Goal: Task Accomplishment & Management: Manage account settings

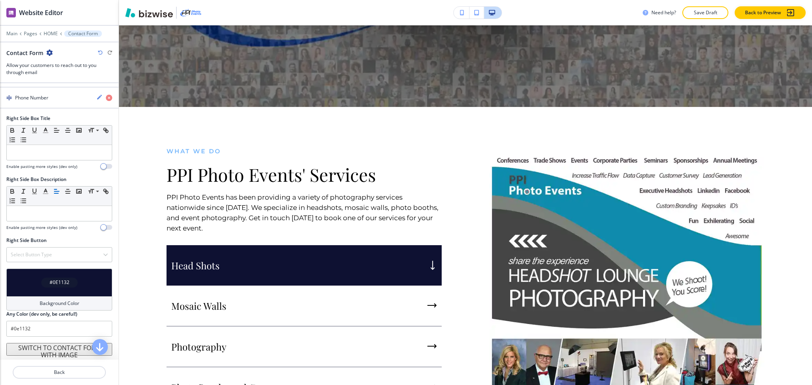
scroll to position [302, 0]
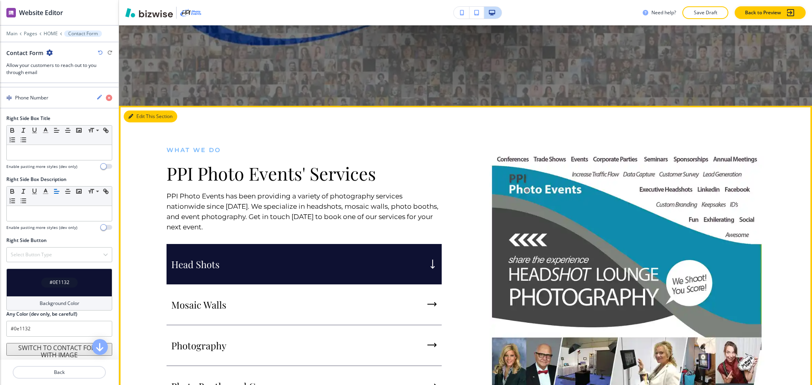
click at [142, 114] on button "Edit This Section" at bounding box center [151, 117] width 54 height 12
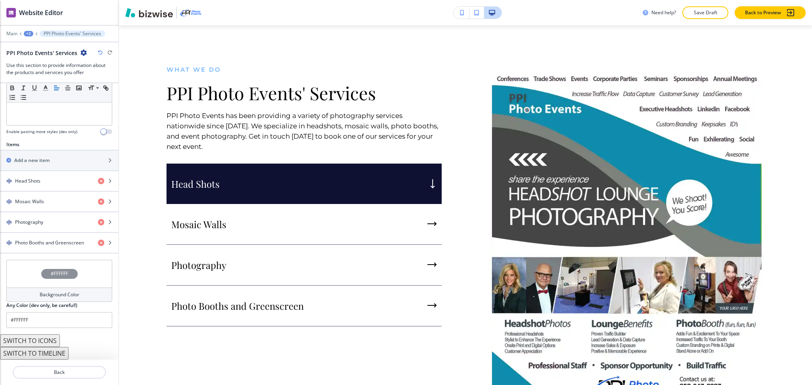
scroll to position [241, 0]
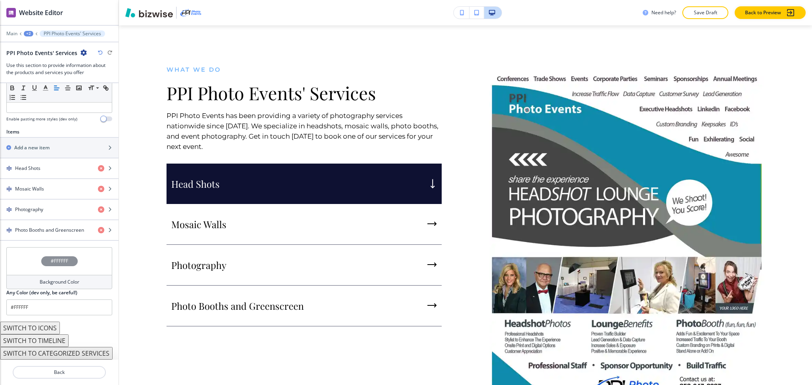
click at [51, 283] on div "Background Color" at bounding box center [59, 282] width 106 height 14
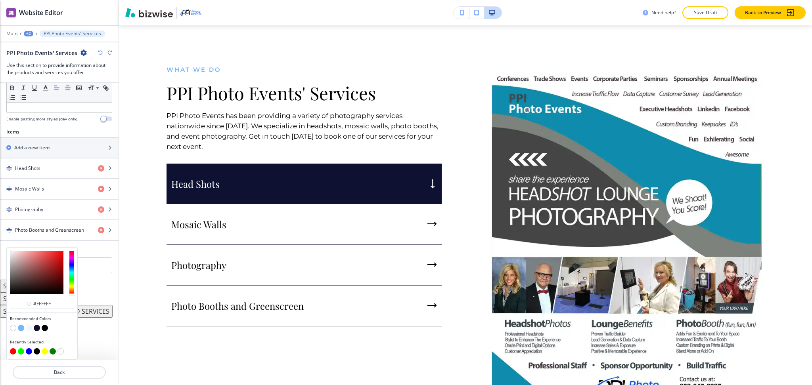
scroll to position [238, 0]
click at [29, 326] on button "button" at bounding box center [29, 328] width 6 height 6
type input "#f1f8ff"
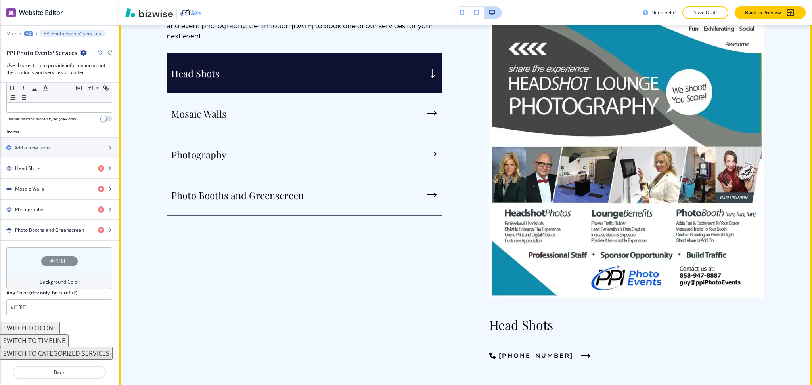
scroll to position [495, 0]
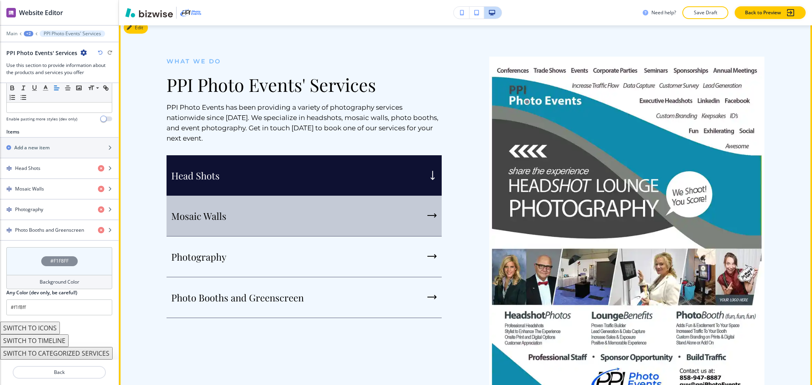
click at [287, 232] on div "Mosaic Walls" at bounding box center [303, 216] width 275 height 41
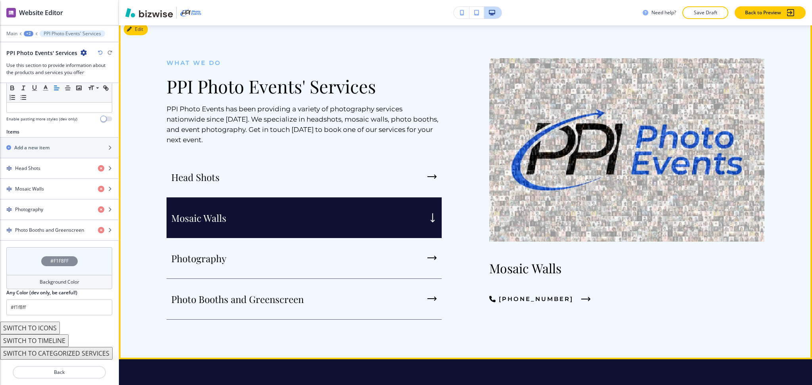
scroll to position [389, 0]
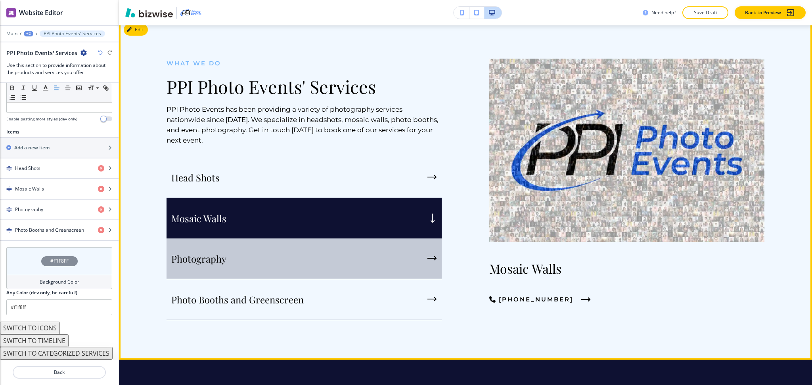
click at [255, 271] on div "Photography" at bounding box center [303, 259] width 275 height 41
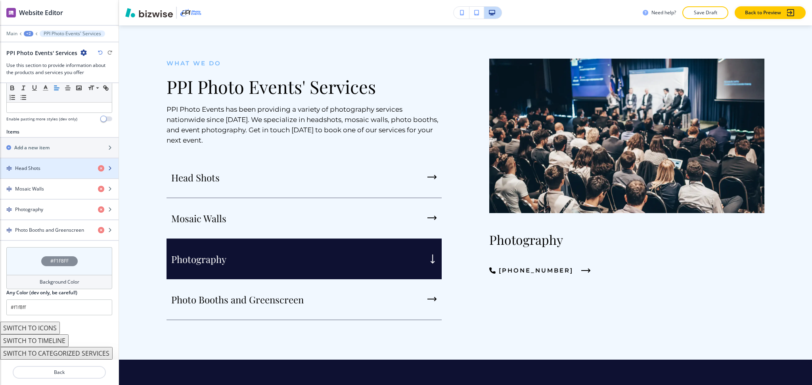
click at [65, 170] on div "Head Shots" at bounding box center [46, 168] width 92 height 7
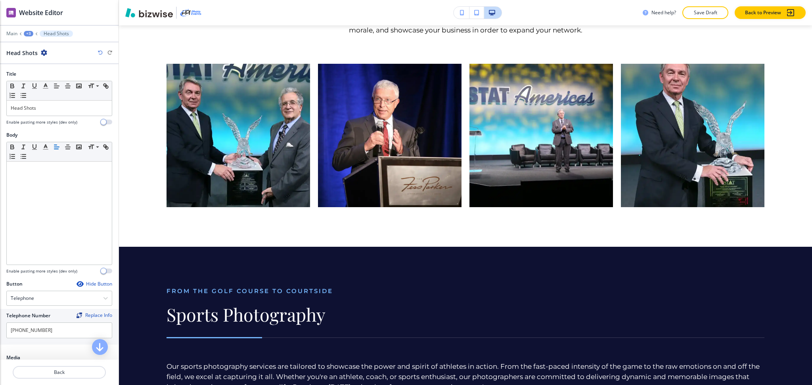
scroll to position [3184, 0]
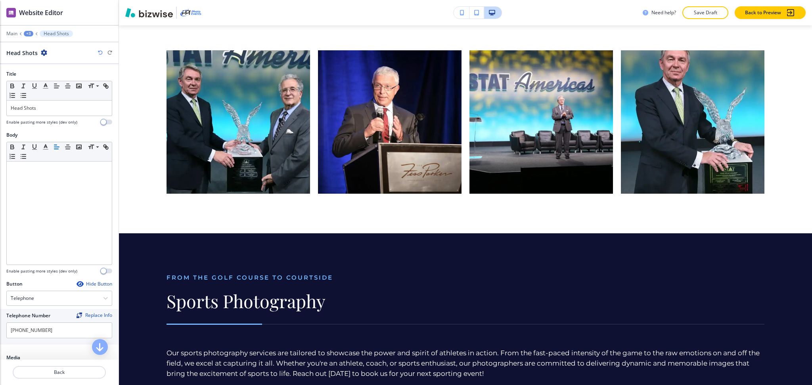
click at [93, 284] on div "Hide Button" at bounding box center [95, 284] width 36 height 6
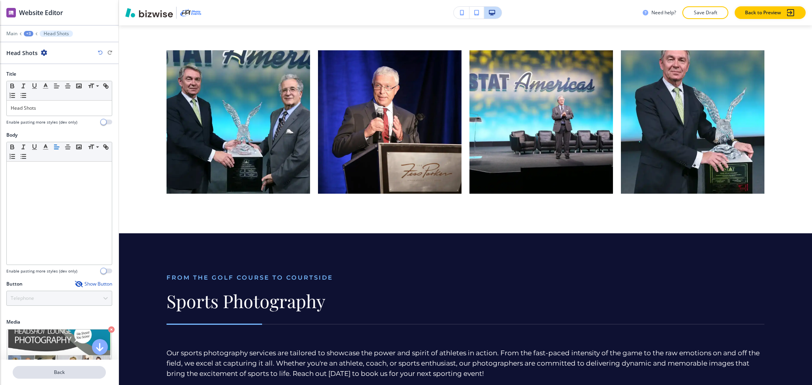
click at [59, 371] on p "Back" at bounding box center [59, 372] width 92 height 7
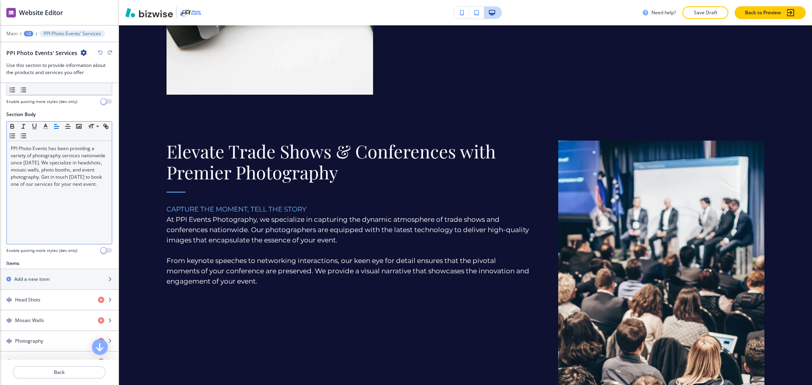
scroll to position [241, 0]
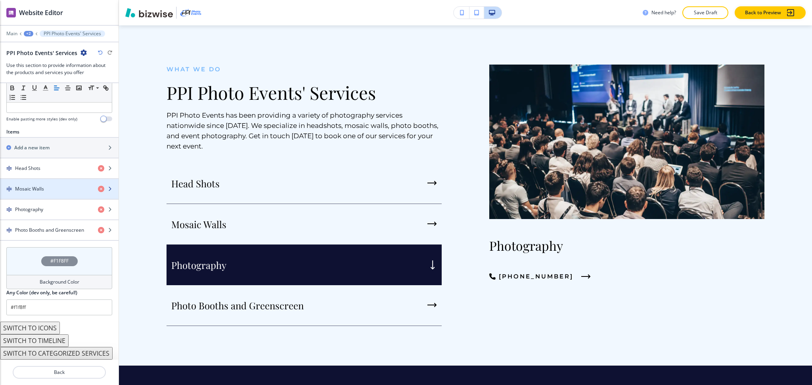
click at [45, 193] on div "button" at bounding box center [59, 196] width 119 height 6
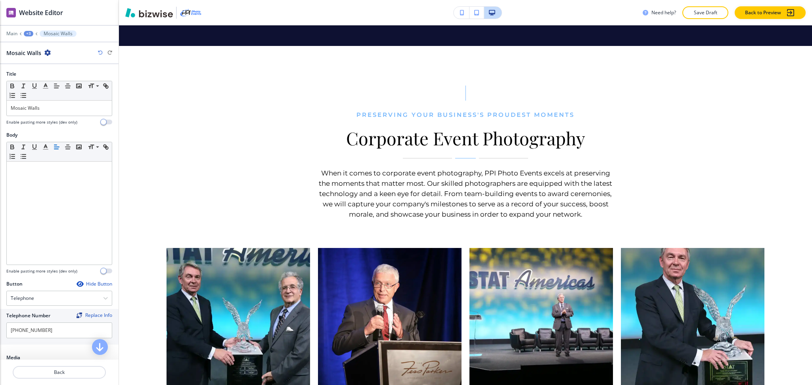
click at [89, 284] on div "Hide Button" at bounding box center [95, 284] width 36 height 6
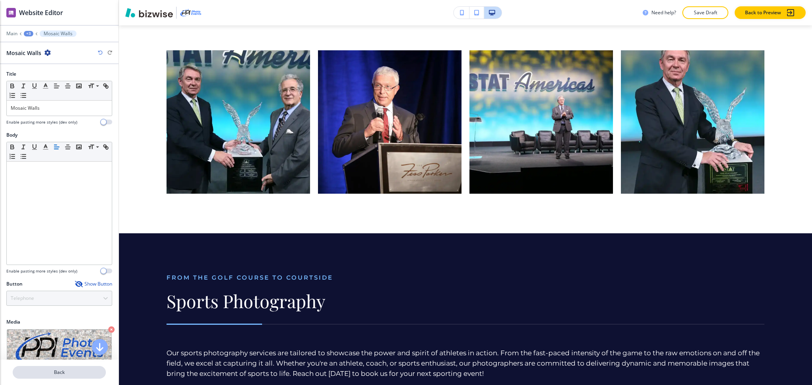
click at [63, 368] on button "Back" at bounding box center [59, 372] width 93 height 13
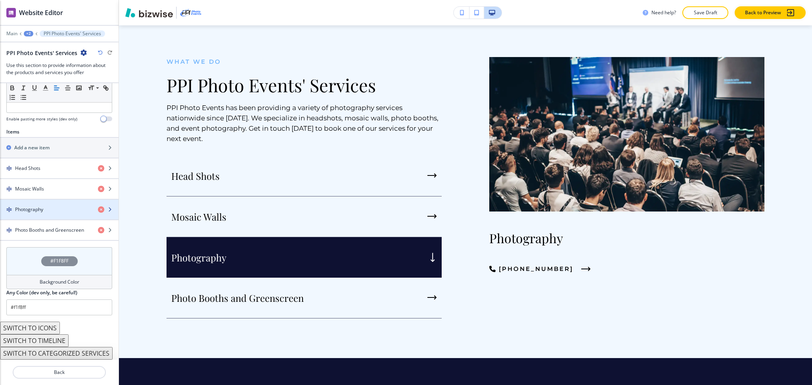
click at [49, 207] on div "Photography" at bounding box center [46, 209] width 92 height 7
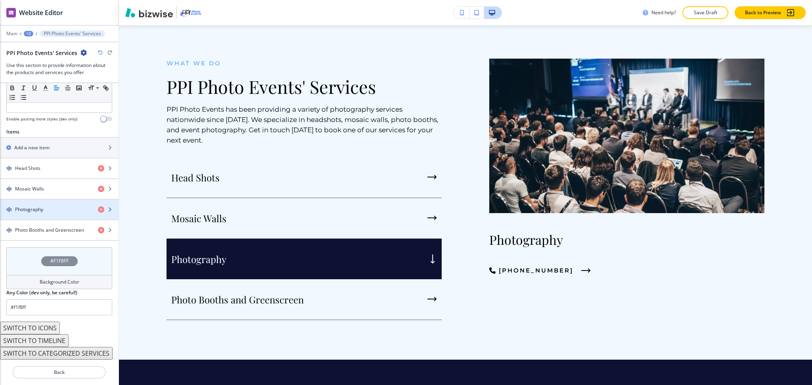
scroll to position [383, 0]
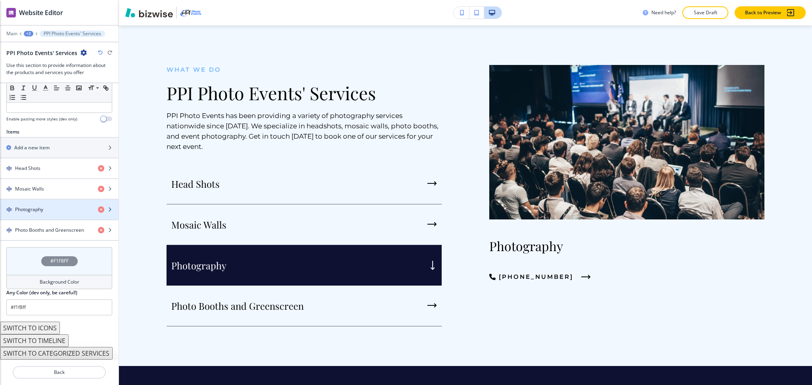
click at [66, 213] on div "button" at bounding box center [59, 216] width 119 height 6
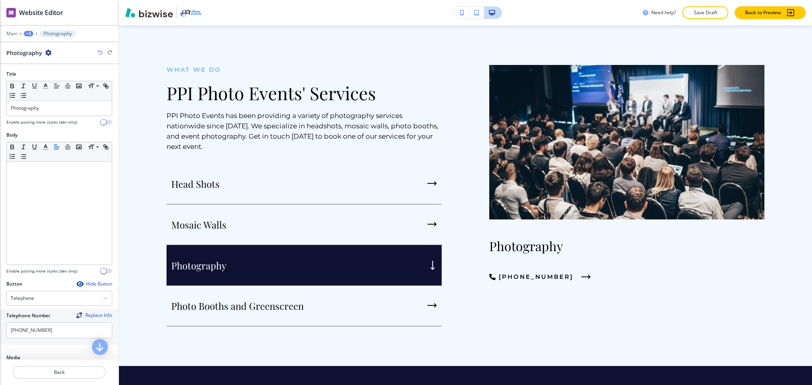
scroll to position [422, 0]
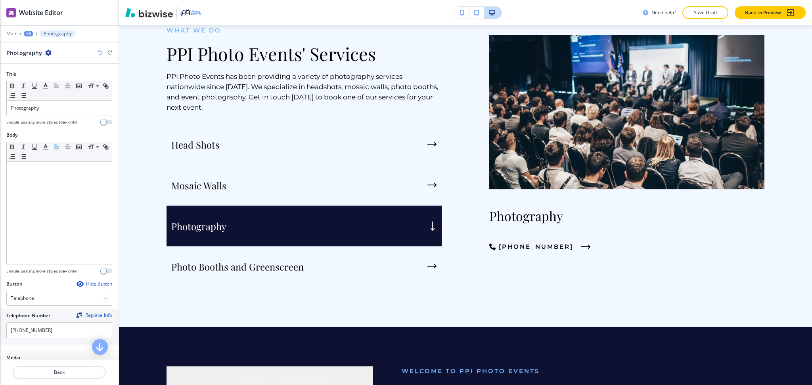
click at [84, 283] on div "Hide Button" at bounding box center [95, 284] width 36 height 6
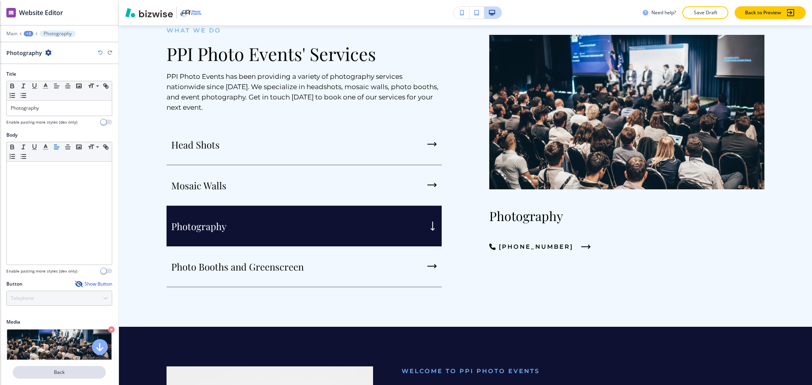
click at [61, 369] on button "Back" at bounding box center [59, 372] width 93 height 13
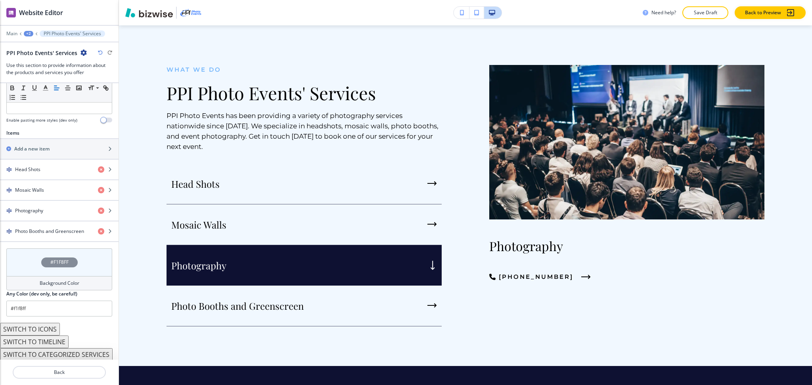
scroll to position [241, 0]
click at [45, 227] on h4 "Photo Booths and Greenscreen" at bounding box center [49, 230] width 69 height 7
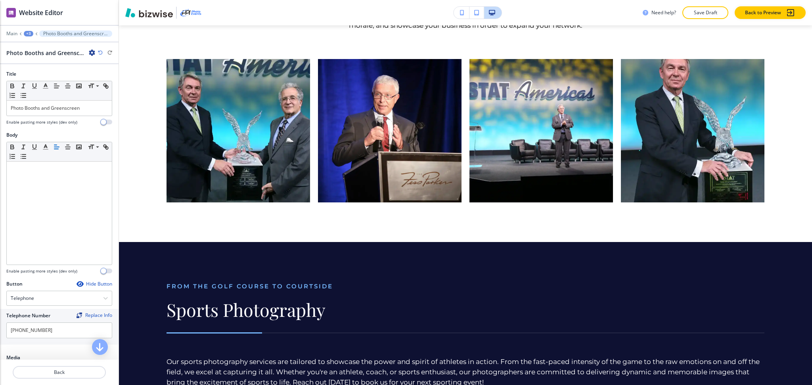
scroll to position [3184, 0]
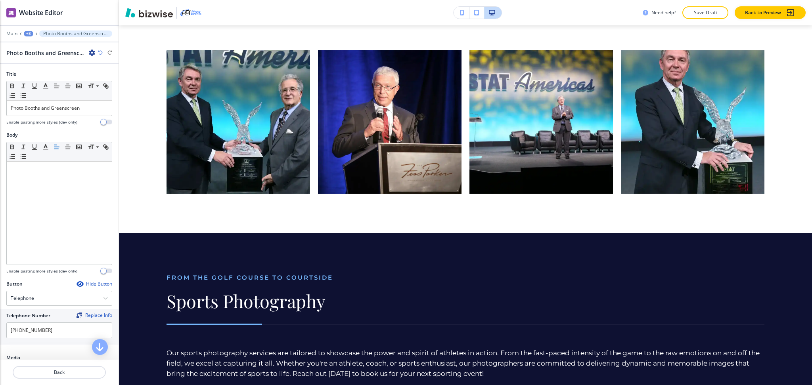
click at [88, 287] on div "Hide Button" at bounding box center [95, 284] width 36 height 6
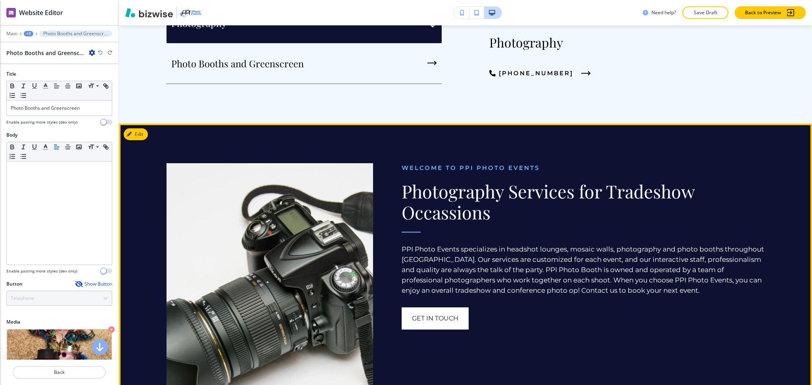
scroll to position [625, 0]
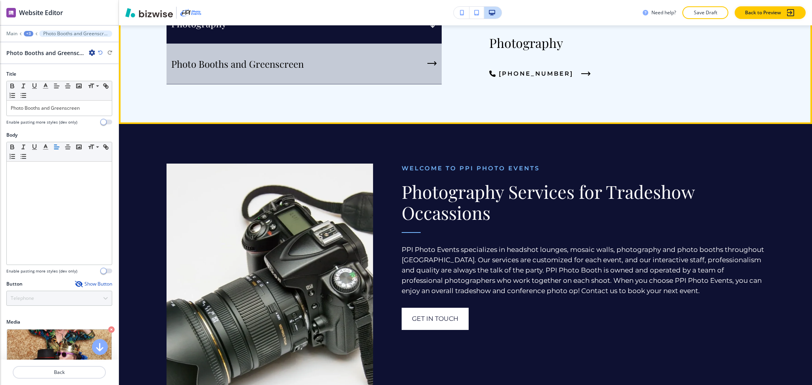
click at [284, 67] on p "Photo Booths and Greenscreen" at bounding box center [237, 64] width 132 height 12
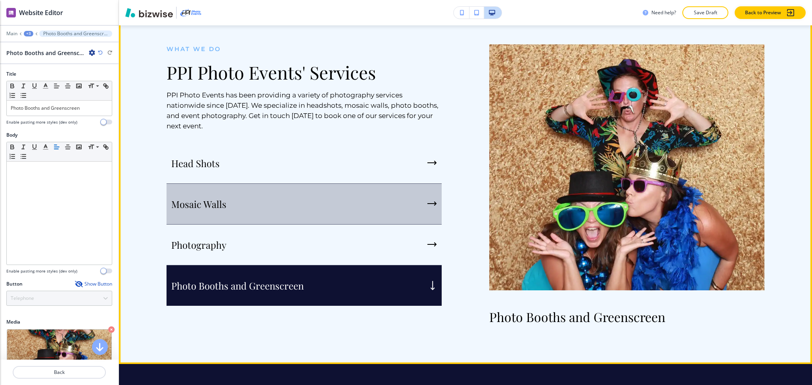
scroll to position [403, 0]
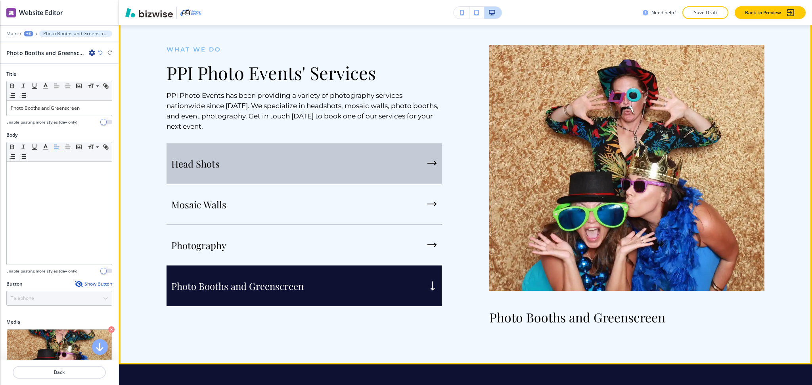
click at [296, 159] on div "Head Shots" at bounding box center [303, 163] width 275 height 41
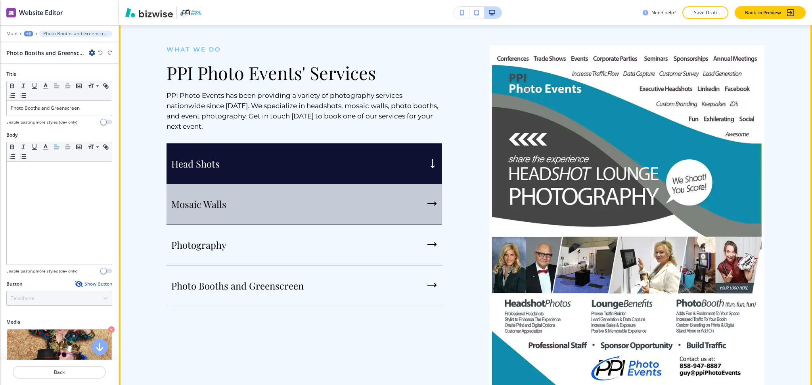
click at [306, 199] on div "Mosaic Walls" at bounding box center [303, 204] width 275 height 41
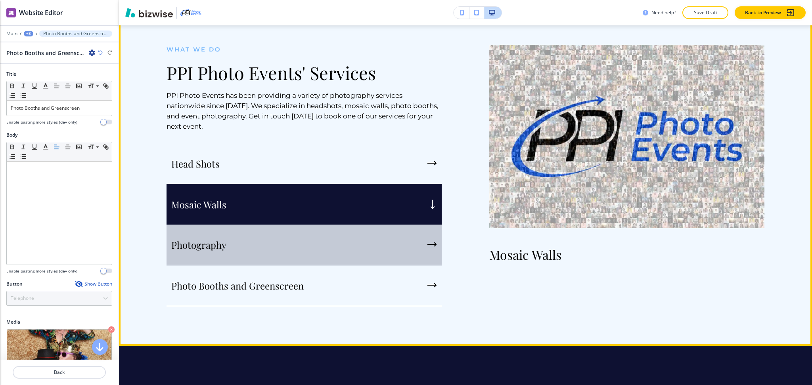
click at [310, 230] on div "Photography" at bounding box center [303, 245] width 275 height 41
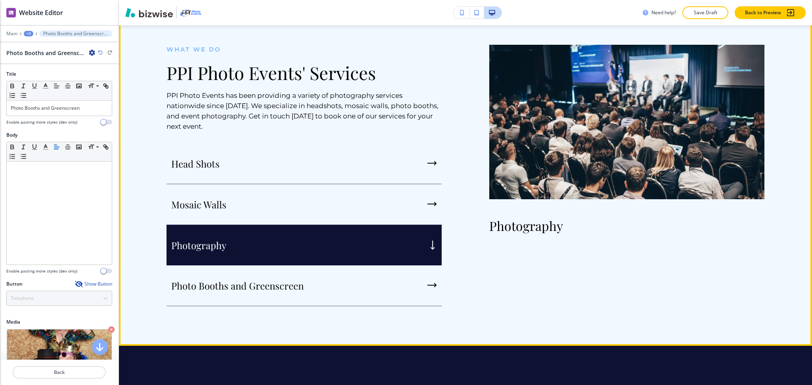
click at [314, 254] on div "Photography" at bounding box center [303, 245] width 275 height 40
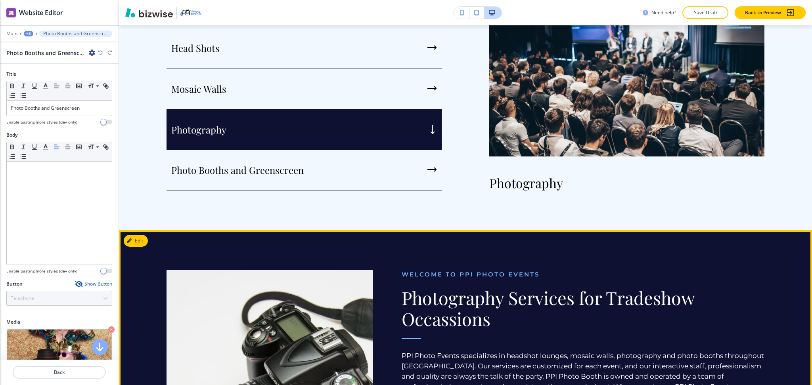
scroll to position [521, 0]
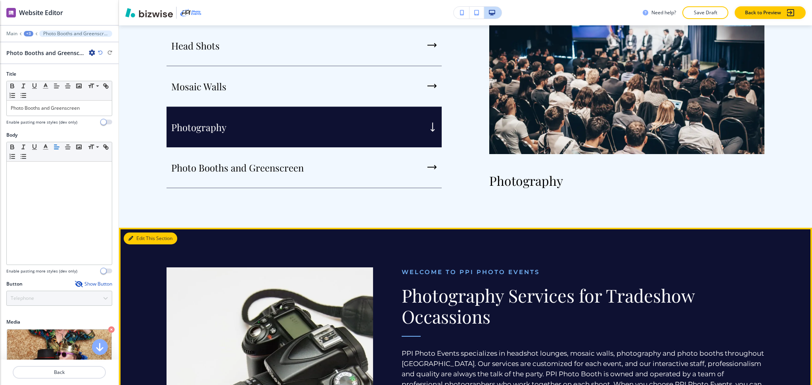
click at [145, 241] on button "Edit This Section" at bounding box center [151, 239] width 54 height 12
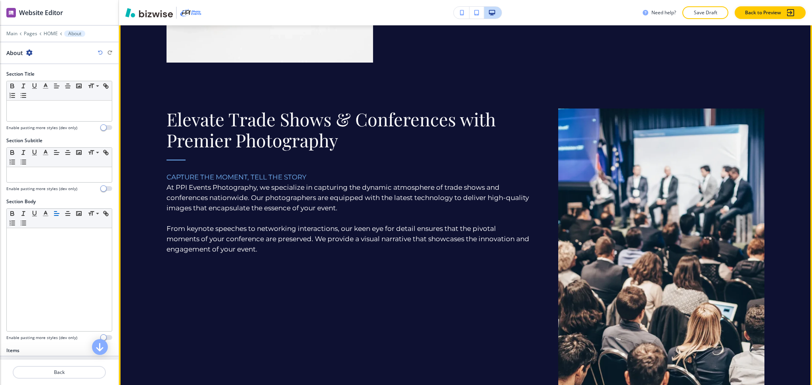
scroll to position [1022, 0]
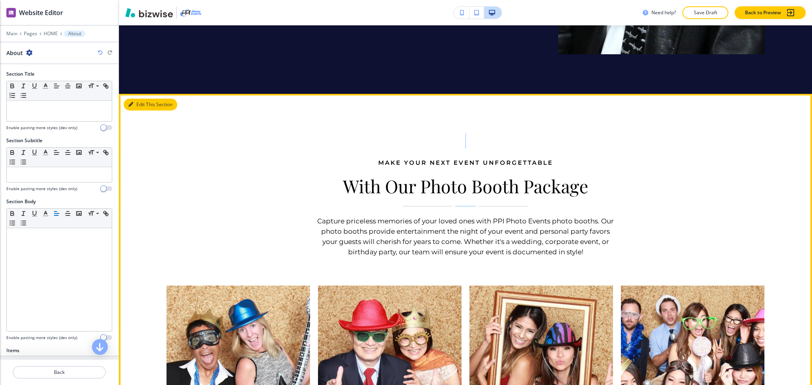
click at [151, 99] on button "Edit This Section" at bounding box center [151, 105] width 54 height 12
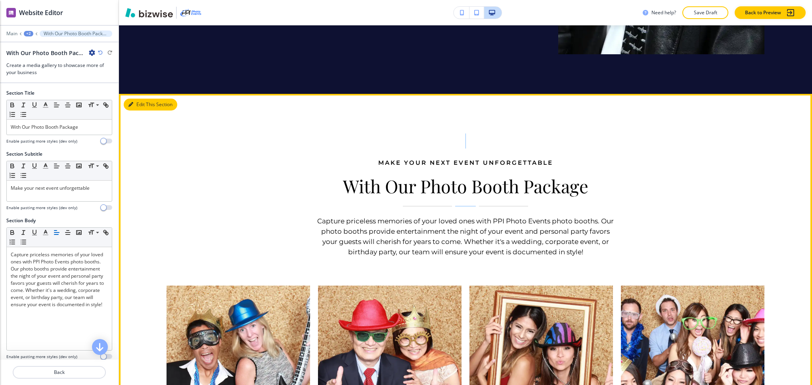
scroll to position [2134, 0]
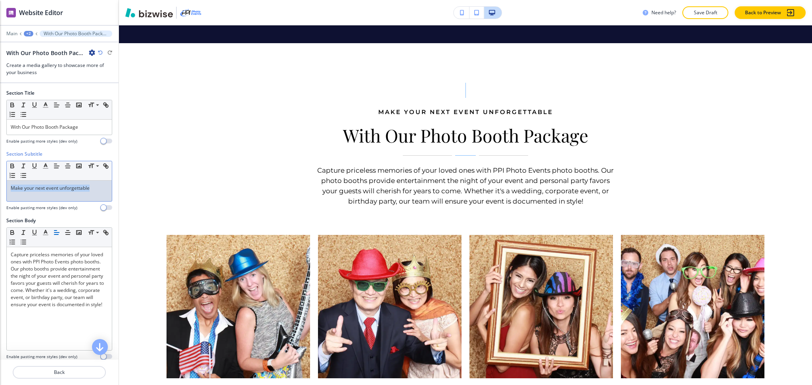
drag, startPoint x: 91, startPoint y: 187, endPoint x: 0, endPoint y: 182, distance: 90.9
click at [0, 182] on div "Section Subtitle Small Normal Large Huge Make your next event unforgettable Ena…" at bounding box center [59, 184] width 119 height 67
click at [45, 169] on icon "button" at bounding box center [45, 166] width 7 height 7
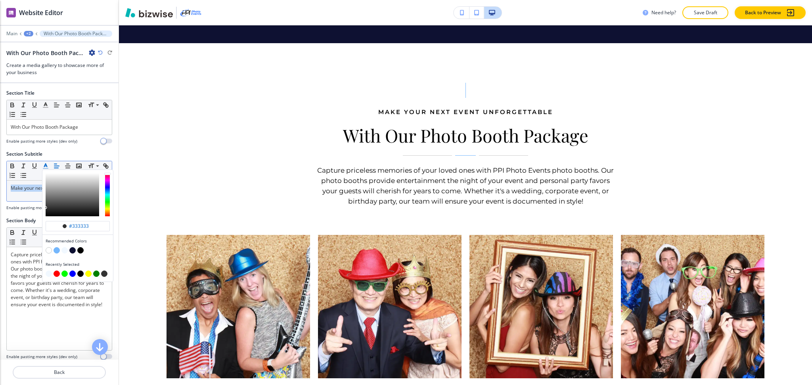
click at [57, 251] on button "button" at bounding box center [57, 250] width 6 height 6
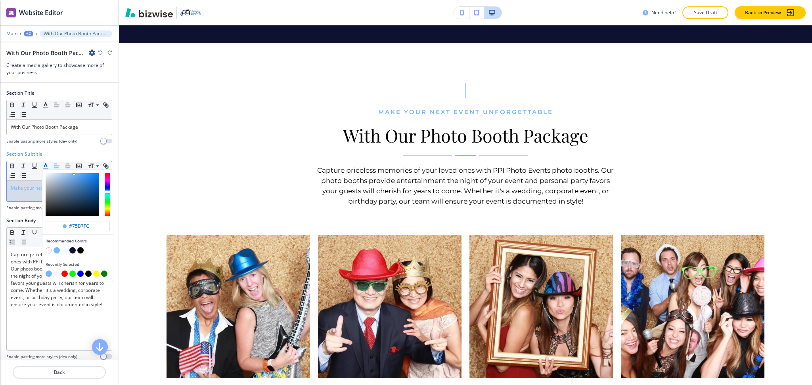
type input "#75b7fc"
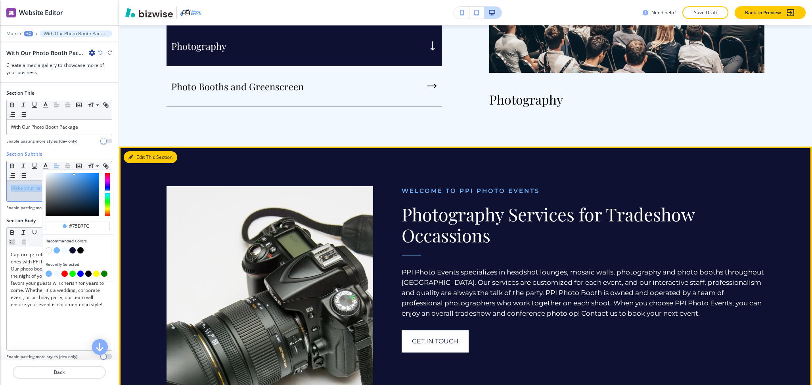
click at [135, 158] on button "Edit This Section" at bounding box center [151, 157] width 54 height 12
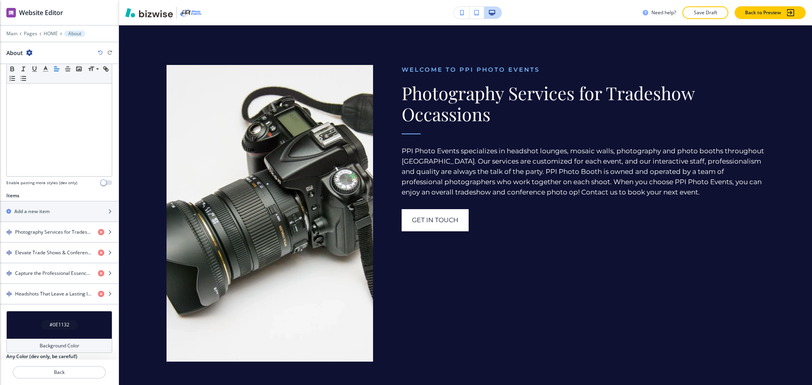
scroll to position [221, 0]
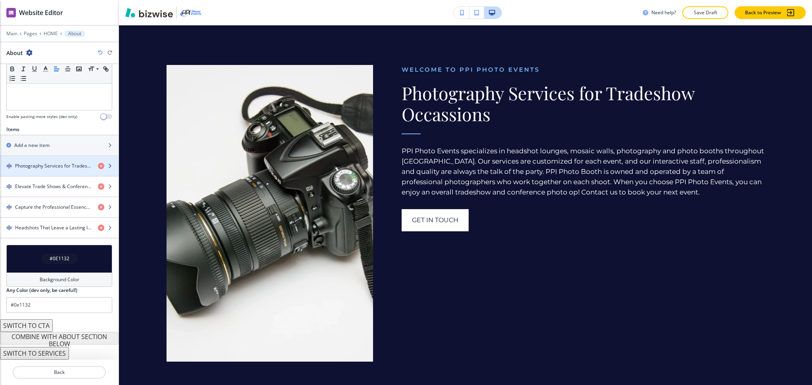
click at [38, 170] on div "button" at bounding box center [59, 173] width 119 height 6
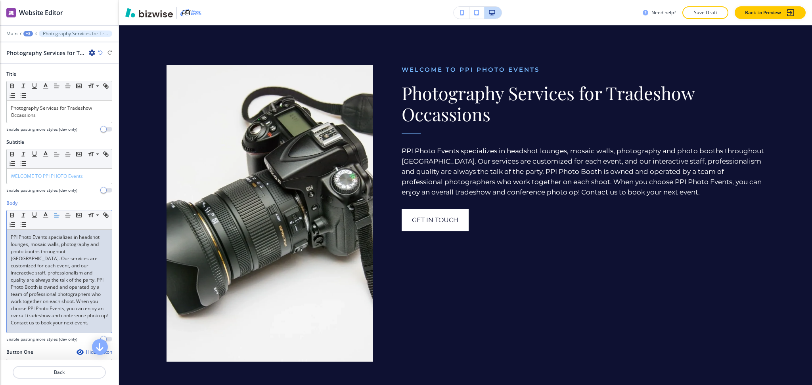
click at [73, 273] on p "PPI Photo Events specializes in headshot lounges, mosaic walls, photography and…" at bounding box center [59, 280] width 97 height 93
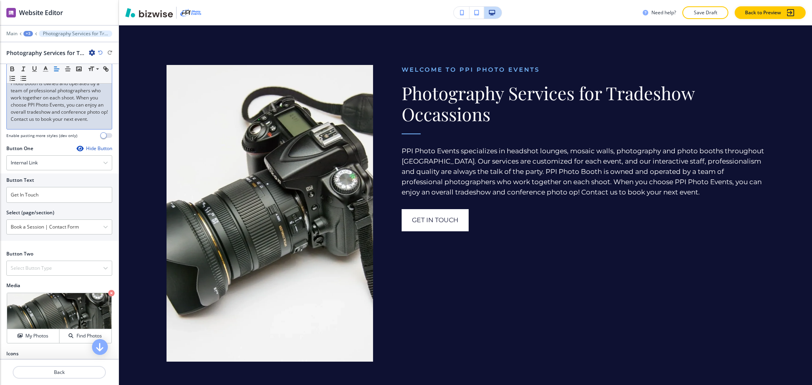
scroll to position [204, 0]
click at [17, 307] on icon at bounding box center [18, 303] width 10 height 10
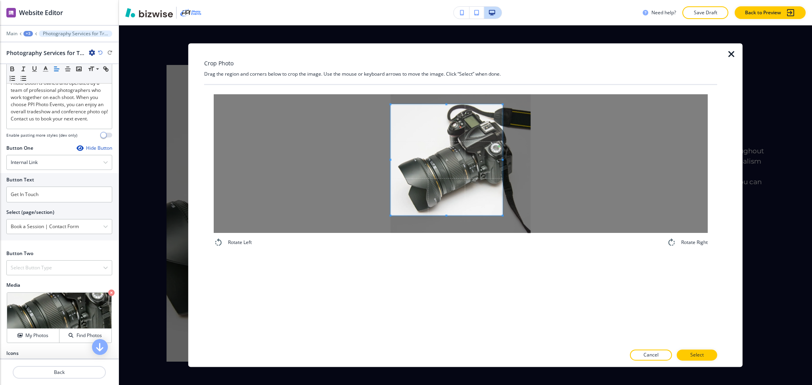
click at [420, 174] on span at bounding box center [446, 160] width 112 height 111
click at [723, 151] on div "Crop Photo Drag the region and corners below to crop the image. Use the mouse o…" at bounding box center [465, 205] width 535 height 324
click at [587, 159] on div at bounding box center [461, 163] width 494 height 139
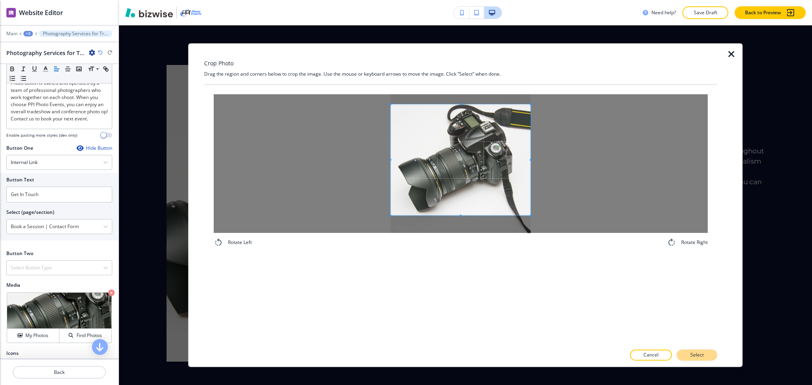
click at [696, 360] on button "Select" at bounding box center [697, 355] width 40 height 11
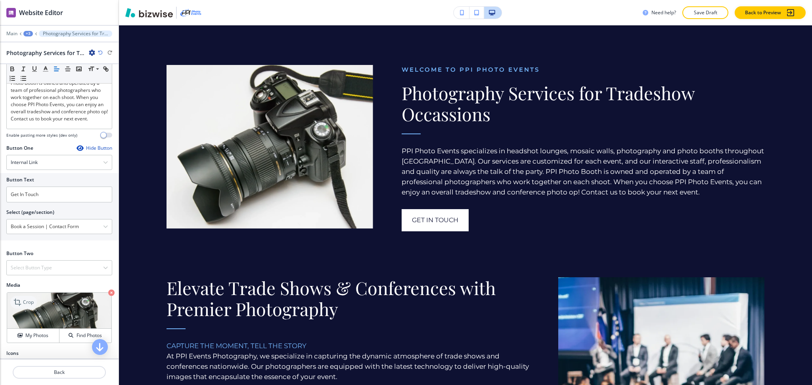
click at [18, 307] on icon at bounding box center [18, 303] width 10 height 10
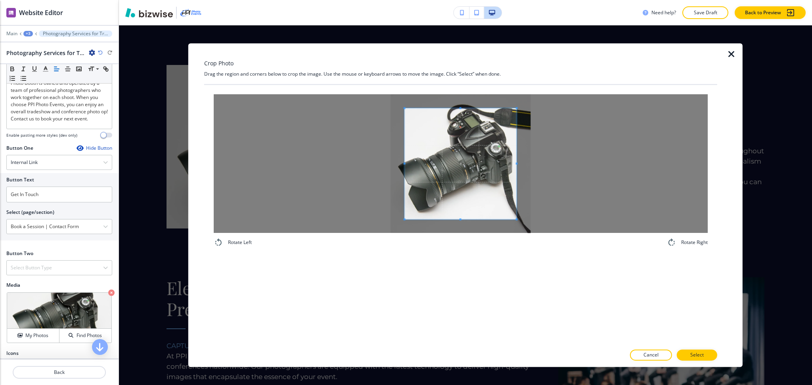
click at [470, 177] on span at bounding box center [461, 163] width 112 height 111
click at [582, 169] on div at bounding box center [461, 163] width 494 height 139
click at [318, 157] on div at bounding box center [461, 163] width 494 height 139
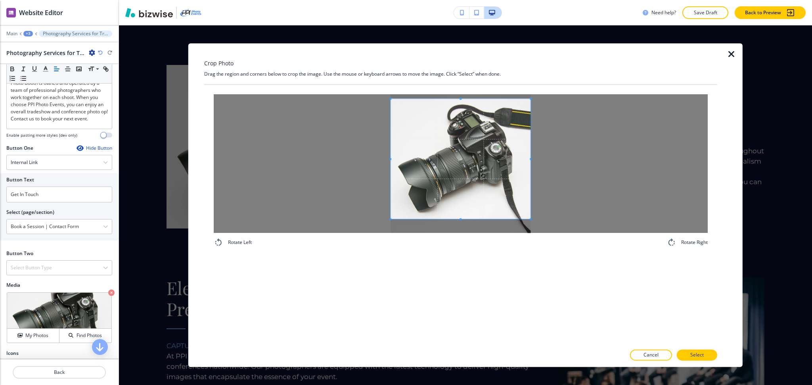
click at [469, 98] on span at bounding box center [460, 99] width 140 height 2
click at [711, 356] on button "Select" at bounding box center [697, 355] width 40 height 11
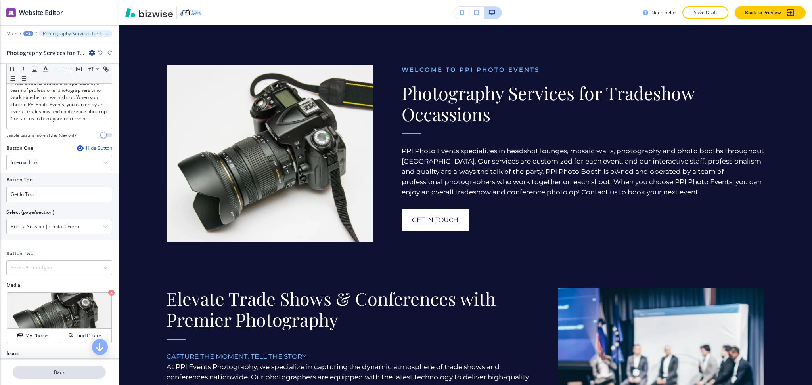
click at [58, 373] on p "Back" at bounding box center [59, 372] width 92 height 7
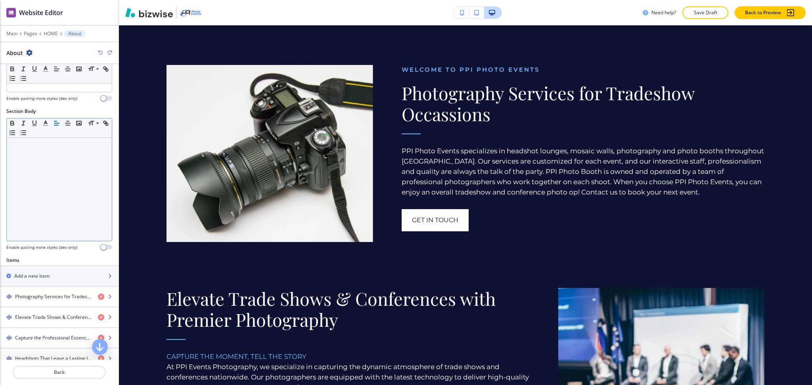
scroll to position [221, 0]
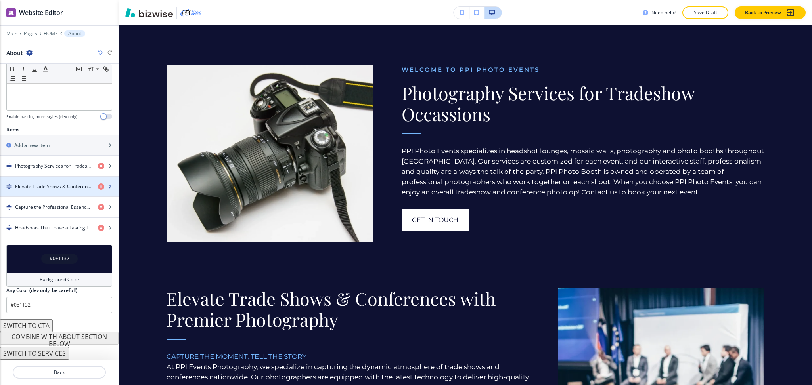
click at [54, 193] on div "button" at bounding box center [59, 193] width 119 height 6
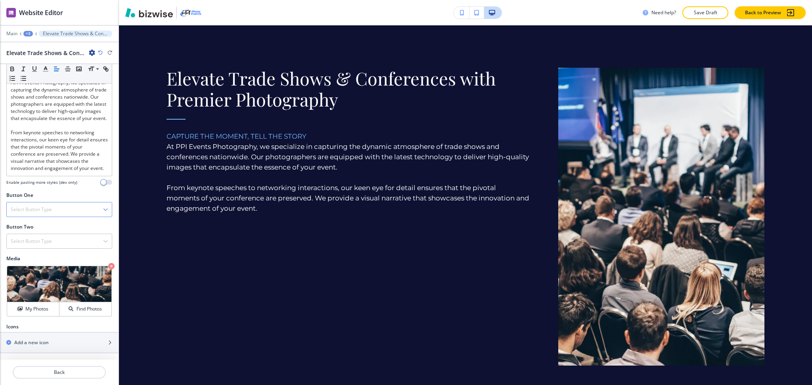
scroll to position [191, 0]
click at [29, 274] on p "Crop" at bounding box center [28, 275] width 11 height 7
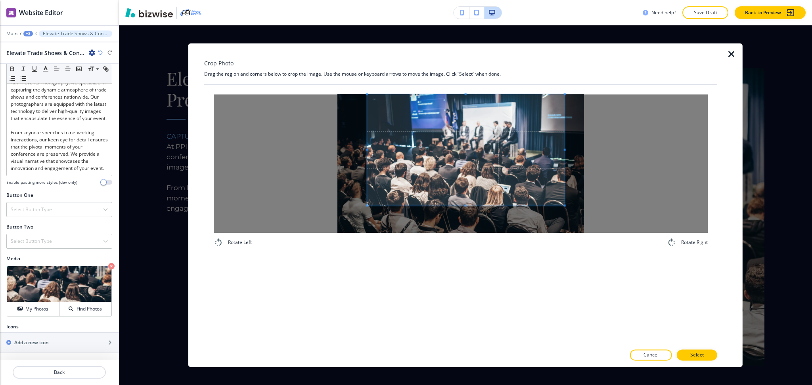
click at [456, 154] on span at bounding box center [465, 149] width 197 height 111
click at [463, 203] on span at bounding box center [465, 149] width 197 height 111
click at [475, 300] on div "Rotate Left Rotate Right" at bounding box center [460, 215] width 513 height 260
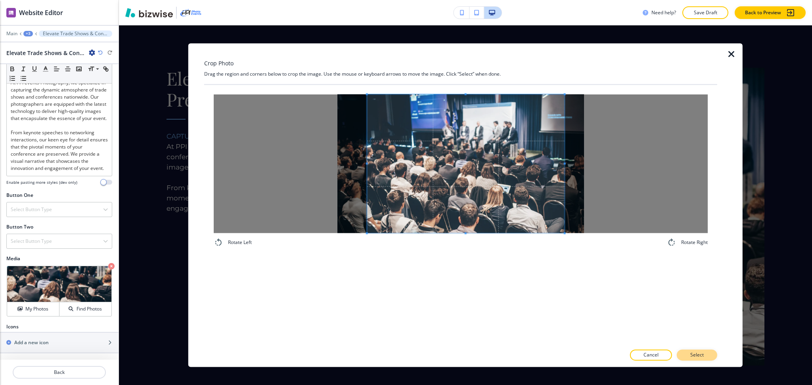
click at [693, 354] on p "Select" at bounding box center [696, 355] width 13 height 7
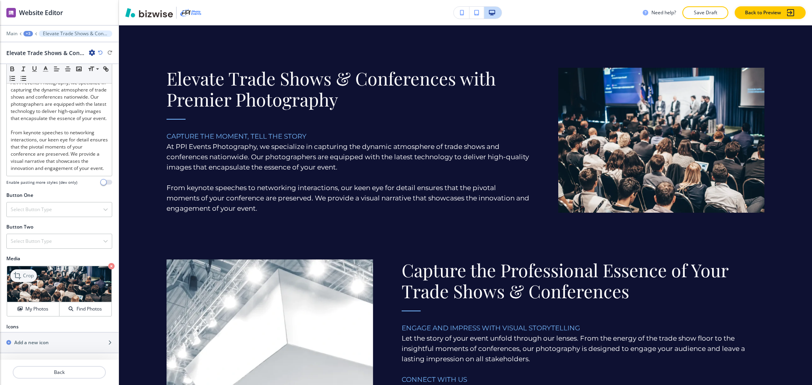
click at [27, 276] on p "Crop" at bounding box center [28, 275] width 11 height 7
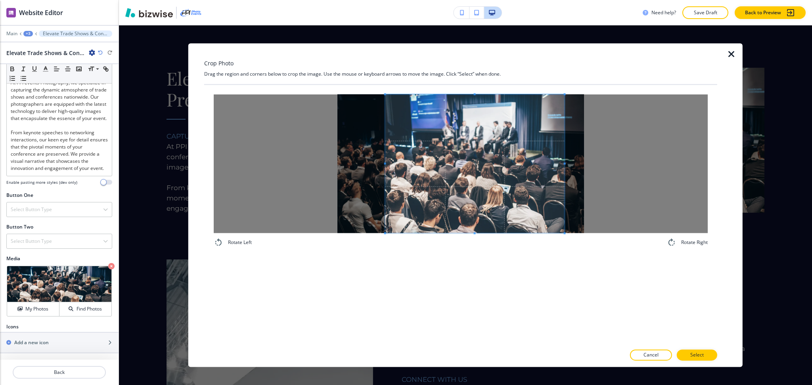
click at [385, 165] on div at bounding box center [474, 163] width 179 height 139
click at [560, 158] on span at bounding box center [560, 163] width 2 height 139
click at [697, 355] on p "Select" at bounding box center [696, 355] width 13 height 7
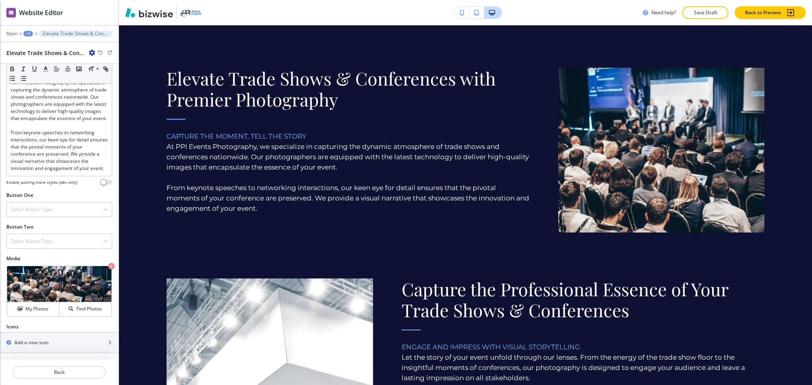
click at [685, 308] on p "Capture the Professional Essence of Your Trade Shows & Conferences" at bounding box center [583, 300] width 363 height 42
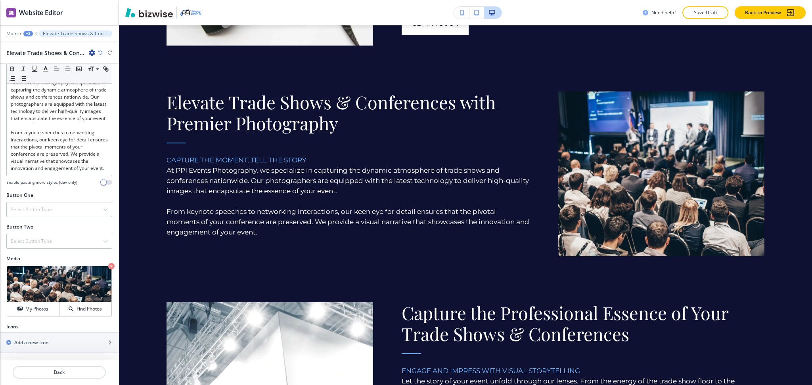
scroll to position [921, 0]
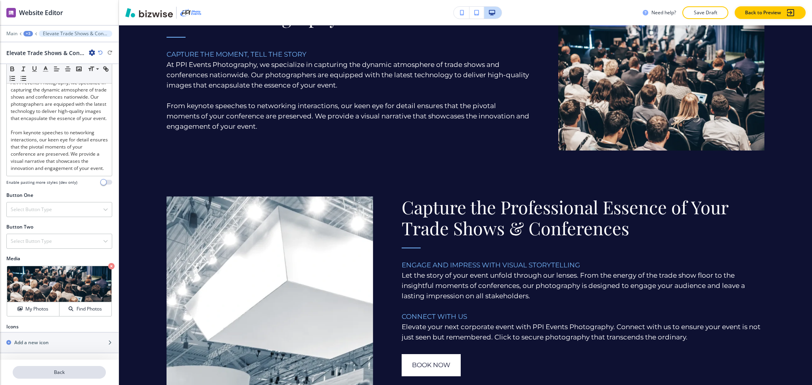
click at [54, 372] on p "Back" at bounding box center [59, 372] width 92 height 7
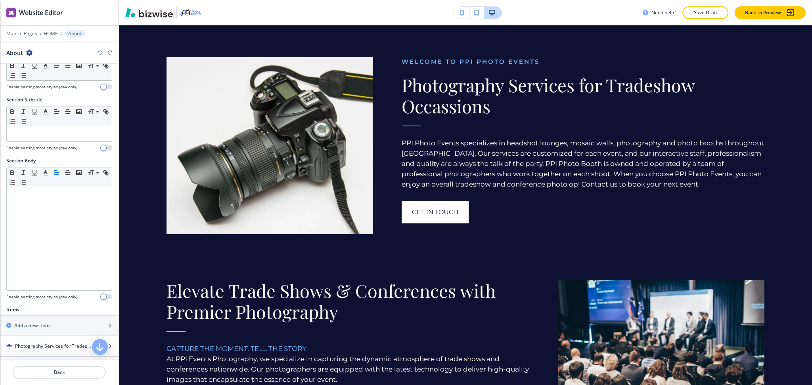
scroll to position [724, 0]
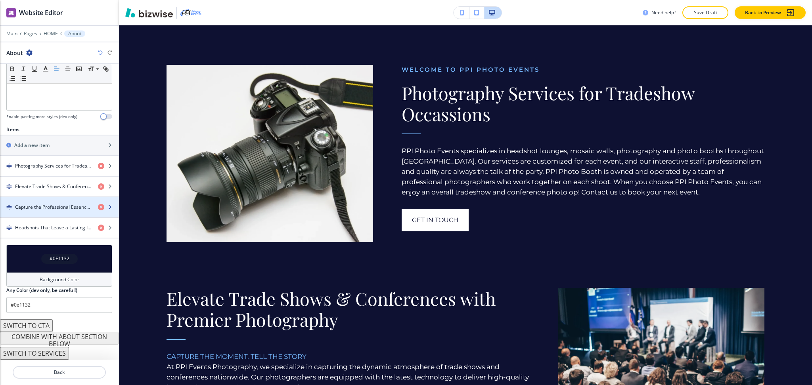
click at [27, 205] on h4 "Capture the Professional Essence of Your Trade Shows & Conferences" at bounding box center [53, 207] width 77 height 7
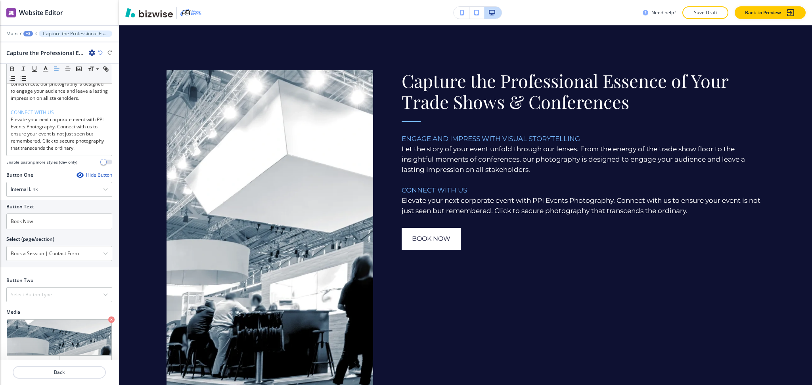
scroll to position [257, 0]
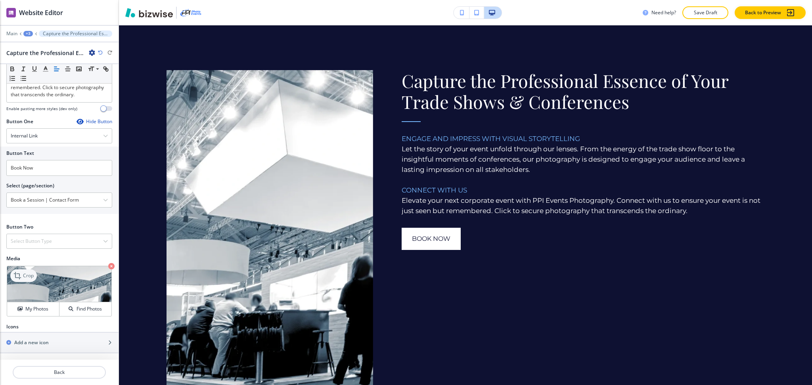
click at [23, 274] on p "Crop" at bounding box center [28, 275] width 11 height 7
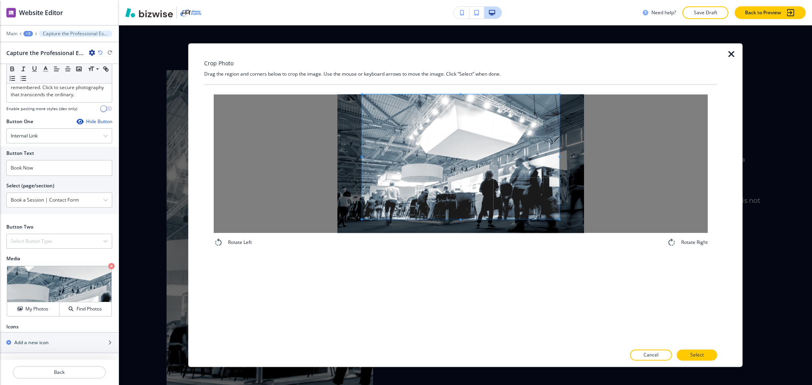
click at [461, 46] on div "Crop Photo Drag the region and corners below to crop the image. Use the mouse o…" at bounding box center [460, 205] width 513 height 324
click at [458, 276] on div "Rotate Left Rotate Right" at bounding box center [460, 215] width 513 height 260
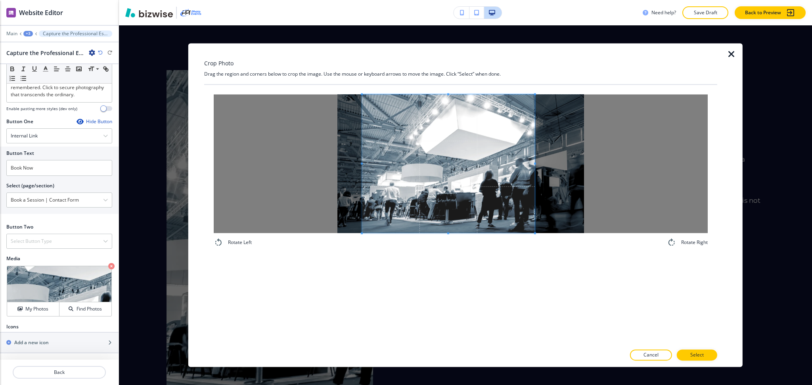
click at [534, 157] on div at bounding box center [448, 163] width 173 height 139
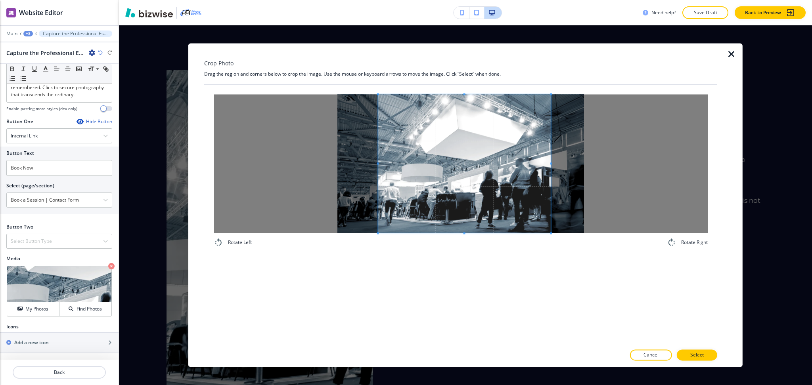
click at [515, 190] on span at bounding box center [464, 163] width 173 height 139
click at [690, 356] on button "Select" at bounding box center [697, 355] width 40 height 11
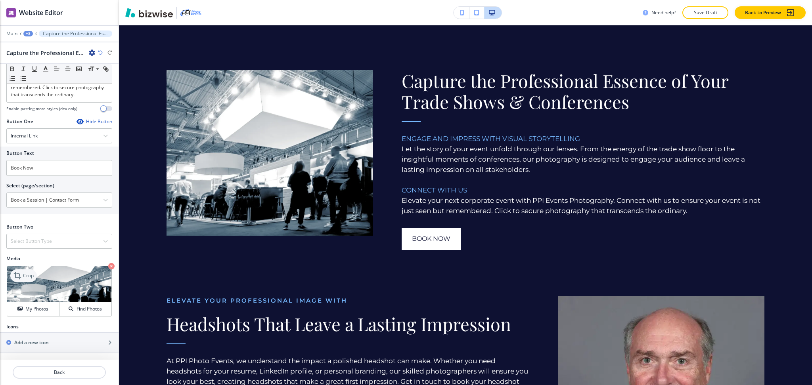
click at [32, 274] on p "Crop" at bounding box center [28, 275] width 11 height 7
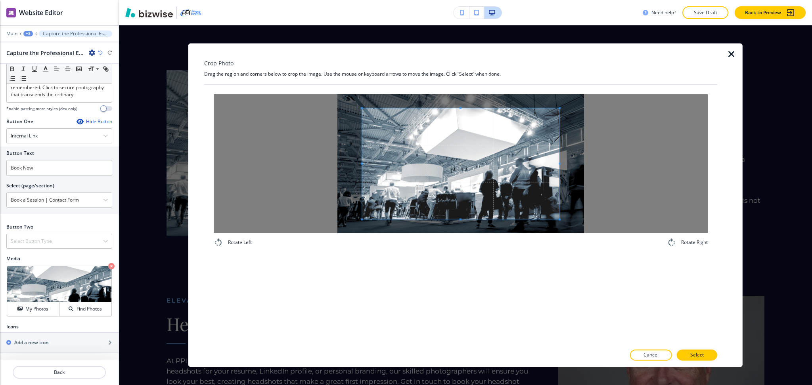
click at [476, 48] on div "Crop Photo Drag the region and corners below to crop the image. Use the mouse o…" at bounding box center [460, 205] width 513 height 324
click at [467, 292] on div "Rotate Left Rotate Right" at bounding box center [460, 215] width 513 height 260
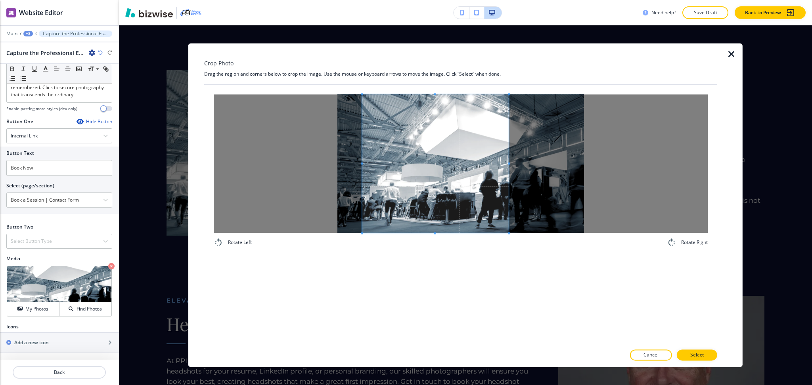
click at [509, 161] on div at bounding box center [435, 163] width 147 height 139
click at [368, 162] on div at bounding box center [438, 163] width 141 height 139
click at [697, 359] on button "Select" at bounding box center [697, 355] width 40 height 11
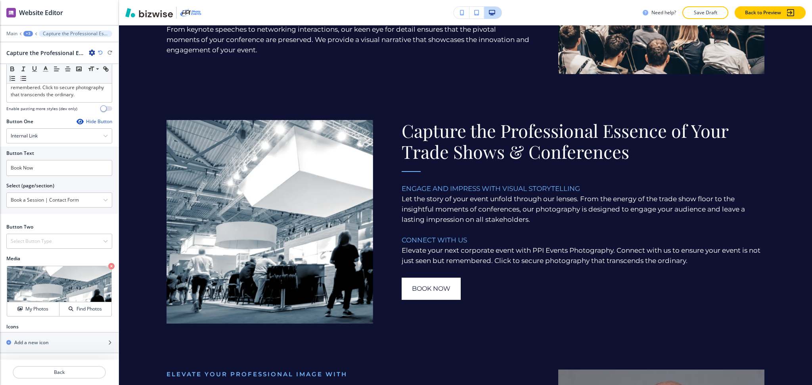
scroll to position [1102, 0]
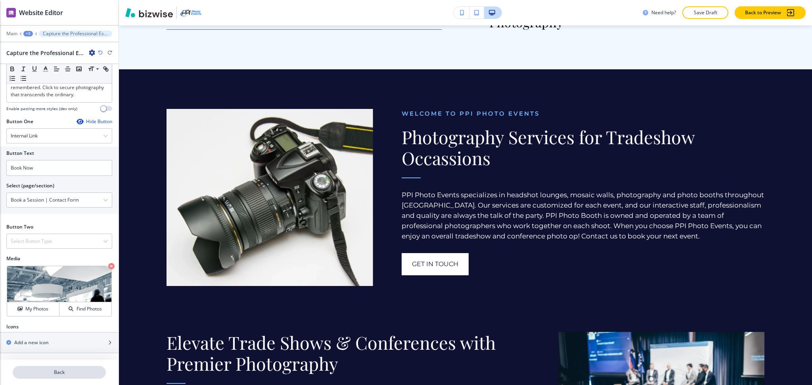
click at [53, 369] on p "Back" at bounding box center [59, 372] width 92 height 7
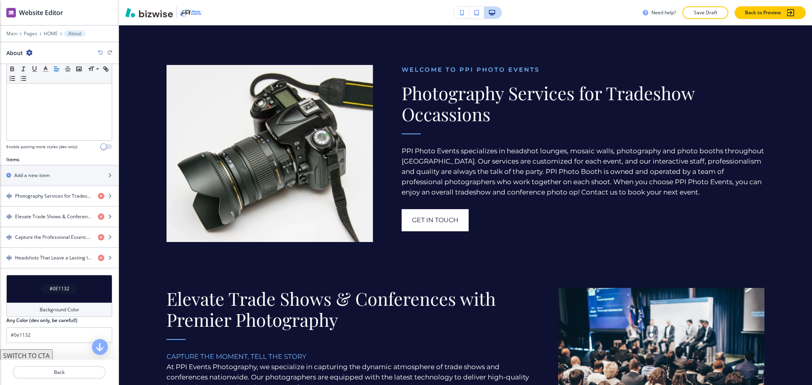
scroll to position [221, 0]
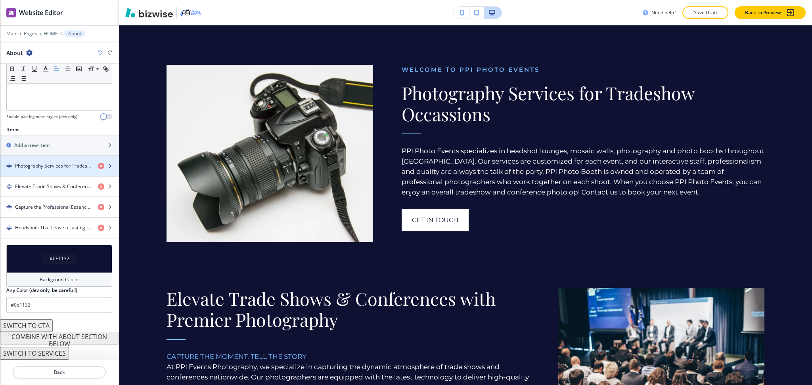
click at [43, 169] on h4 "Photography Services for Tradeshow Occassions" at bounding box center [53, 166] width 77 height 7
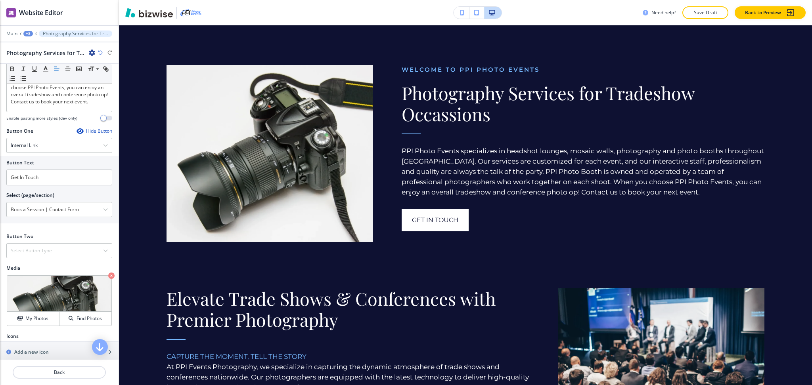
scroll to position [243, 0]
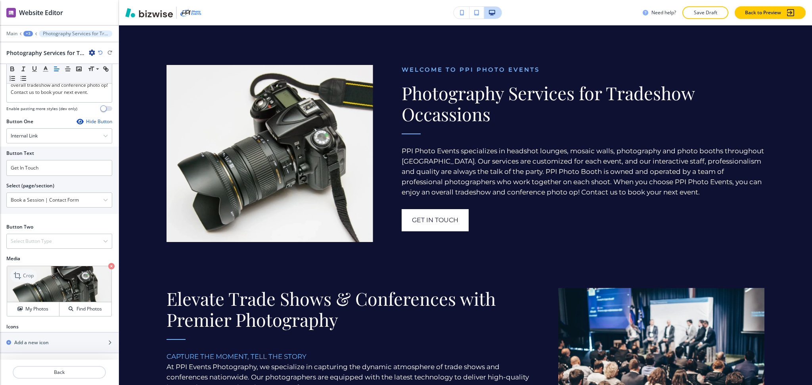
click at [21, 274] on icon at bounding box center [18, 276] width 10 height 10
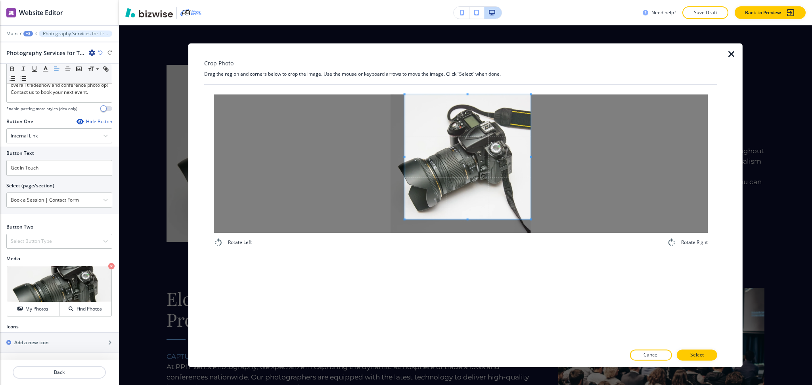
click at [545, 77] on div "Crop Photo Drag the region and corners below to crop the image. Use the mouse o…" at bounding box center [460, 205] width 513 height 324
click at [472, 270] on div "Rotate Left Rotate Right" at bounding box center [460, 215] width 513 height 260
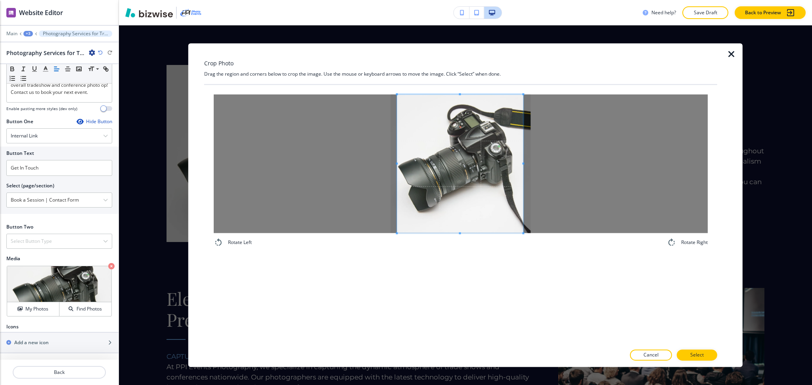
click at [459, 224] on span at bounding box center [460, 163] width 126 height 139
click at [695, 355] on p "Select" at bounding box center [696, 355] width 13 height 7
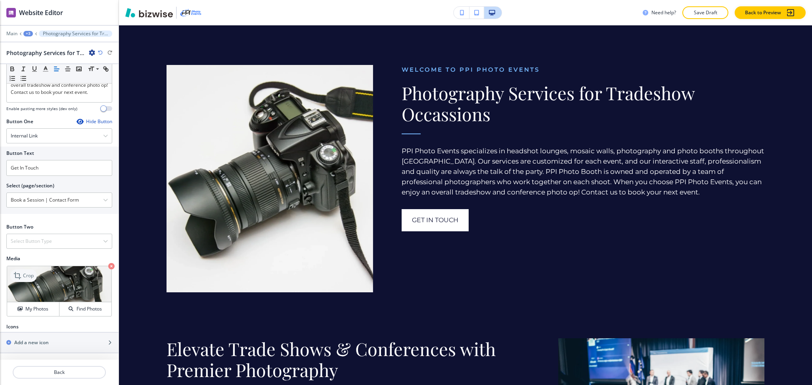
click at [21, 276] on icon at bounding box center [18, 276] width 10 height 10
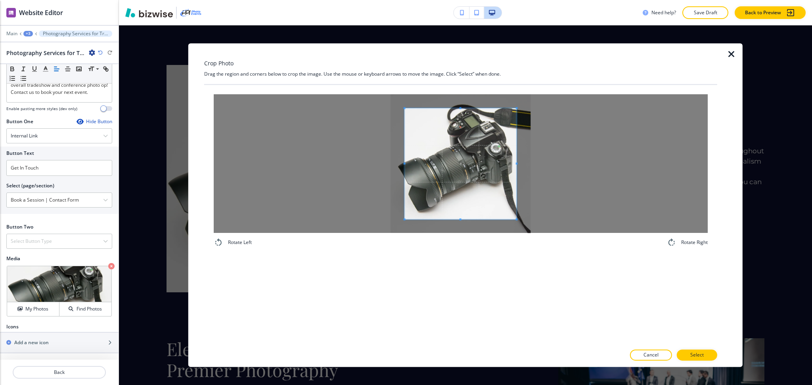
click at [367, 73] on div "Crop Photo Drag the region and corners below to crop the image. Use the mouse o…" at bounding box center [460, 205] width 513 height 324
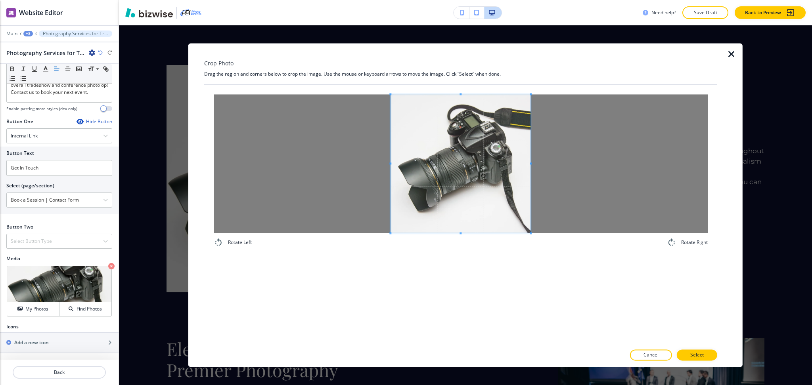
click at [587, 313] on div "Rotate Left Rotate Right" at bounding box center [460, 215] width 513 height 260
click at [392, 163] on span at bounding box center [460, 163] width 140 height 139
click at [396, 164] on span at bounding box center [396, 164] width 2 height 2
click at [703, 354] on p "Select" at bounding box center [696, 355] width 13 height 7
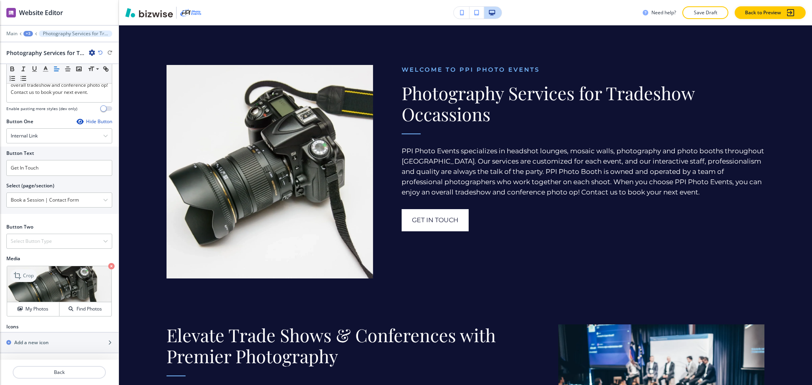
click at [28, 275] on p "Crop" at bounding box center [28, 275] width 11 height 7
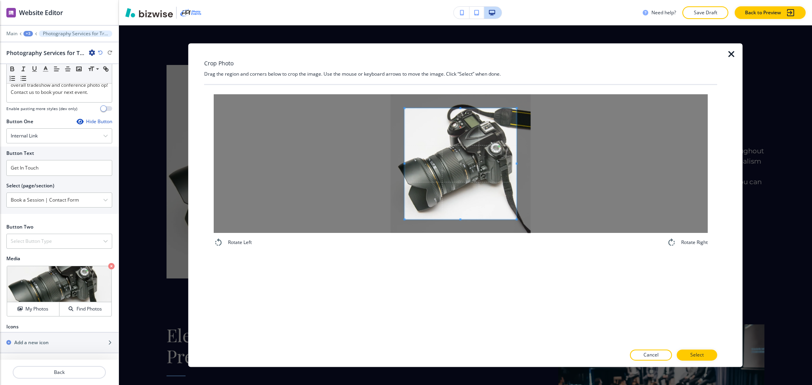
click at [362, 67] on div "Crop Photo Drag the region and corners below to crop the image. Use the mouse o…" at bounding box center [460, 205] width 513 height 324
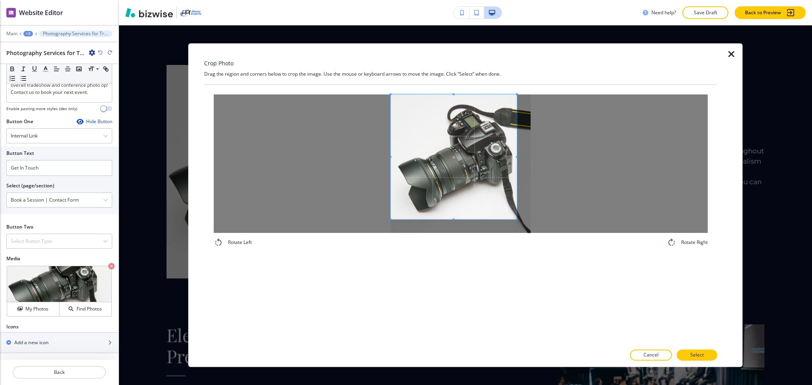
click at [618, 305] on div "Rotate Left Rotate Right" at bounding box center [460, 215] width 513 height 260
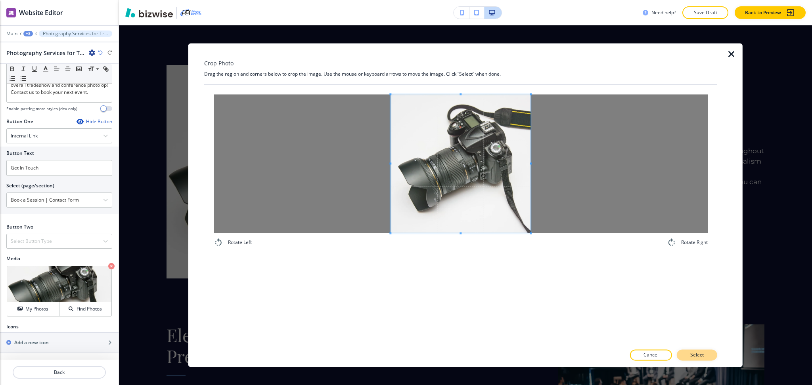
click at [706, 354] on button "Select" at bounding box center [697, 355] width 40 height 11
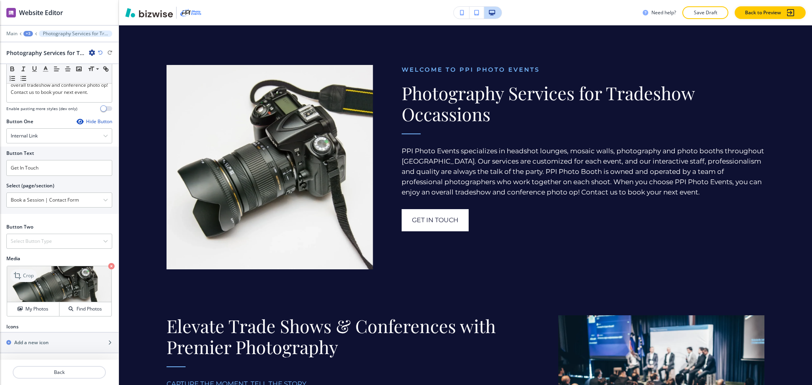
click at [30, 275] on p "Crop" at bounding box center [28, 275] width 11 height 7
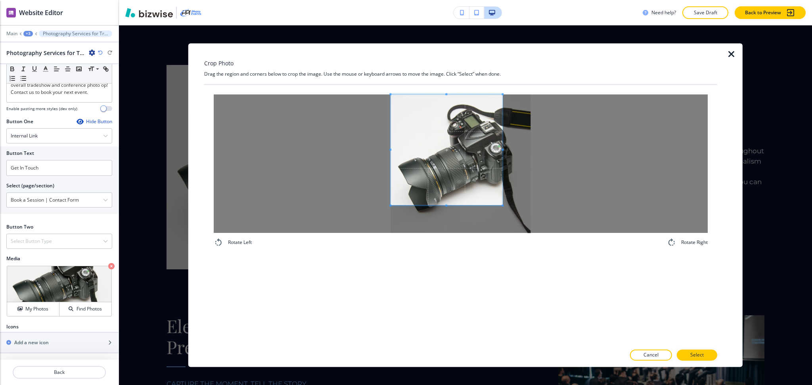
click at [444, 138] on span at bounding box center [446, 149] width 112 height 111
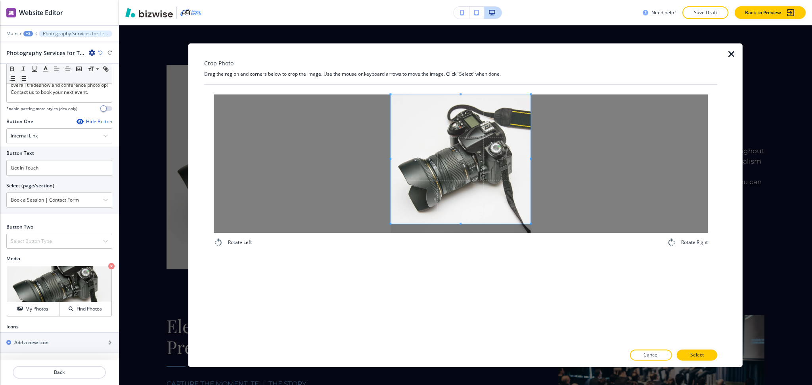
click at [606, 223] on div at bounding box center [461, 163] width 494 height 139
click at [698, 360] on button "Select" at bounding box center [697, 355] width 40 height 11
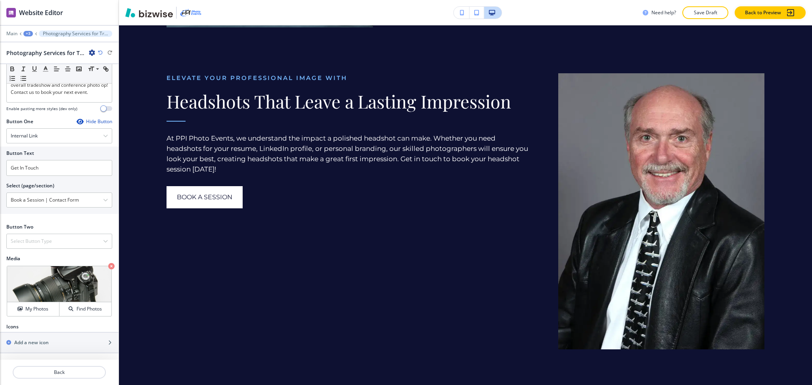
scroll to position [1411, 0]
click at [70, 370] on p "Back" at bounding box center [59, 372] width 92 height 7
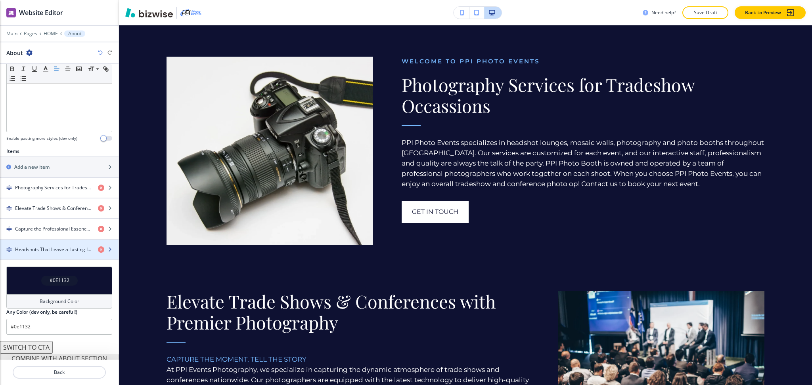
scroll to position [221, 0]
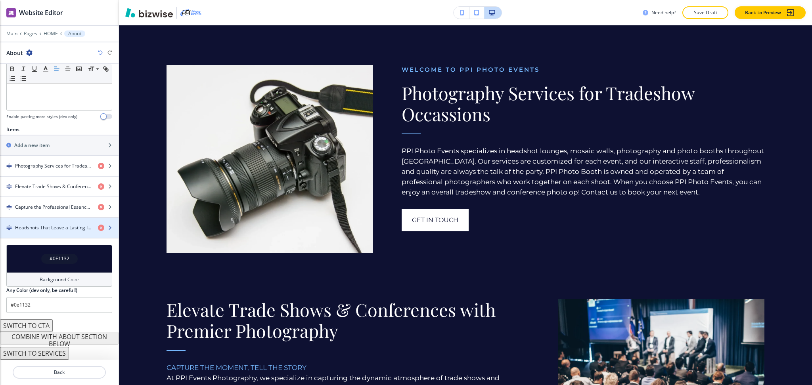
click at [42, 234] on div "button" at bounding box center [59, 235] width 119 height 6
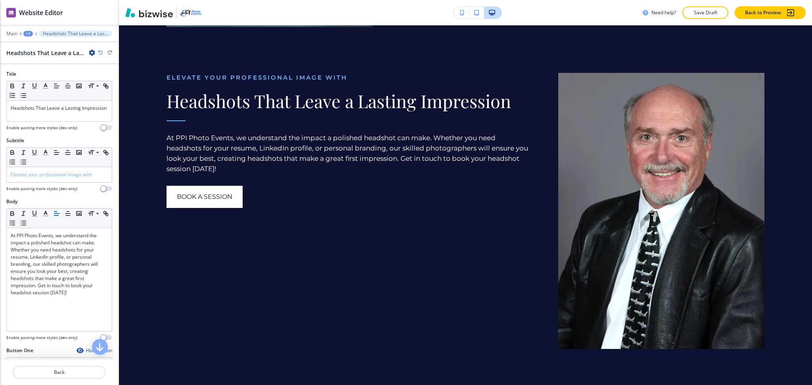
scroll to position [231, 0]
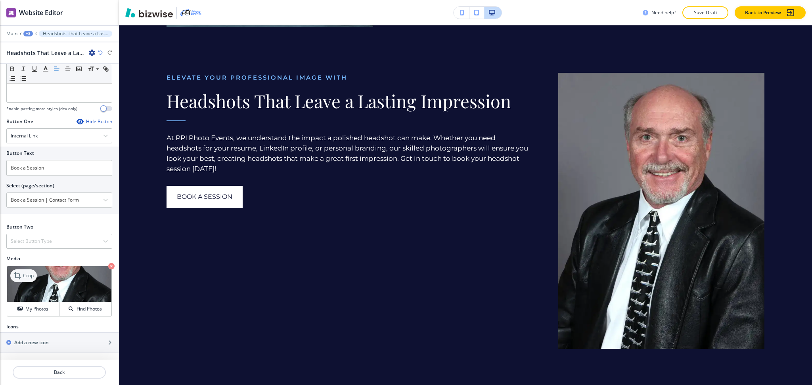
click at [27, 279] on p "Crop" at bounding box center [28, 275] width 11 height 7
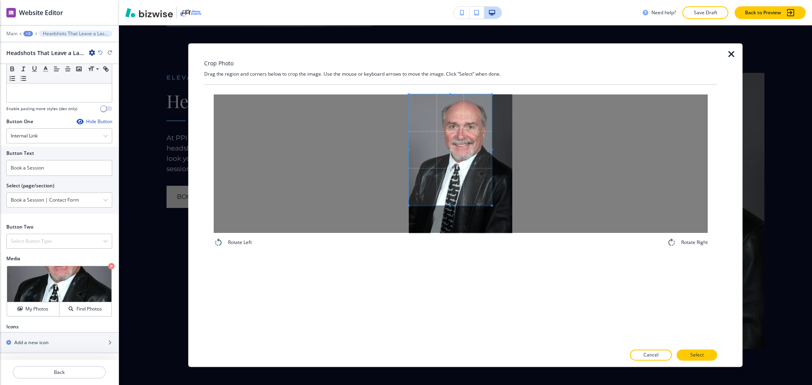
click at [473, 170] on span at bounding box center [450, 149] width 83 height 111
click at [635, 138] on div at bounding box center [461, 163] width 494 height 139
click at [719, 360] on div at bounding box center [725, 205] width 16 height 324
click at [712, 354] on button "Select" at bounding box center [697, 355] width 40 height 11
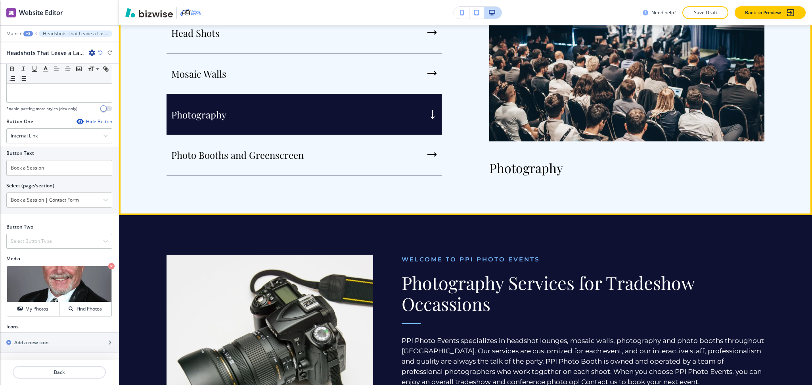
scroll to position [536, 0]
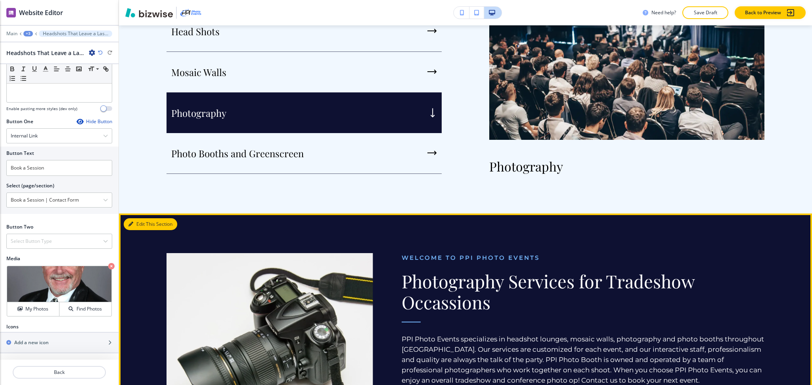
click at [135, 228] on button "Edit This Section" at bounding box center [151, 224] width 54 height 12
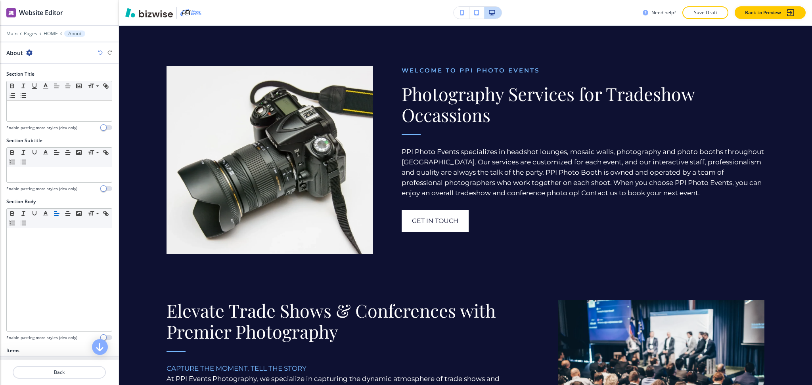
scroll to position [724, 0]
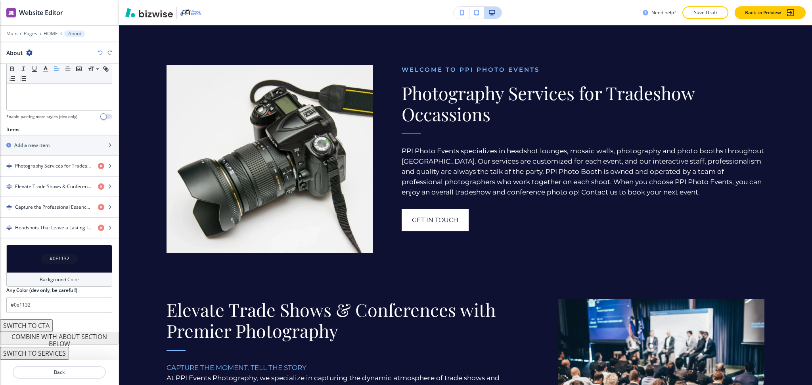
click at [58, 277] on h4 "Background Color" at bounding box center [60, 279] width 40 height 7
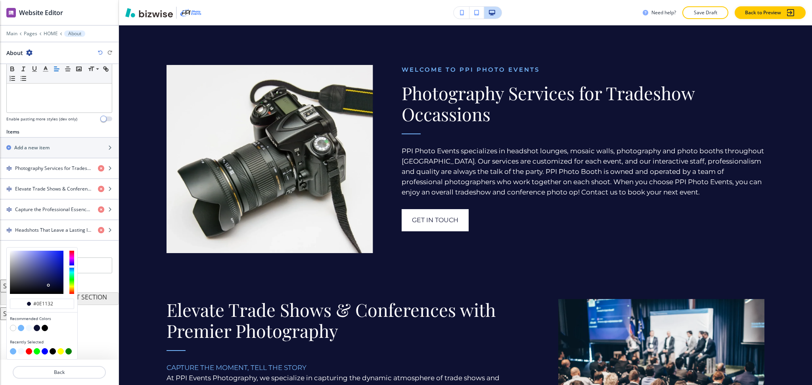
scroll to position [219, 0]
click at [13, 328] on button "button" at bounding box center [13, 328] width 6 height 6
type input "#FFFFFF"
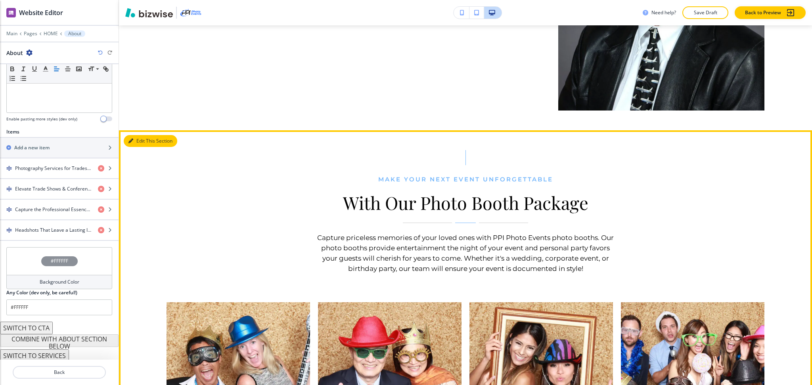
click at [132, 139] on icon "button" at bounding box center [130, 141] width 5 height 5
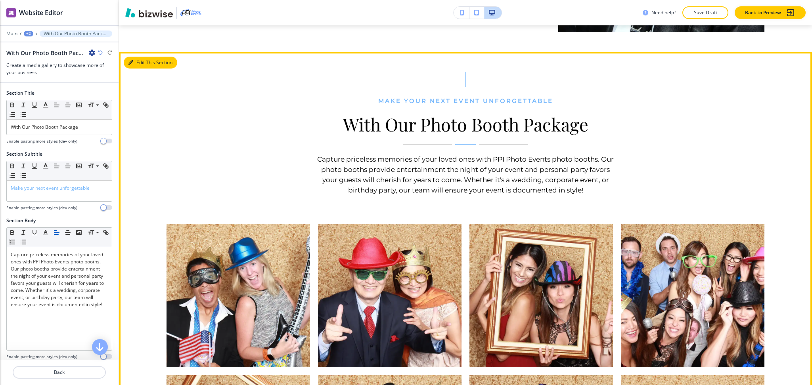
scroll to position [1688, 0]
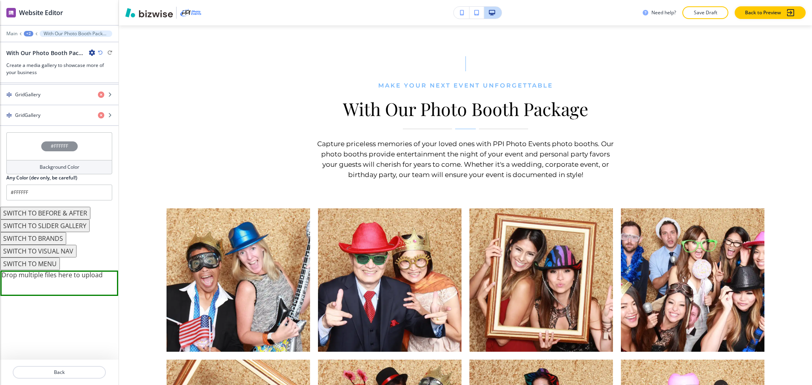
click at [58, 169] on h4 "Background Color" at bounding box center [60, 167] width 40 height 7
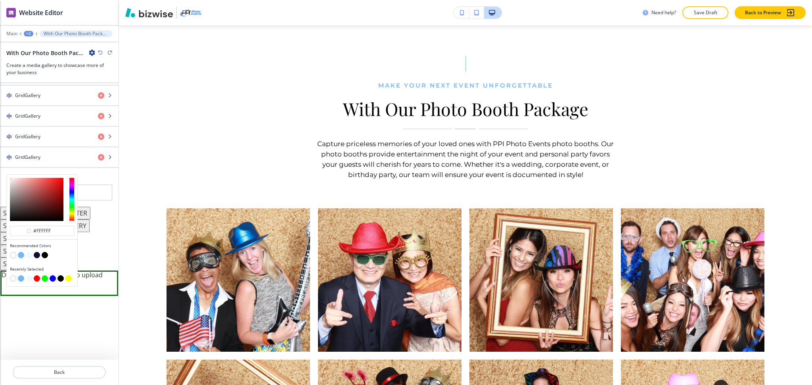
click at [40, 253] on div at bounding box center [42, 256] width 64 height 8
click at [39, 254] on button "button" at bounding box center [37, 255] width 6 height 6
type input "#0e1132"
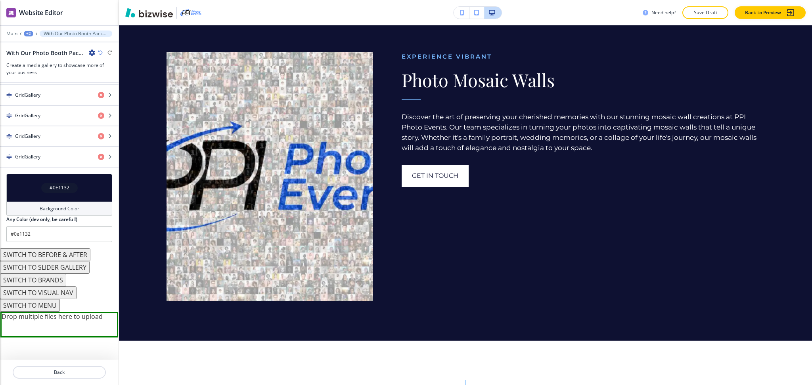
scroll to position [2218, 0]
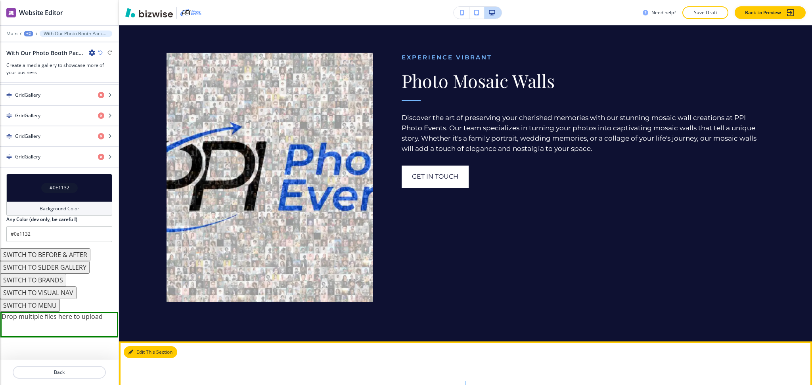
click at [134, 346] on button "Edit This Section" at bounding box center [151, 352] width 54 height 12
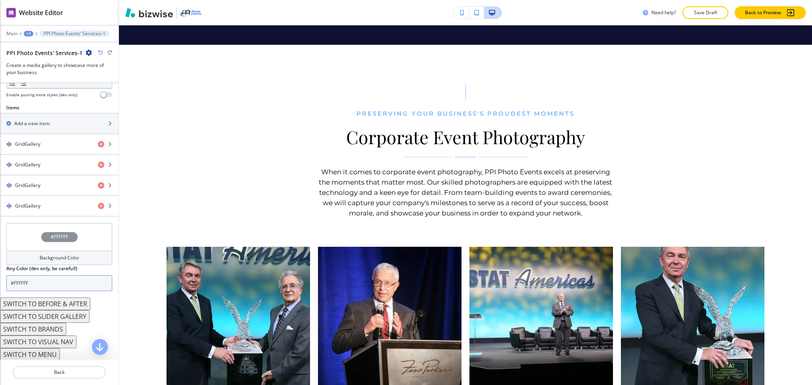
scroll to position [264, 0]
click at [46, 256] on h4 "Background Color" at bounding box center [60, 257] width 40 height 7
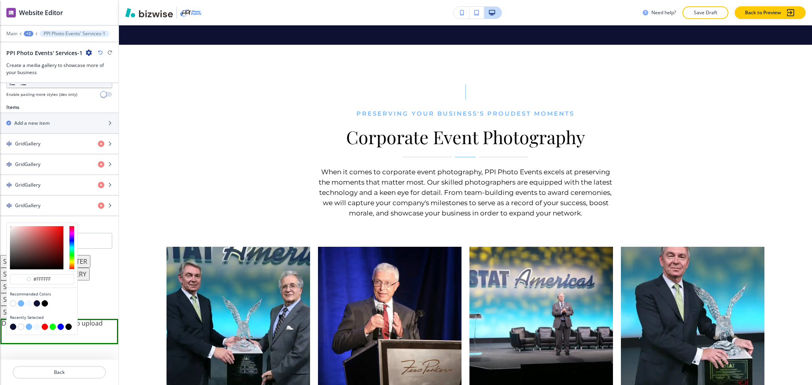
click at [28, 307] on button "button" at bounding box center [29, 303] width 6 height 6
type input "#f1f8ff"
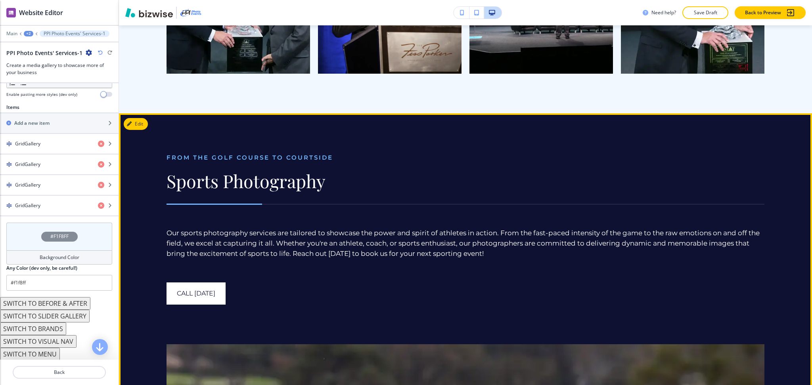
scroll to position [2832, 0]
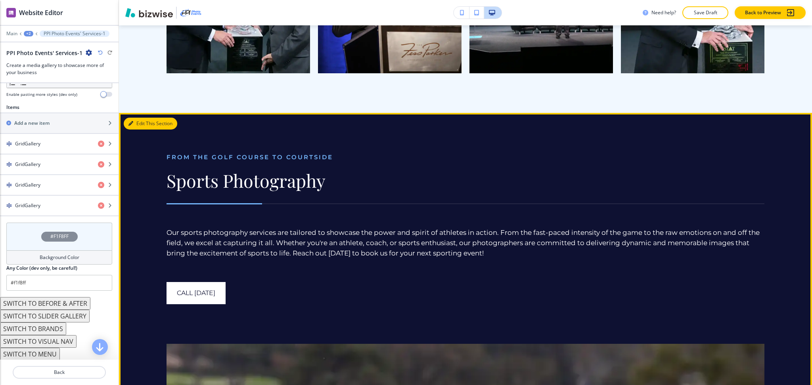
click at [146, 118] on button "Edit This Section" at bounding box center [151, 124] width 54 height 12
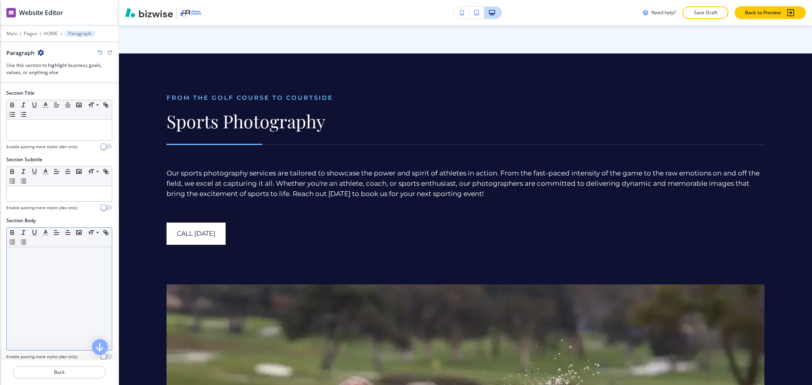
scroll to position [2899, 0]
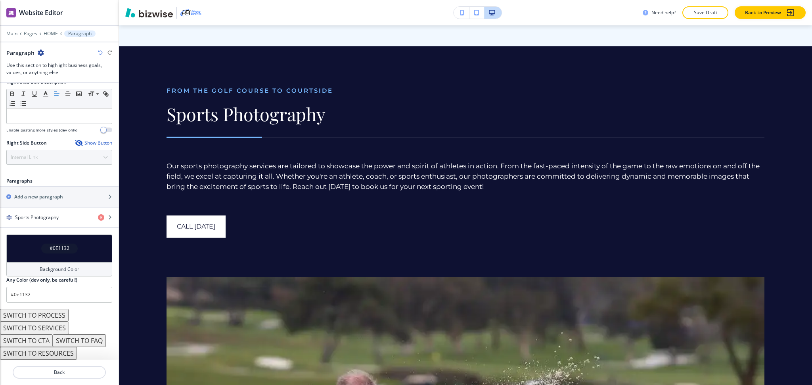
click at [59, 320] on button "SWITCH TO PROCESS" at bounding box center [34, 315] width 69 height 13
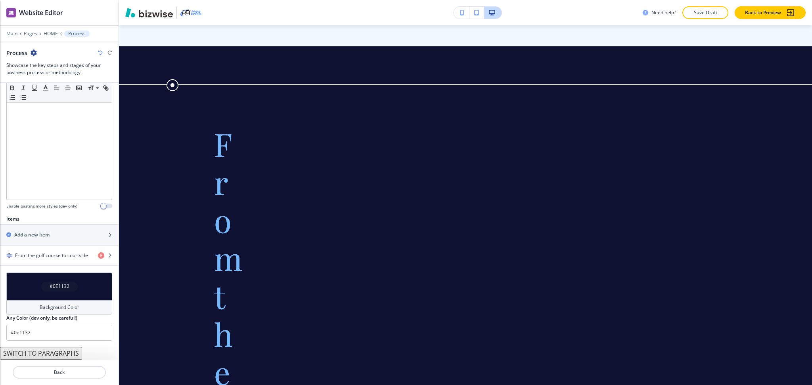
scroll to position [151, 0]
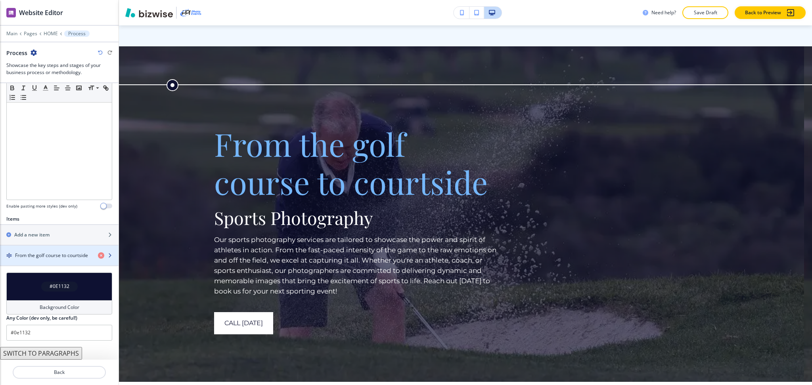
click at [56, 257] on h4 "From the golf course to courtside" at bounding box center [51, 255] width 73 height 7
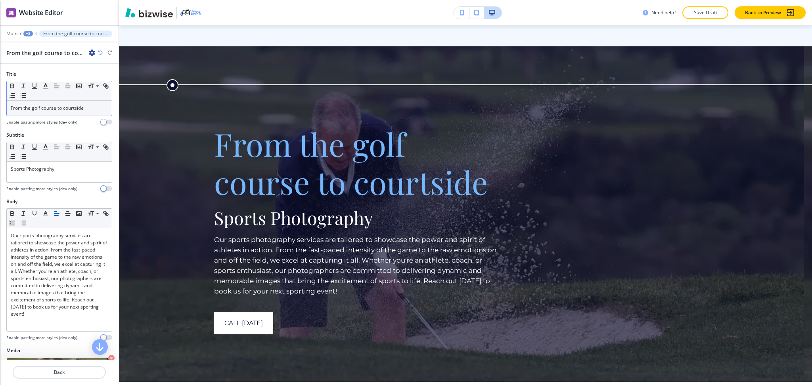
click at [65, 113] on div "From the golf course to courtside" at bounding box center [59, 108] width 105 height 15
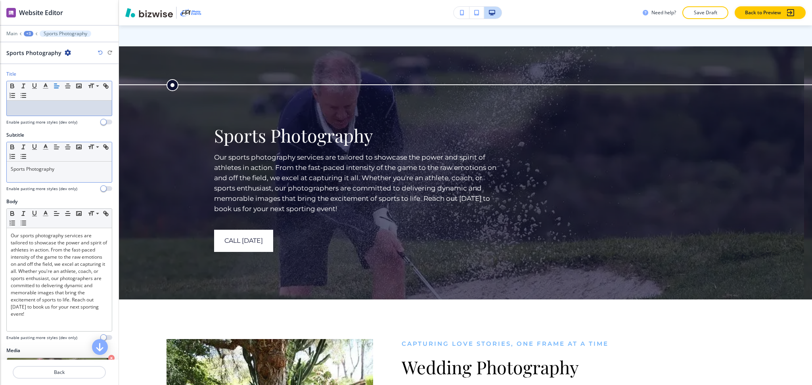
click at [11, 168] on p "Sports Photography" at bounding box center [59, 169] width 97 height 7
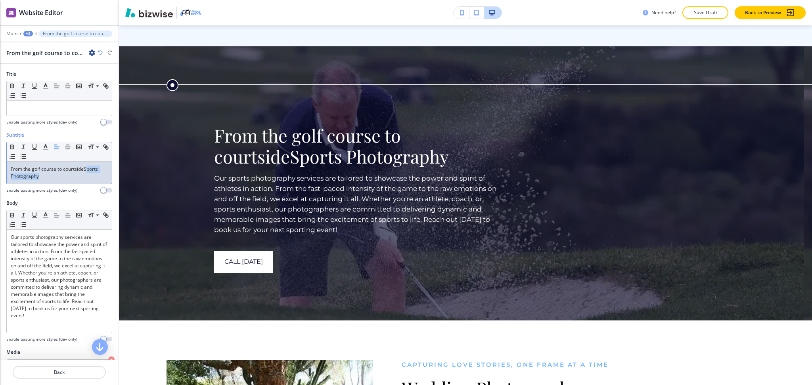
drag, startPoint x: 87, startPoint y: 169, endPoint x: 90, endPoint y: 180, distance: 11.2
click at [90, 180] on div "From the golf course to courtsideSports Photography" at bounding box center [59, 173] width 105 height 22
click at [85, 170] on p "From the golf course to courtsideSports Photography" at bounding box center [59, 173] width 97 height 14
drag, startPoint x: 85, startPoint y: 169, endPoint x: 88, endPoint y: 184, distance: 15.7
click at [88, 184] on div "Subtitle Small Normal Large Huge From the golf course to courtsideSports Photog…" at bounding box center [59, 163] width 106 height 62
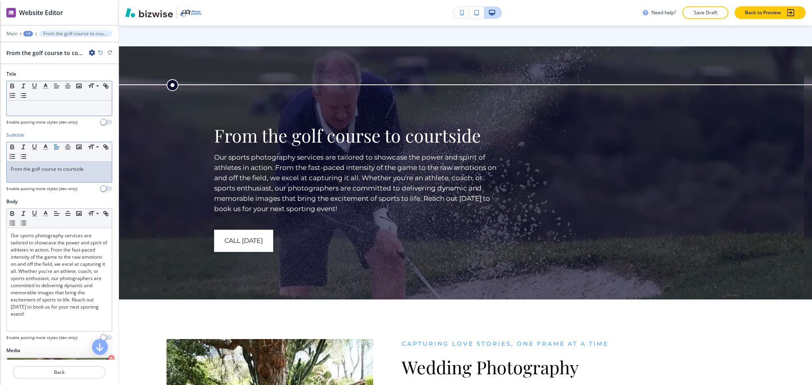
click at [40, 101] on div at bounding box center [59, 108] width 105 height 15
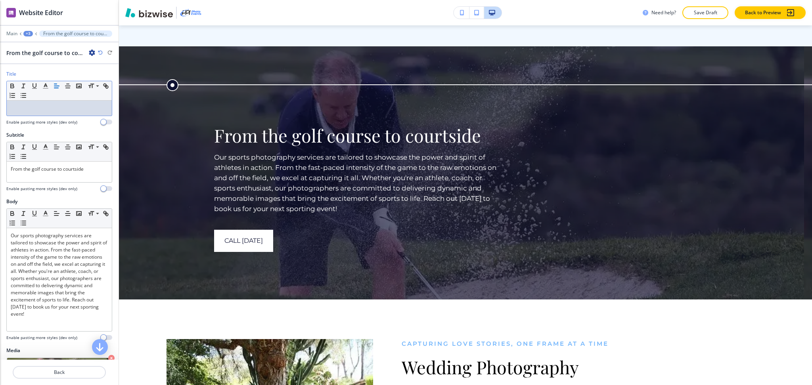
paste div
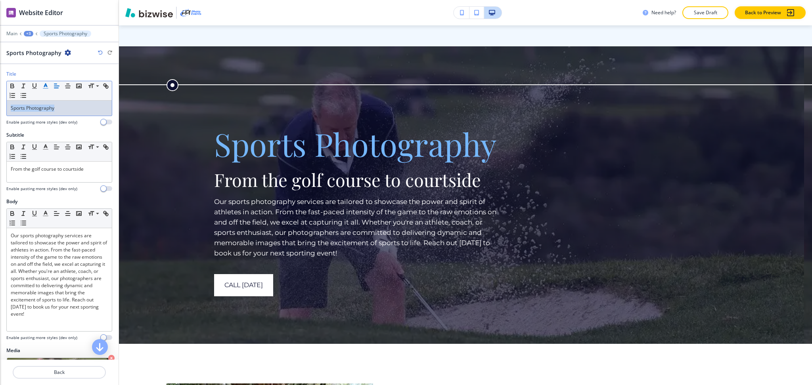
click at [43, 84] on icon "button" at bounding box center [45, 85] width 7 height 7
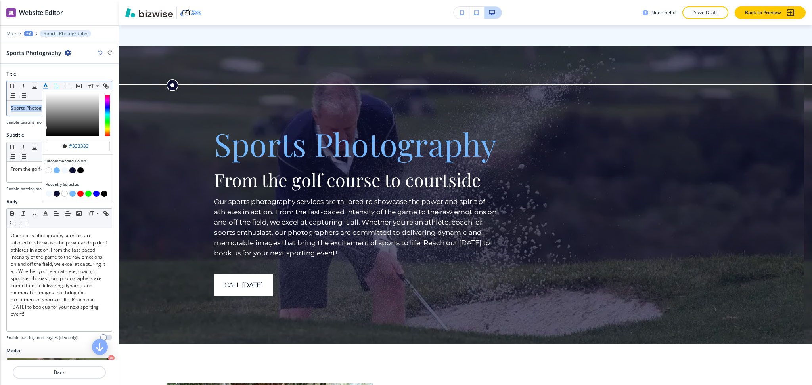
click at [48, 171] on button "button" at bounding box center [49, 170] width 6 height 6
type input "#ffffff"
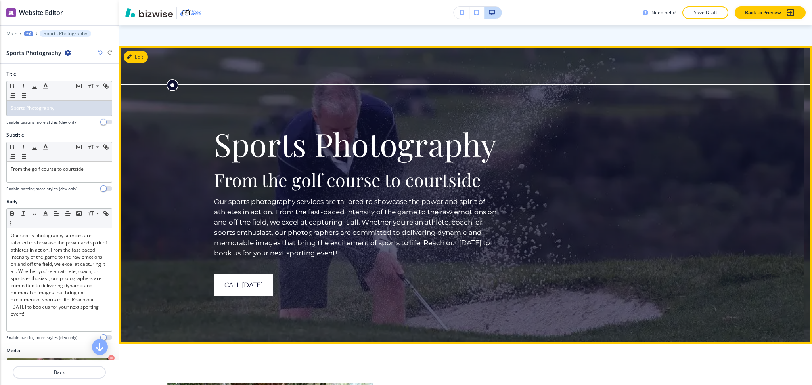
click at [478, 197] on p "Our sports photography services are tailored to showcase the power and spirit o…" at bounding box center [356, 228] width 285 height 62
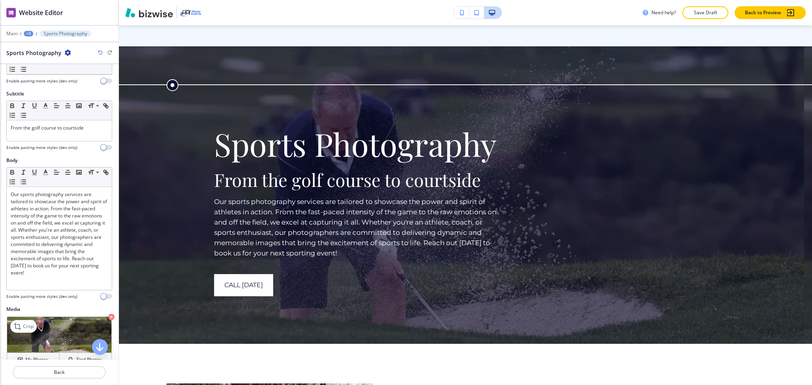
scroll to position [161, 0]
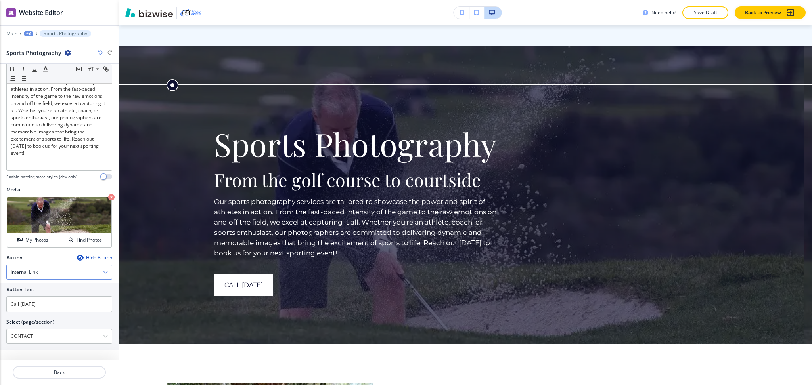
click at [39, 275] on div "Internal Link" at bounding box center [59, 272] width 105 height 14
click at [38, 282] on h4 "Telephone" at bounding box center [59, 285] width 97 height 7
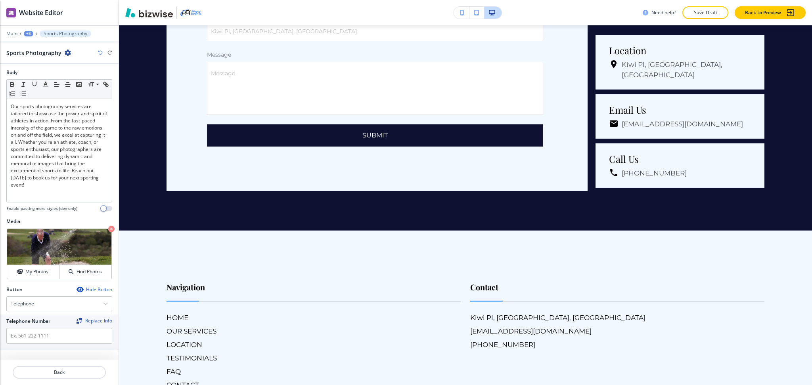
scroll to position [5739, 0]
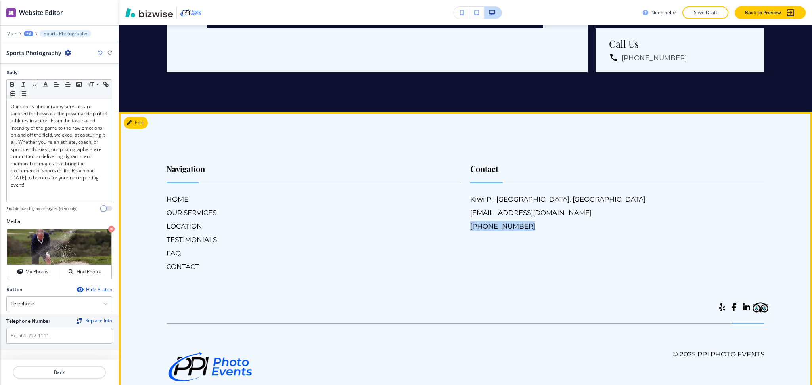
drag, startPoint x: 460, startPoint y: 203, endPoint x: 518, endPoint y: 205, distance: 57.5
click at [518, 205] on div "Contact [GEOGRAPHIC_DATA], [GEOGRAPHIC_DATA] [EMAIL_ADDRESS][DOMAIN_NAME] [PHON…" at bounding box center [613, 209] width 304 height 125
copy h6 "[PHONE_NUMBER]"
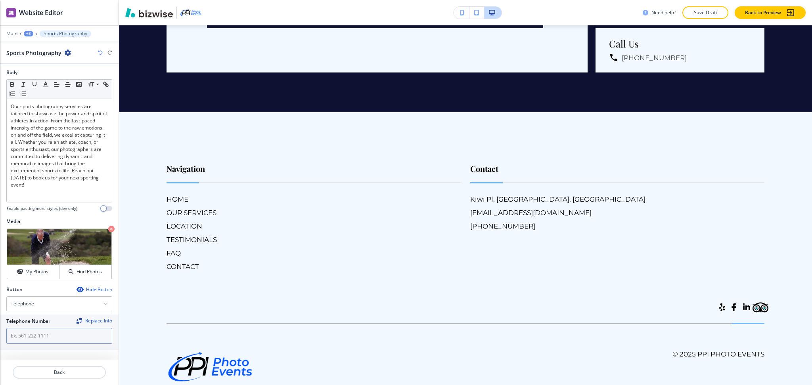
click at [36, 337] on input "text" at bounding box center [59, 336] width 106 height 16
paste input "[PHONE_NUMBER]"
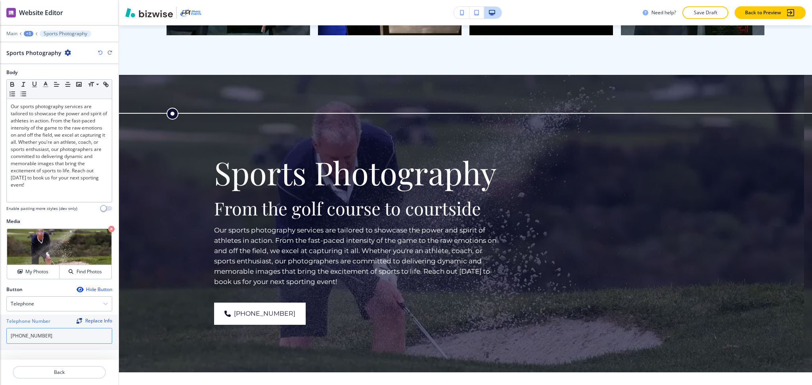
scroll to position [2870, 0]
type input "[PHONE_NUMBER]"
click at [55, 370] on p "Back" at bounding box center [59, 372] width 92 height 7
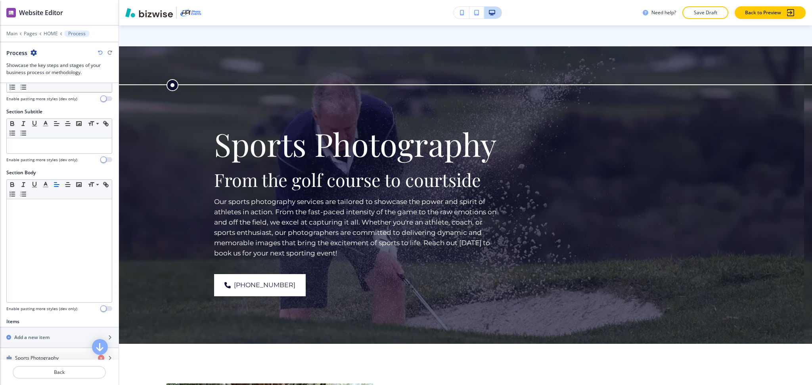
scroll to position [151, 0]
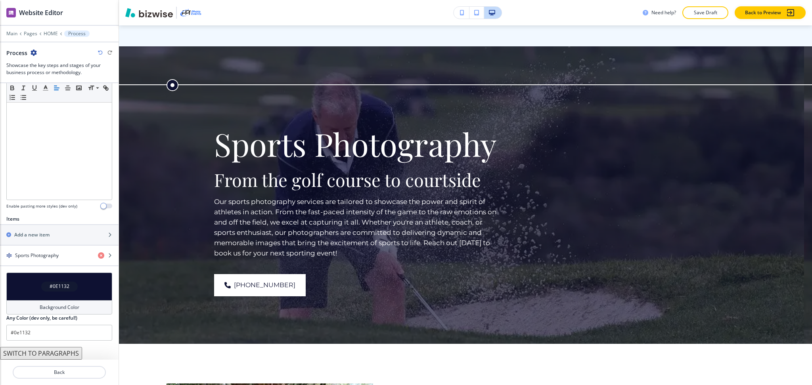
click at [49, 310] on h4 "Background Color" at bounding box center [60, 307] width 40 height 7
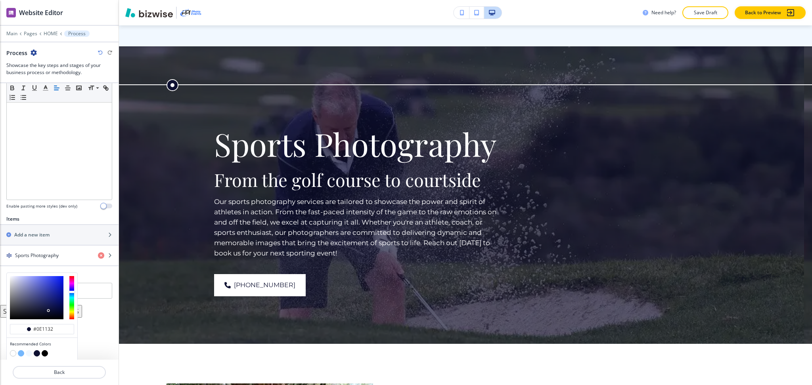
type input "#373737"
click at [10, 310] on div at bounding box center [37, 297] width 54 height 43
type input "#373737"
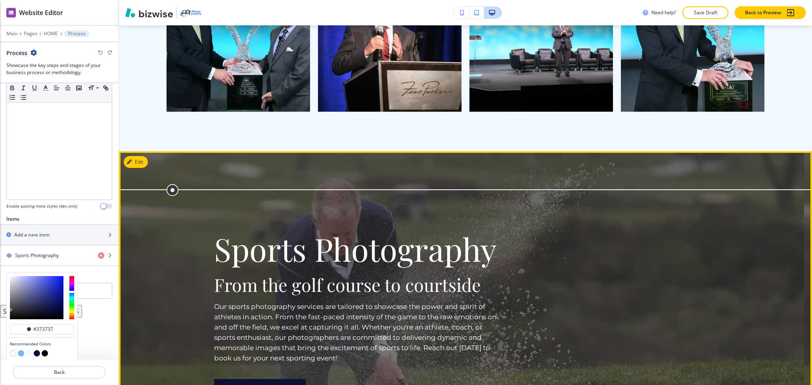
scroll to position [2793, 0]
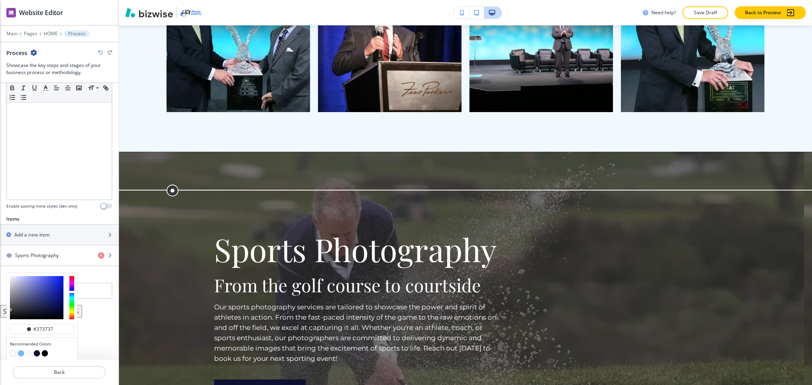
type input "#2e2e2e"
click at [10, 312] on div at bounding box center [37, 297] width 54 height 43
type input "#2e2e2e"
type input "#2b2b2b"
click at [10, 312] on div at bounding box center [10, 312] width 2 height 2
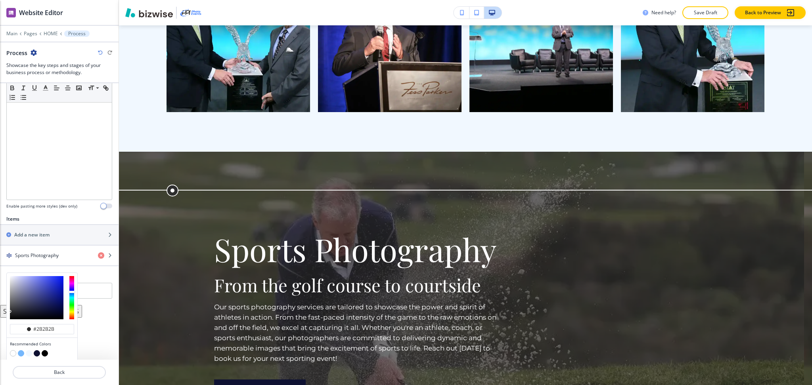
type input "#2b2b2b"
type input "#1d1d1d"
click at [10, 315] on div at bounding box center [37, 297] width 54 height 43
type input "#1d1d1d"
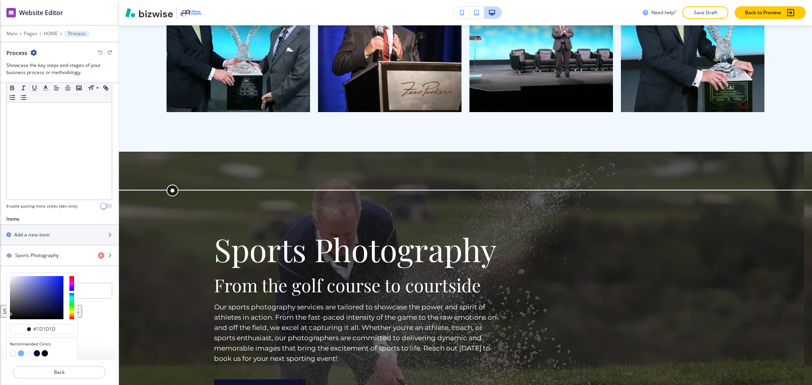
click at [9, 314] on div at bounding box center [42, 298] width 71 height 50
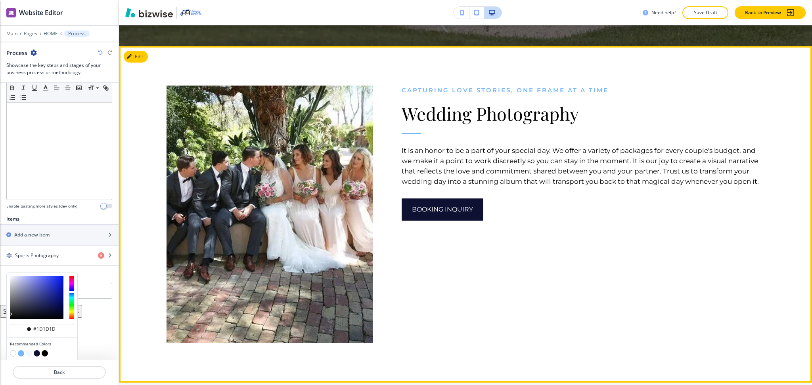
scroll to position [3198, 0]
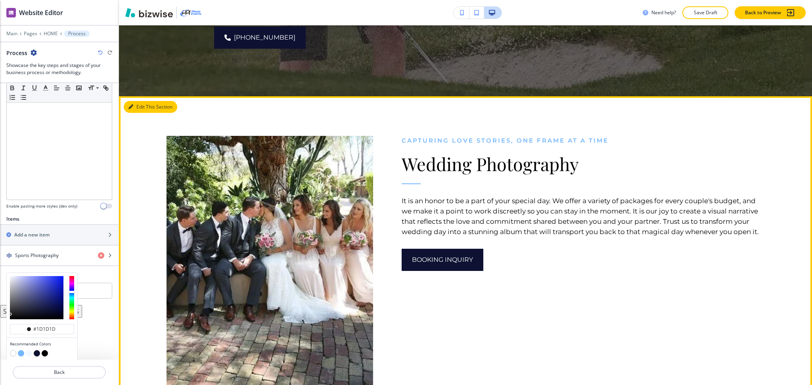
click at [129, 101] on button "Edit This Section" at bounding box center [151, 107] width 54 height 12
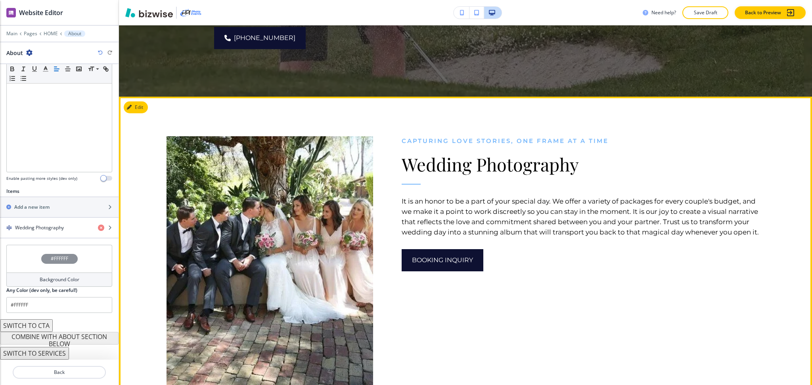
scroll to position [3147, 0]
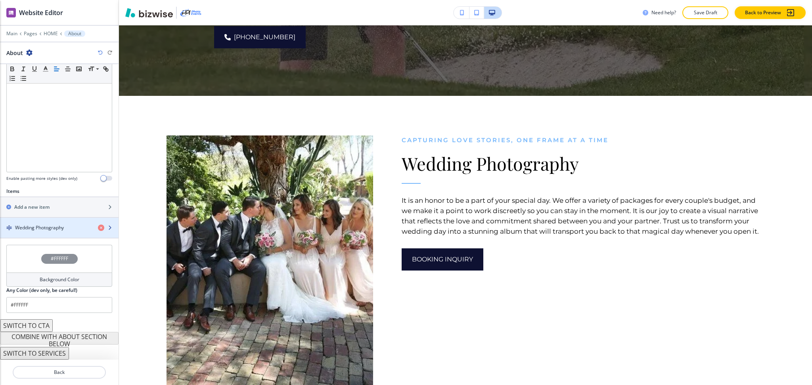
click at [47, 233] on div "button" at bounding box center [59, 235] width 119 height 6
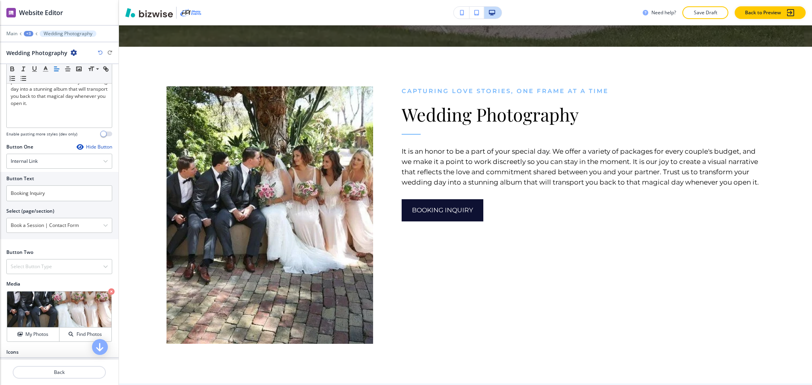
scroll to position [211, 0]
click at [29, 300] on p "Crop" at bounding box center [28, 300] width 11 height 7
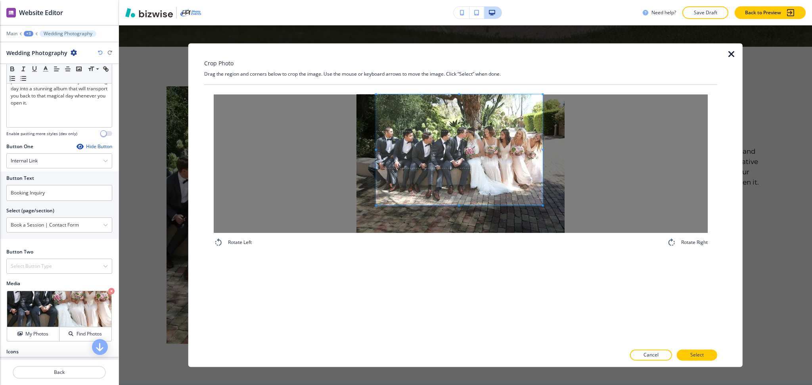
click at [457, 165] on span at bounding box center [459, 149] width 166 height 111
click at [463, 267] on div "Rotate Left Rotate Right" at bounding box center [460, 215] width 513 height 260
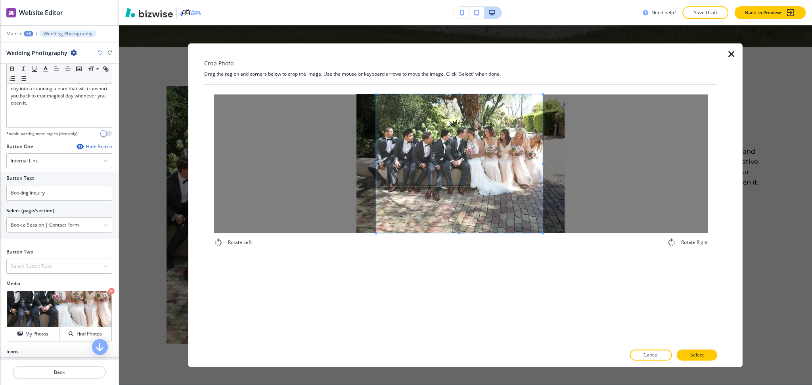
click at [377, 163] on span at bounding box center [376, 164] width 2 height 2
click at [366, 161] on div at bounding box center [454, 163] width 177 height 139
click at [521, 151] on span at bounding box center [454, 163] width 177 height 139
click at [524, 153] on span at bounding box center [457, 163] width 177 height 139
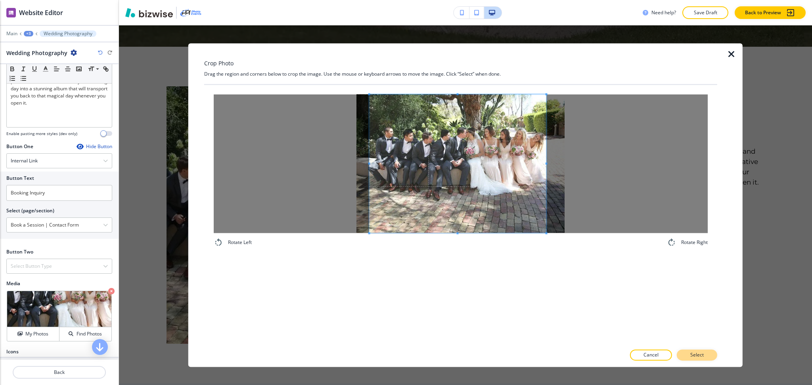
click at [698, 356] on p "Select" at bounding box center [696, 355] width 13 height 7
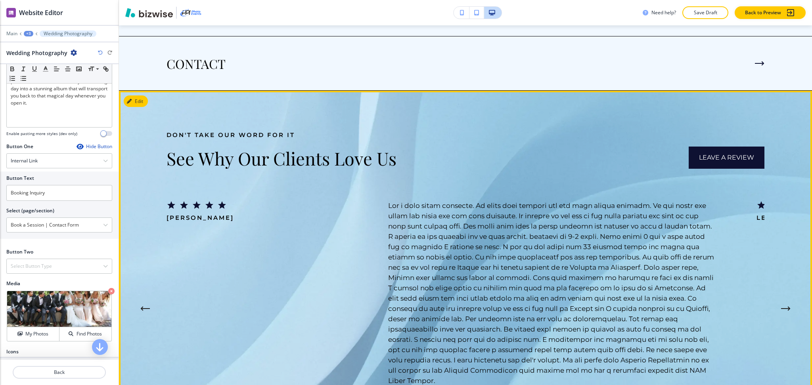
scroll to position [3666, 0]
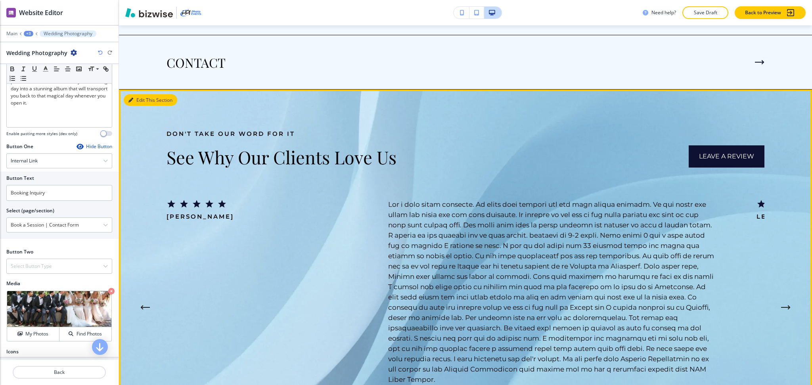
click at [133, 94] on button "Edit This Section" at bounding box center [151, 100] width 54 height 12
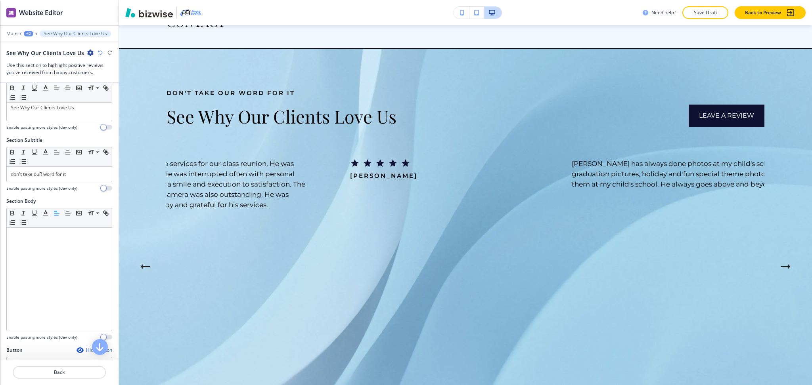
scroll to position [0, 0]
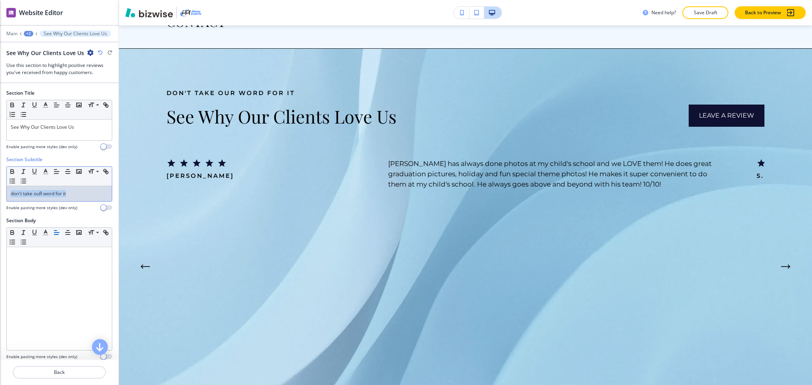
drag, startPoint x: 77, startPoint y: 195, endPoint x: 4, endPoint y: 197, distance: 73.4
click at [2, 198] on div "Section Subtitle Small Normal Large Huge don't take ouR word for it Enable past…" at bounding box center [59, 186] width 119 height 61
click at [41, 171] on button "button" at bounding box center [45, 172] width 11 height 10
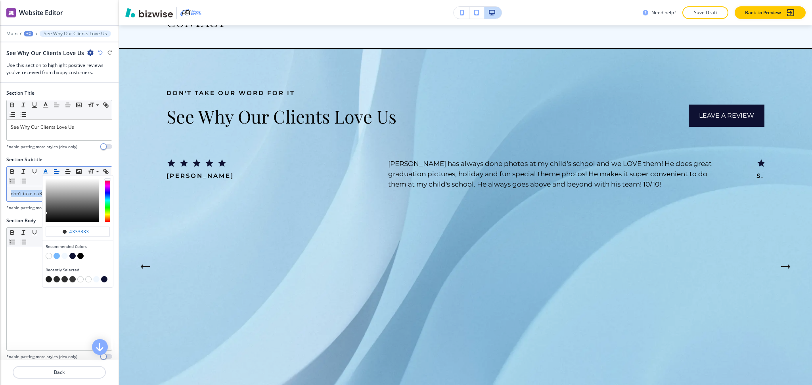
click at [55, 256] on button "button" at bounding box center [57, 256] width 6 height 6
type input "#75b7fc"
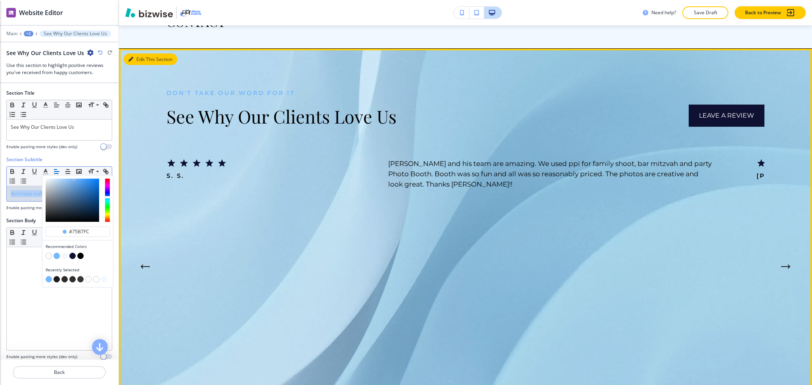
click at [138, 54] on button "Edit This Section" at bounding box center [151, 60] width 54 height 12
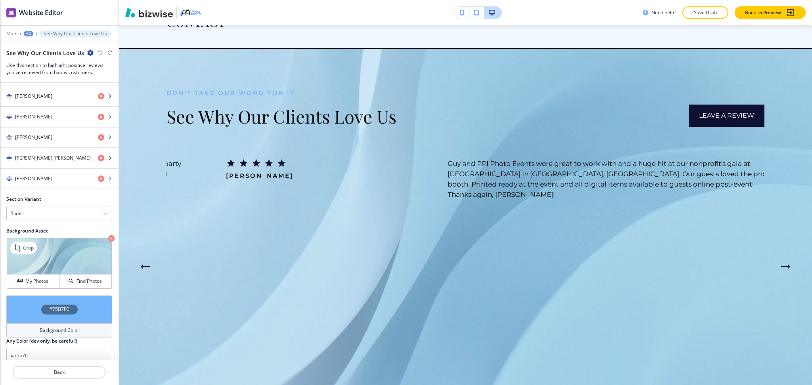
scroll to position [1006, 0]
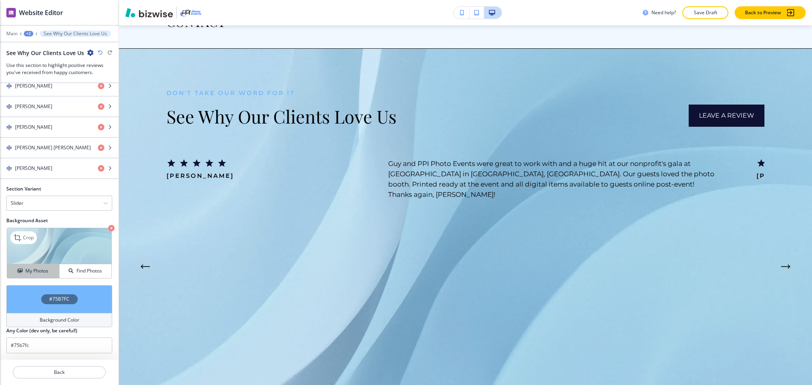
click at [30, 272] on h4 "My Photos" at bounding box center [36, 271] width 23 height 7
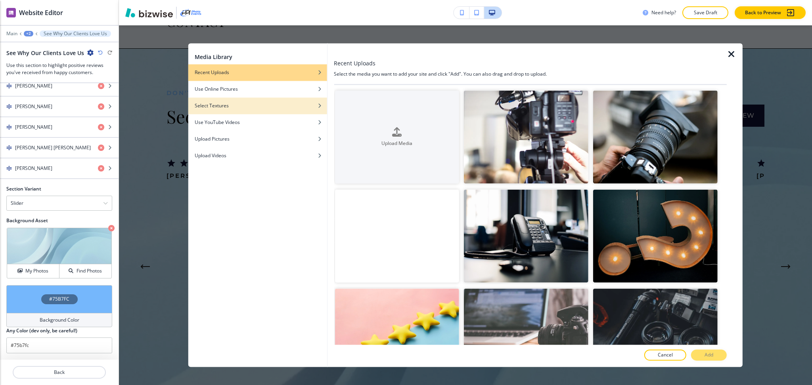
click at [222, 101] on div "button" at bounding box center [257, 100] width 139 height 5
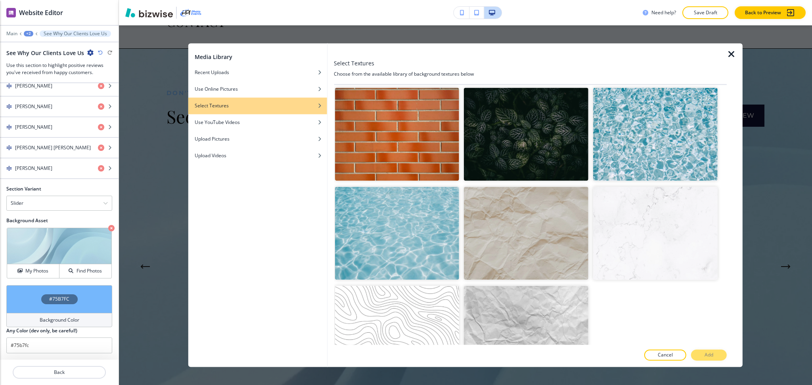
scroll to position [1699, 0]
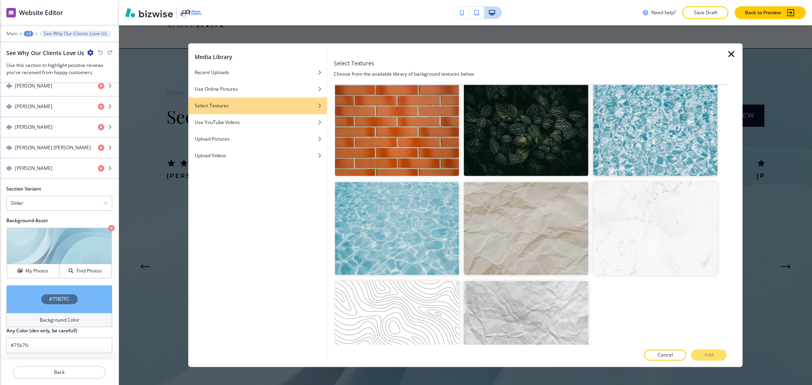
click at [503, 281] on img "button" at bounding box center [526, 327] width 124 height 93
click at [635, 208] on img "button" at bounding box center [655, 228] width 124 height 93
click at [706, 352] on p "Add" at bounding box center [708, 355] width 9 height 7
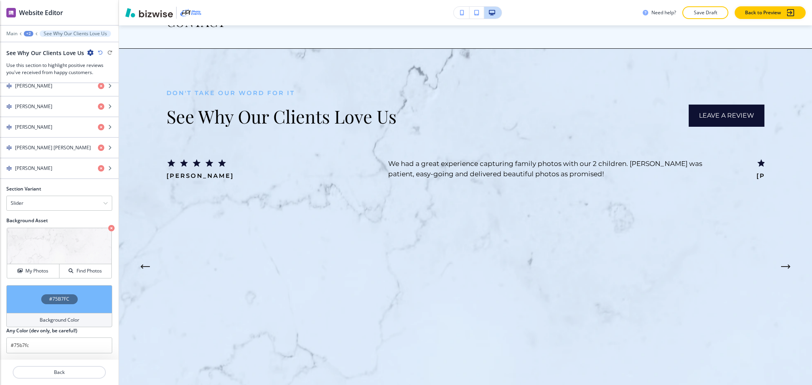
click at [92, 317] on div "Background Color" at bounding box center [59, 320] width 106 height 14
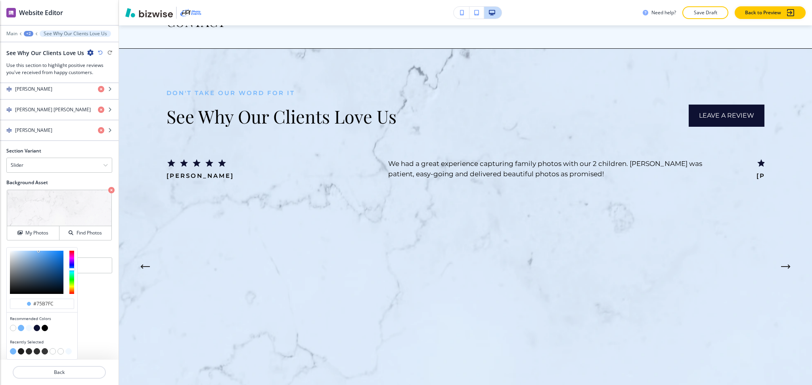
scroll to position [1044, 0]
click at [12, 330] on button "button" at bounding box center [13, 328] width 6 height 6
type input "#FFFFFF"
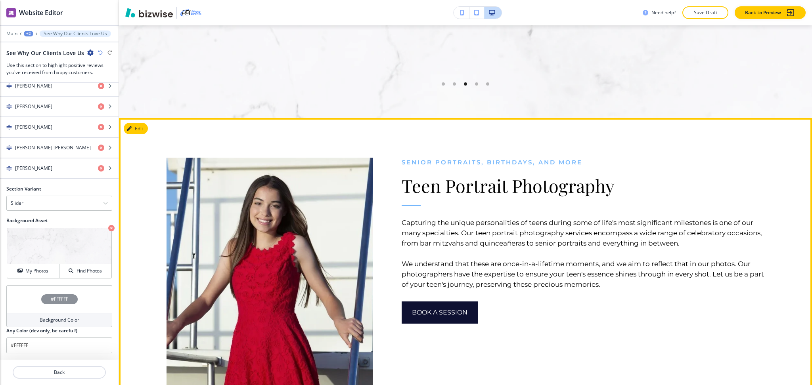
scroll to position [4051, 0]
click at [142, 122] on button "Edit This Section" at bounding box center [151, 128] width 54 height 12
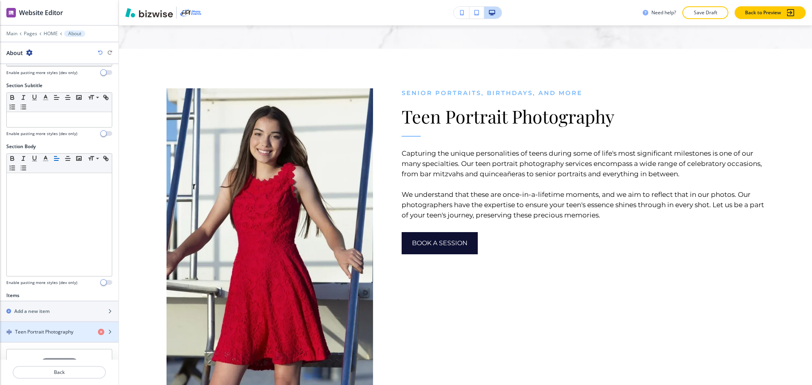
scroll to position [159, 0]
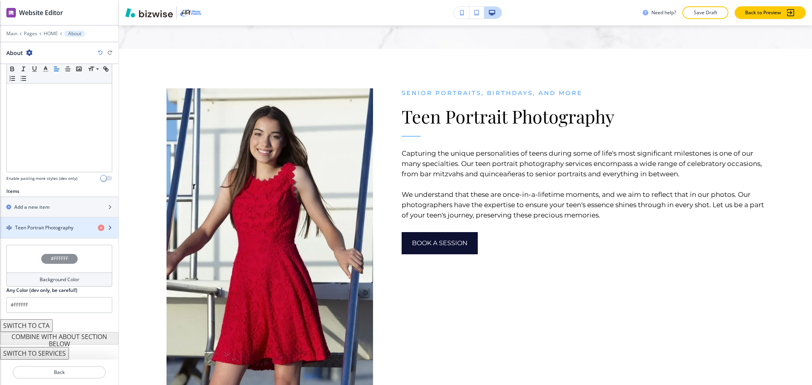
click at [30, 235] on div "button" at bounding box center [59, 235] width 119 height 6
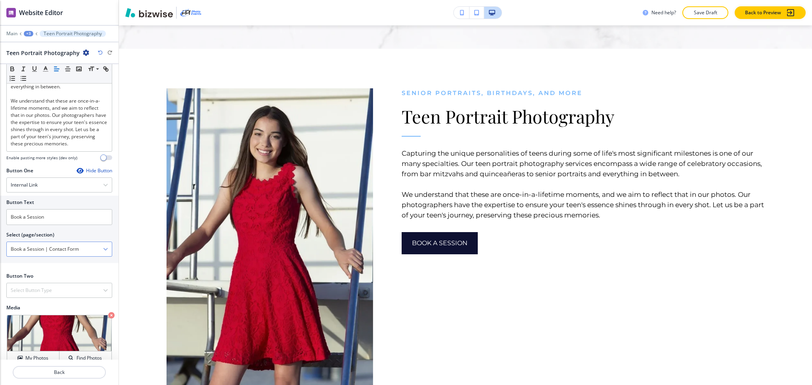
scroll to position [262, 0]
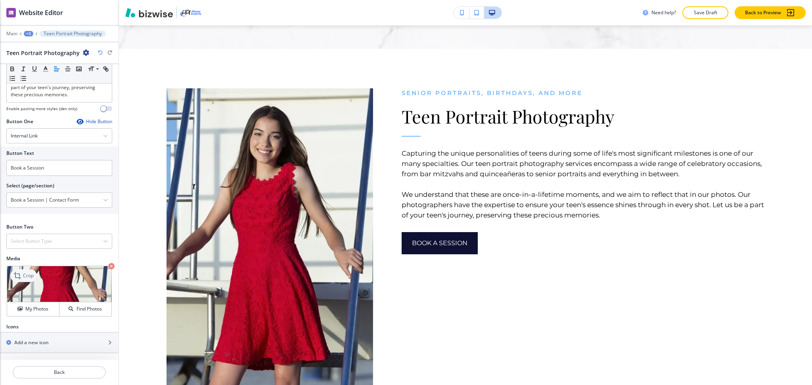
click at [26, 277] on p "Crop" at bounding box center [28, 275] width 11 height 7
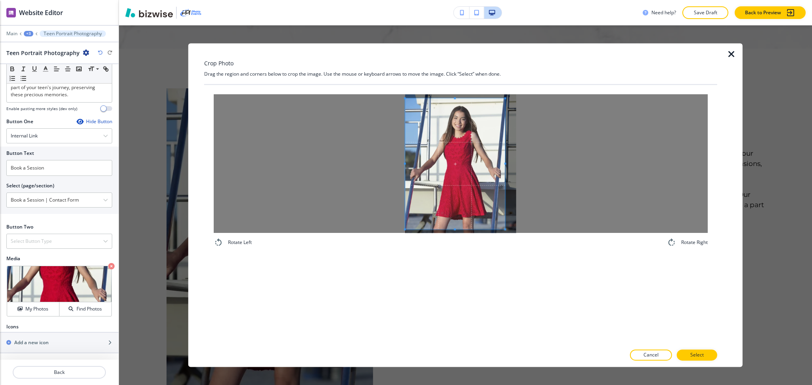
click at [343, 151] on div at bounding box center [461, 163] width 494 height 139
click at [545, 162] on div at bounding box center [461, 163] width 494 height 139
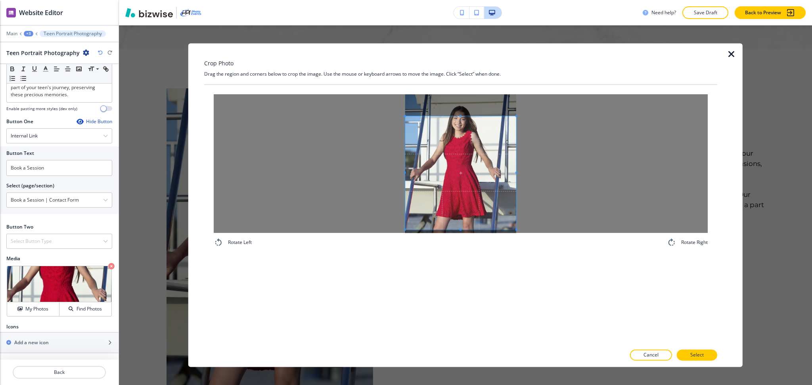
click at [470, 123] on div at bounding box center [460, 172] width 111 height 113
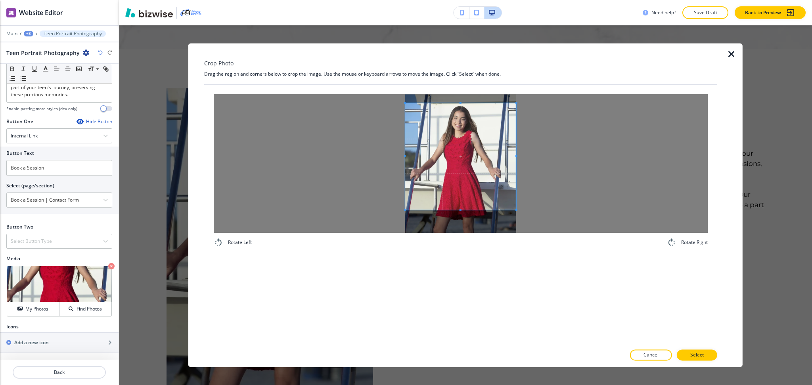
click at [462, 156] on span at bounding box center [460, 156] width 111 height 107
click at [693, 354] on p "Select" at bounding box center [696, 355] width 13 height 7
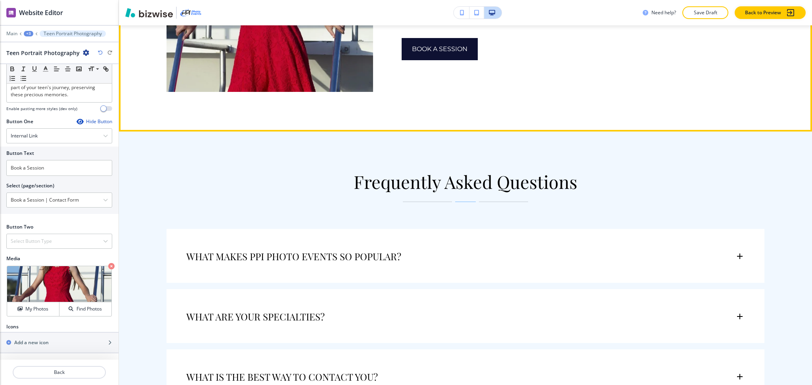
scroll to position [4327, 0]
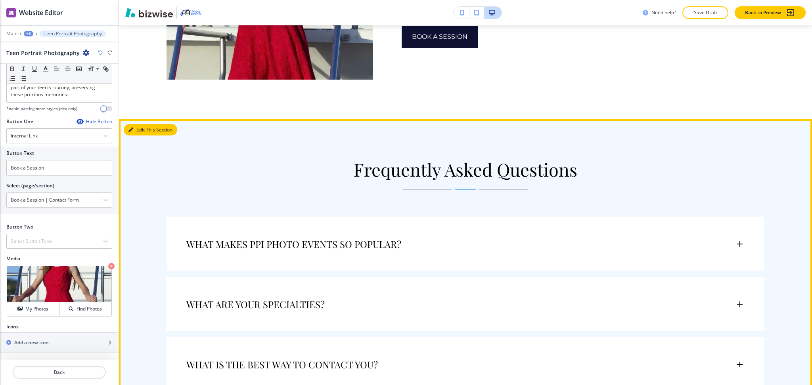
click at [128, 124] on button "Edit This Section" at bounding box center [151, 130] width 54 height 12
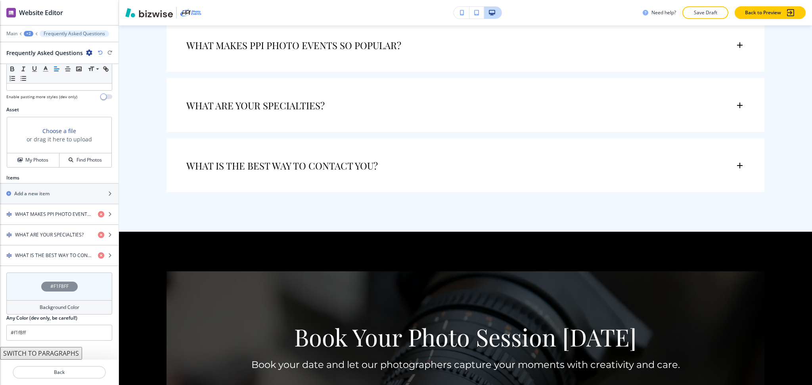
scroll to position [4527, 0]
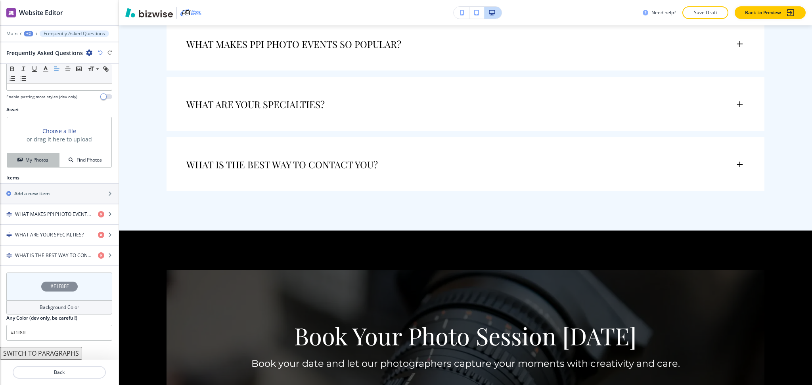
click at [40, 165] on button "My Photos" at bounding box center [33, 160] width 52 height 14
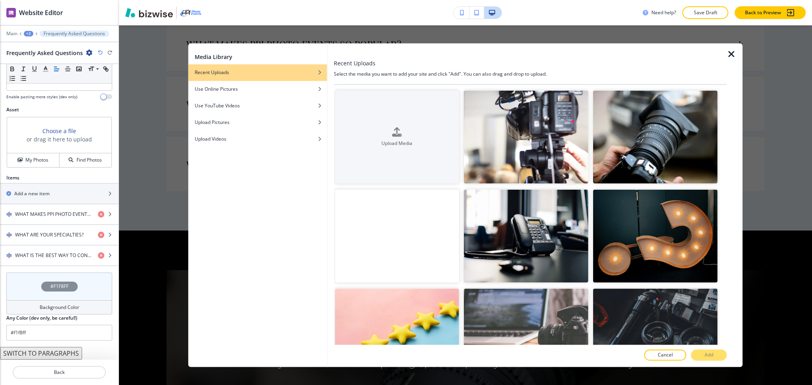
click at [731, 54] on icon "button" at bounding box center [732, 55] width 10 height 10
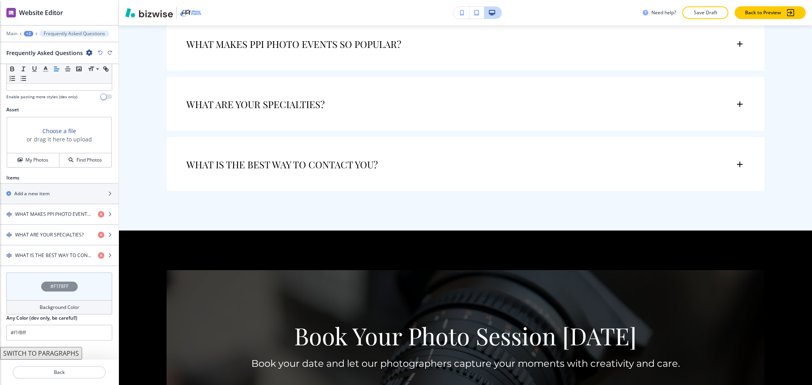
click at [67, 306] on h4 "Background Color" at bounding box center [60, 307] width 40 height 7
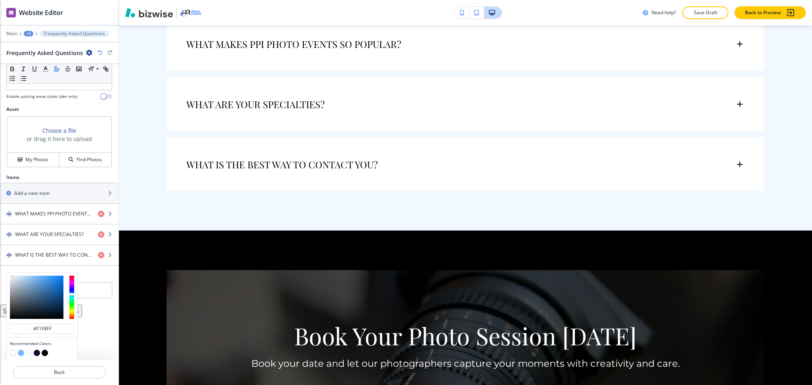
click at [13, 352] on button "button" at bounding box center [13, 353] width 6 height 6
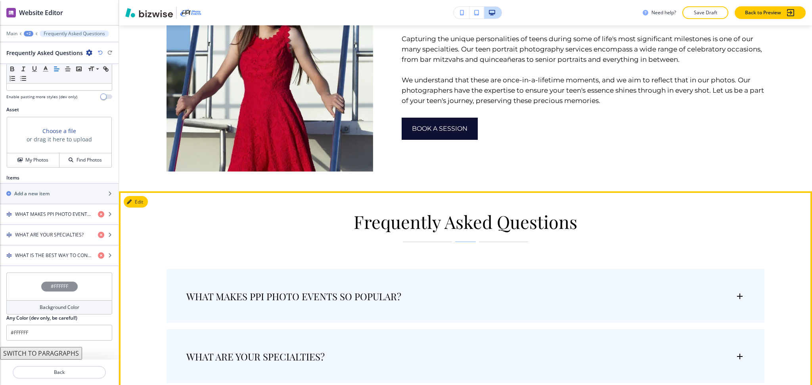
scroll to position [4235, 0]
click at [137, 196] on button "Edit This Section" at bounding box center [151, 202] width 54 height 12
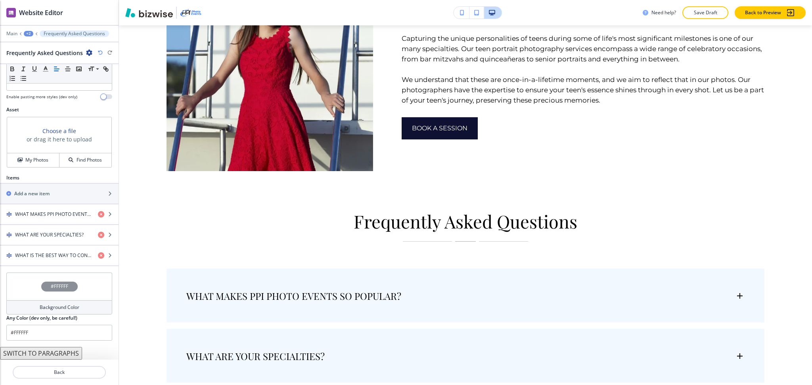
click at [58, 308] on h4 "Background Color" at bounding box center [60, 307] width 40 height 7
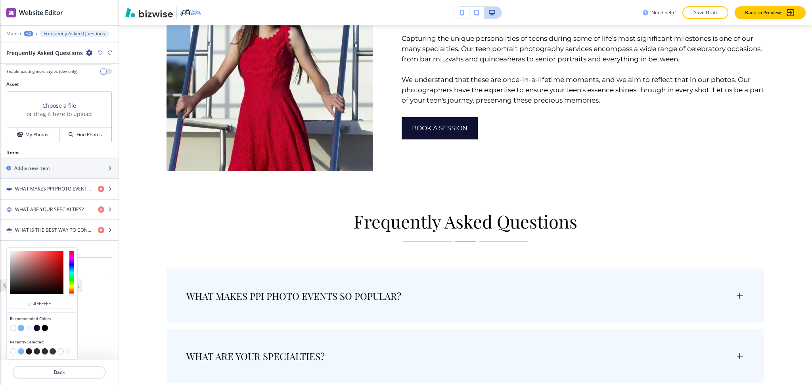
click at [38, 329] on button "button" at bounding box center [37, 328] width 6 height 6
type input "#0e1132"
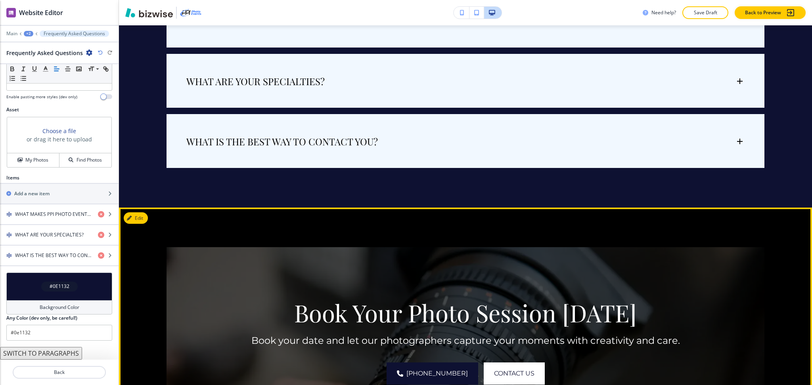
scroll to position [4550, 0]
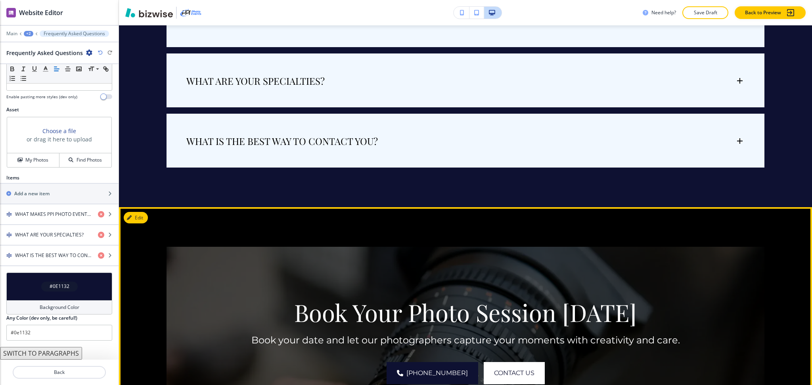
click at [143, 212] on button "Edit" at bounding box center [136, 218] width 24 height 12
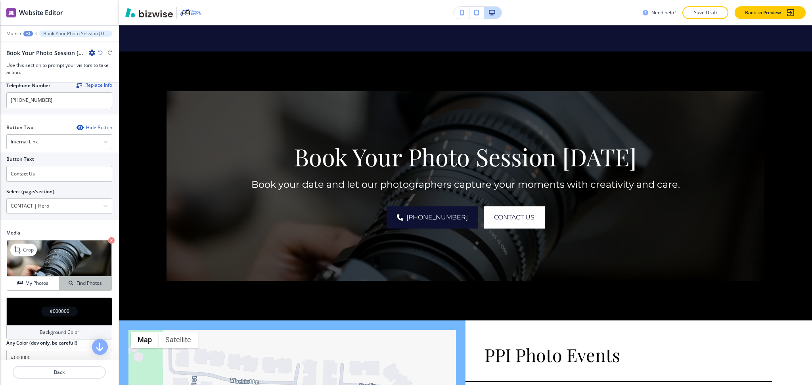
scroll to position [354, 0]
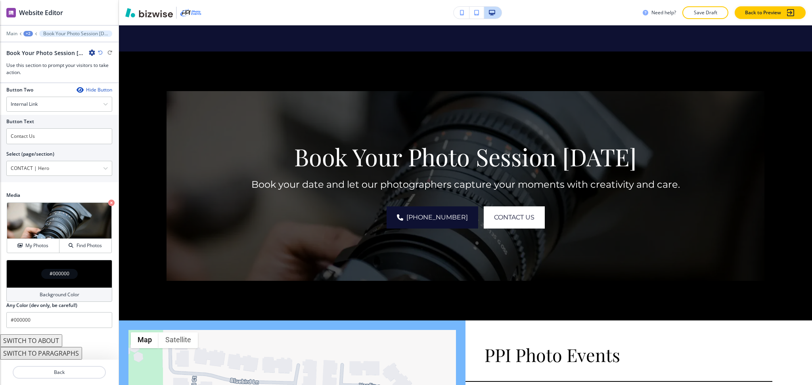
click at [65, 297] on h4 "Background Color" at bounding box center [60, 294] width 40 height 7
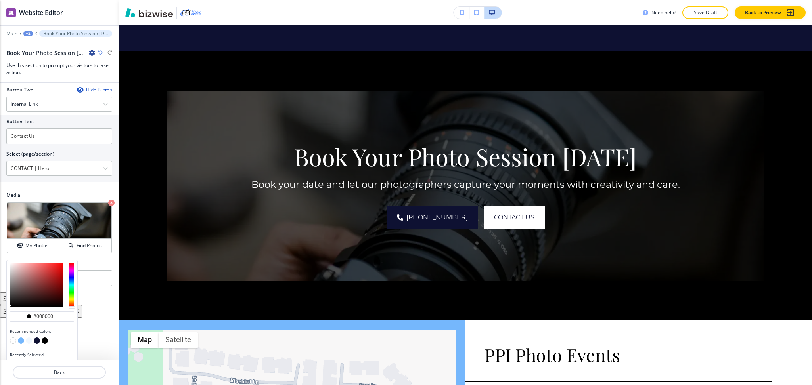
click at [36, 343] on button "button" at bounding box center [37, 341] width 6 height 6
type input "#0e1132"
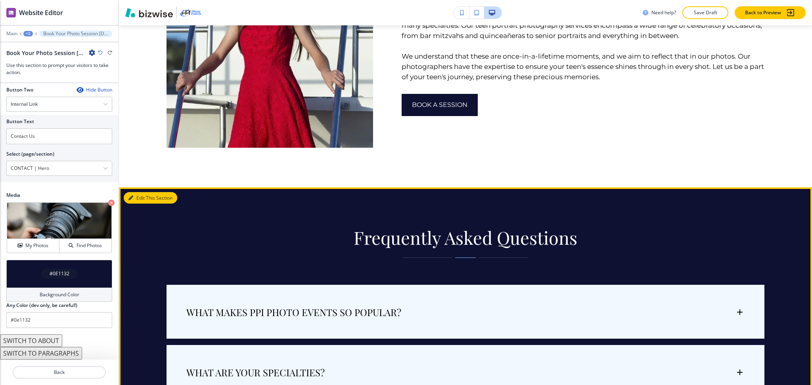
drag, startPoint x: 130, startPoint y: 171, endPoint x: 129, endPoint y: 176, distance: 5.3
click at [131, 196] on icon "button" at bounding box center [130, 198] width 5 height 5
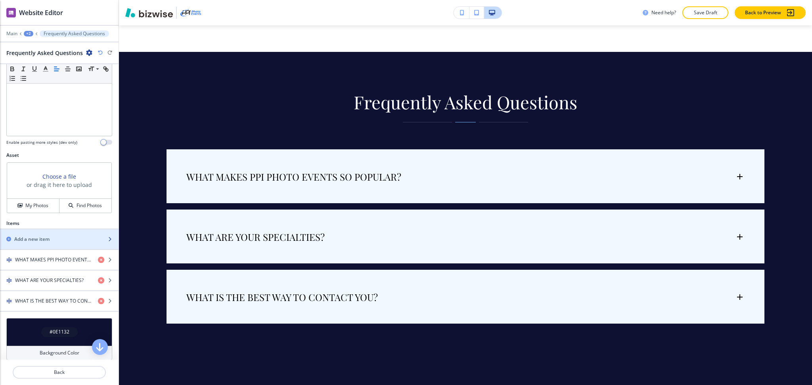
scroll to position [241, 0]
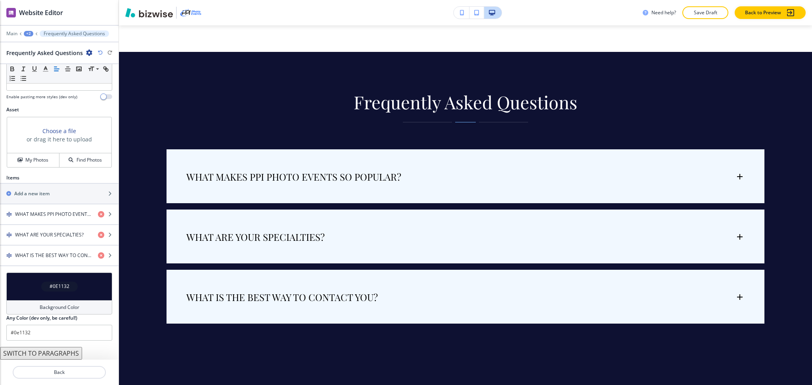
click at [55, 305] on h4 "Background Color" at bounding box center [60, 307] width 40 height 7
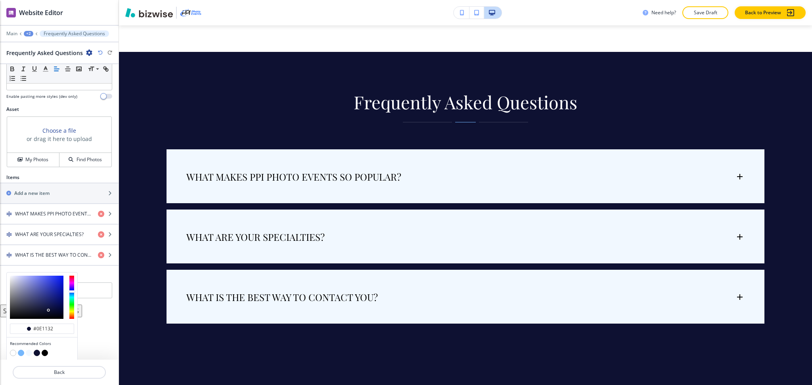
click at [30, 352] on button "button" at bounding box center [29, 353] width 6 height 6
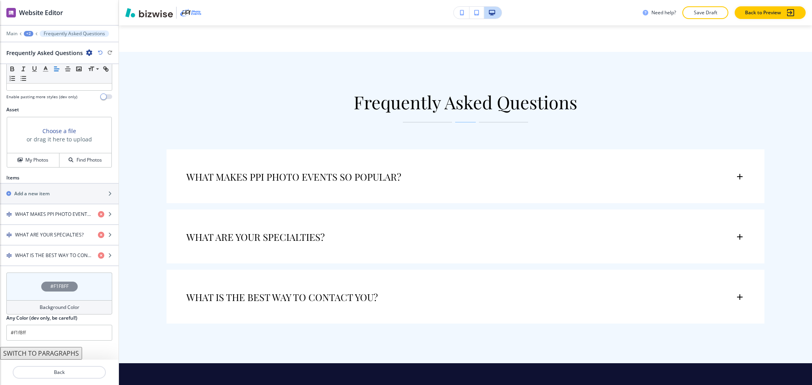
click at [57, 305] on h4 "Background Color" at bounding box center [60, 307] width 40 height 7
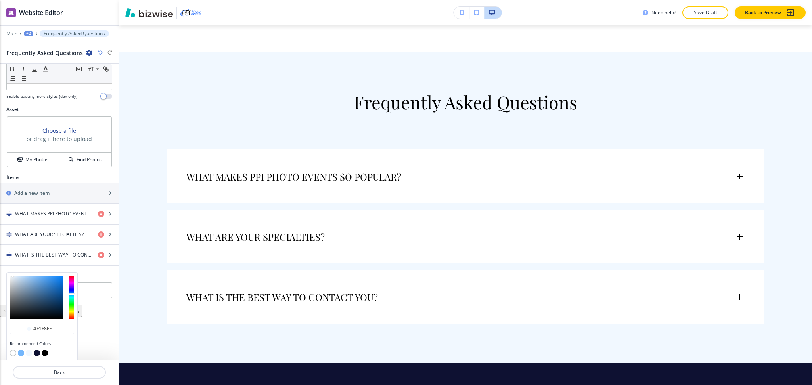
click at [20, 354] on button "button" at bounding box center [21, 353] width 6 height 6
type input "#75b7fc"
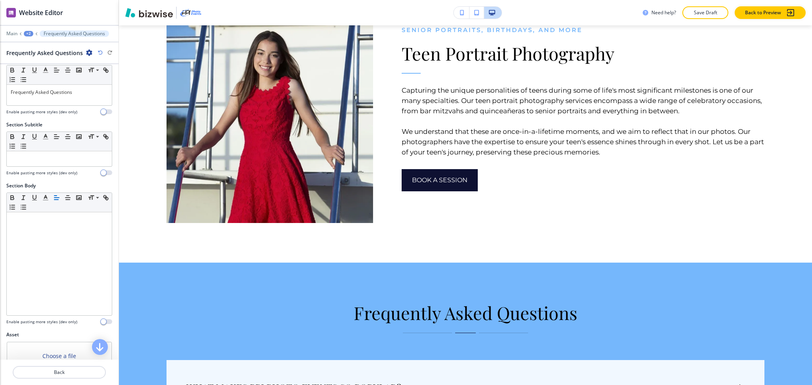
scroll to position [0, 0]
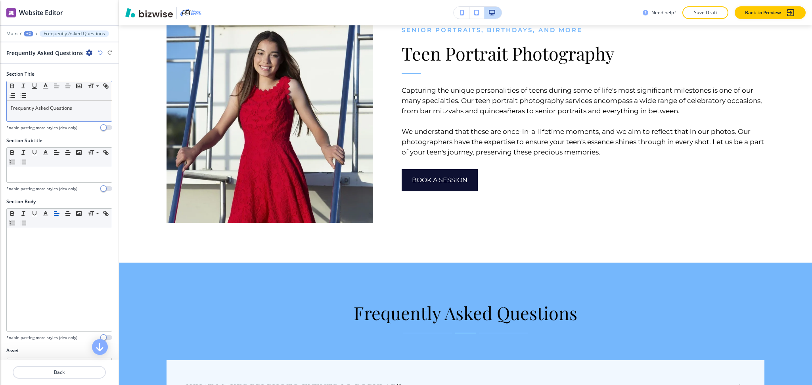
click at [86, 107] on p "Frequently Asked Questions" at bounding box center [59, 108] width 97 height 7
click at [48, 84] on icon "button" at bounding box center [45, 85] width 7 height 7
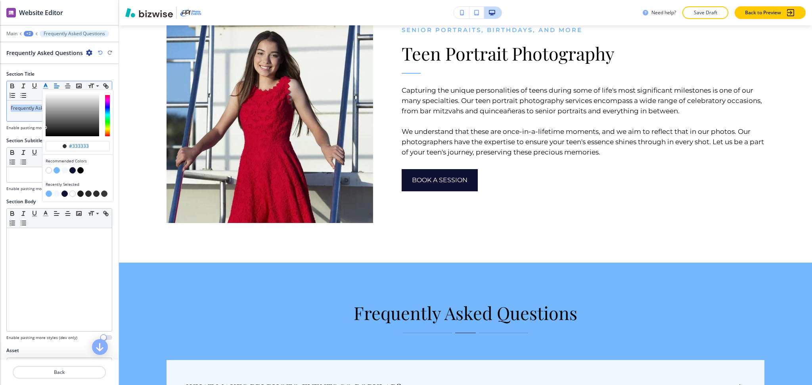
click at [47, 170] on button "button" at bounding box center [49, 170] width 6 height 6
type input "#ffffff"
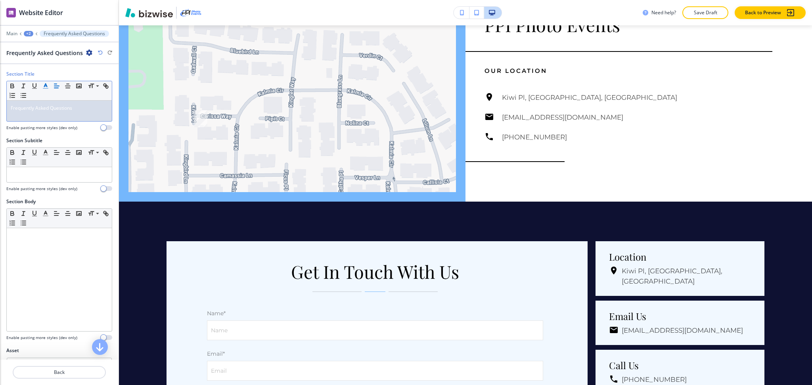
scroll to position [5029, 0]
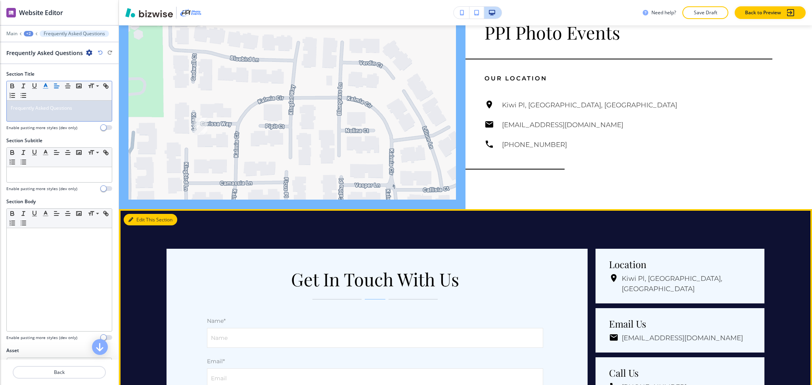
click at [137, 214] on button "Edit This Section" at bounding box center [151, 220] width 54 height 12
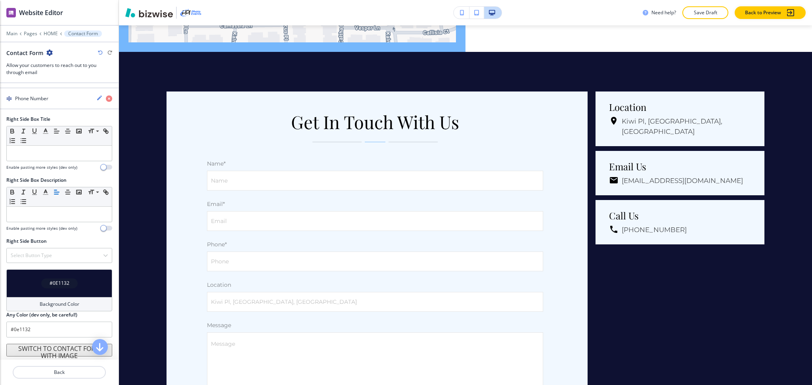
scroll to position [585, 0]
click at [59, 350] on button "SWITCH TO CONTACT FORM WITH IMAGE" at bounding box center [59, 349] width 106 height 13
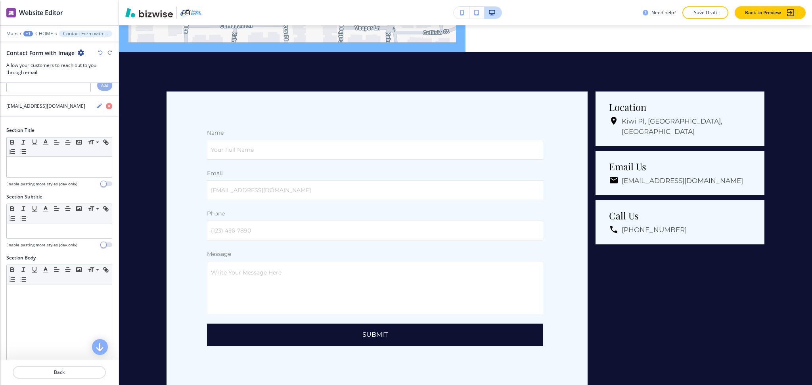
scroll to position [0, 0]
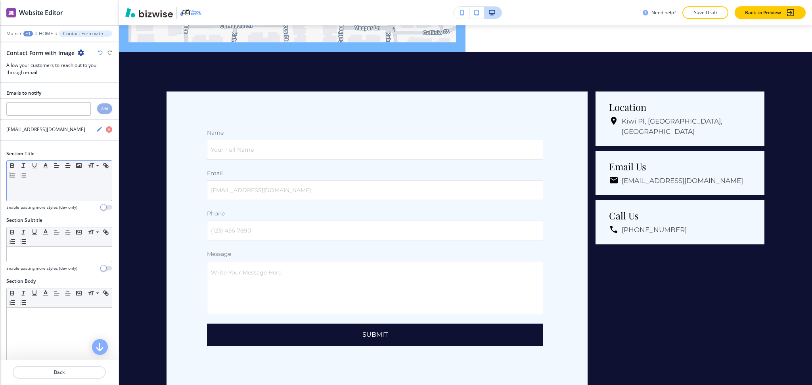
click at [50, 198] on div at bounding box center [59, 190] width 105 height 21
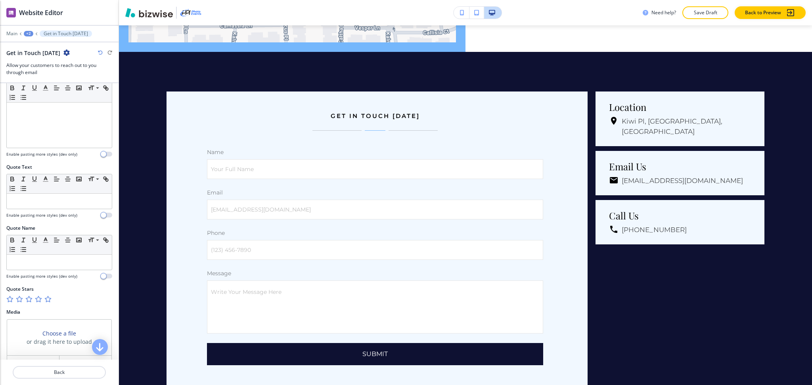
scroll to position [371, 0]
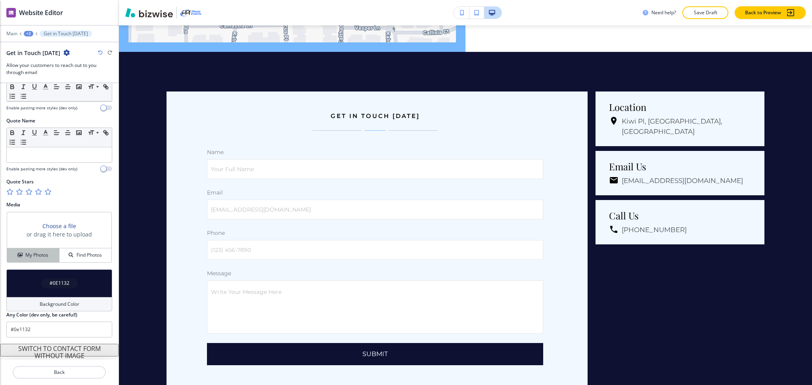
click at [38, 254] on h4 "My Photos" at bounding box center [36, 255] width 23 height 7
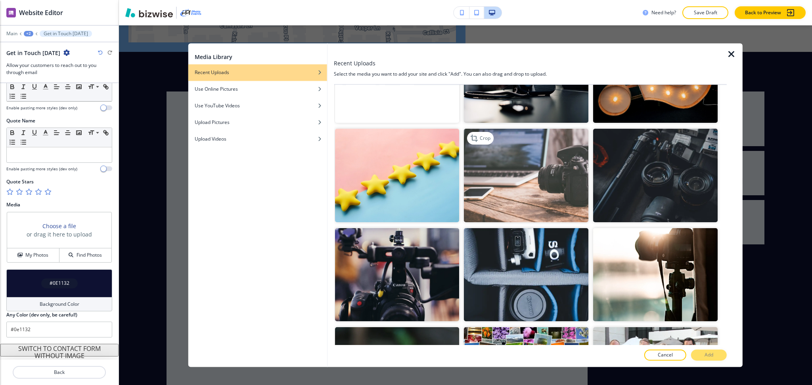
scroll to position [159, 0]
click at [529, 176] on img "button" at bounding box center [526, 176] width 124 height 93
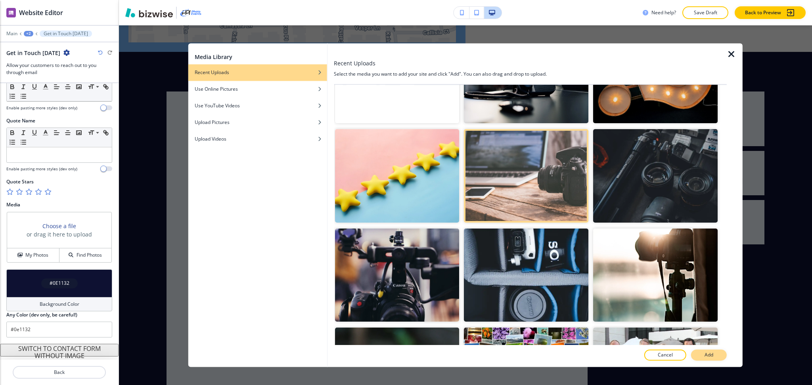
click at [698, 354] on button "Add" at bounding box center [709, 355] width 36 height 11
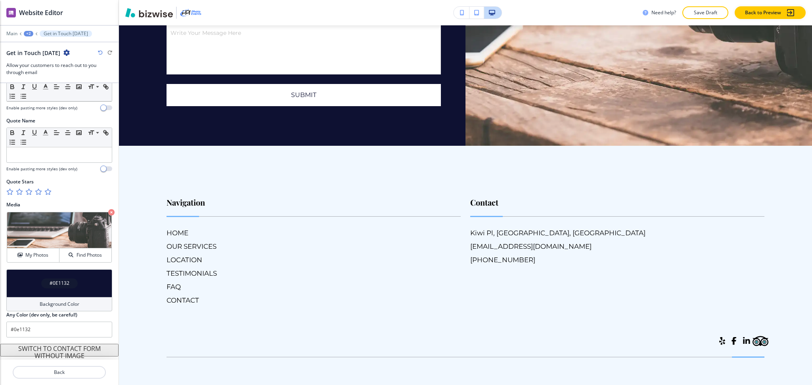
scroll to position [5464, 0]
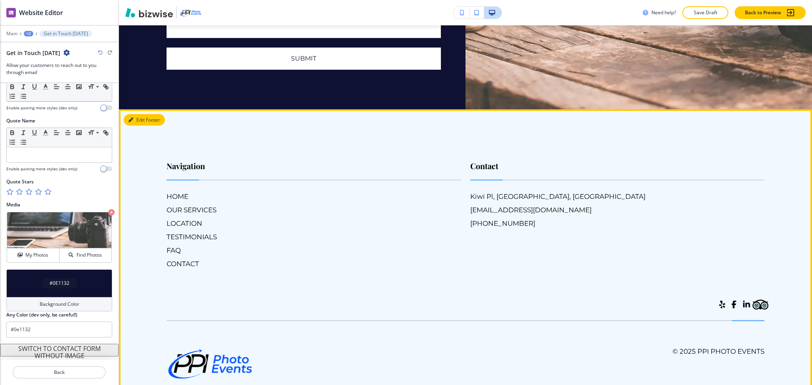
click at [143, 114] on button "Edit Footer" at bounding box center [144, 120] width 41 height 12
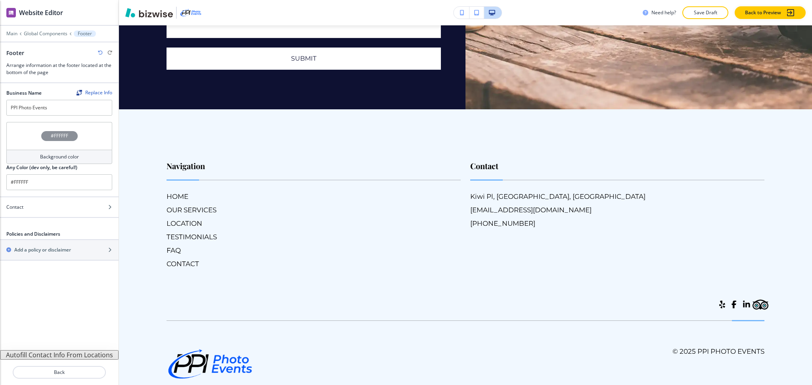
click at [64, 165] on h2 "Any Color (dev only, be careful!)" at bounding box center [41, 167] width 71 height 7
click at [61, 159] on h4 "Background color" at bounding box center [59, 156] width 39 height 7
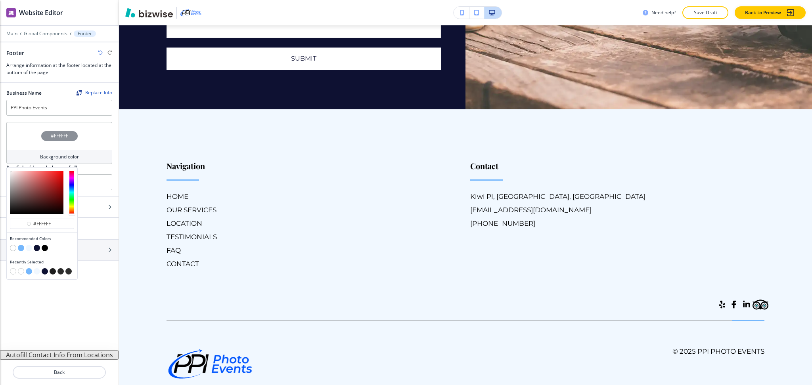
click at [36, 247] on button "button" at bounding box center [37, 248] width 6 height 6
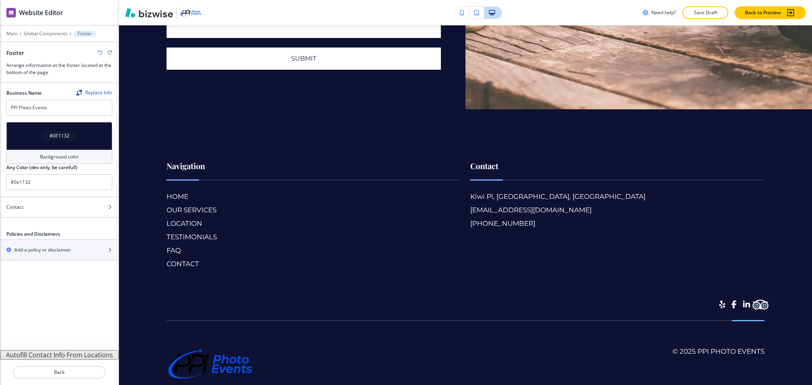
click at [99, 51] on icon "button" at bounding box center [100, 52] width 5 height 5
type input "#FFFFFF"
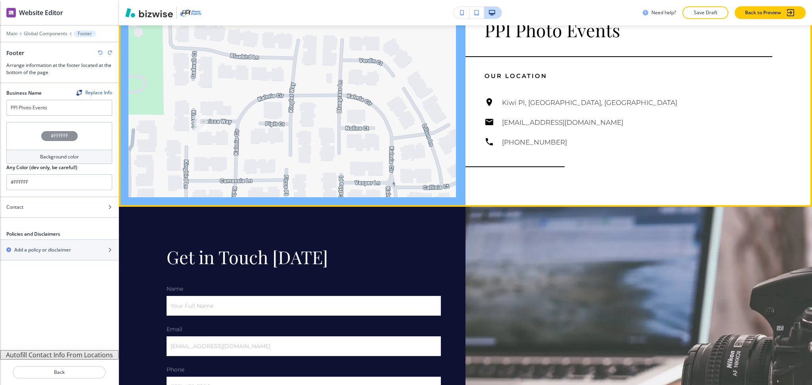
scroll to position [5010, 0]
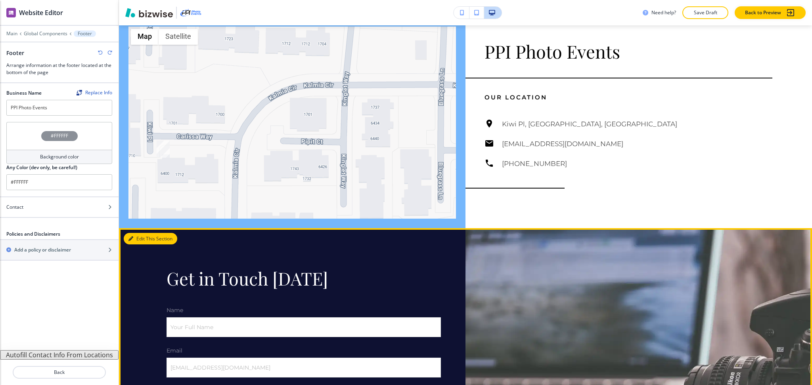
click at [140, 233] on button "Edit This Section" at bounding box center [151, 239] width 54 height 12
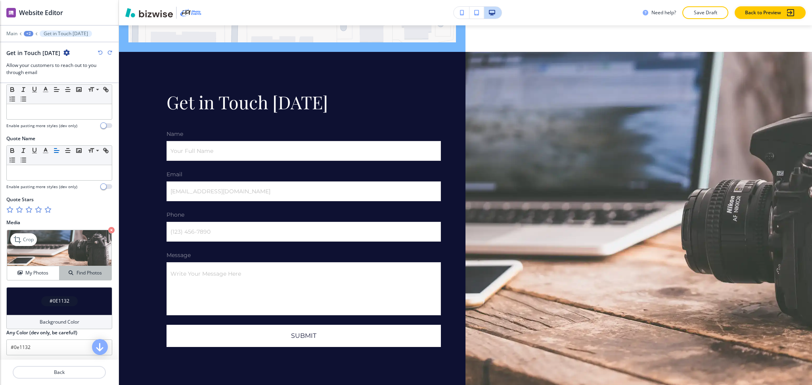
scroll to position [371, 0]
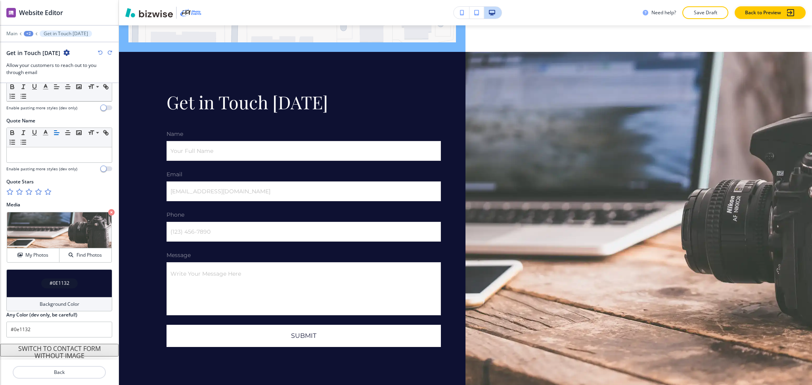
click at [72, 304] on h4 "Background Color" at bounding box center [60, 304] width 40 height 7
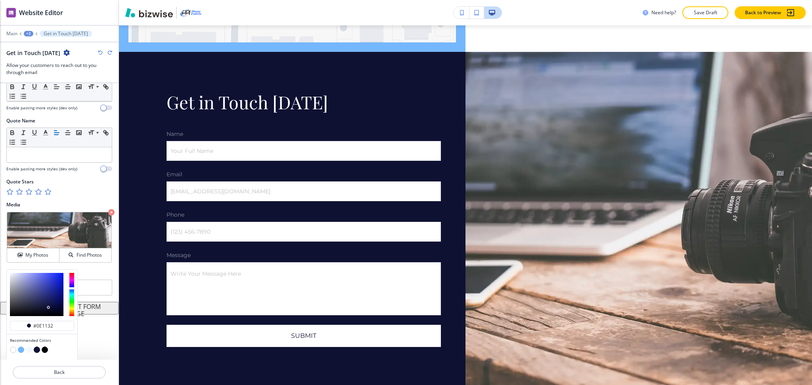
click at [14, 350] on button "button" at bounding box center [13, 350] width 6 height 6
type input "#FFFFFF"
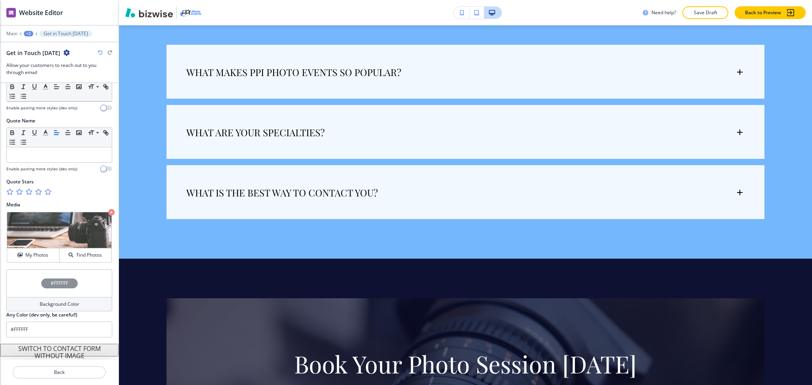
scroll to position [4159, 0]
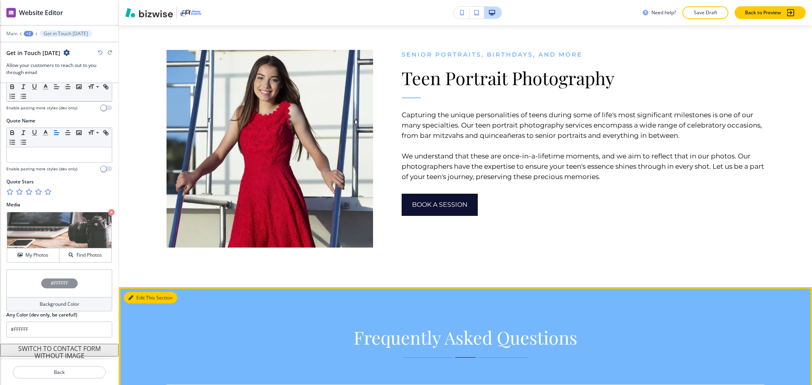
click at [135, 292] on button "Edit This Section" at bounding box center [151, 298] width 54 height 12
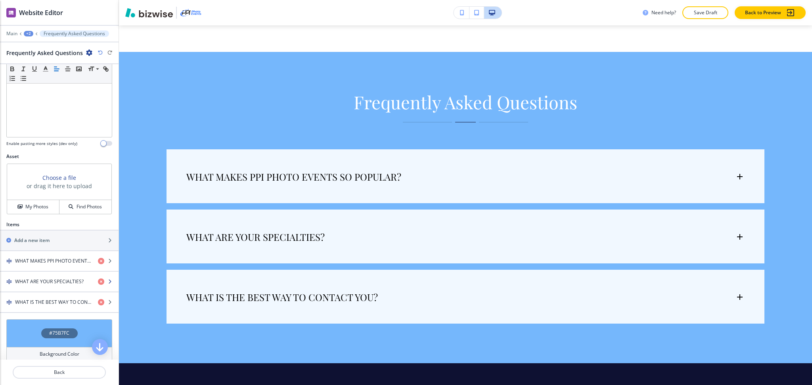
scroll to position [241, 0]
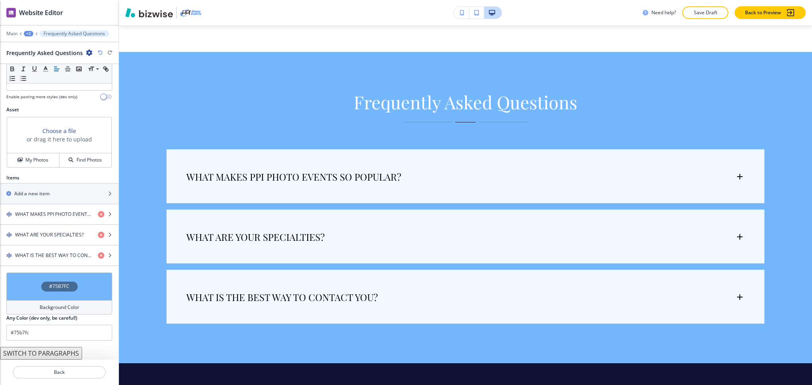
click at [67, 305] on h4 "Background Color" at bounding box center [60, 307] width 40 height 7
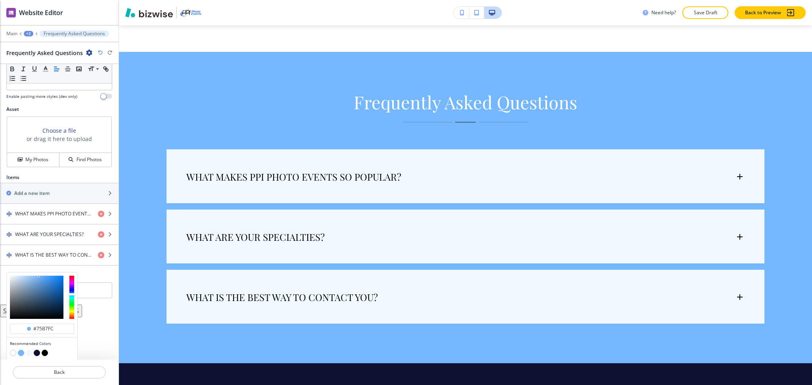
click at [37, 352] on button "button" at bounding box center [37, 353] width 6 height 6
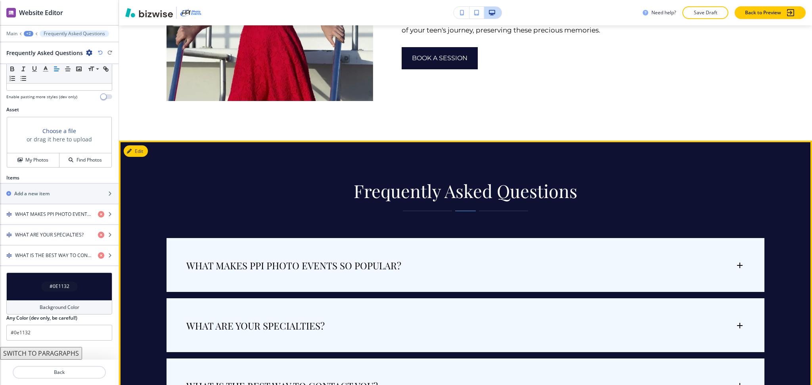
scroll to position [4305, 0]
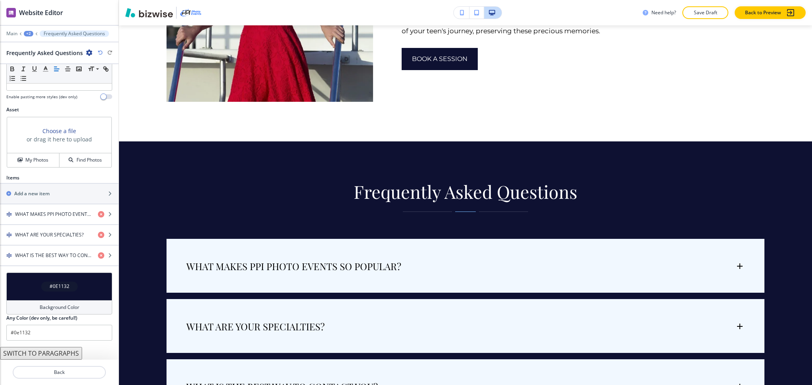
click at [77, 304] on div "Background Color" at bounding box center [59, 307] width 106 height 14
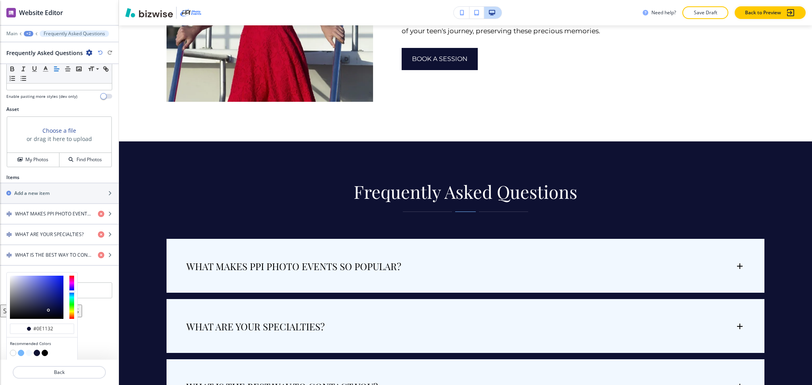
click at [27, 356] on button "button" at bounding box center [29, 353] width 6 height 6
type input "#f1f8ff"
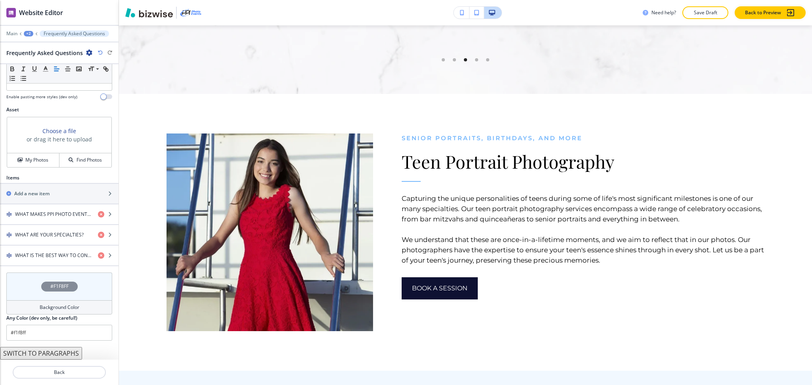
scroll to position [0, 0]
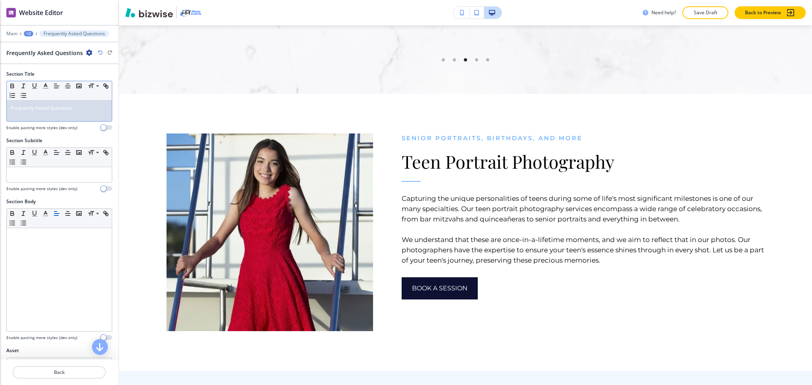
drag, startPoint x: 92, startPoint y: 100, endPoint x: 88, endPoint y: 109, distance: 9.8
click at [93, 100] on div "Small Normal Large Huge" at bounding box center [59, 90] width 105 height 19
click at [86, 117] on div "Frequently Asked Questions" at bounding box center [59, 111] width 105 height 21
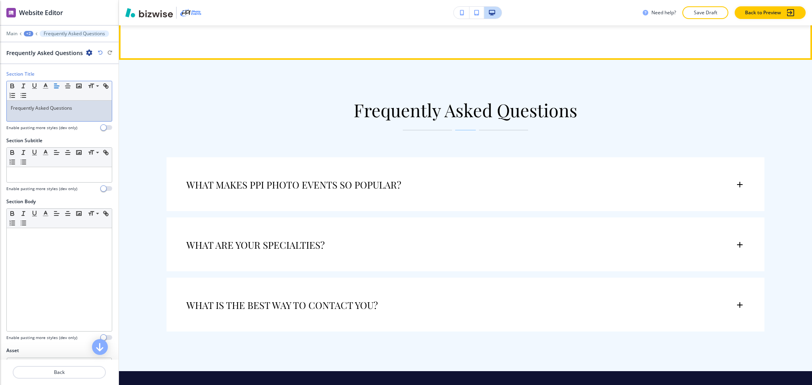
scroll to position [4392, 0]
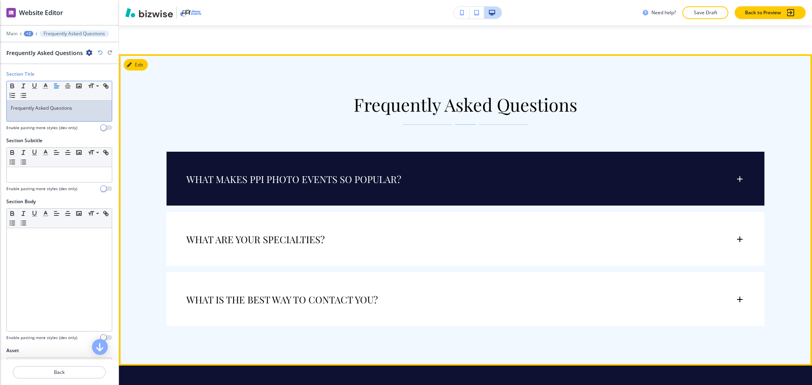
click at [714, 177] on div "WHAT MAKES PPI PHOTO EVENTS SO POPULAR? PPI Photo Events has become a popular c…" at bounding box center [465, 179] width 598 height 54
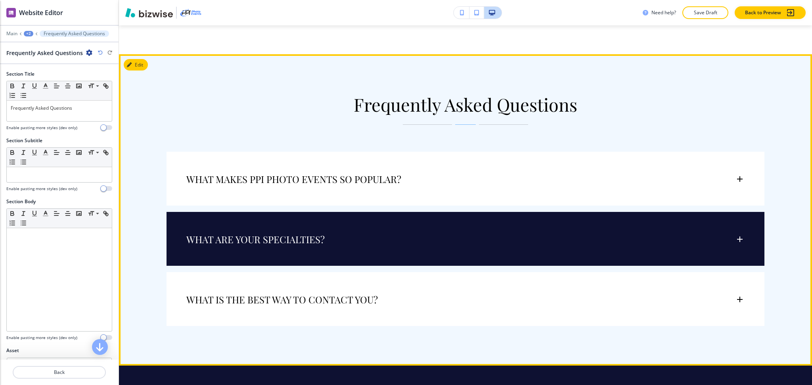
click at [708, 220] on div "WHAT ARE YOUR SPECIALTIES?" at bounding box center [465, 235] width 598 height 47
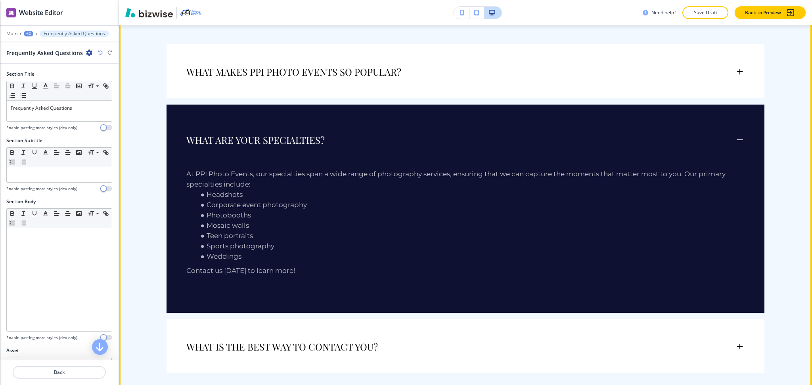
scroll to position [4498, 0]
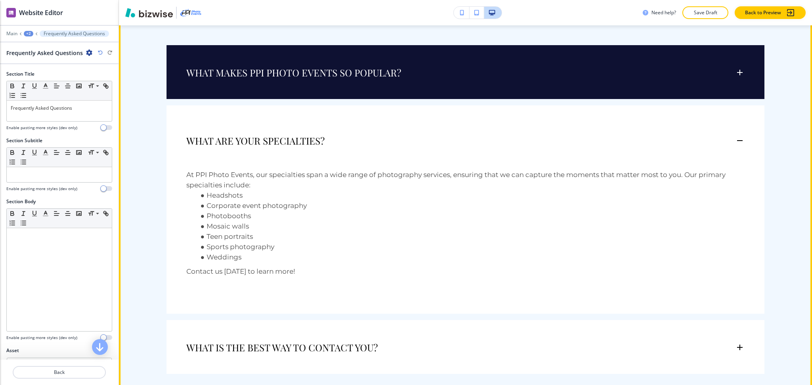
click at [310, 63] on div "WHAT MAKES PPI PHOTO EVENTS SO POPULAR?" at bounding box center [465, 68] width 598 height 47
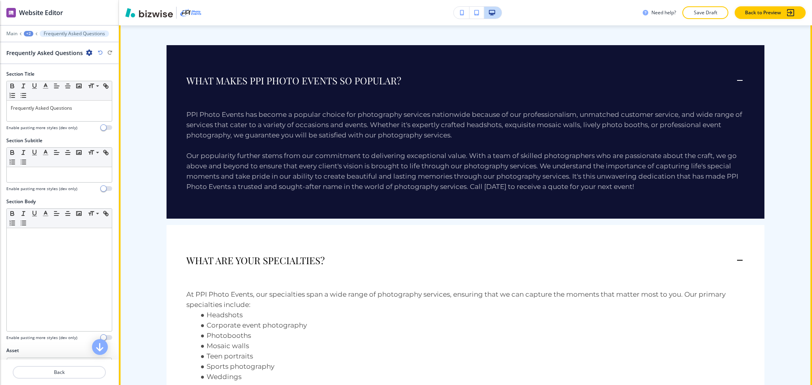
click at [308, 60] on div "WHAT MAKES PPI PHOTO EVENTS SO POPULAR?" at bounding box center [465, 76] width 598 height 63
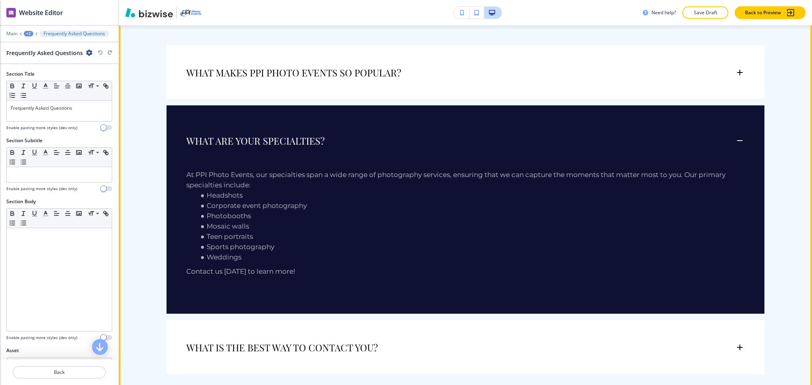
click at [325, 105] on div "WHAT ARE YOUR SPECIALTIES?" at bounding box center [465, 136] width 598 height 63
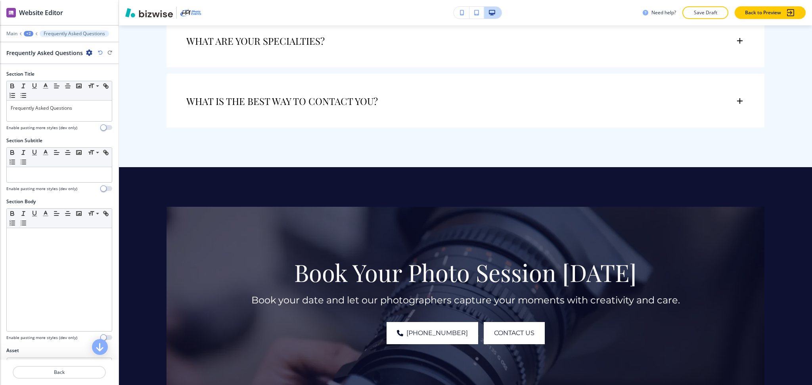
scroll to position [4656, 0]
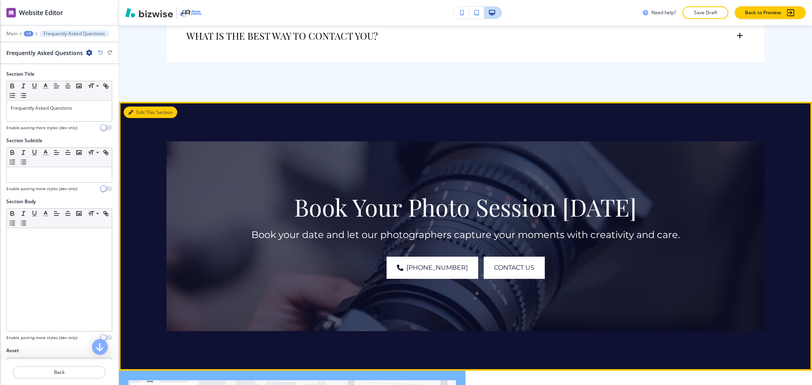
click at [130, 110] on icon "button" at bounding box center [130, 112] width 5 height 5
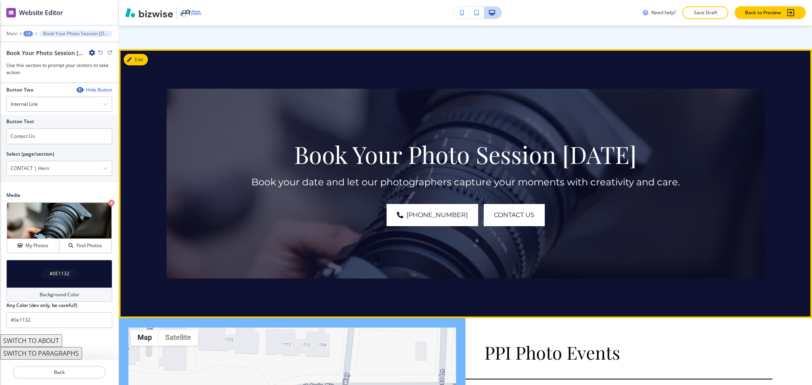
scroll to position [4709, 0]
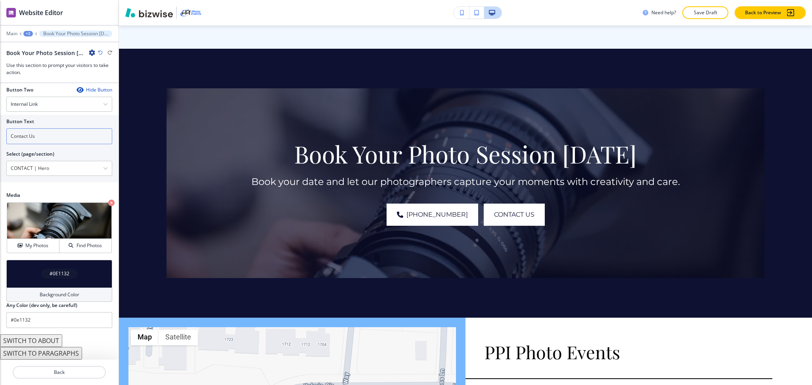
drag, startPoint x: 41, startPoint y: 137, endPoint x: 0, endPoint y: 135, distance: 41.3
click at [0, 135] on div "Button Text Contact Us Select (page/section) CONTACT | Hero HOME HOME | Hero HO…" at bounding box center [59, 148] width 119 height 67
click at [53, 166] on \(page\/section\) "CONTACT | Hero" at bounding box center [55, 168] width 96 height 13
paste \(page\/section\) "ontact Us"
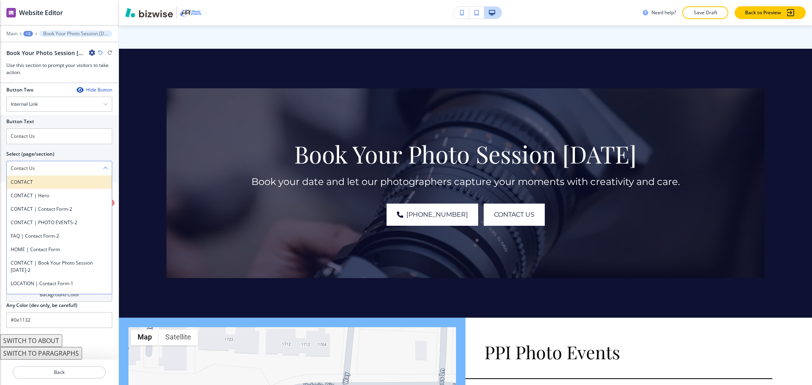
click at [35, 180] on h4 "CONTACT" at bounding box center [59, 182] width 97 height 7
type \(page\/section\) "CONTACT"
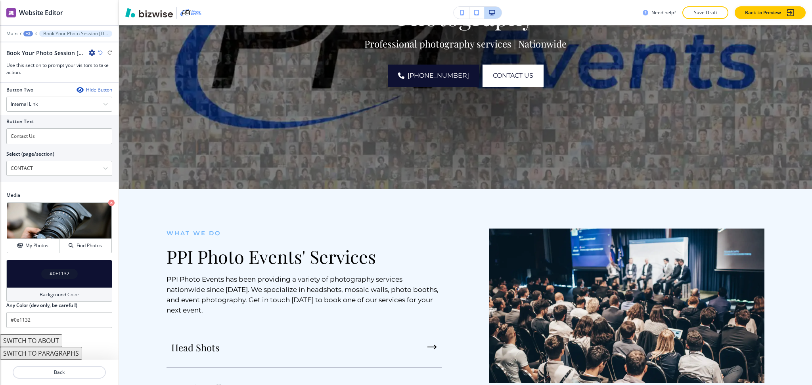
scroll to position [0, 0]
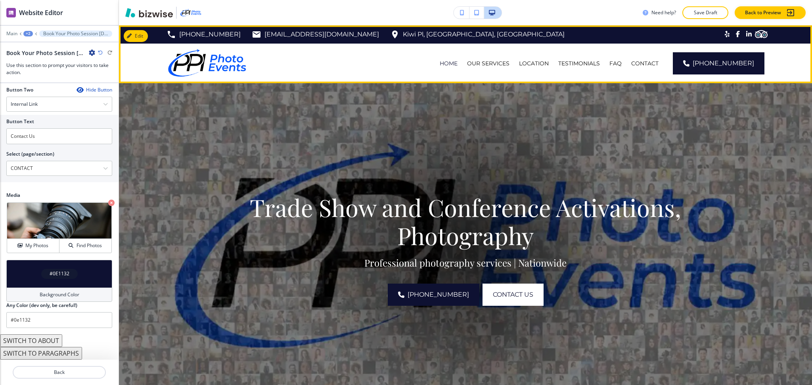
click at [498, 59] on div "OUR SERVICES" at bounding box center [488, 64] width 52 height 40
click at [501, 61] on p "OUR SERVICES" at bounding box center [488, 63] width 42 height 8
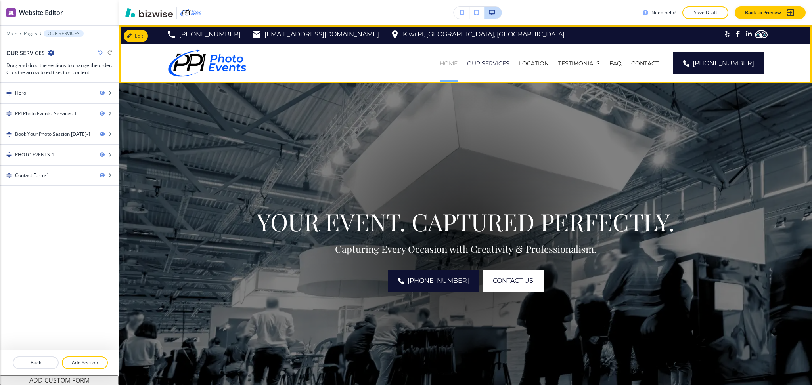
click at [454, 64] on p "HOME" at bounding box center [449, 63] width 18 height 8
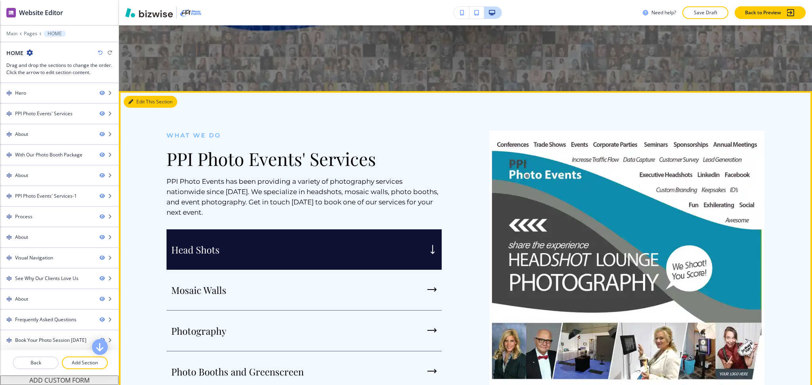
click at [131, 103] on icon "button" at bounding box center [130, 101] width 5 height 5
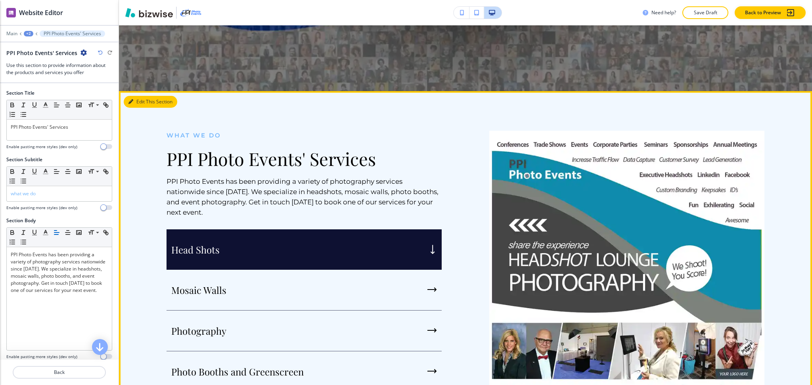
scroll to position [383, 0]
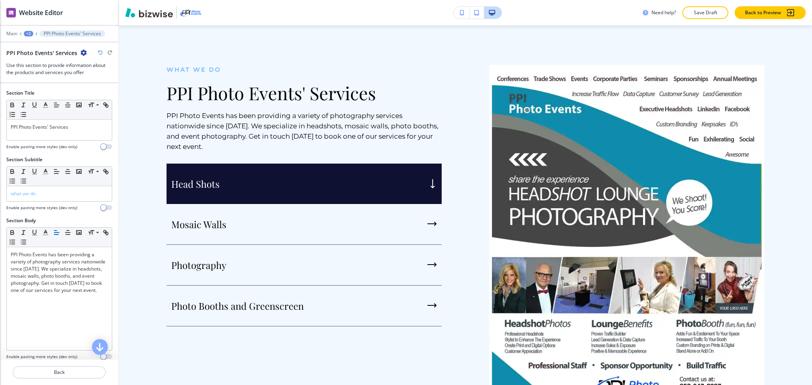
click at [80, 50] on icon "button" at bounding box center [83, 53] width 6 height 6
click at [90, 83] on p "Duplicate Section" at bounding box center [104, 80] width 40 height 7
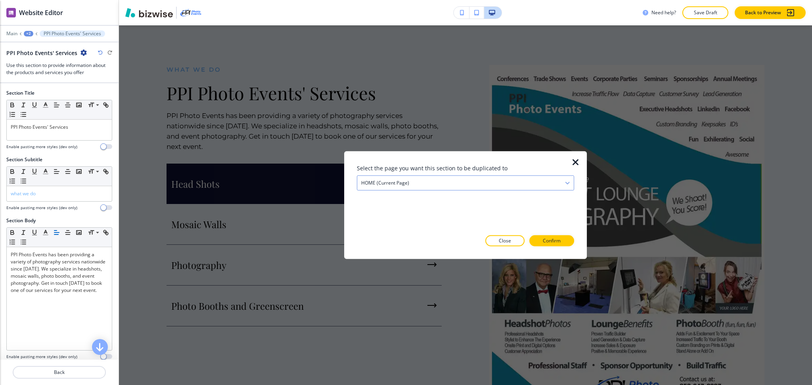
click at [377, 178] on div "HOME (current page)" at bounding box center [465, 183] width 216 height 14
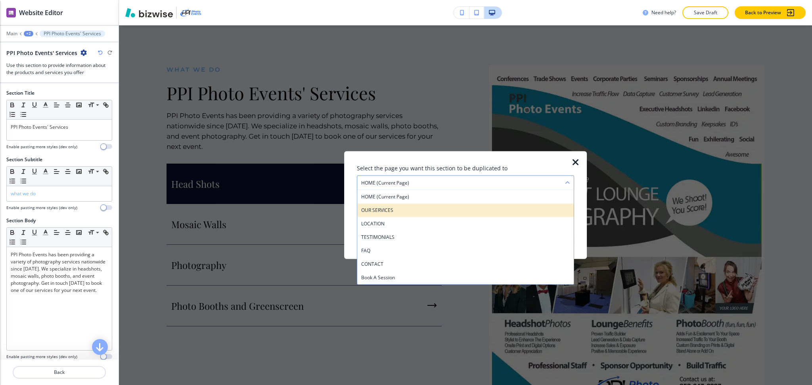
click at [390, 210] on h4 "OUR SERVICES" at bounding box center [465, 210] width 209 height 7
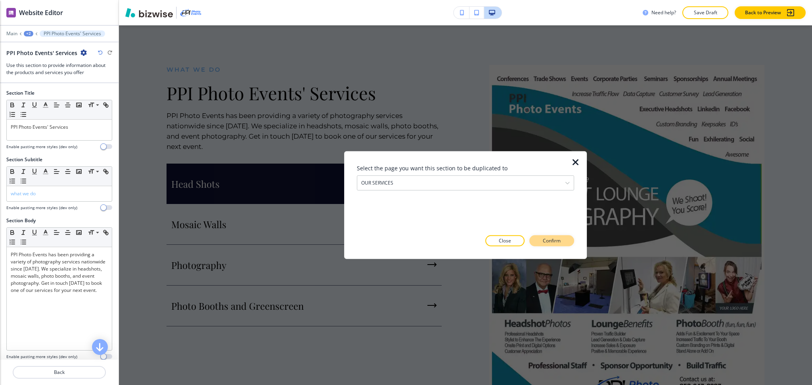
click at [563, 237] on button "Confirm" at bounding box center [551, 240] width 45 height 11
click at [563, 239] on button "Take me there" at bounding box center [544, 240] width 59 height 11
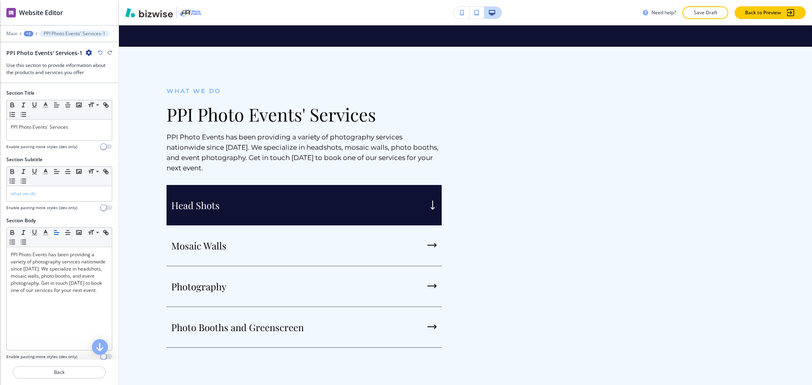
scroll to position [1799, 0]
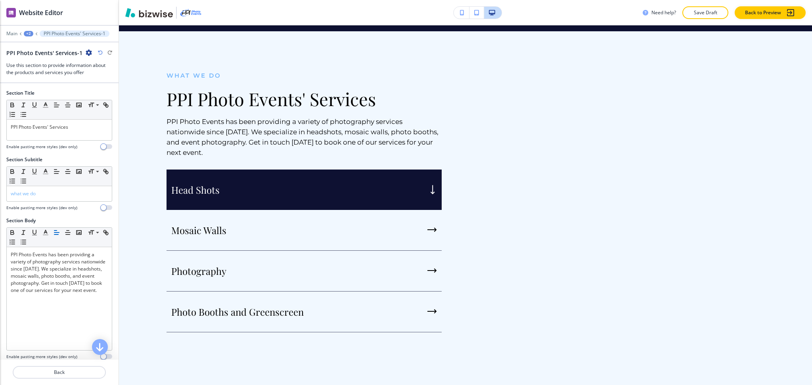
click at [27, 31] on div "+2" at bounding box center [29, 34] width 10 height 6
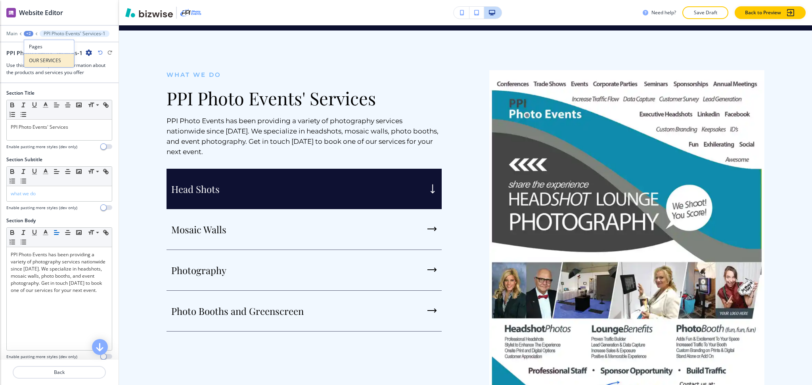
click at [36, 59] on p "OUR SERVICES" at bounding box center [49, 60] width 40 height 7
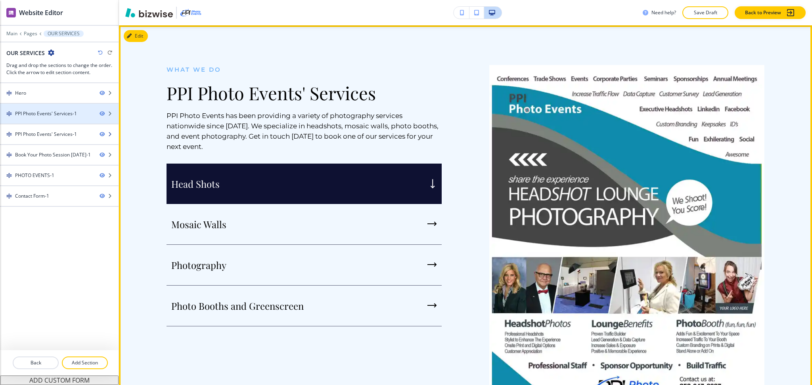
click at [54, 130] on div at bounding box center [59, 127] width 119 height 6
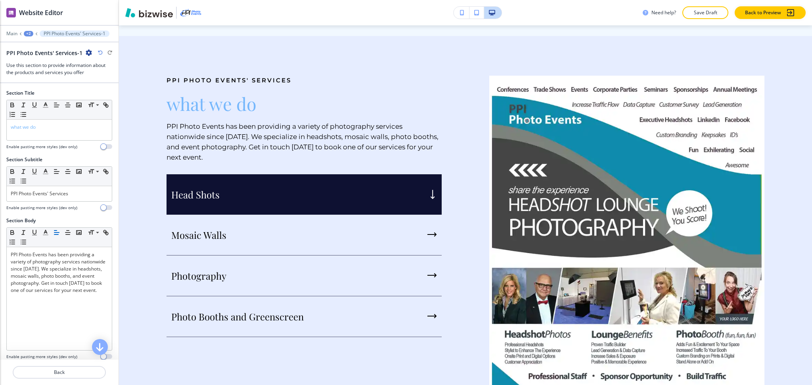
scroll to position [835, 0]
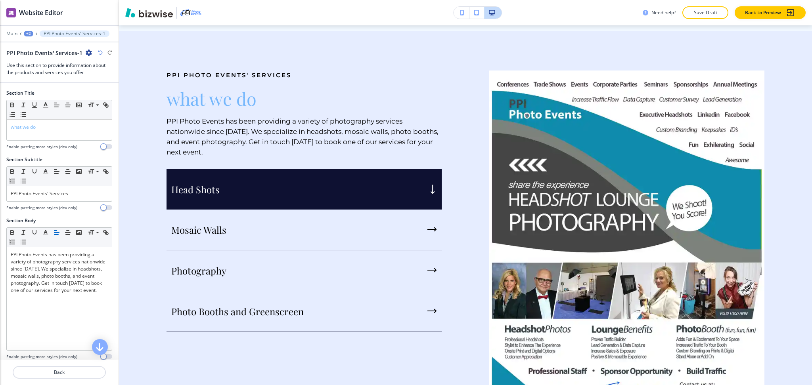
click at [87, 52] on icon "button" at bounding box center [89, 53] width 6 height 6
drag, startPoint x: 96, startPoint y: 93, endPoint x: 103, endPoint y: 94, distance: 6.8
click at [96, 93] on p "Delete Section" at bounding box center [109, 94] width 40 height 7
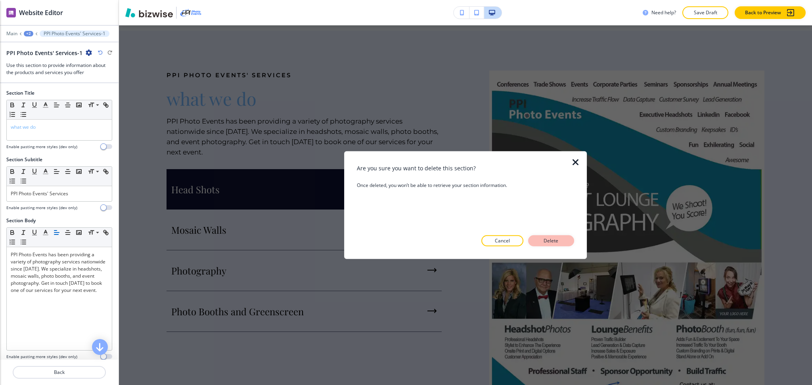
click at [565, 244] on button "Delete" at bounding box center [551, 240] width 46 height 11
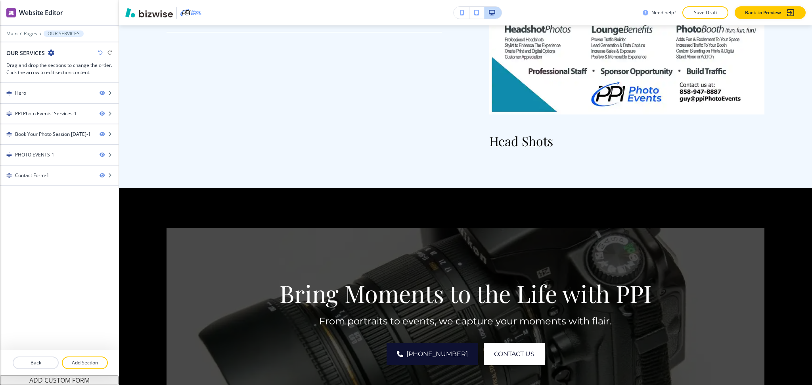
scroll to position [677, 0]
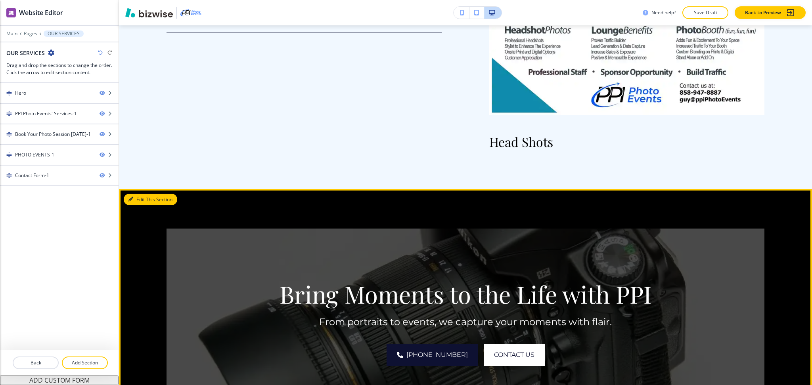
click at [138, 194] on button "Edit This Section" at bounding box center [151, 200] width 54 height 12
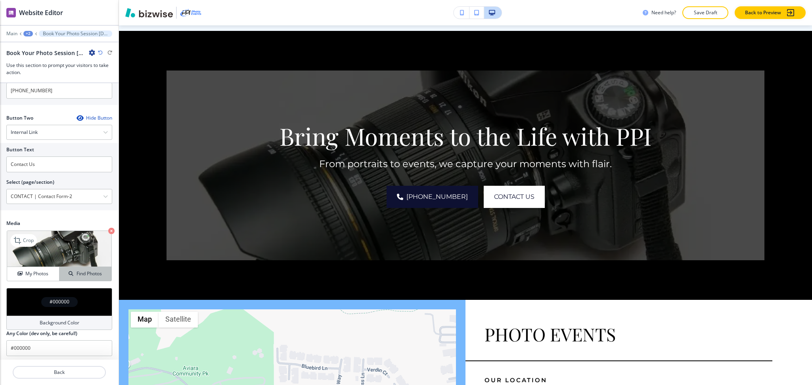
scroll to position [354, 0]
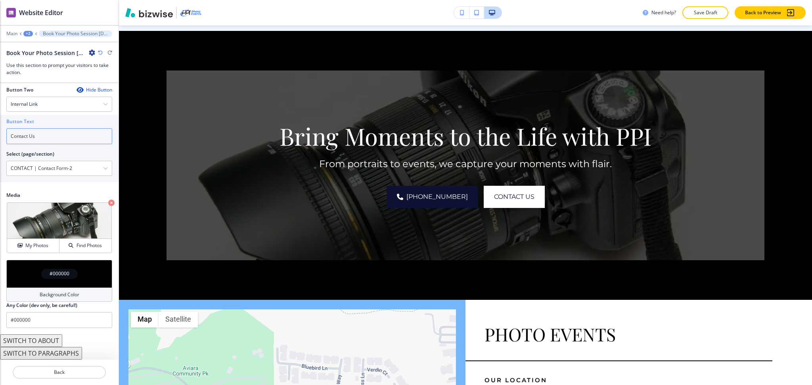
drag, startPoint x: 5, startPoint y: 130, endPoint x: 0, endPoint y: 126, distance: 5.7
click at [0, 126] on div "Button Text Contact Us Select (page/section) CONTACT | Contact Form-2 HOME HOME…" at bounding box center [59, 148] width 119 height 67
click at [41, 168] on \(page\/section\) "CONTACT | Contact Form-2" at bounding box center [55, 168] width 96 height 13
paste \(page\/section\) "ontact Us"
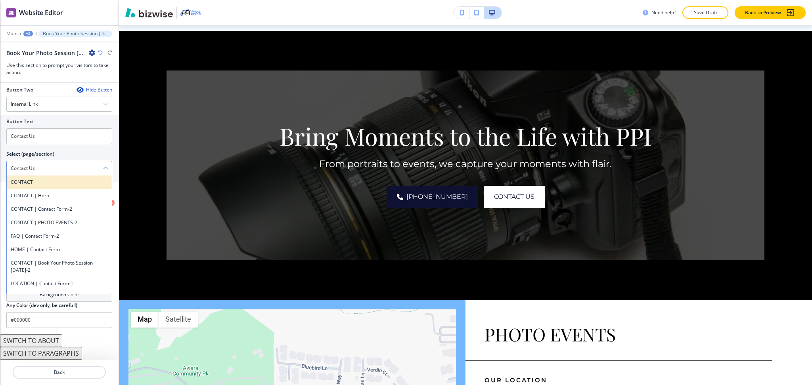
click at [31, 180] on h4 "CONTACT" at bounding box center [59, 182] width 97 height 7
type \(page\/section\) "CONTACT"
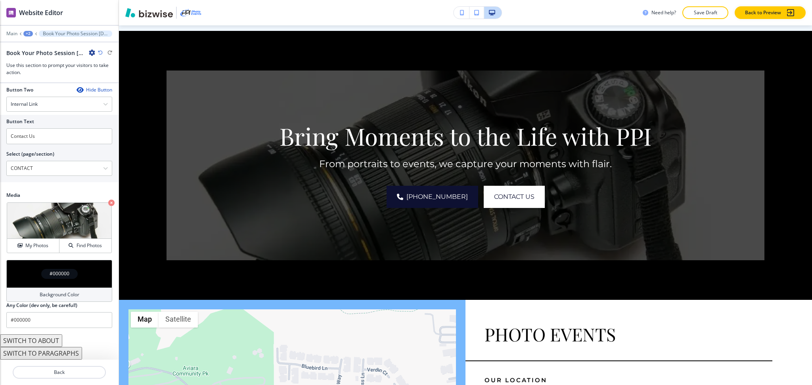
click at [72, 293] on h4 "Background Color" at bounding box center [60, 294] width 40 height 7
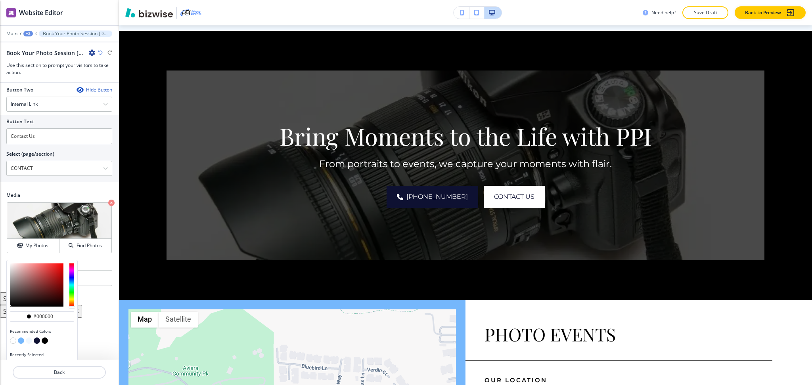
click at [36, 339] on button "button" at bounding box center [37, 341] width 6 height 6
type input "#0e1132"
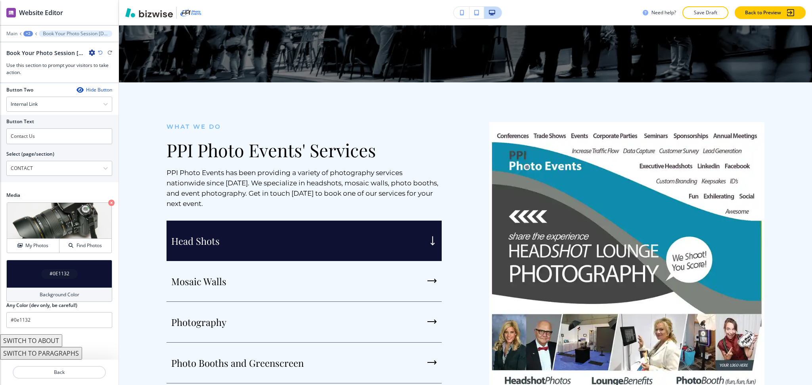
scroll to position [0, 0]
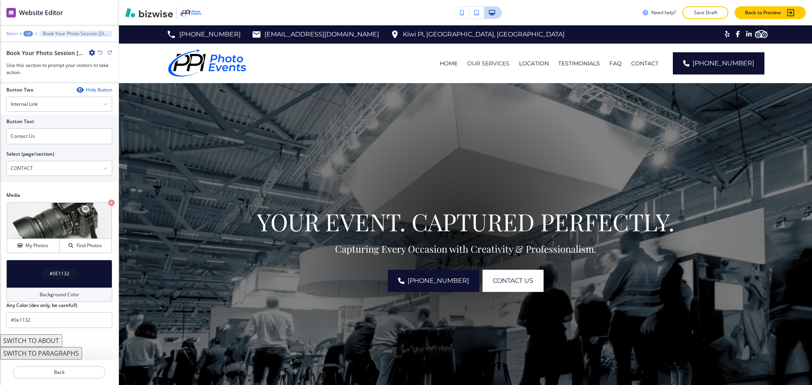
click at [13, 31] on p "Main" at bounding box center [11, 34] width 11 height 6
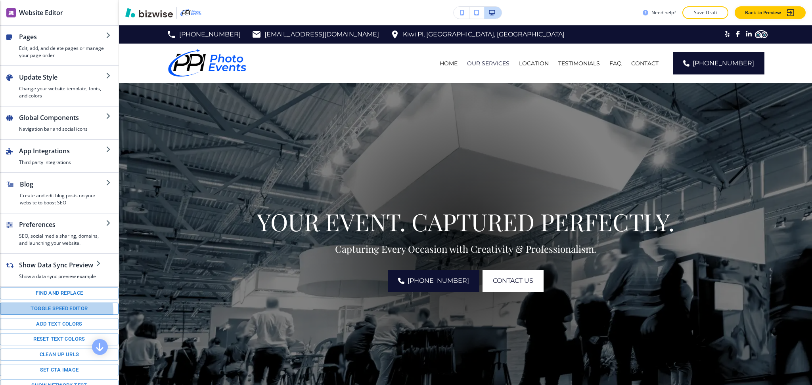
click at [56, 315] on button "Toggle speed editor" at bounding box center [59, 309] width 119 height 12
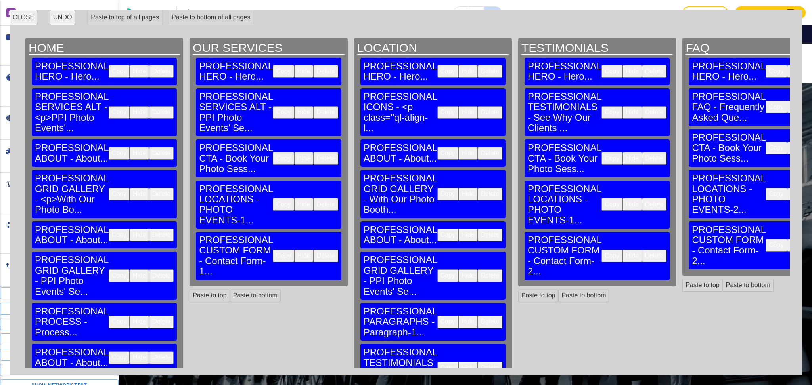
click at [313, 250] on button "Delete" at bounding box center [325, 256] width 25 height 13
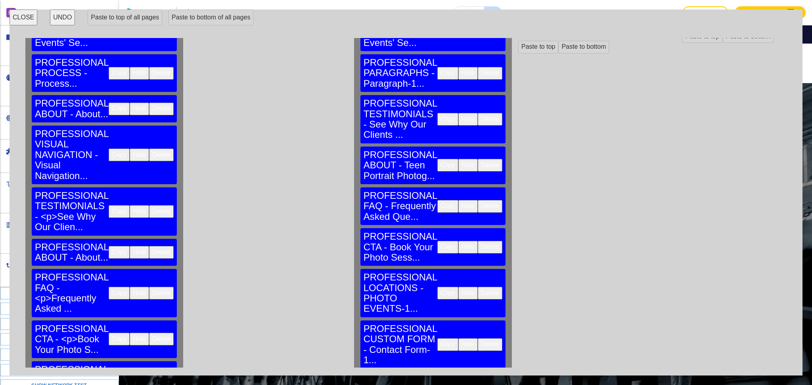
scroll to position [249, 0]
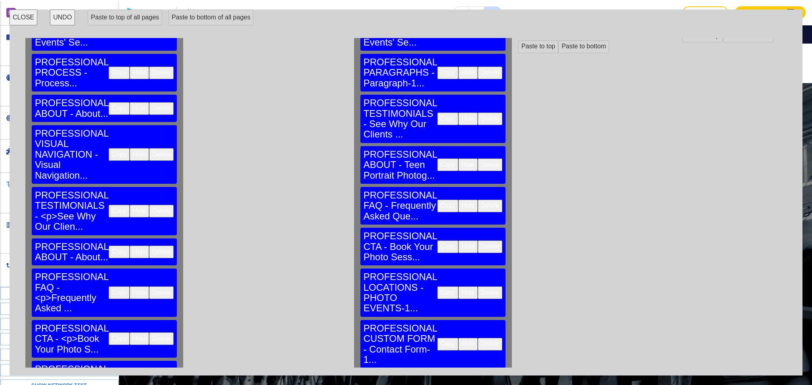
click at [478, 338] on button "Delete" at bounding box center [490, 344] width 25 height 13
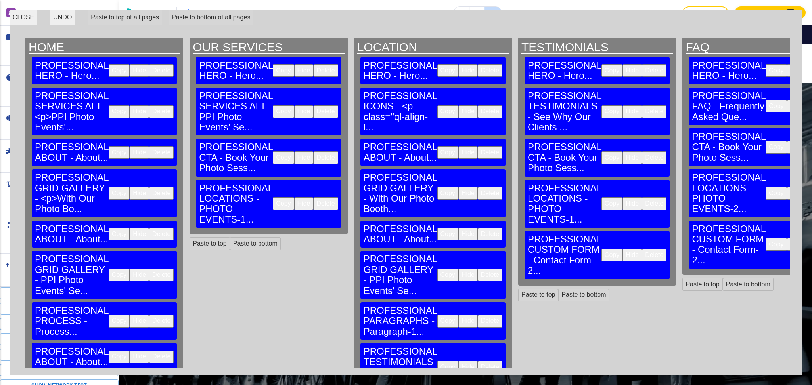
scroll to position [0, 0]
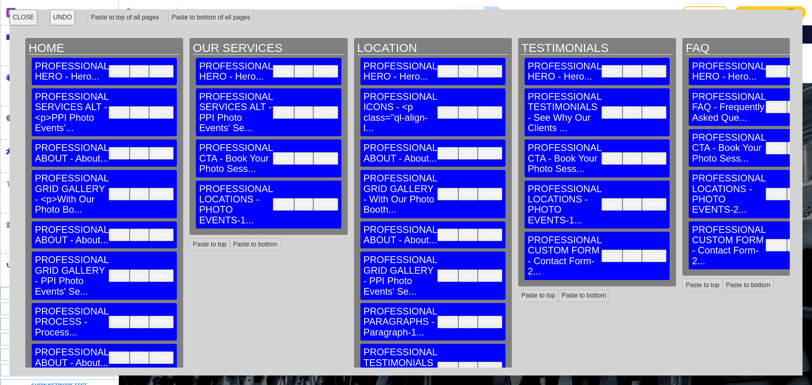
click at [642, 250] on button "Delete" at bounding box center [654, 256] width 25 height 13
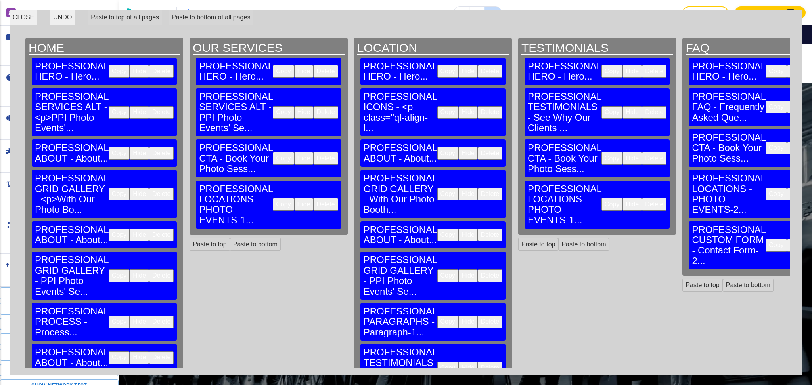
click at [806, 239] on button "Delete" at bounding box center [818, 245] width 25 height 13
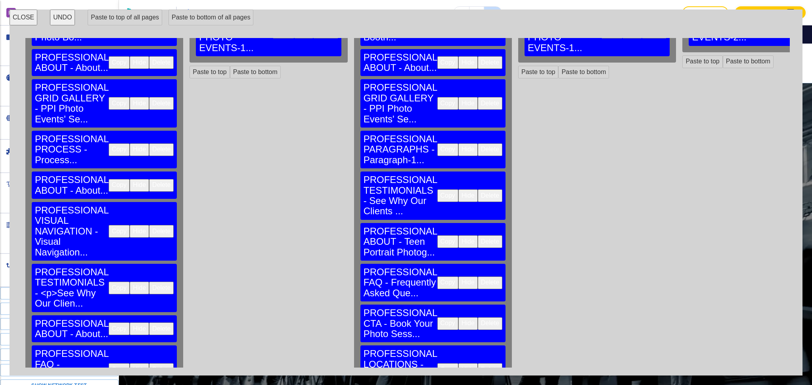
scroll to position [249, 0]
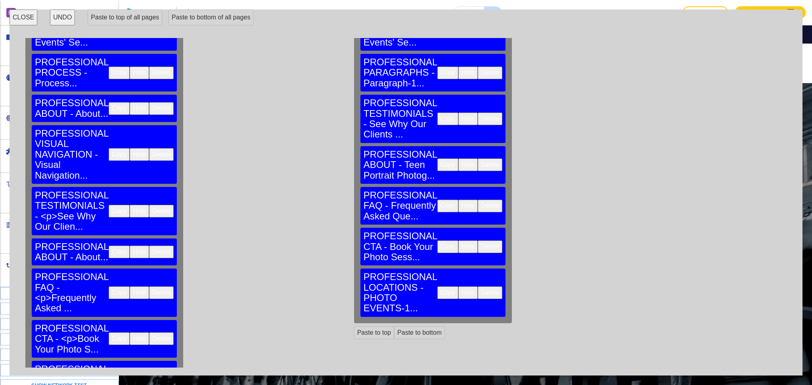
drag, startPoint x: 103, startPoint y: 320, endPoint x: 119, endPoint y: 293, distance: 31.7
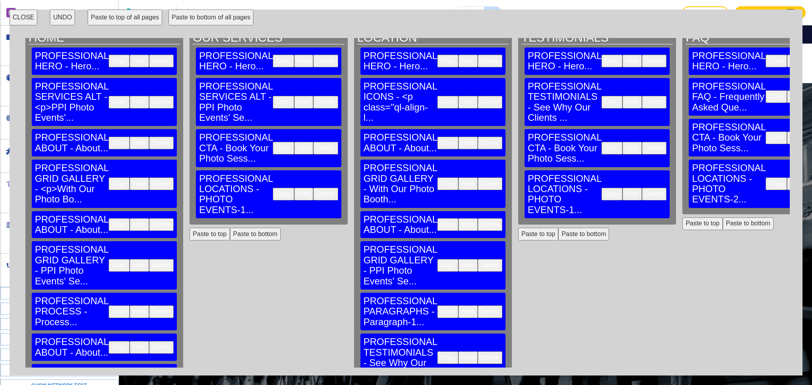
scroll to position [0, 0]
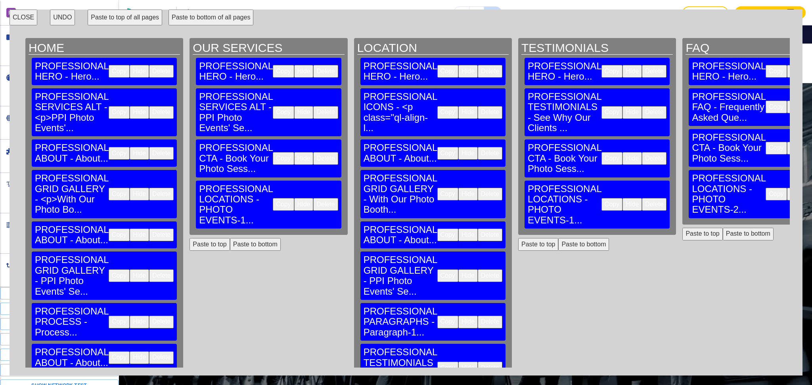
click at [200, 16] on button "Paste to bottom of all pages" at bounding box center [210, 18] width 85 height 16
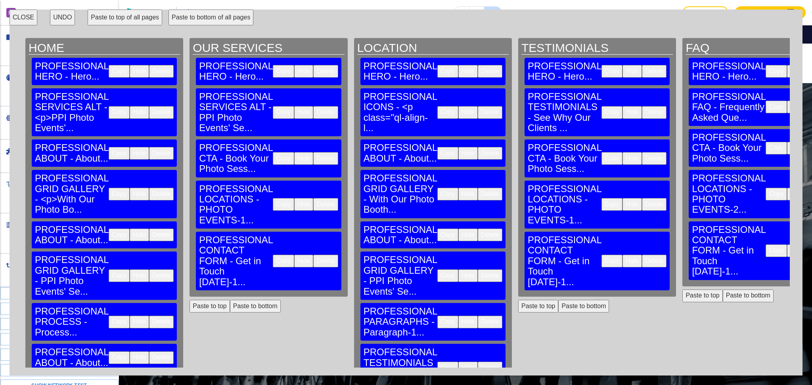
scroll to position [0, 243]
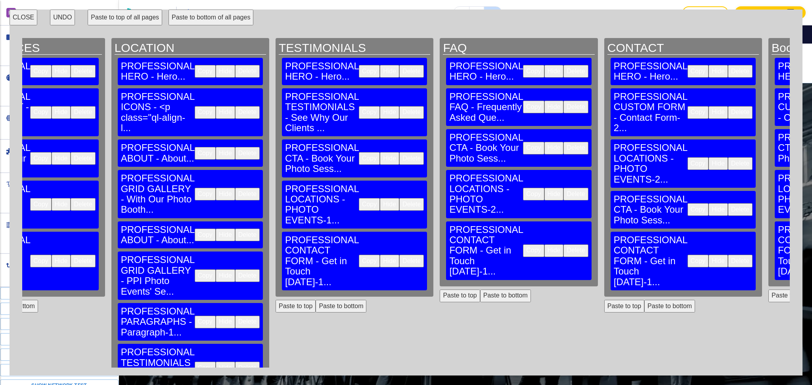
click at [58, 19] on button "UNDO" at bounding box center [62, 18] width 25 height 16
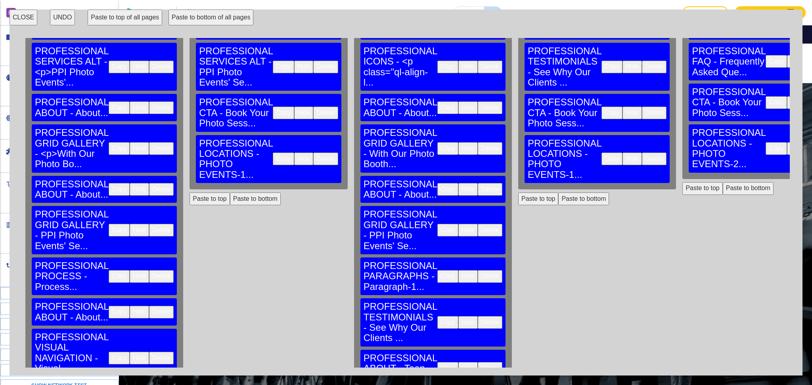
scroll to position [45, 0]
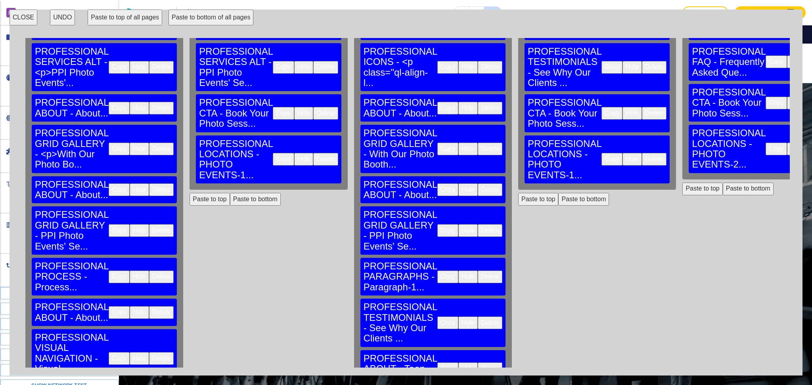
click at [313, 153] on button "Delete" at bounding box center [325, 159] width 25 height 13
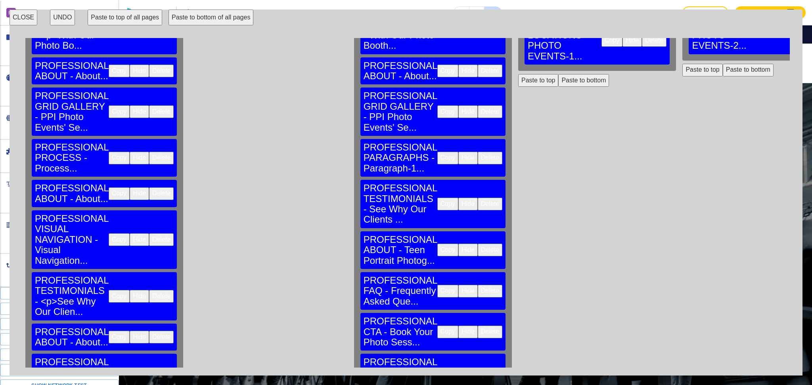
scroll to position [249, 0]
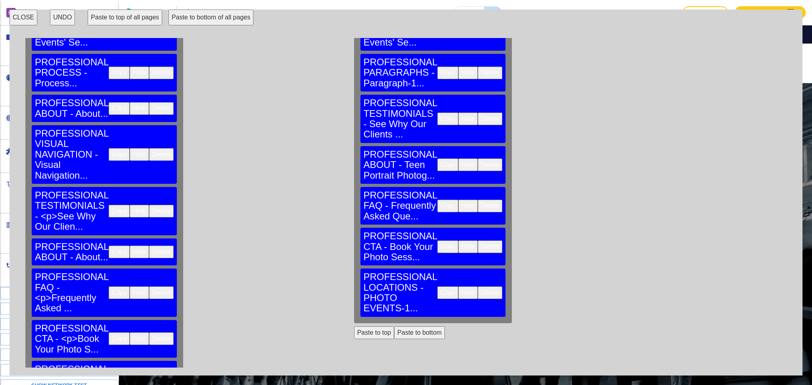
click at [478, 287] on button "Delete" at bounding box center [490, 293] width 25 height 13
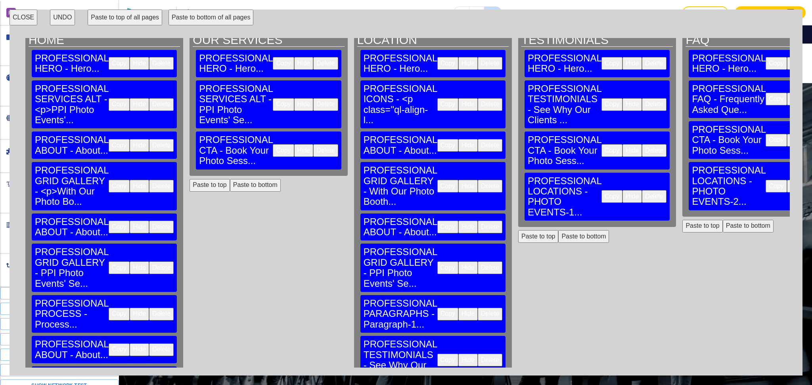
scroll to position [0, 0]
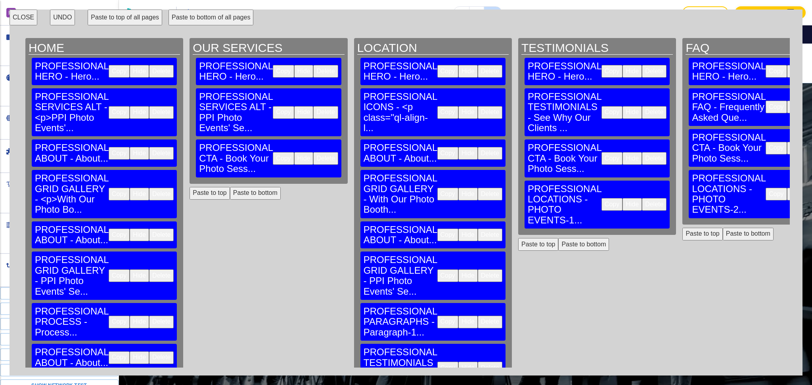
click at [642, 198] on button "Delete" at bounding box center [654, 204] width 25 height 13
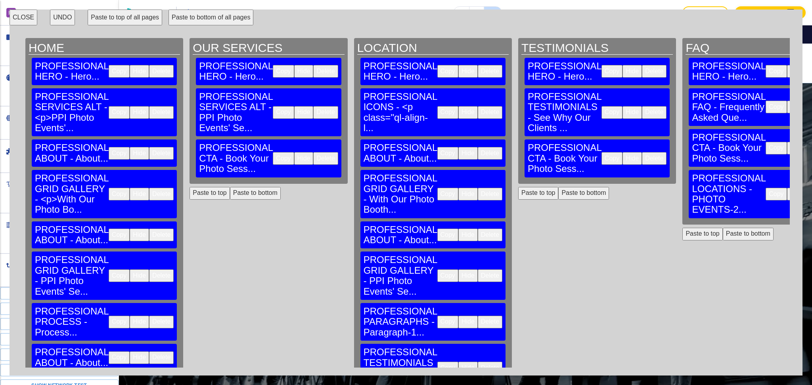
click at [806, 188] on button "Delete" at bounding box center [818, 194] width 25 height 13
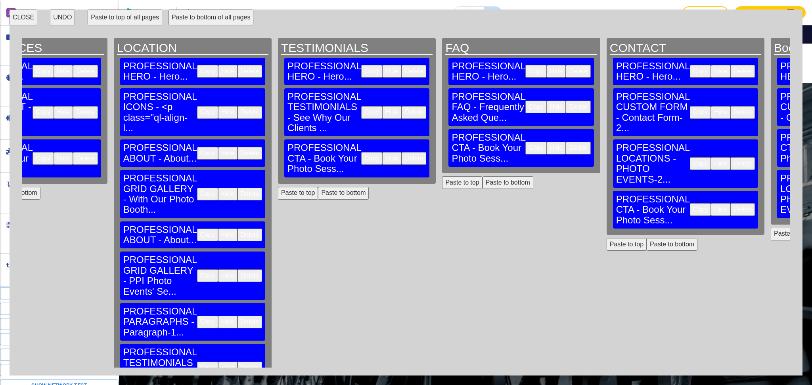
scroll to position [0, 243]
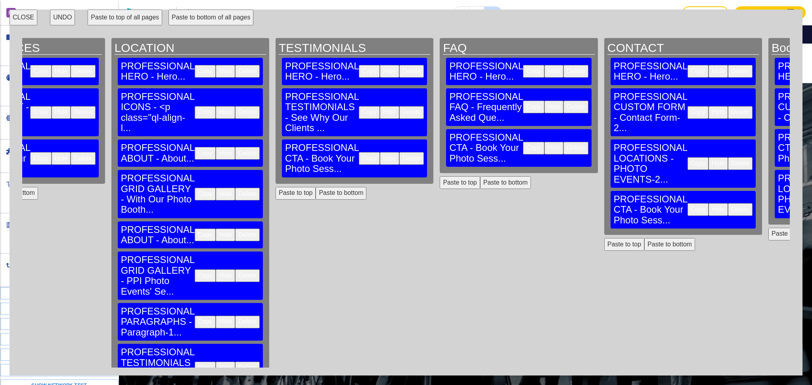
click at [728, 157] on button "Delete" at bounding box center [740, 163] width 25 height 13
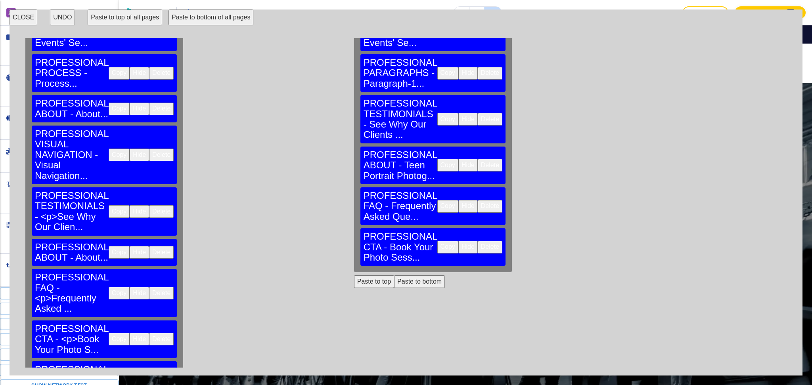
scroll to position [249, 0]
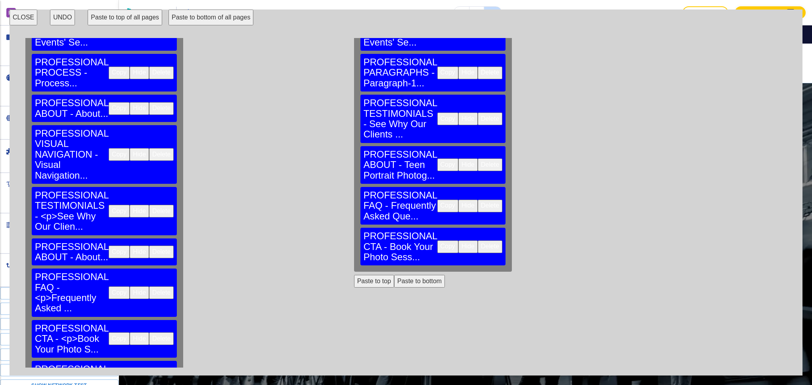
click at [109, 379] on button "Copy" at bounding box center [119, 385] width 21 height 13
click at [186, 19] on button "Paste to bottom of all pages" at bounding box center [210, 18] width 85 height 16
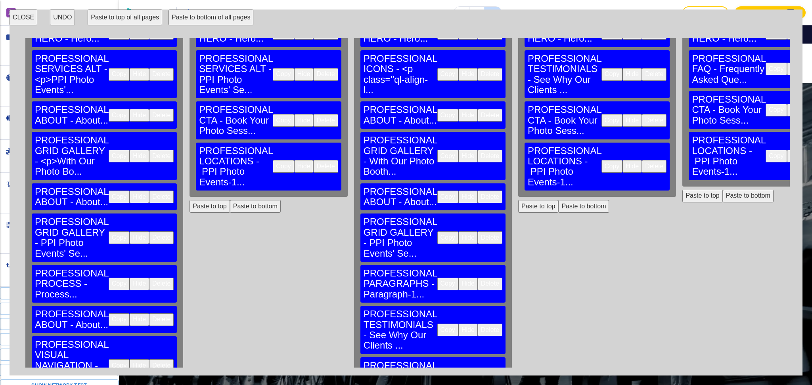
scroll to position [0, 0]
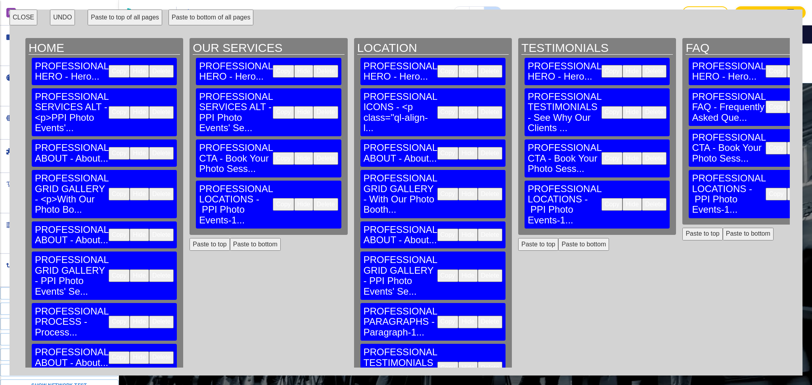
click at [209, 16] on button "Paste to bottom of all pages" at bounding box center [210, 18] width 85 height 16
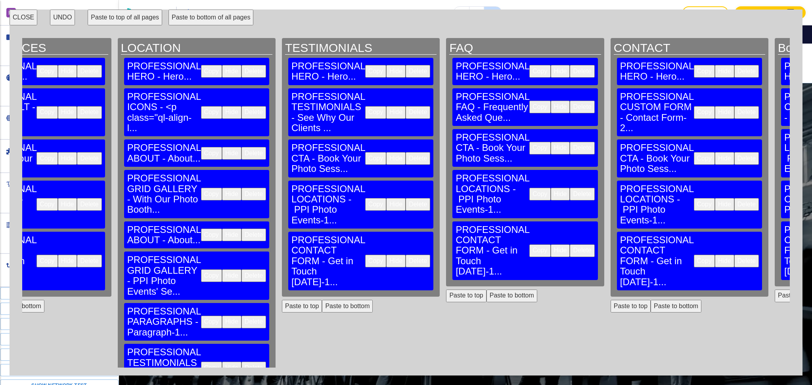
scroll to position [0, 243]
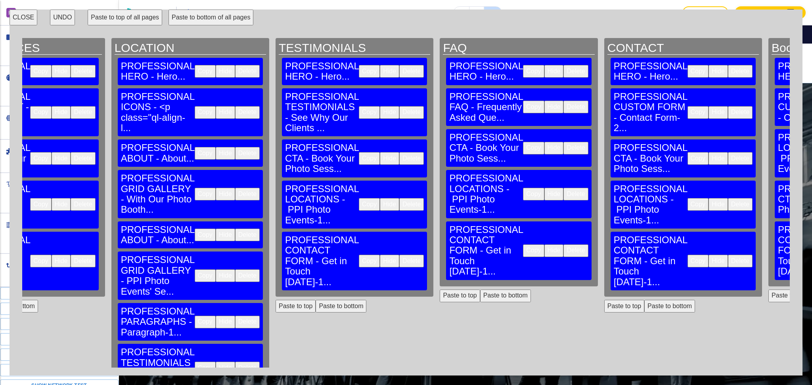
click at [728, 255] on button "Delete" at bounding box center [740, 261] width 25 height 13
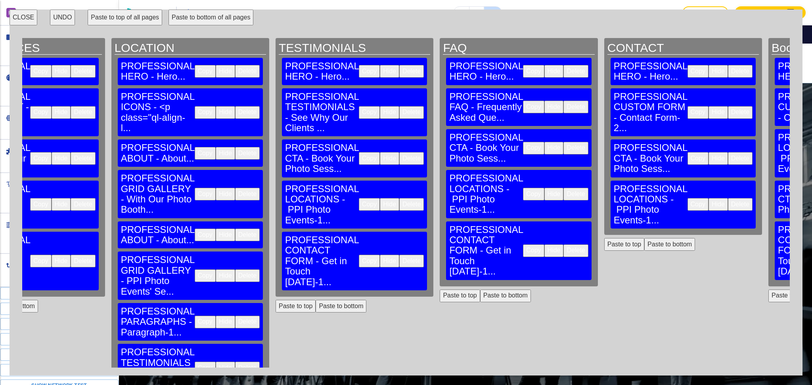
click at [26, 19] on button "CLOSE" at bounding box center [24, 18] width 28 height 16
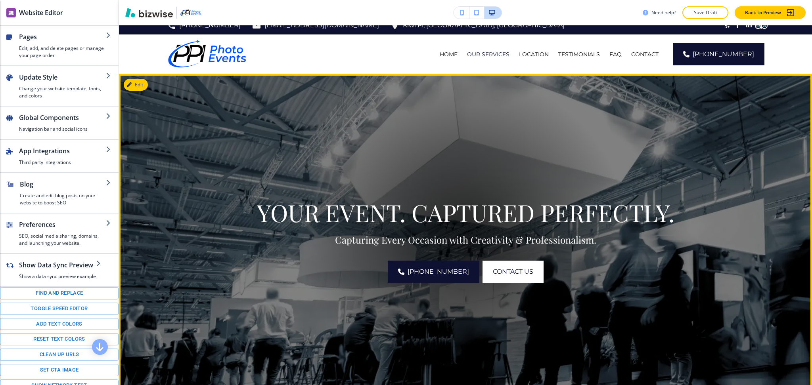
scroll to position [0, 0]
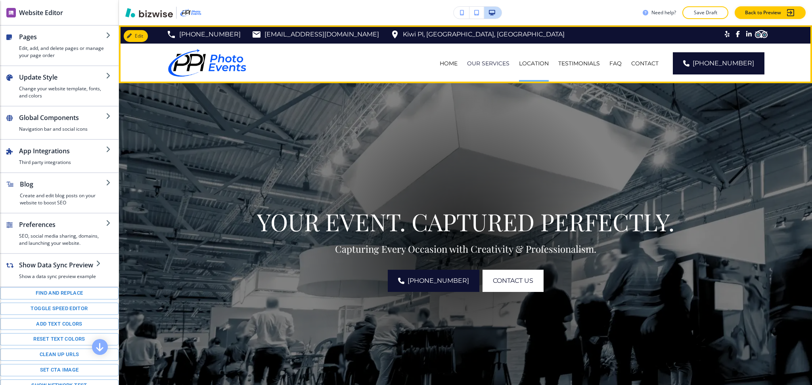
click at [525, 64] on div "LOCATION" at bounding box center [533, 63] width 39 height 8
click at [532, 64] on p "LOCATION" at bounding box center [534, 63] width 30 height 8
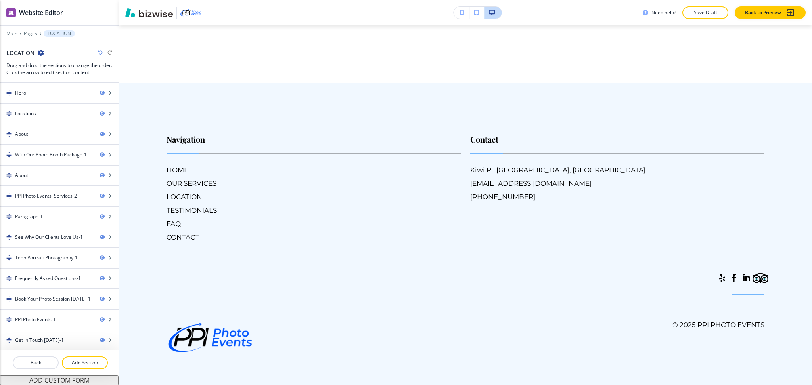
scroll to position [1263, 0]
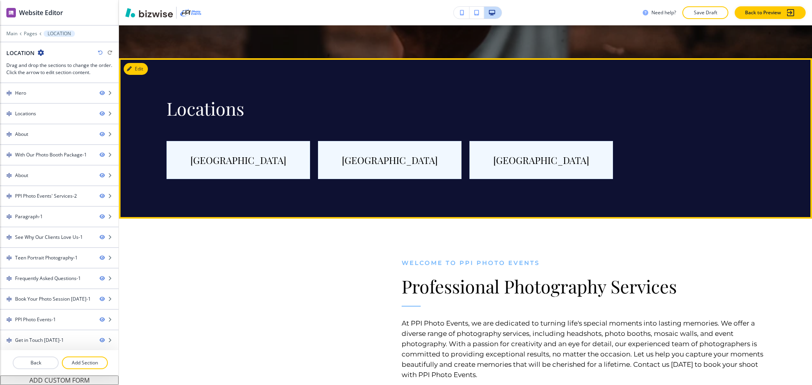
scroll to position [349, 0]
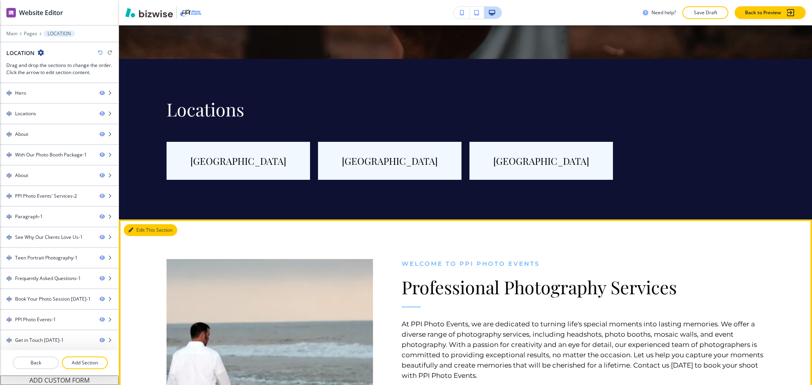
click at [143, 229] on button "Edit This Section" at bounding box center [151, 230] width 54 height 12
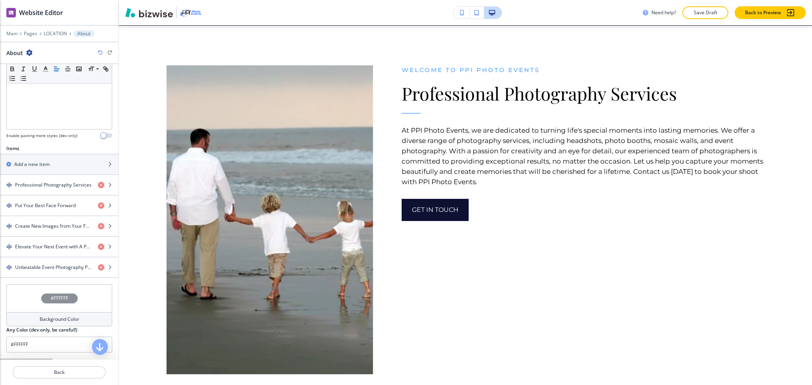
scroll to position [203, 0]
click at [54, 185] on h4 "Professional Photography Services" at bounding box center [53, 184] width 77 height 7
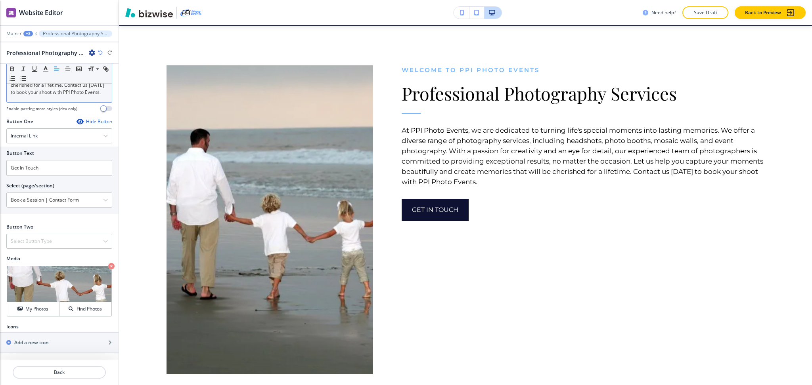
scroll to position [241, 0]
click at [19, 274] on icon at bounding box center [17, 275] width 7 height 7
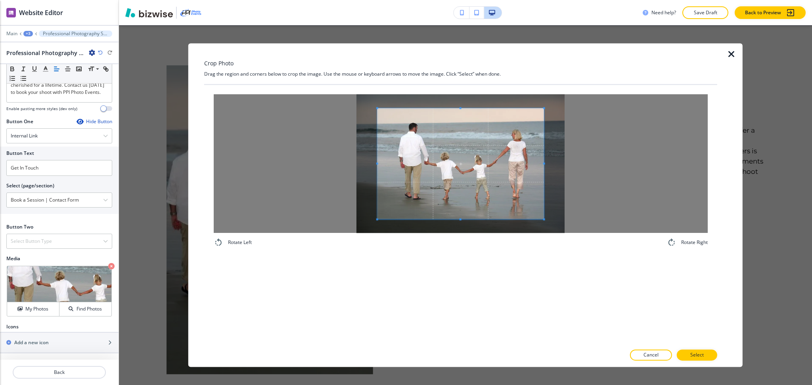
click at [461, 92] on div "Rotate Left Rotate Right" at bounding box center [460, 171] width 513 height 172
click at [457, 287] on div "Rotate Left Rotate Right" at bounding box center [460, 215] width 513 height 260
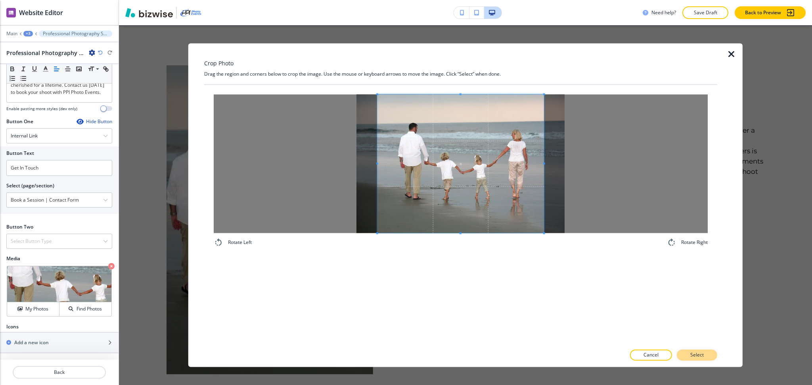
click at [689, 355] on button "Select" at bounding box center [697, 355] width 40 height 11
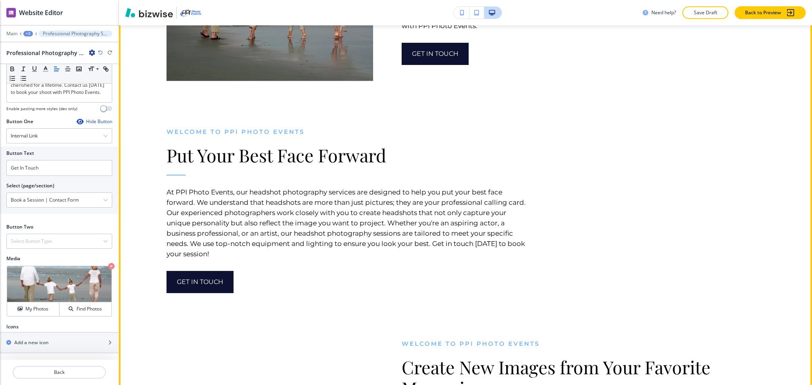
scroll to position [700, 0]
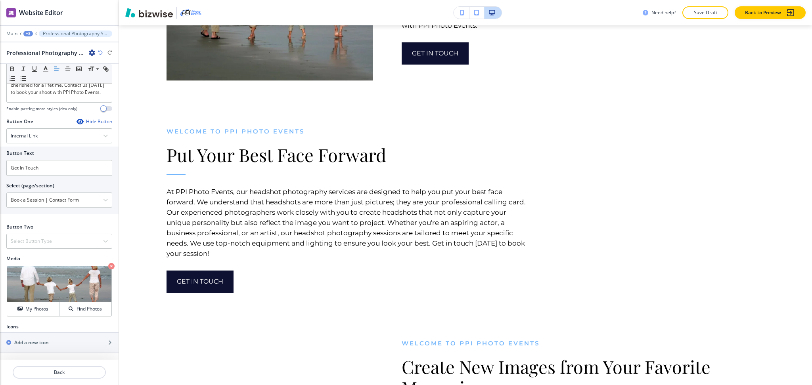
click at [52, 365] on div at bounding box center [59, 363] width 119 height 6
click at [56, 374] on p "Back" at bounding box center [59, 372] width 92 height 7
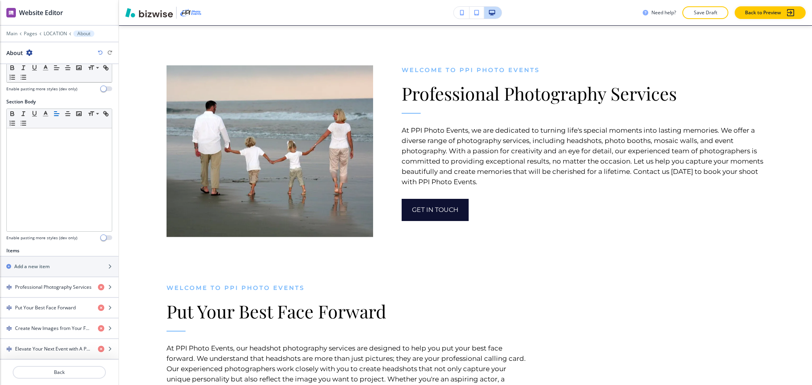
scroll to position [242, 0]
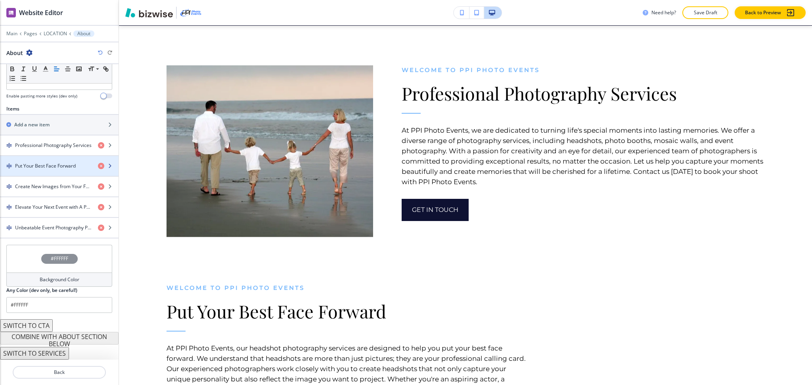
click at [39, 169] on h4 "Put Your Best Face Forward" at bounding box center [45, 166] width 61 height 7
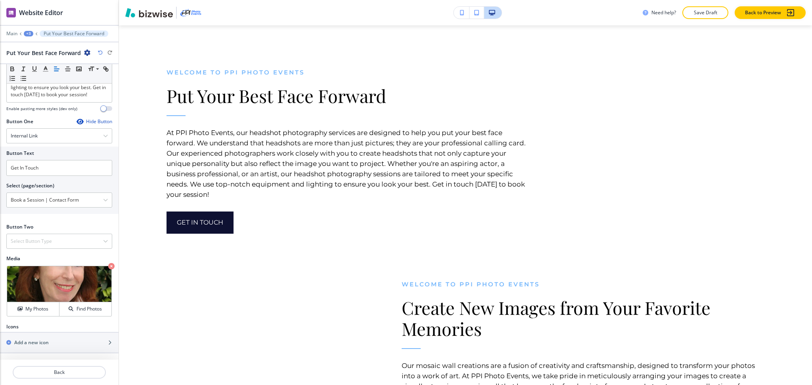
scroll to position [262, 0]
click at [26, 273] on p "Crop" at bounding box center [28, 275] width 11 height 7
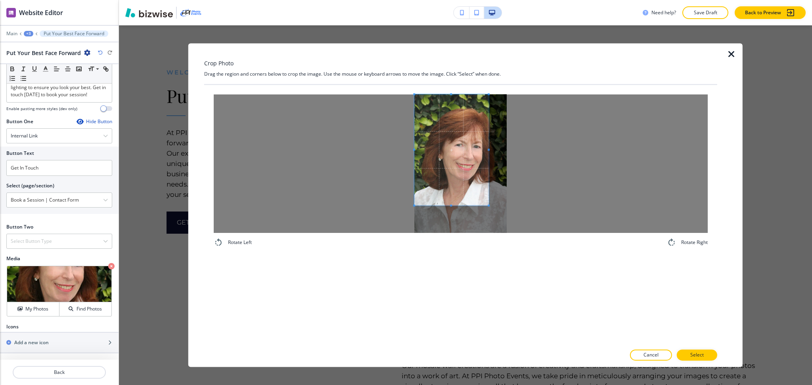
click at [436, 145] on span at bounding box center [451, 149] width 74 height 111
click at [490, 148] on div at bounding box center [461, 163] width 494 height 139
click at [574, 136] on div at bounding box center [461, 163] width 494 height 139
click at [472, 103] on span at bounding box center [460, 103] width 92 height 2
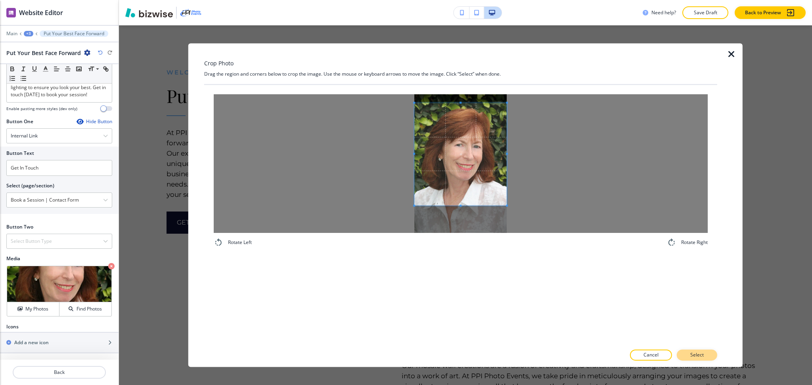
click at [697, 352] on p "Select" at bounding box center [696, 355] width 13 height 7
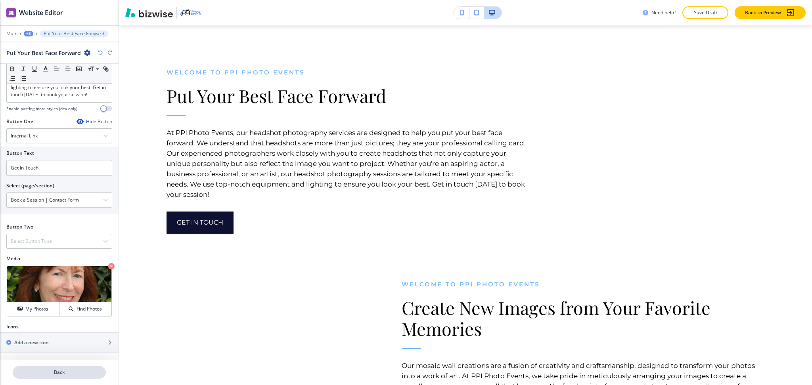
click at [60, 370] on p "Back" at bounding box center [59, 372] width 92 height 7
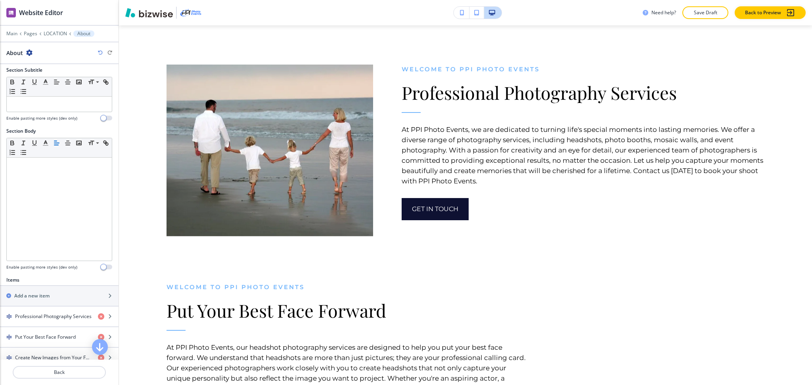
scroll to position [543, 0]
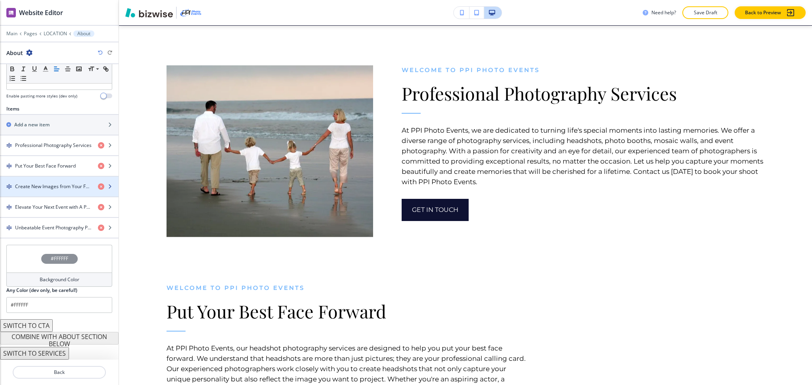
click at [47, 187] on h4 "Create New Images from Your Favorite Memories" at bounding box center [53, 186] width 77 height 7
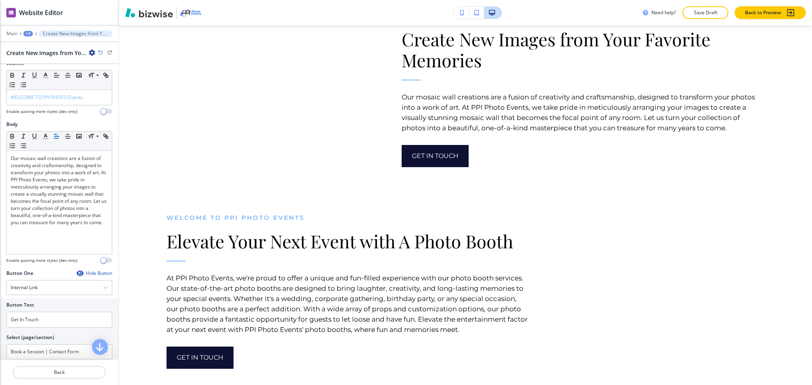
scroll to position [231, 0]
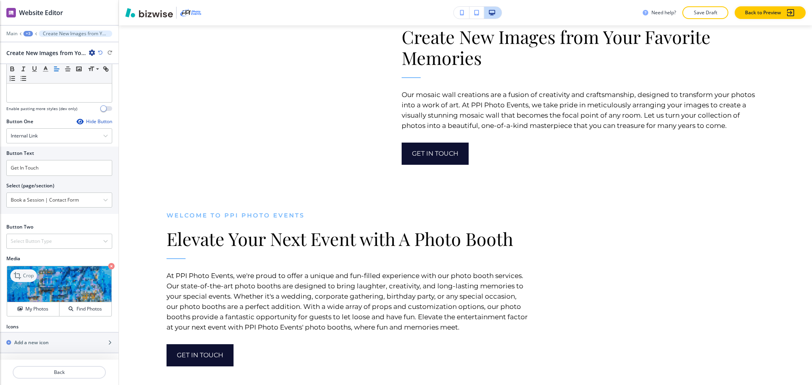
click at [24, 274] on p "Crop" at bounding box center [28, 275] width 11 height 7
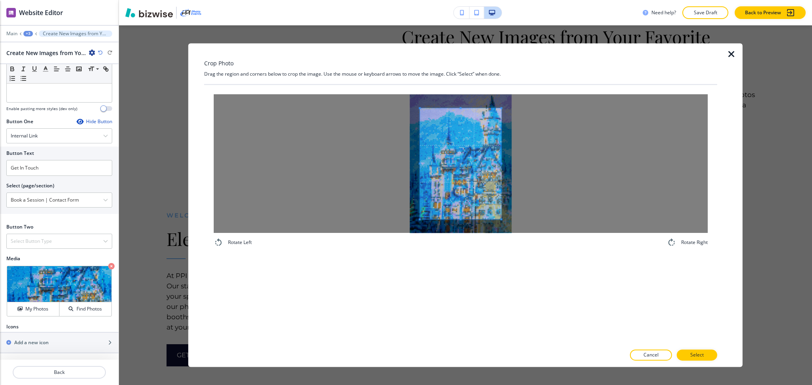
click at [551, 171] on div at bounding box center [461, 163] width 494 height 139
click at [388, 155] on div at bounding box center [461, 163] width 494 height 139
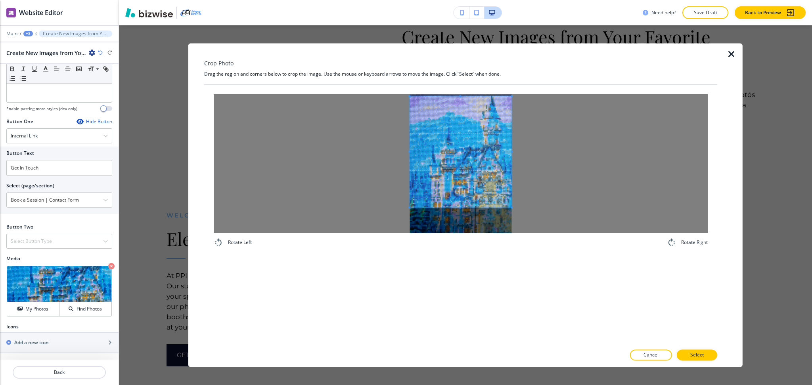
click at [497, 178] on span at bounding box center [460, 152] width 102 height 111
click at [702, 354] on p "Select" at bounding box center [696, 355] width 13 height 7
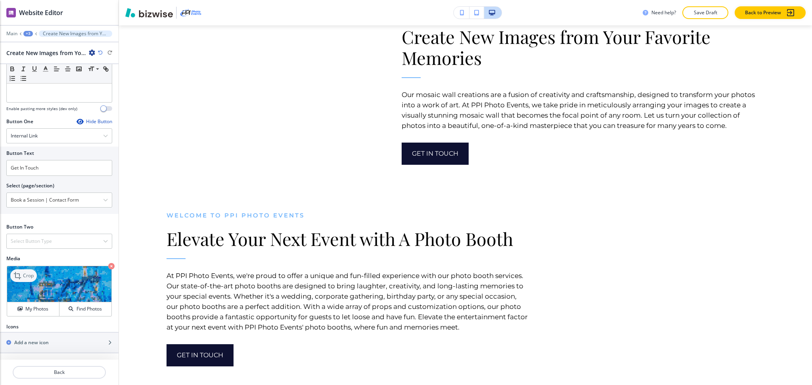
click at [34, 274] on div "Crop" at bounding box center [23, 276] width 27 height 13
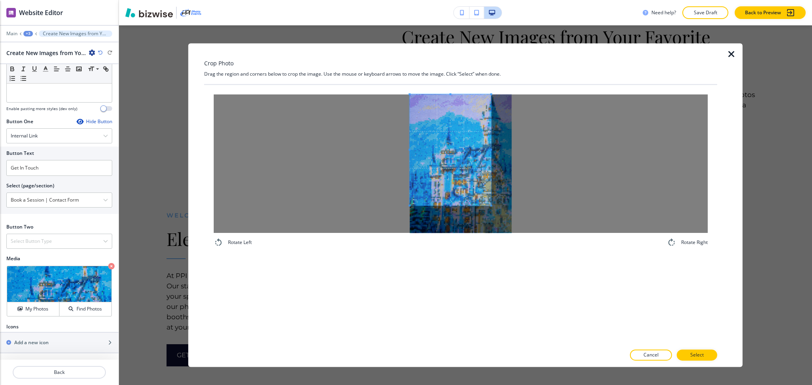
click at [447, 140] on span at bounding box center [449, 149] width 81 height 111
click at [561, 152] on div at bounding box center [461, 163] width 494 height 139
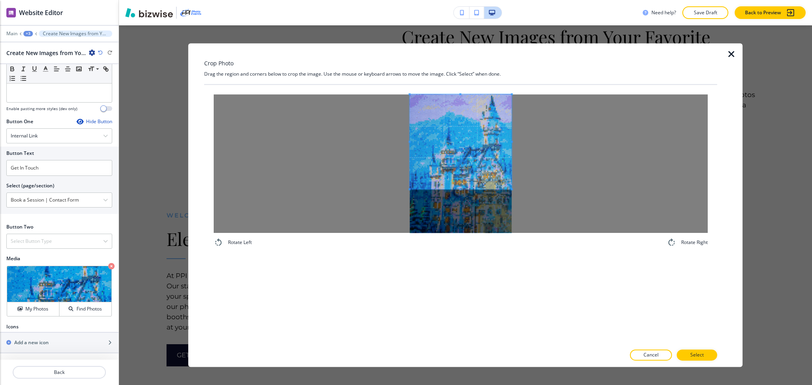
click at [462, 190] on span at bounding box center [460, 190] width 102 height 2
click at [688, 360] on button "Select" at bounding box center [697, 355] width 40 height 11
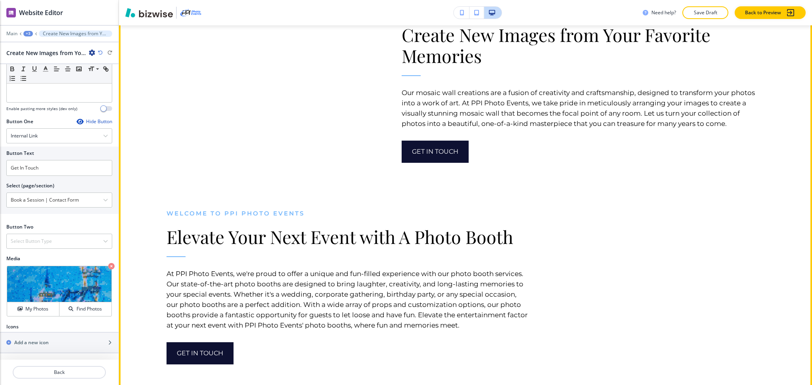
scroll to position [1033, 0]
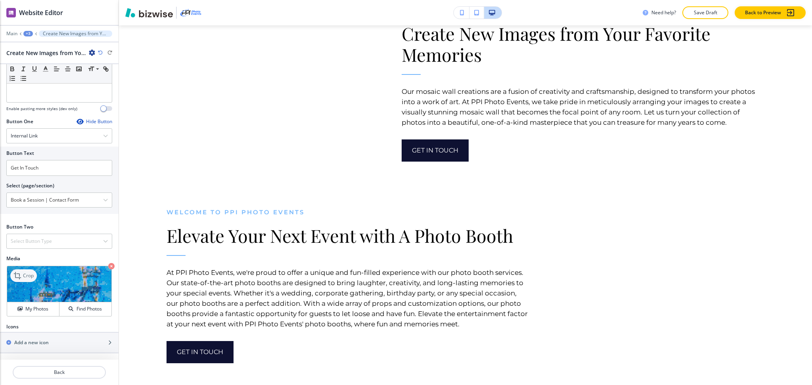
click at [17, 278] on icon at bounding box center [17, 275] width 7 height 7
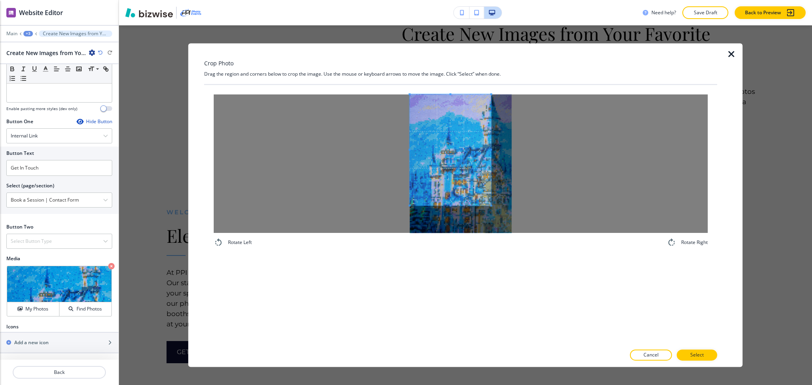
click at [459, 151] on span at bounding box center [449, 149] width 81 height 111
click at [530, 160] on div at bounding box center [461, 163] width 494 height 139
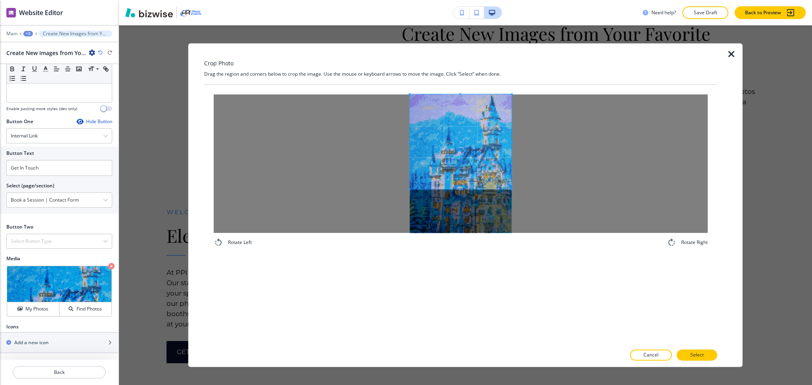
click at [465, 189] on span at bounding box center [460, 190] width 102 height 2
click at [708, 359] on button "Select" at bounding box center [697, 355] width 40 height 11
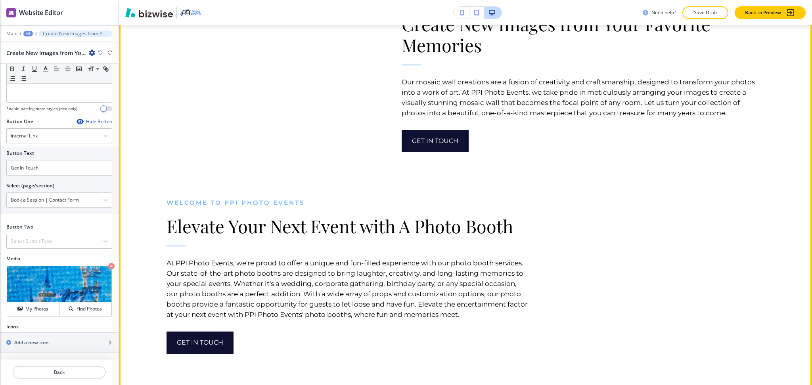
scroll to position [1042, 0]
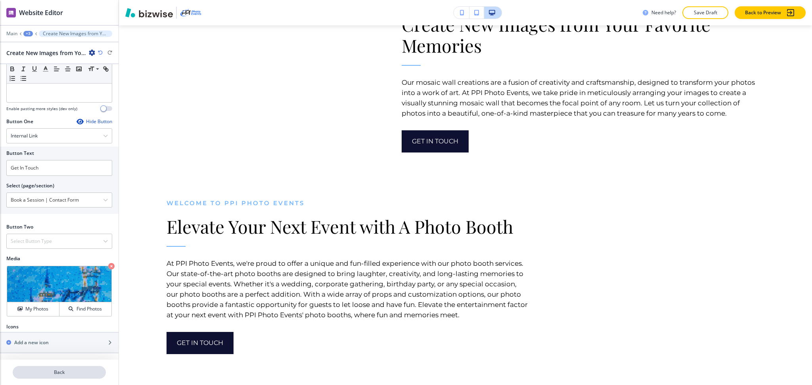
click at [46, 376] on p "Back" at bounding box center [59, 372] width 92 height 7
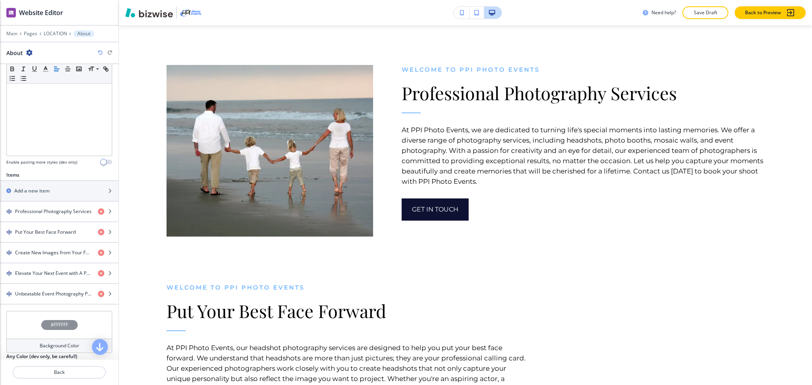
scroll to position [543, 0]
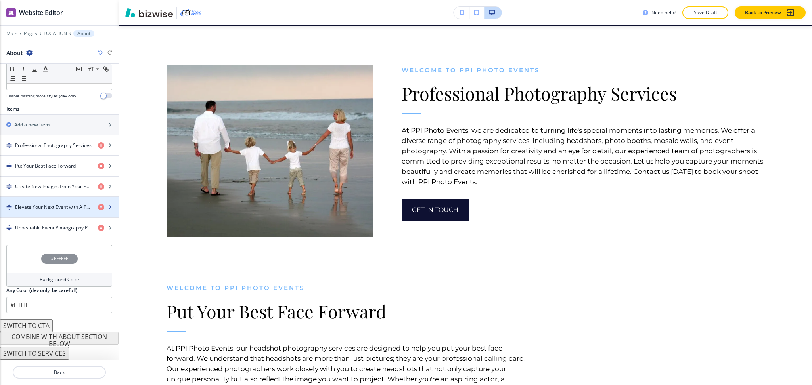
click at [41, 205] on h4 "Elevate Your Next Event with A Photo Booth" at bounding box center [53, 207] width 77 height 7
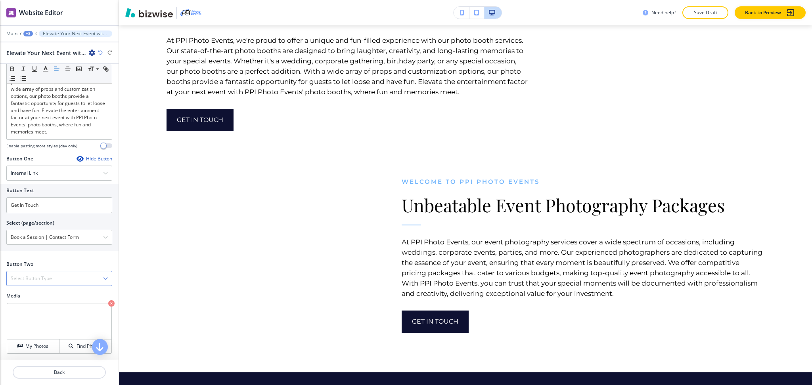
scroll to position [211, 0]
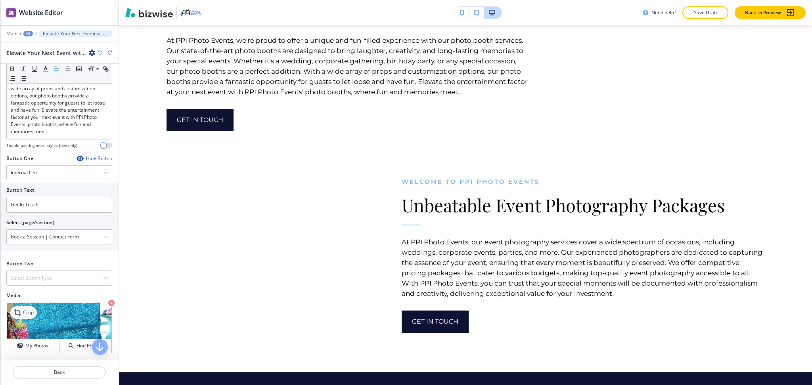
click at [27, 316] on p "Crop" at bounding box center [28, 312] width 11 height 7
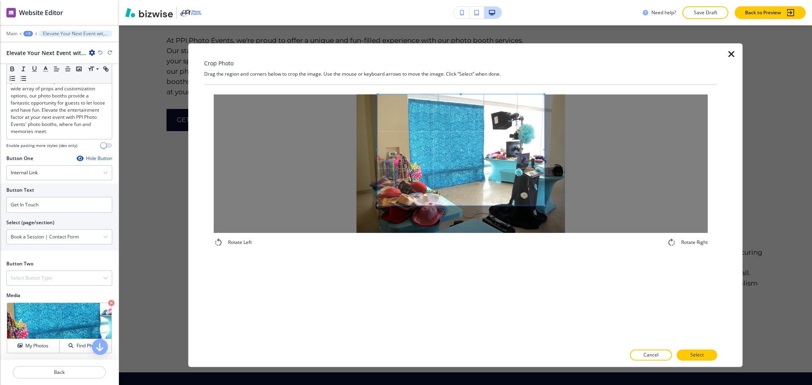
click at [427, 190] on span at bounding box center [461, 149] width 166 height 111
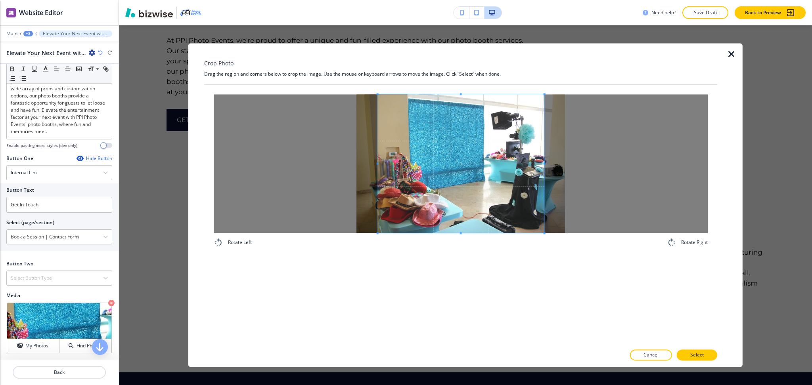
click at [468, 305] on div "Rotate Left Rotate Right" at bounding box center [460, 215] width 513 height 260
click at [695, 357] on p "Select" at bounding box center [696, 355] width 13 height 7
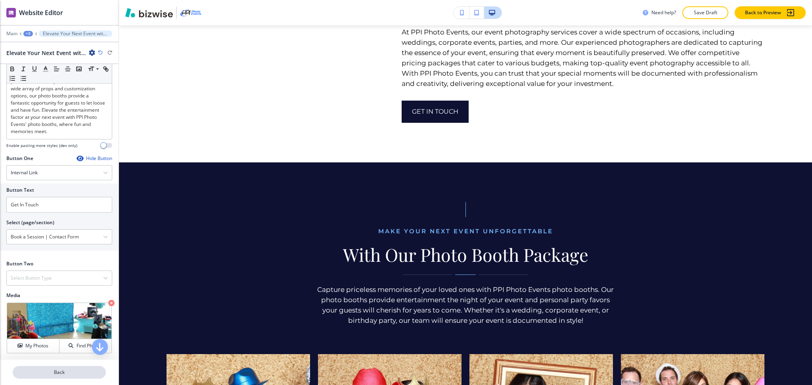
click at [59, 373] on p "Back" at bounding box center [59, 372] width 92 height 7
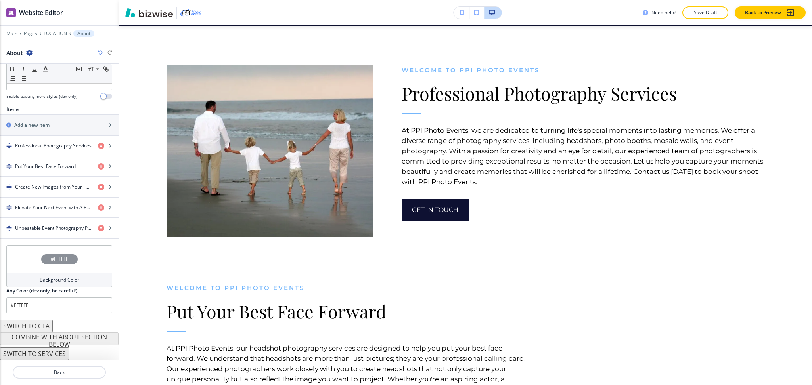
scroll to position [242, 0]
click at [51, 230] on h4 "Unbeatable Event Photography Packages" at bounding box center [53, 227] width 77 height 7
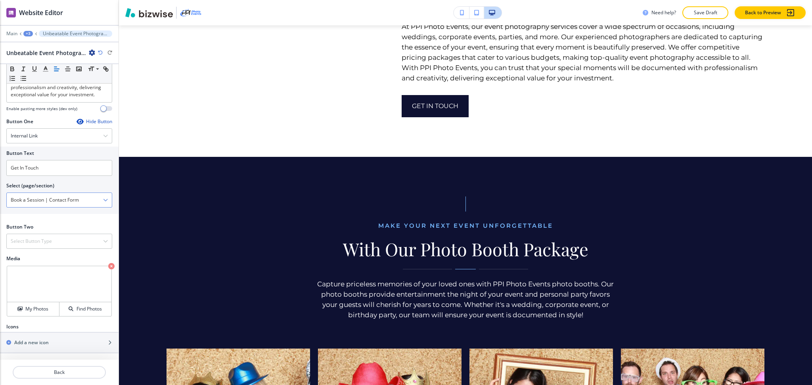
scroll to position [257, 0]
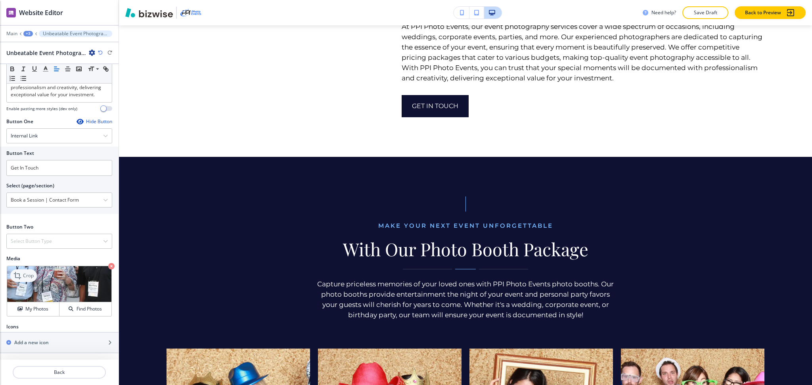
click at [21, 281] on icon at bounding box center [18, 276] width 10 height 10
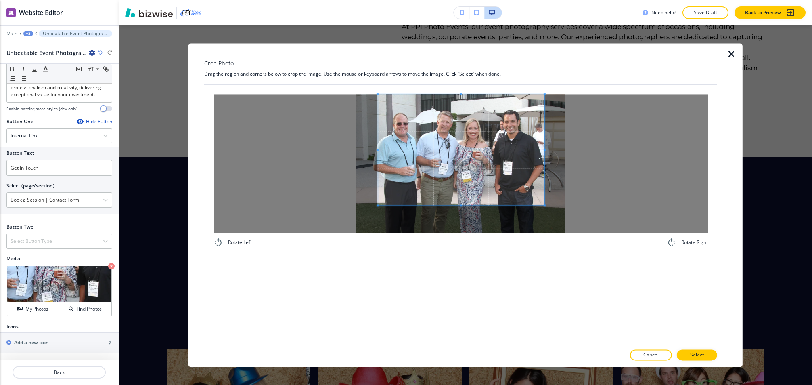
click at [449, 172] on span at bounding box center [461, 149] width 166 height 111
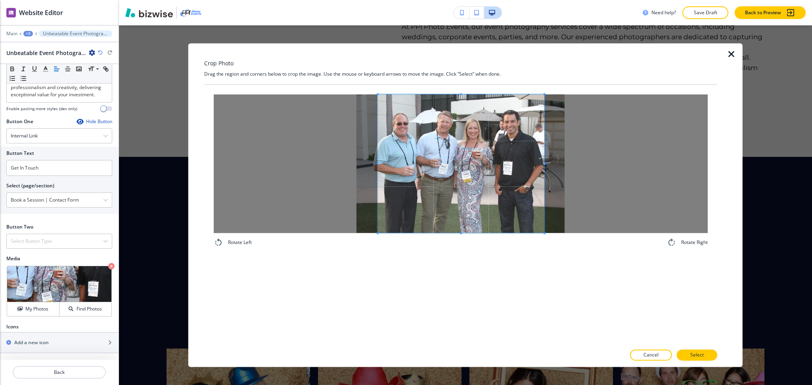
click at [471, 277] on div "Rotate Left Rotate Right" at bounding box center [460, 215] width 513 height 260
click at [444, 201] on span at bounding box center [460, 163] width 166 height 139
click at [701, 351] on button "Select" at bounding box center [697, 355] width 40 height 11
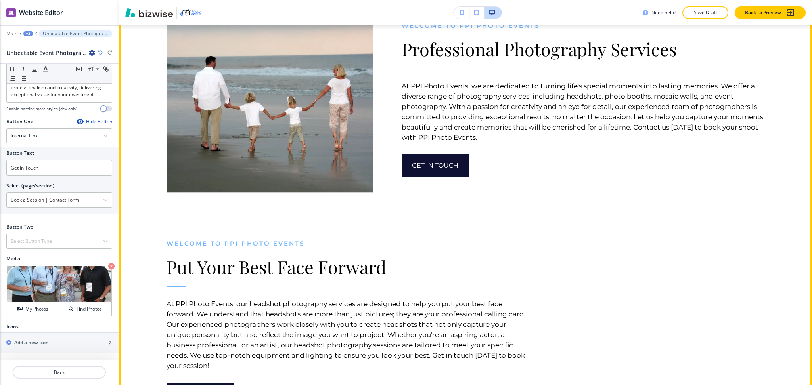
scroll to position [587, 0]
click at [419, 229] on div "WELCOME TO PPI PHOTO Events Put Your Best Face Forward At PPI Photo Events, our…" at bounding box center [334, 303] width 392 height 206
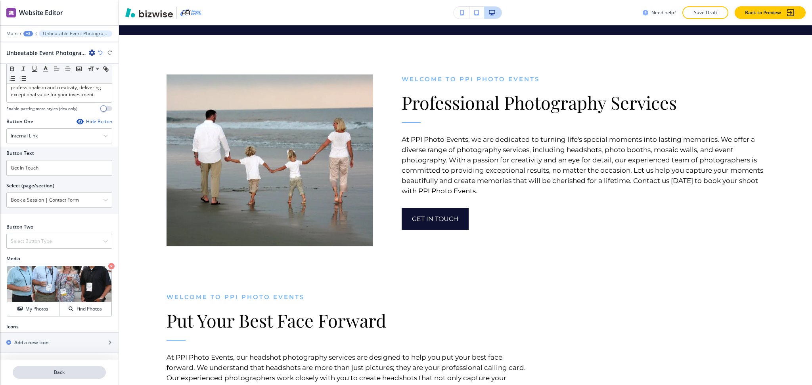
click at [61, 374] on p "Back" at bounding box center [59, 372] width 92 height 7
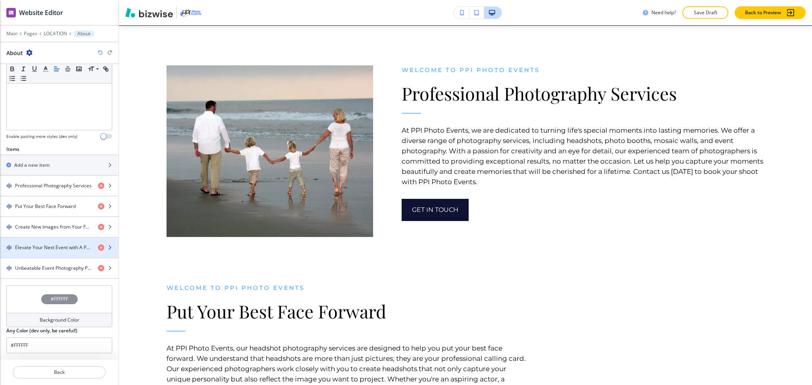
scroll to position [242, 0]
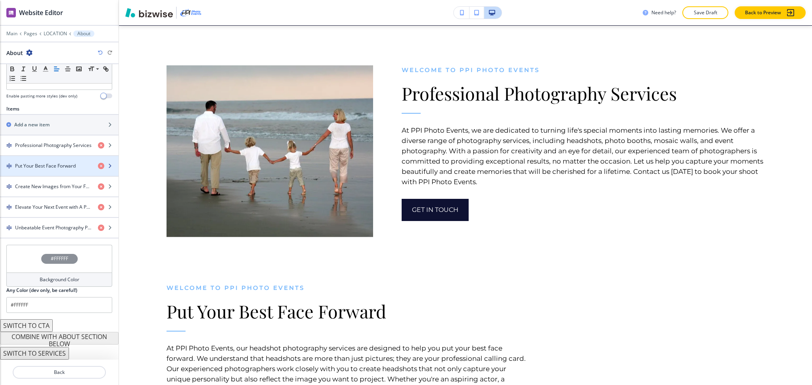
click at [38, 164] on h4 "Put Your Best Face Forward" at bounding box center [45, 166] width 61 height 7
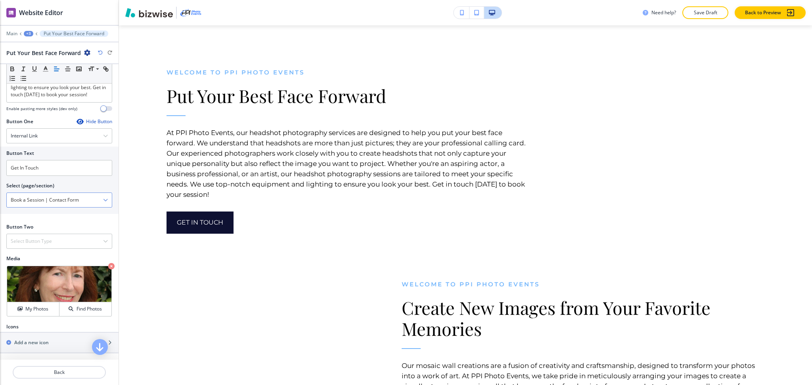
scroll to position [262, 0]
click at [19, 276] on icon at bounding box center [17, 275] width 7 height 7
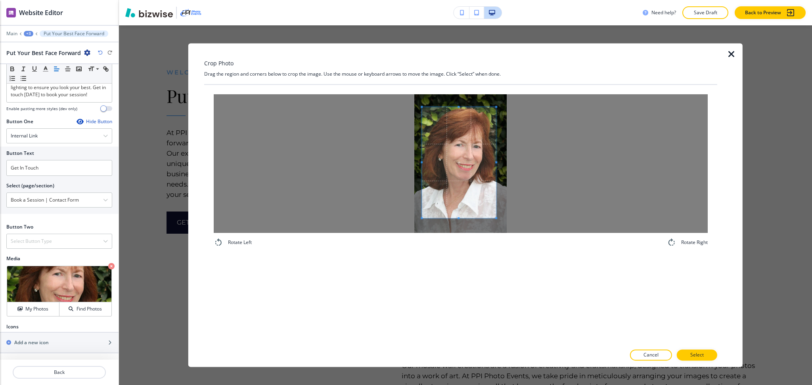
click at [458, 173] on span at bounding box center [459, 162] width 74 height 111
click at [380, 159] on div at bounding box center [461, 163] width 494 height 139
click at [554, 165] on div at bounding box center [461, 163] width 494 height 139
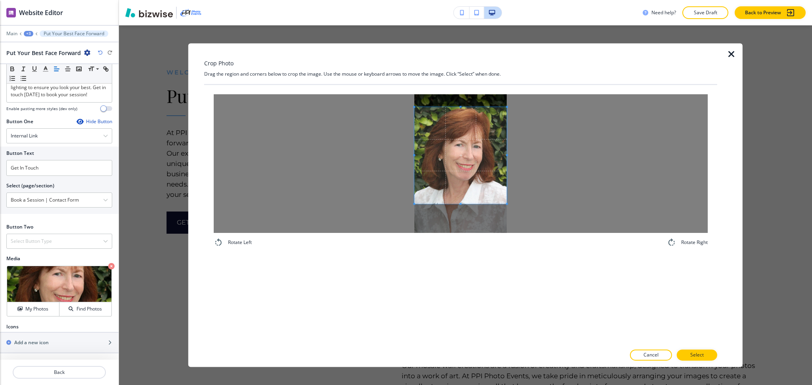
click at [470, 203] on span at bounding box center [460, 204] width 92 height 2
click at [708, 352] on button "Select" at bounding box center [697, 355] width 40 height 11
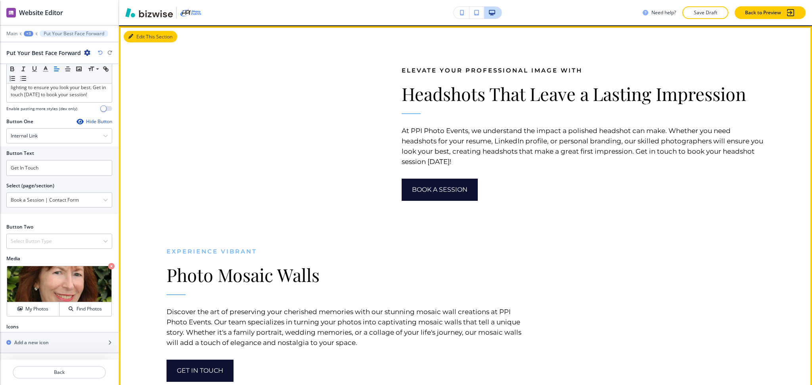
click at [135, 43] on button "Edit This Section" at bounding box center [151, 37] width 54 height 12
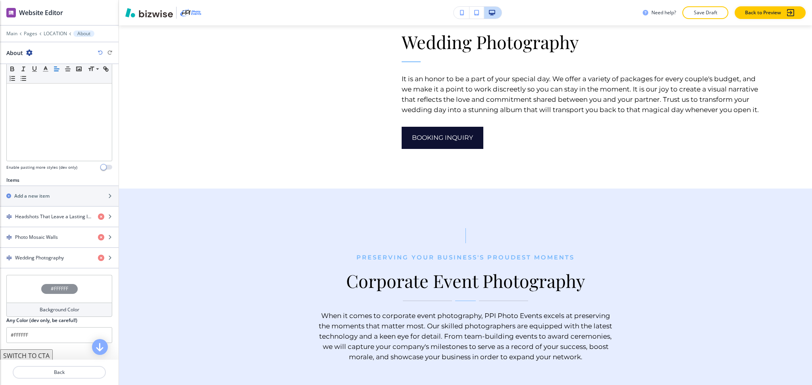
scroll to position [201, 0]
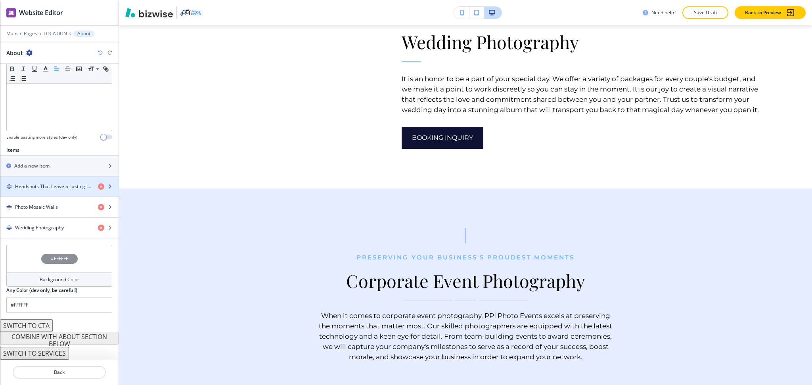
click at [33, 193] on div "button" at bounding box center [59, 193] width 119 height 6
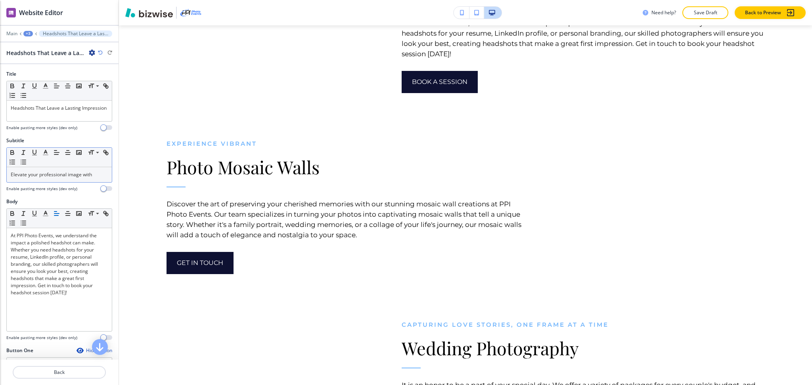
scroll to position [2239, 0]
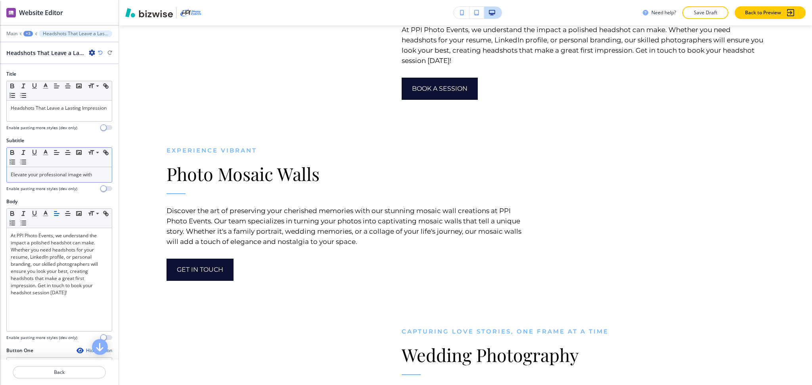
click at [53, 178] on p "Elevate your professional image with" at bounding box center [59, 174] width 97 height 7
click at [48, 152] on icon "button" at bounding box center [45, 152] width 7 height 7
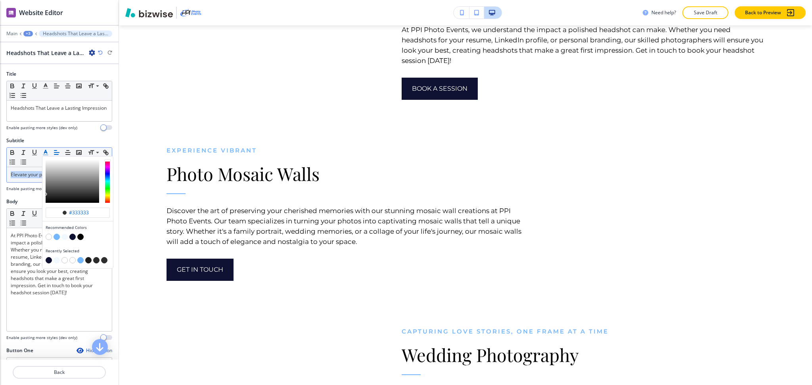
click at [56, 237] on button "button" at bounding box center [57, 237] width 6 height 6
type input "#75b7fc"
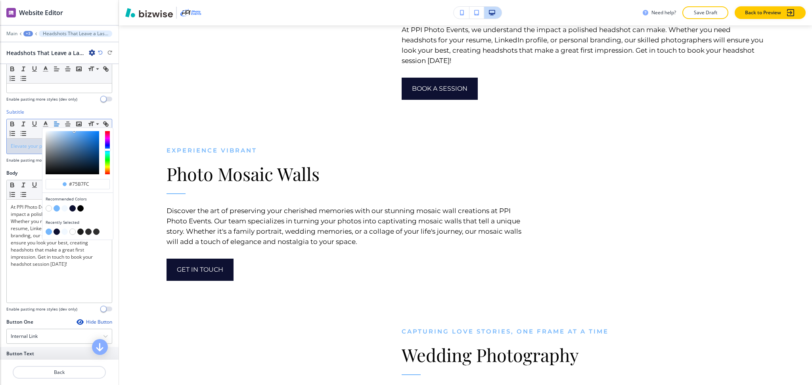
scroll to position [239, 0]
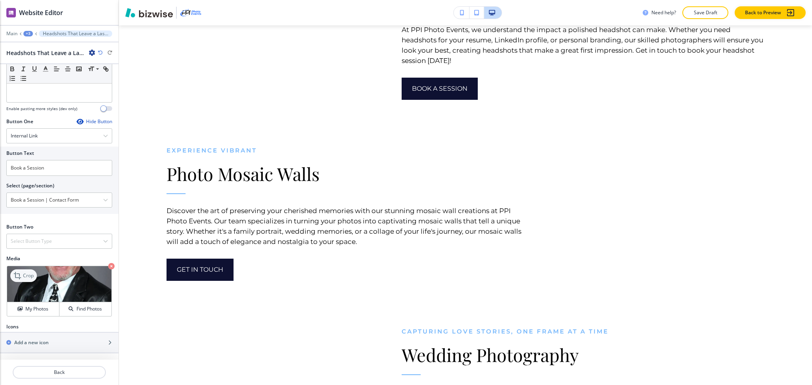
click at [22, 265] on div "Media Crop My Photos Find Photos" at bounding box center [59, 286] width 106 height 62
click at [25, 277] on p "Crop" at bounding box center [28, 275] width 11 height 7
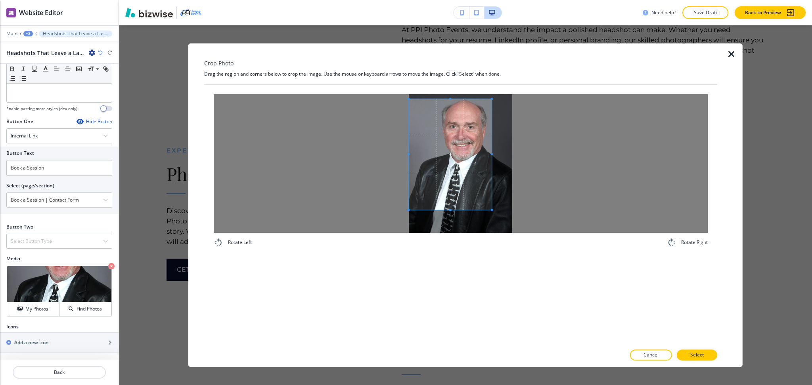
click at [442, 162] on span at bounding box center [450, 154] width 83 height 111
click at [522, 165] on div at bounding box center [461, 163] width 494 height 139
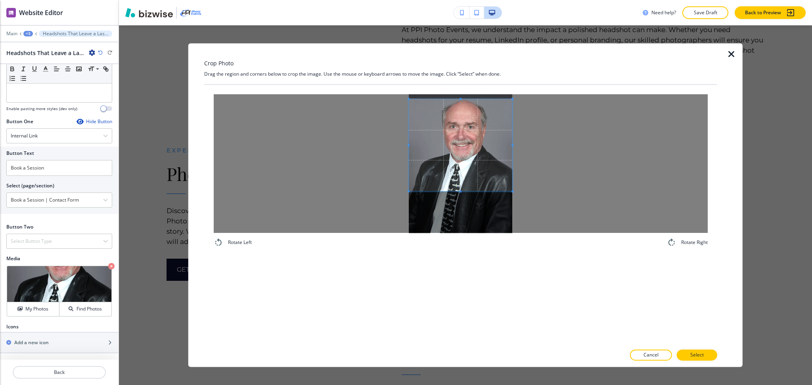
click at [467, 191] on span at bounding box center [460, 192] width 103 height 2
click at [711, 358] on button "Select" at bounding box center [697, 355] width 40 height 11
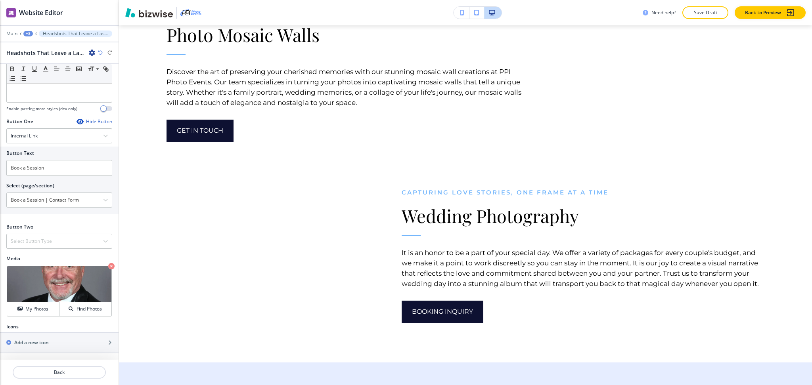
scroll to position [2379, 0]
click at [62, 373] on p "Back" at bounding box center [59, 372] width 92 height 7
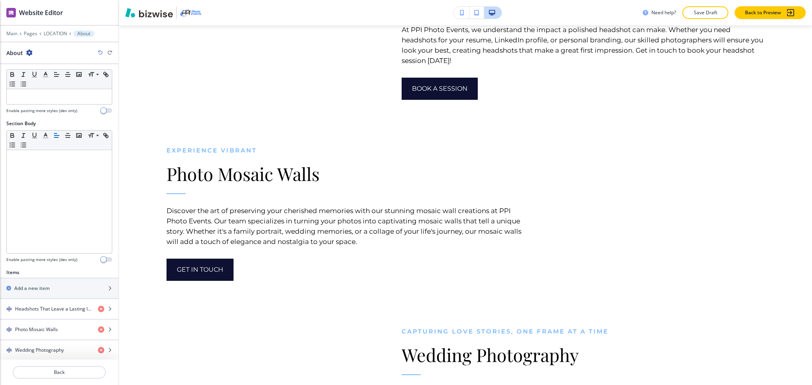
scroll to position [201, 0]
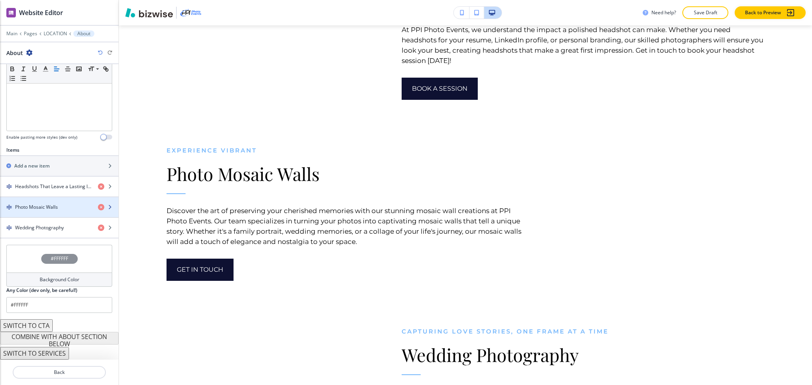
click at [45, 202] on div "button" at bounding box center [59, 200] width 119 height 6
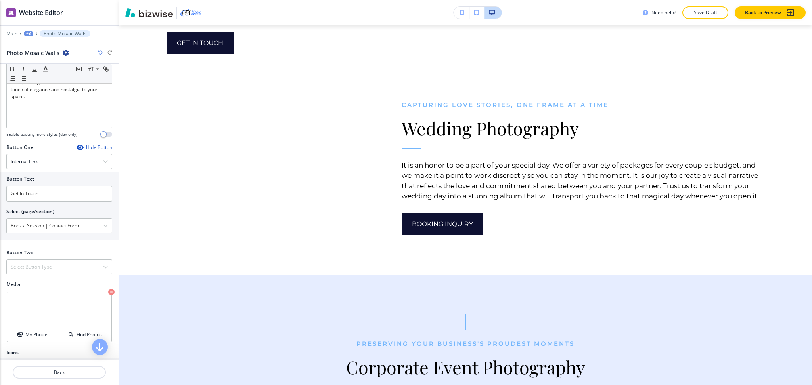
scroll to position [230, 0]
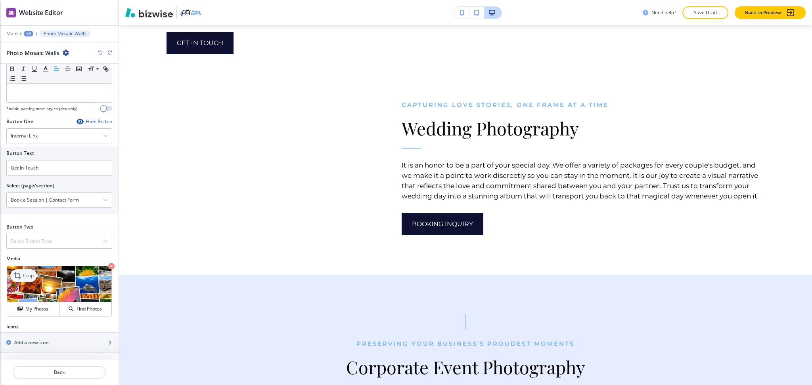
click at [25, 281] on div "Crop" at bounding box center [23, 276] width 27 height 13
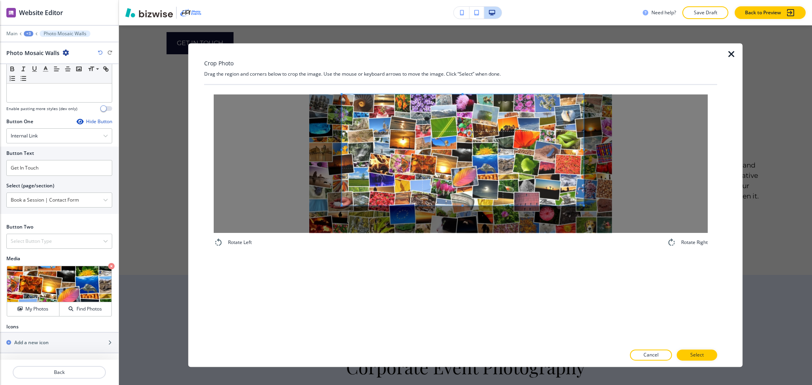
click at [476, 162] on span at bounding box center [463, 149] width 242 height 111
click at [471, 274] on div "Rotate Left Rotate Right" at bounding box center [460, 215] width 513 height 260
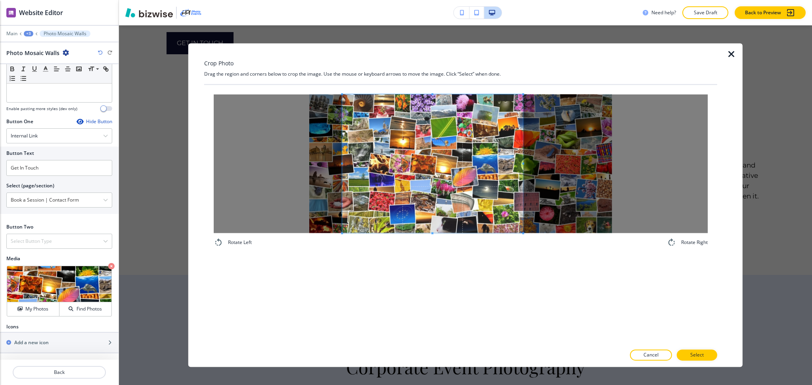
click at [523, 154] on span at bounding box center [523, 163] width 2 height 139
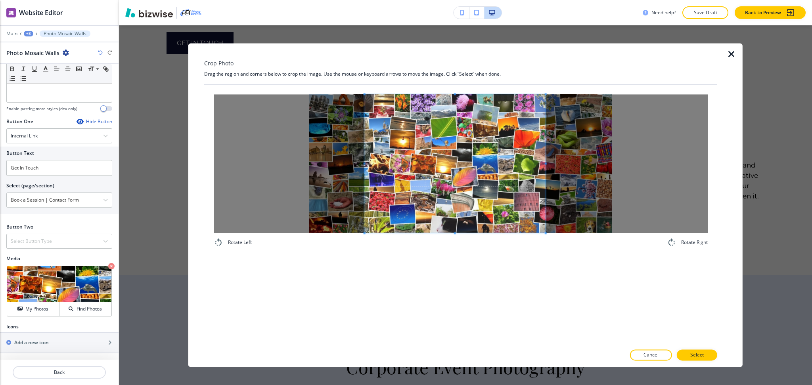
click at [488, 177] on span at bounding box center [455, 163] width 181 height 139
click at [694, 353] on p "Select" at bounding box center [696, 355] width 13 height 7
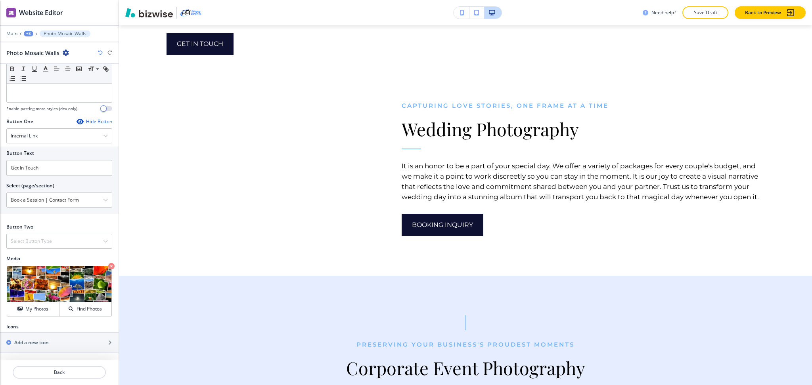
scroll to position [2466, 0]
click at [51, 373] on p "Back" at bounding box center [59, 372] width 92 height 7
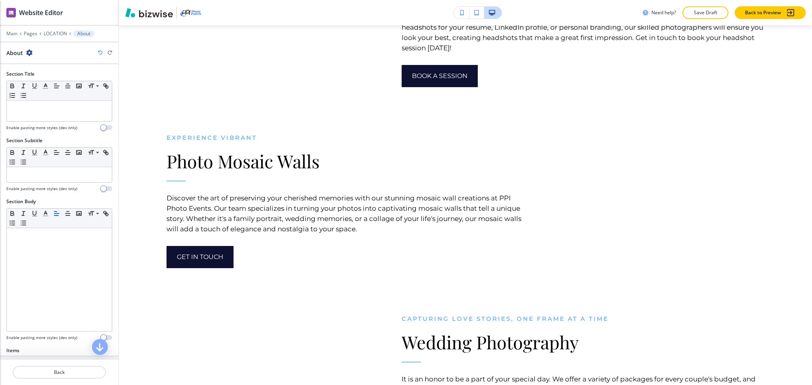
scroll to position [201, 0]
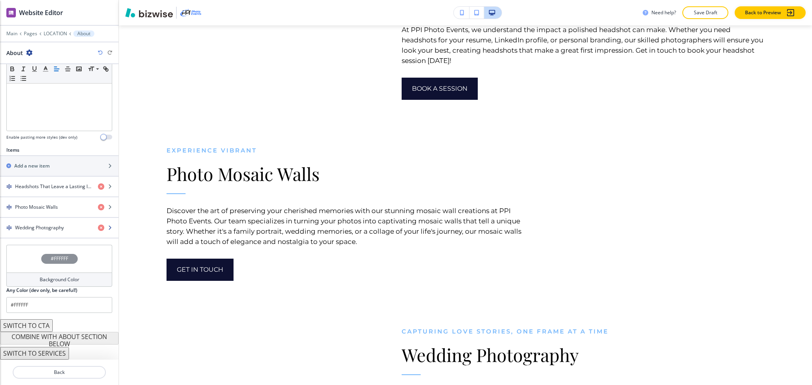
click at [48, 232] on div "button" at bounding box center [59, 235] width 119 height 6
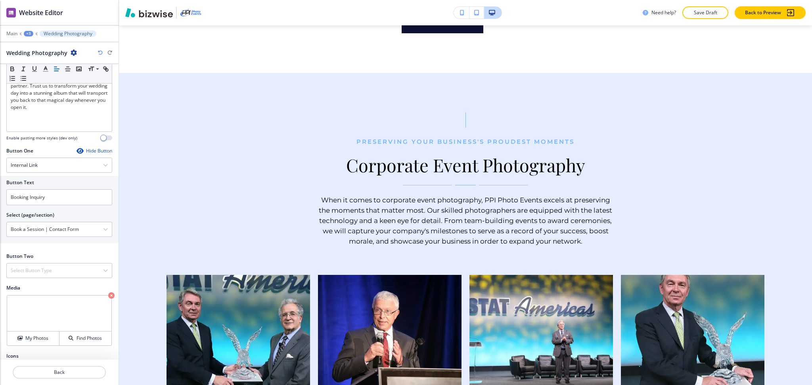
scroll to position [237, 0]
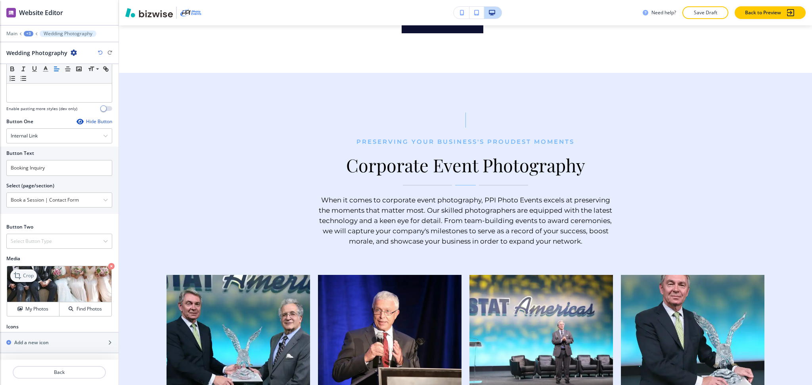
click at [33, 275] on p "Crop" at bounding box center [28, 275] width 11 height 7
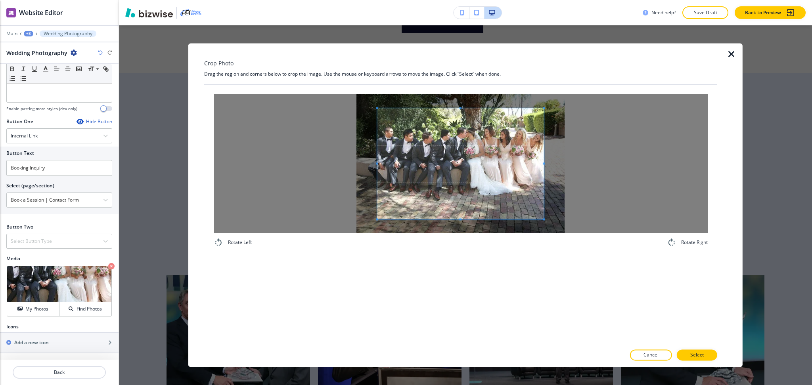
click at [469, 171] on span at bounding box center [460, 163] width 166 height 111
click at [469, 171] on span at bounding box center [460, 162] width 166 height 111
click at [457, 69] on div "Crop Photo Drag the region and corners below to crop the image. Use the mouse o…" at bounding box center [460, 205] width 513 height 324
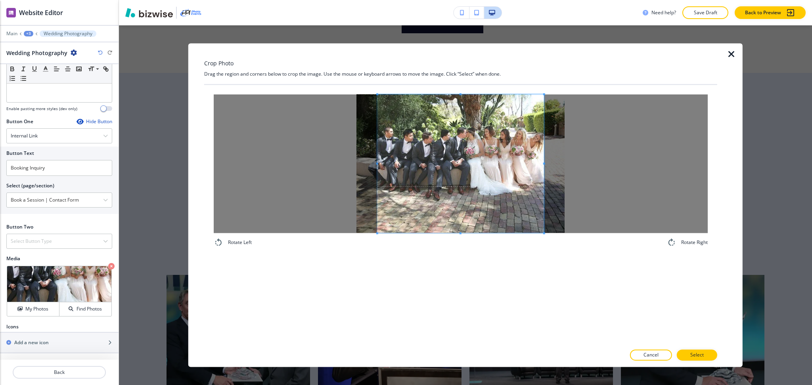
click at [461, 264] on div "Rotate Left Rotate Right" at bounding box center [460, 215] width 513 height 260
click at [371, 158] on div at bounding box center [457, 163] width 173 height 139
click at [698, 355] on p "Select" at bounding box center [696, 355] width 13 height 7
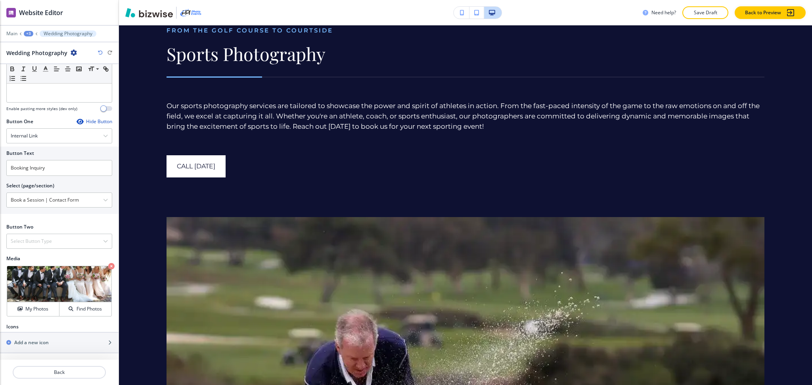
scroll to position [3141, 0]
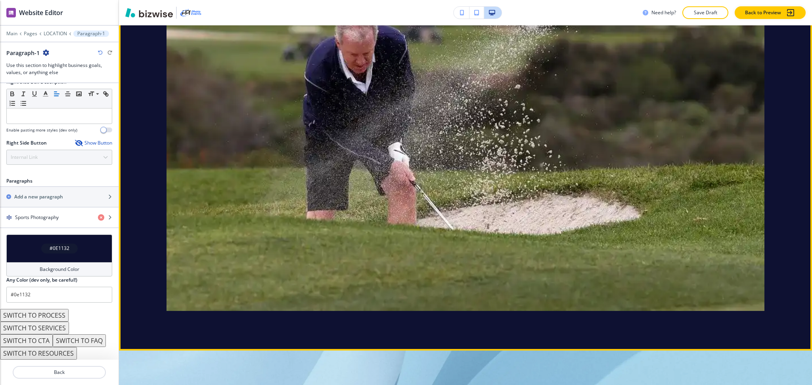
scroll to position [3476, 0]
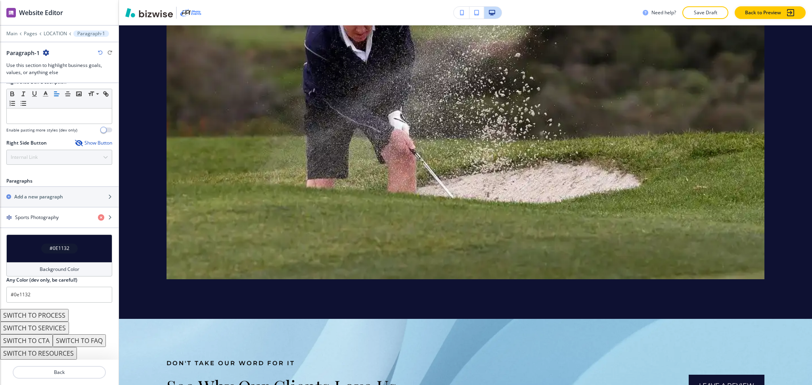
click at [47, 316] on button "SWITCH TO PROCESS" at bounding box center [34, 315] width 69 height 13
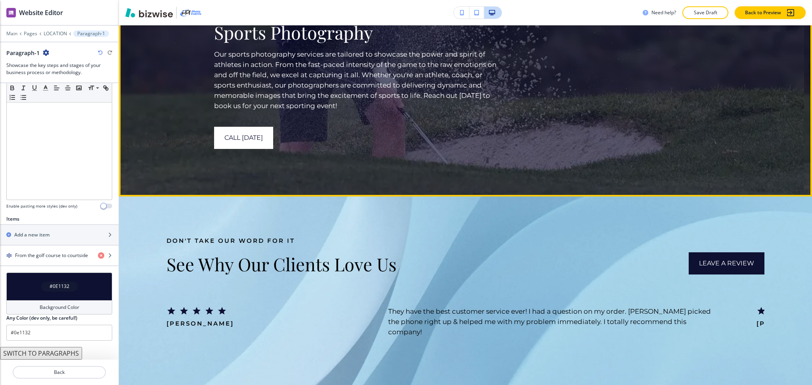
scroll to position [3265, 0]
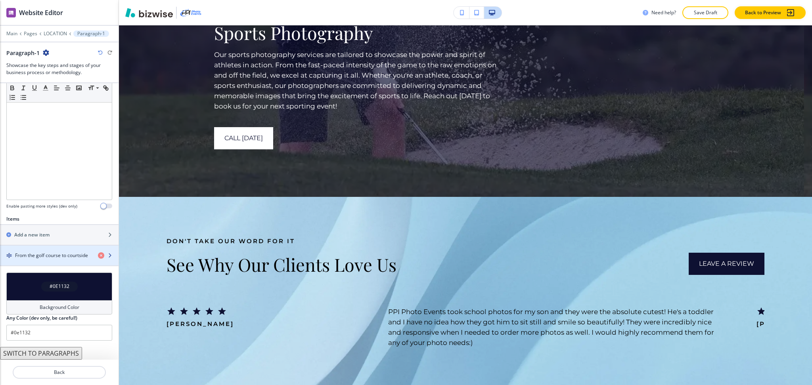
click at [61, 256] on h4 "From the golf course to courtside" at bounding box center [51, 255] width 73 height 7
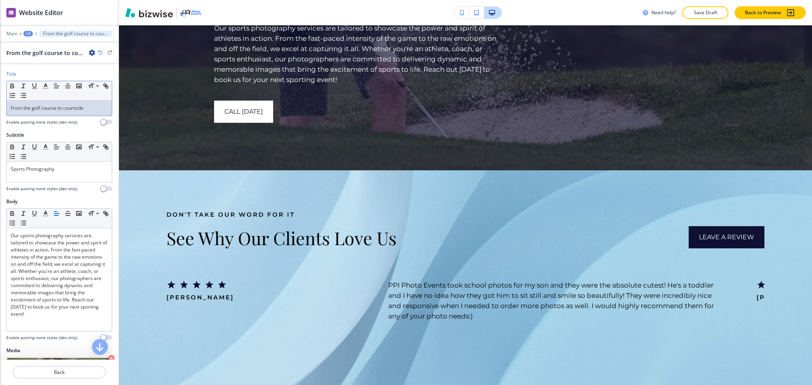
click at [86, 107] on p "From the golf course to courtside" at bounding box center [59, 108] width 97 height 7
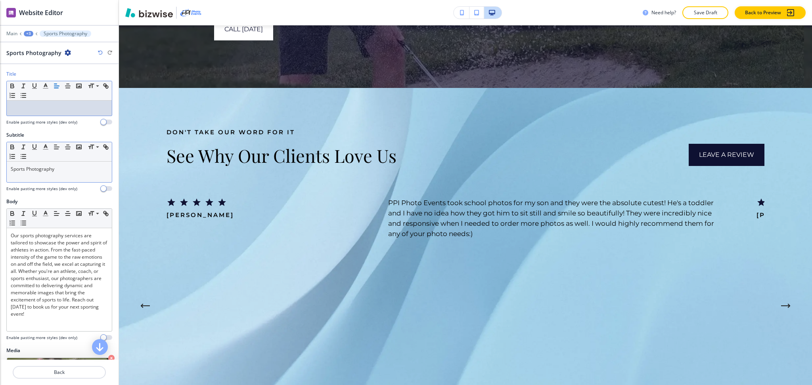
click at [64, 171] on p "Sports Photography" at bounding box center [59, 169] width 97 height 7
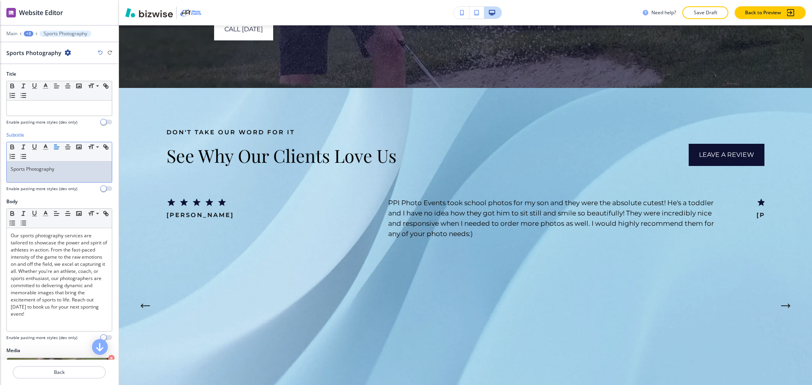
paste div
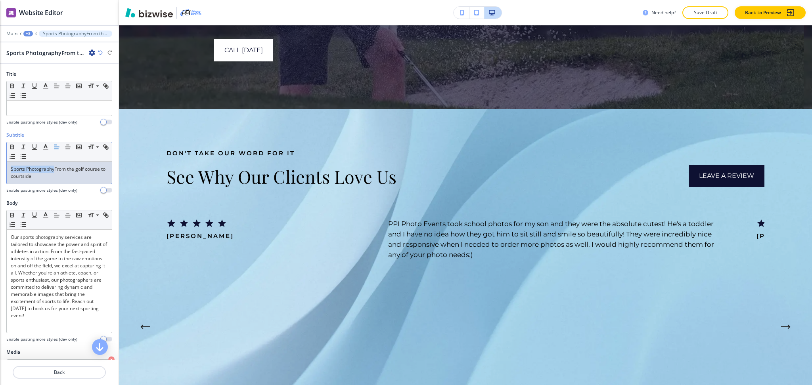
drag, startPoint x: 54, startPoint y: 166, endPoint x: 0, endPoint y: 166, distance: 53.5
click at [0, 166] on div "Subtitle Small Normal Large Huge Sports PhotographyFrom the golf course to cour…" at bounding box center [59, 166] width 119 height 68
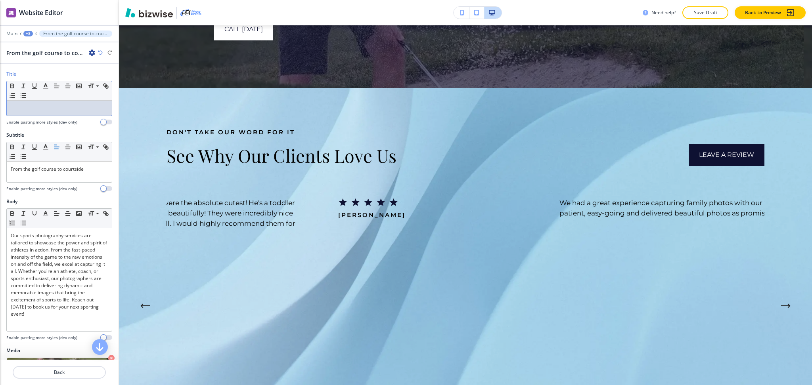
click at [57, 107] on p at bounding box center [59, 108] width 97 height 7
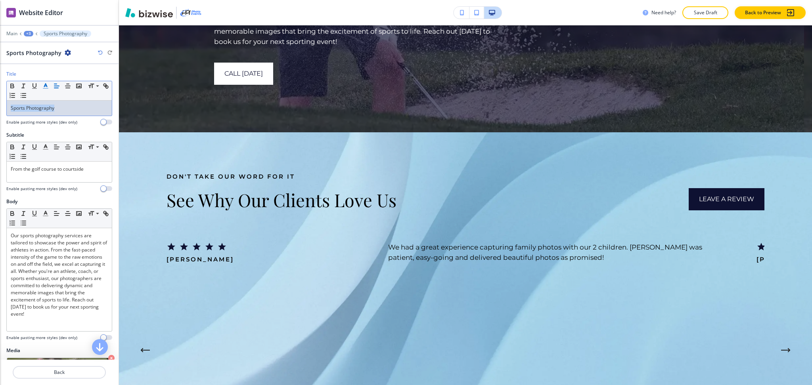
click at [48, 88] on icon "button" at bounding box center [45, 85] width 7 height 7
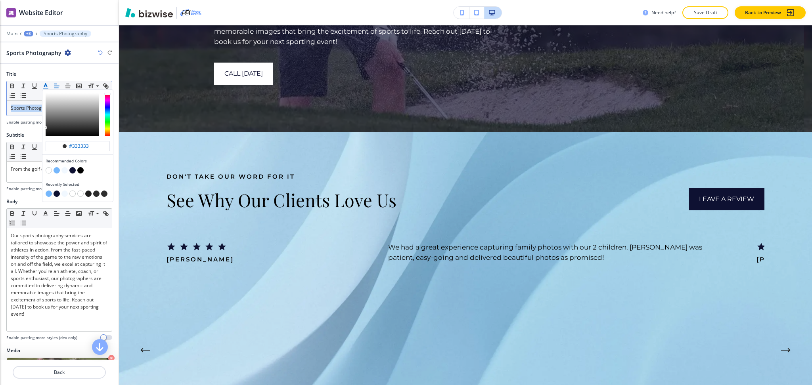
click at [48, 168] on button "button" at bounding box center [49, 170] width 6 height 6
type input "#ffffff"
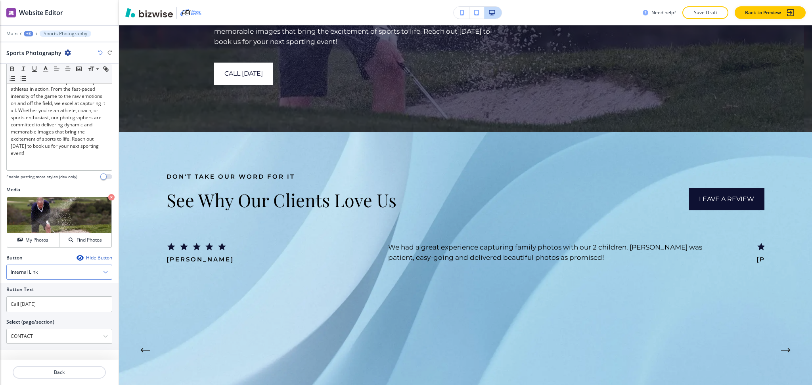
click at [86, 263] on div "Button Hide Button Internal Link Telephone External Link Social Media Email Fil…" at bounding box center [59, 266] width 106 height 25
drag, startPoint x: 65, startPoint y: 270, endPoint x: 67, endPoint y: 275, distance: 5.3
click at [67, 272] on div "Internal Link" at bounding box center [59, 272] width 105 height 14
click at [62, 287] on h4 "Telephone" at bounding box center [59, 285] width 97 height 7
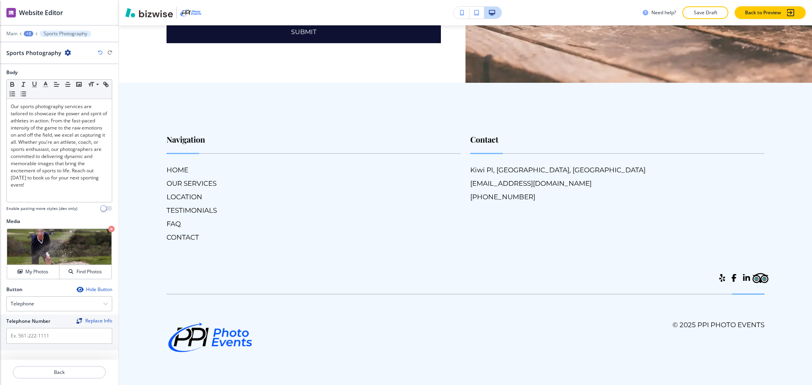
scroll to position [5407, 0]
drag, startPoint x: 557, startPoint y: 101, endPoint x: 493, endPoint y: 90, distance: 64.8
copy h6 "[PHONE_NUMBER]"
click at [80, 329] on input "text" at bounding box center [59, 336] width 106 height 16
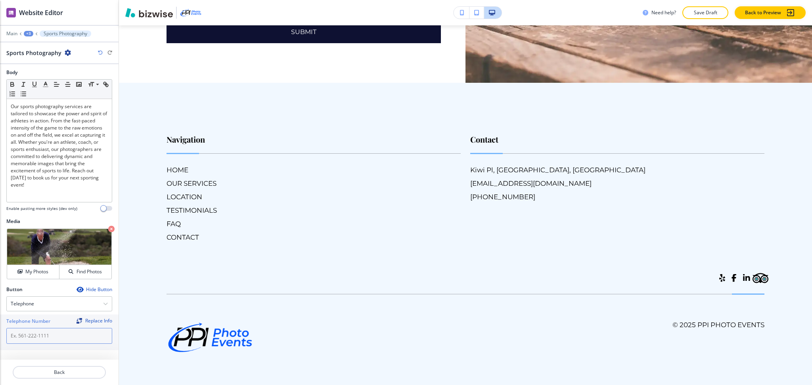
paste input "[PHONE_NUMBER]"
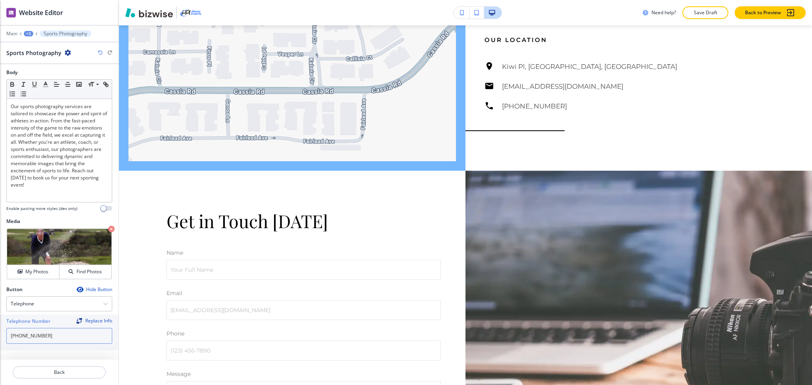
type input "[PHONE_NUMBER]"
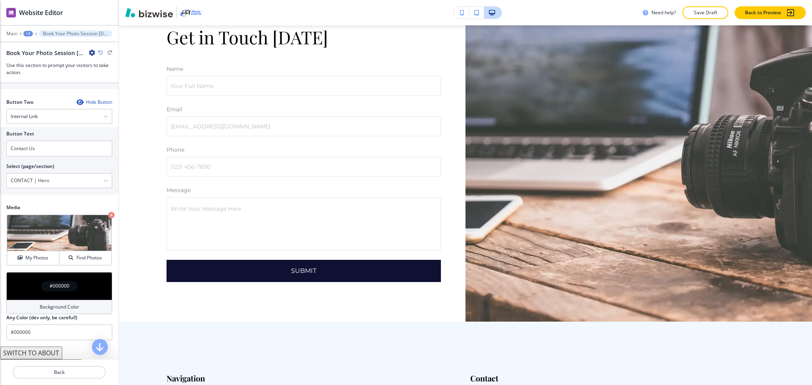
scroll to position [354, 0]
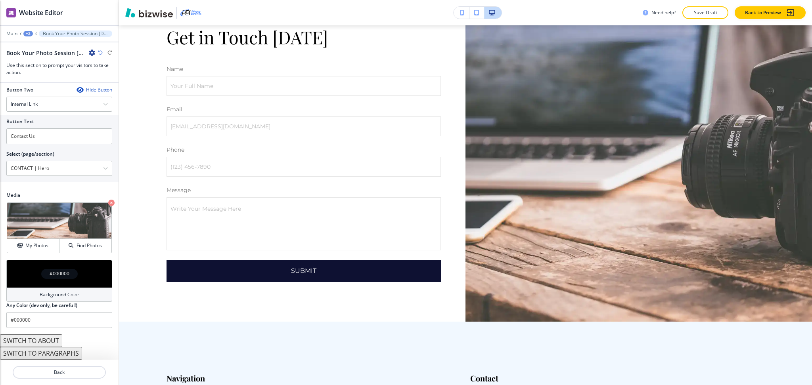
click at [51, 298] on h4 "Background Color" at bounding box center [60, 294] width 40 height 7
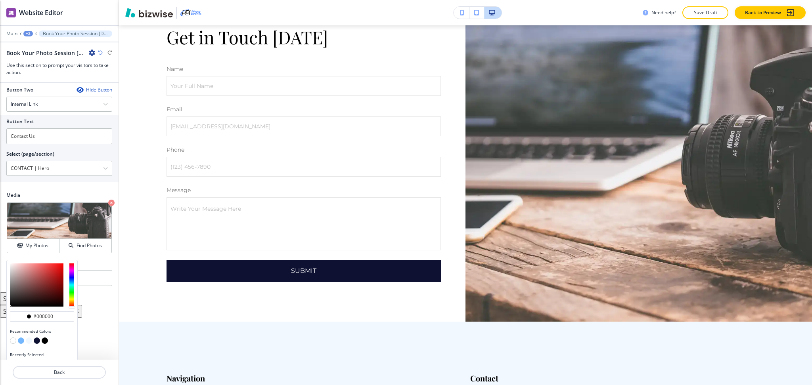
click at [36, 344] on button "button" at bounding box center [37, 341] width 6 height 6
type input "#0e1132"
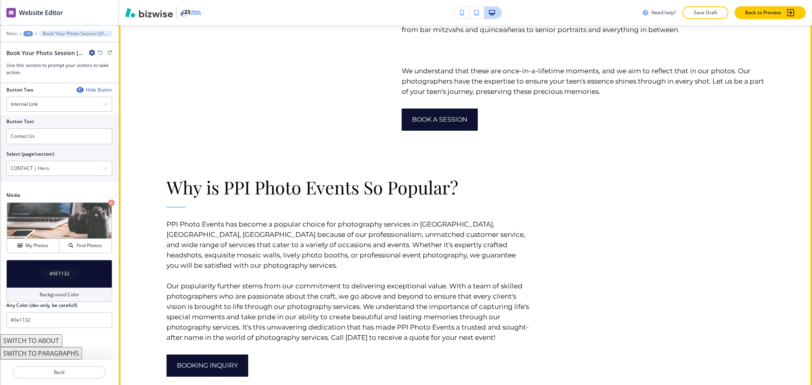
scroll to position [3933, 0]
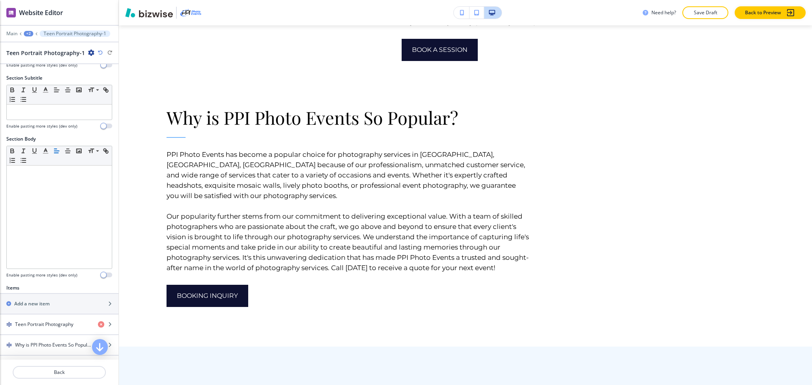
scroll to position [180, 0]
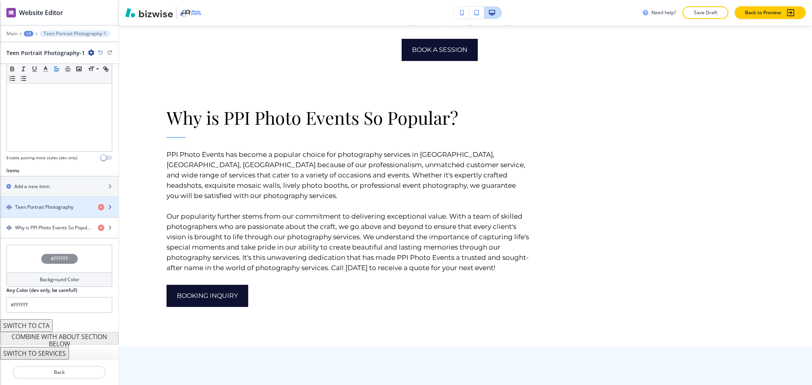
click at [22, 210] on h4 "Teen Portrait Photography" at bounding box center [44, 207] width 58 height 7
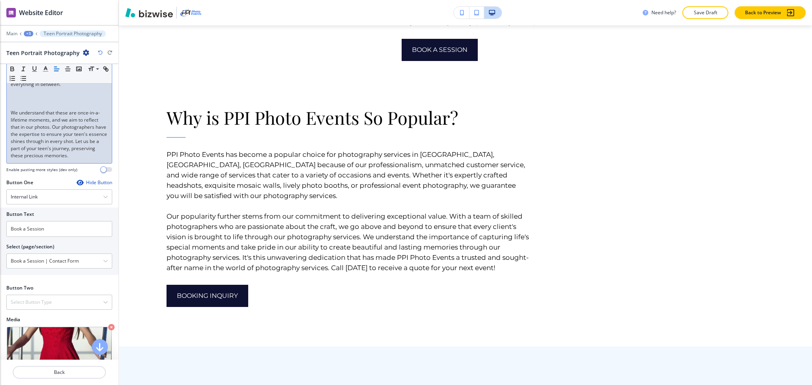
drag, startPoint x: 41, startPoint y: 111, endPoint x: 30, endPoint y: 115, distance: 11.4
click at [40, 109] on p at bounding box center [59, 105] width 97 height 7
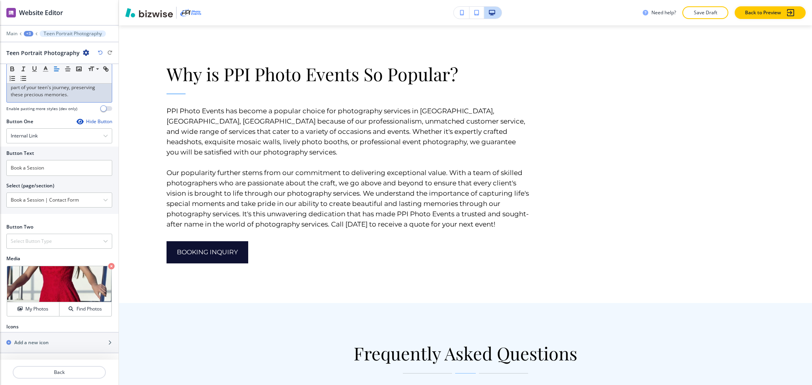
scroll to position [4027, 0]
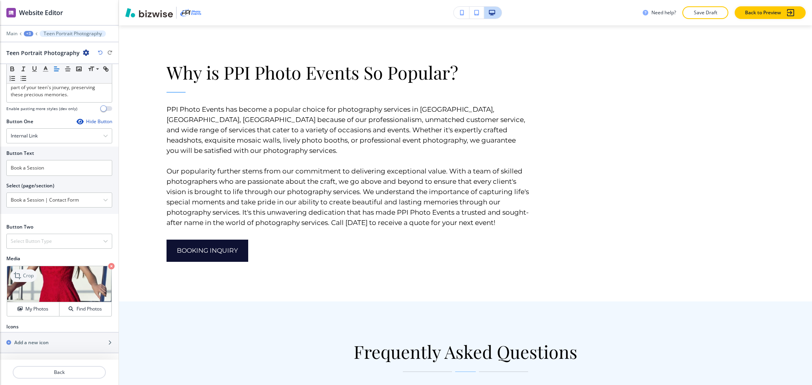
click at [26, 272] on div "Crop" at bounding box center [23, 276] width 27 height 13
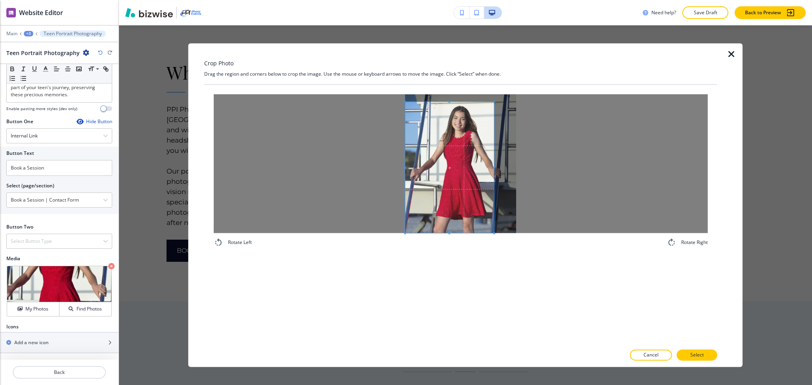
click at [451, 190] on span at bounding box center [449, 167] width 89 height 131
click at [562, 171] on div at bounding box center [461, 163] width 494 height 139
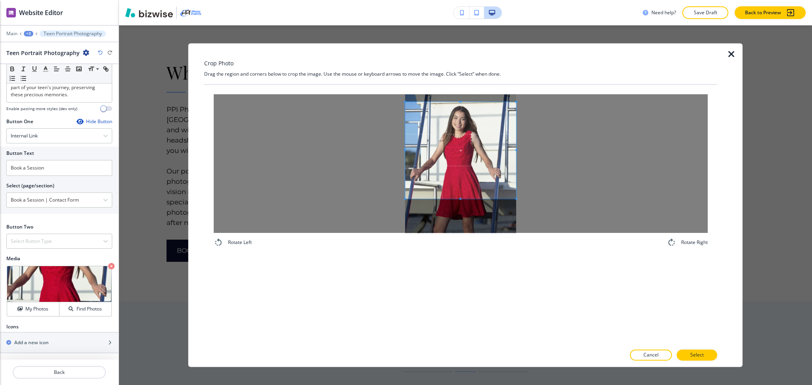
click at [471, 198] on span at bounding box center [460, 199] width 111 height 2
click at [688, 360] on button "Select" at bounding box center [697, 355] width 40 height 11
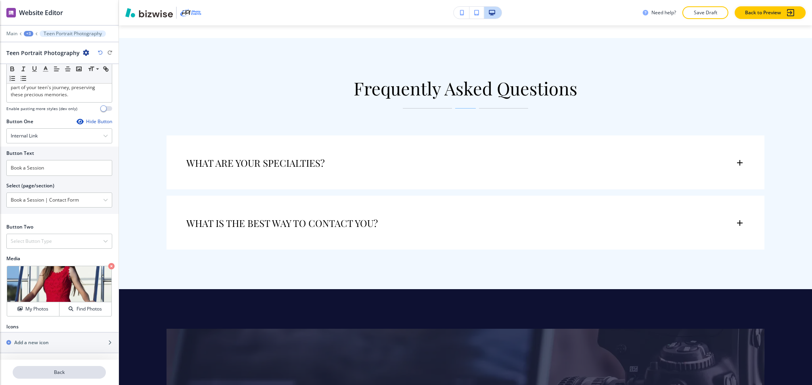
click at [72, 370] on p "Back" at bounding box center [59, 372] width 92 height 7
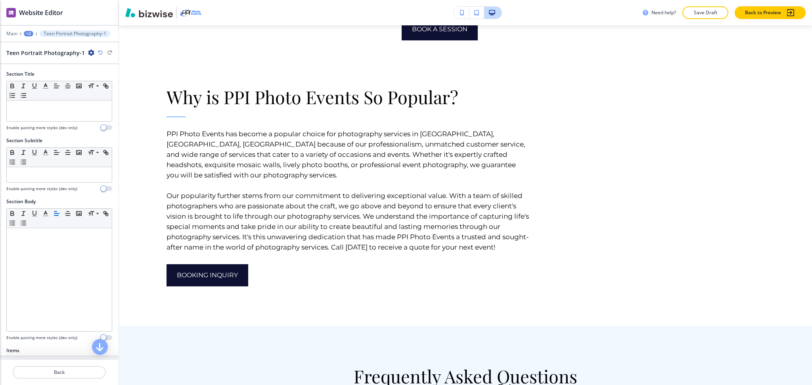
scroll to position [180, 0]
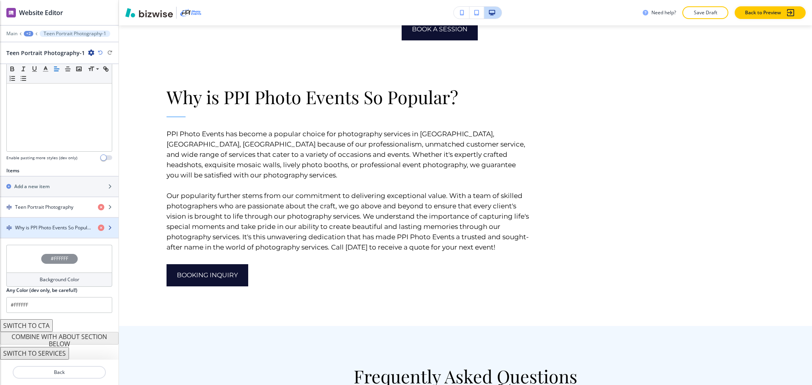
click at [42, 227] on h4 "Why is PPI Photo Events So Popular?" at bounding box center [53, 227] width 77 height 7
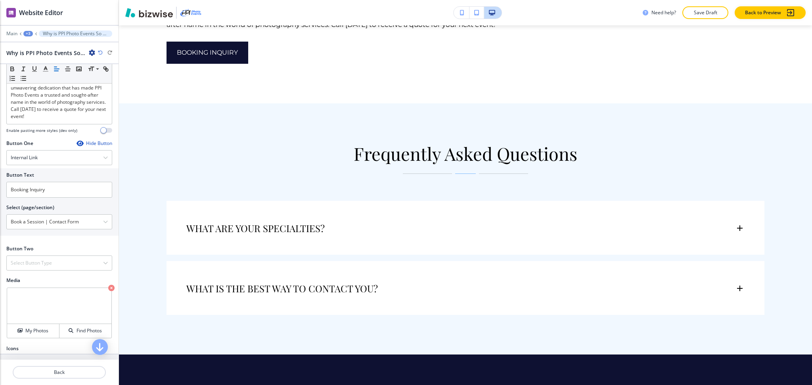
scroll to position [356, 0]
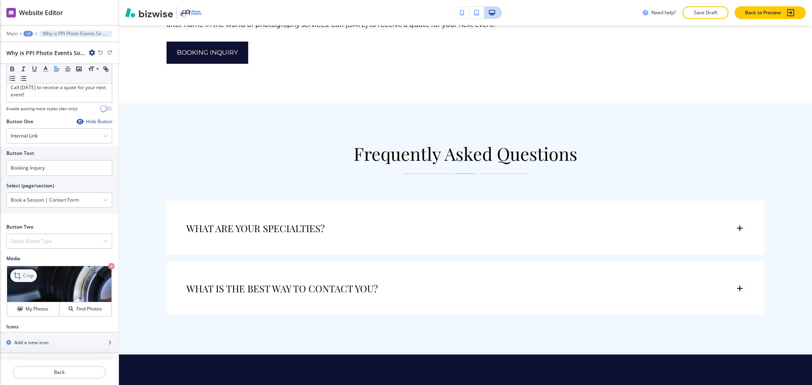
click at [15, 274] on icon at bounding box center [17, 275] width 7 height 7
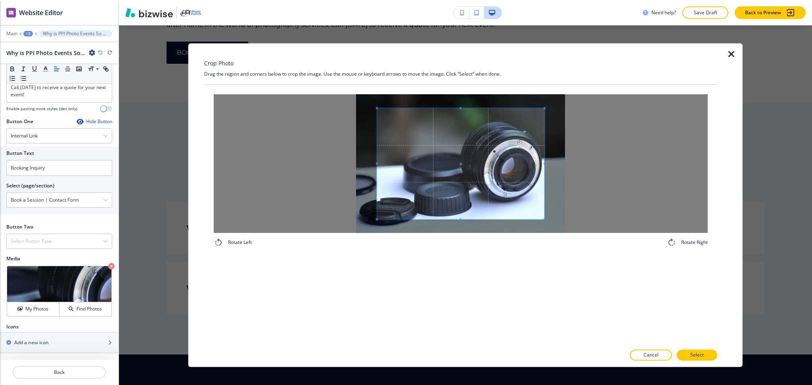
click at [461, 221] on div at bounding box center [461, 163] width 494 height 139
click at [468, 266] on div "Rotate Left Rotate Right" at bounding box center [460, 215] width 513 height 260
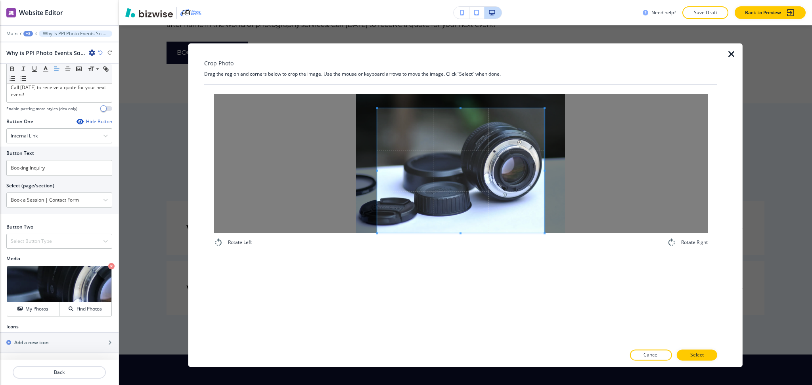
click at [314, 163] on div at bounding box center [461, 163] width 494 height 139
click at [444, 75] on div "Crop Photo Drag the region and corners below to crop the image. Use the mouse o…" at bounding box center [460, 205] width 513 height 324
click at [381, 172] on div at bounding box center [462, 163] width 163 height 139
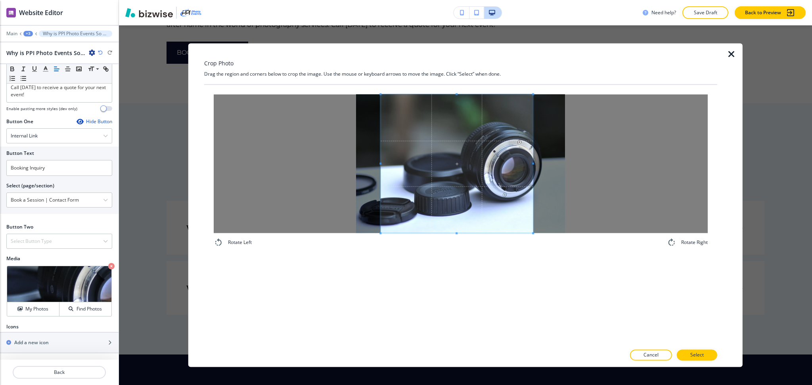
click at [532, 155] on span at bounding box center [533, 163] width 2 height 139
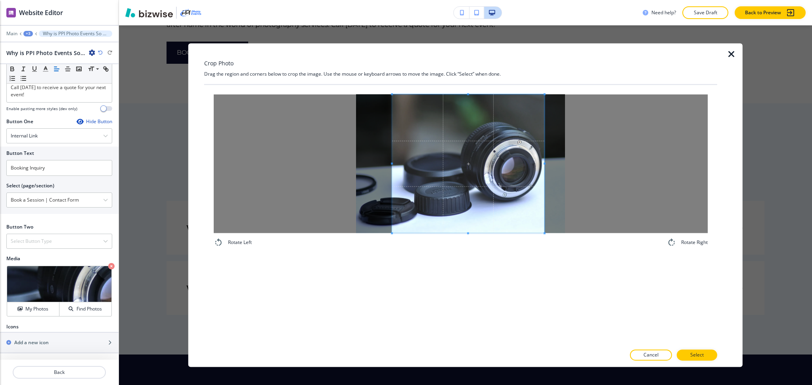
click at [515, 209] on span at bounding box center [468, 163] width 152 height 139
click at [705, 355] on button "Select" at bounding box center [697, 355] width 40 height 11
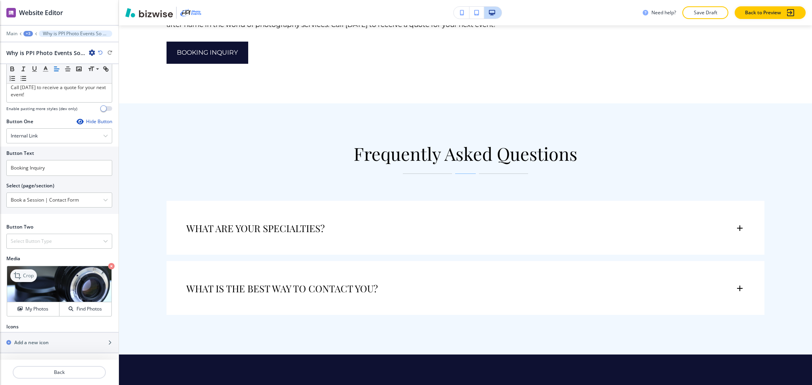
click at [31, 277] on p "Crop" at bounding box center [28, 275] width 11 height 7
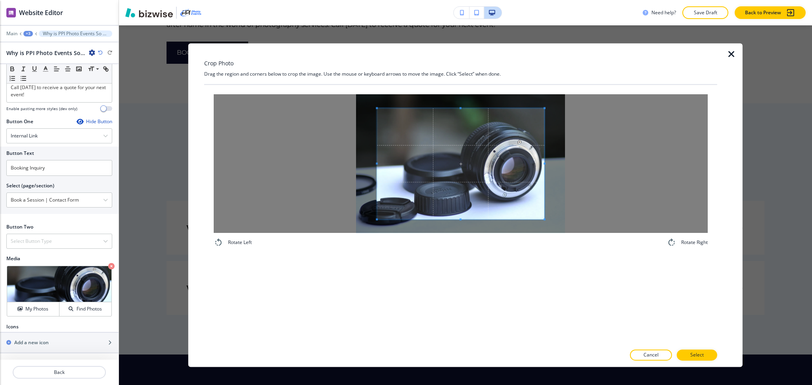
click at [462, 58] on div "Crop Photo Drag the region and corners below to crop the image. Use the mouse o…" at bounding box center [460, 205] width 513 height 324
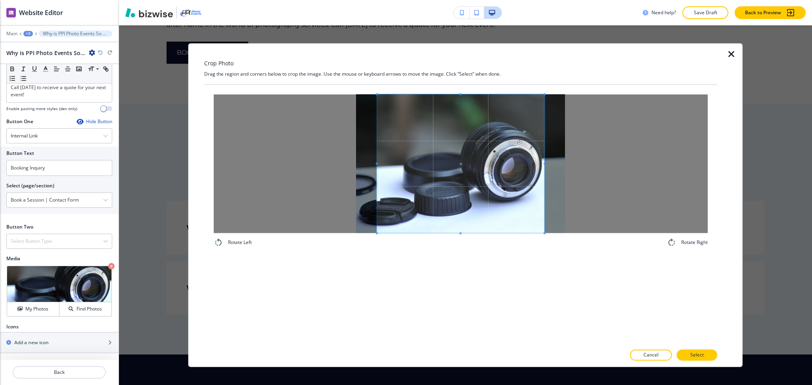
click at [466, 241] on div "Rotate Left Rotate Right" at bounding box center [461, 170] width 494 height 153
click at [534, 158] on span at bounding box center [535, 163] width 2 height 139
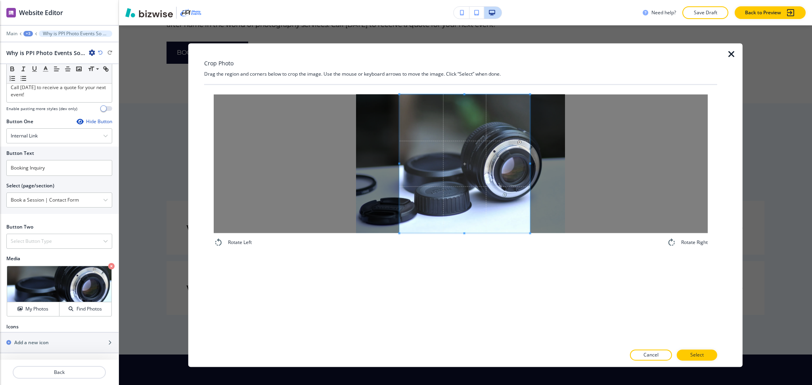
click at [398, 170] on span at bounding box center [399, 163] width 2 height 139
click at [408, 163] on span at bounding box center [409, 164] width 2 height 2
click at [463, 160] on span at bounding box center [457, 163] width 121 height 139
click at [699, 357] on p "Select" at bounding box center [696, 355] width 13 height 7
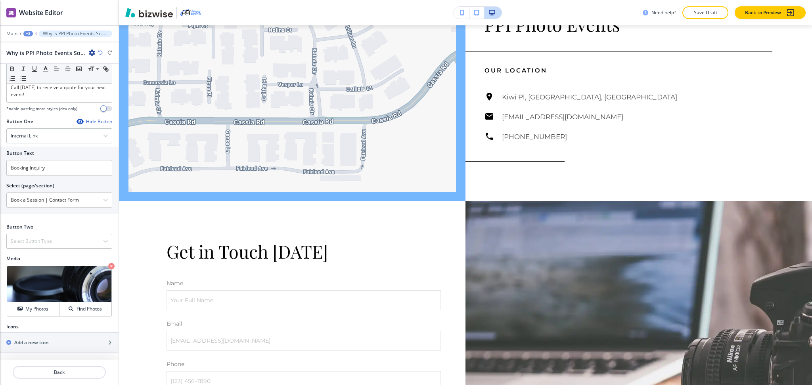
scroll to position [4860, 0]
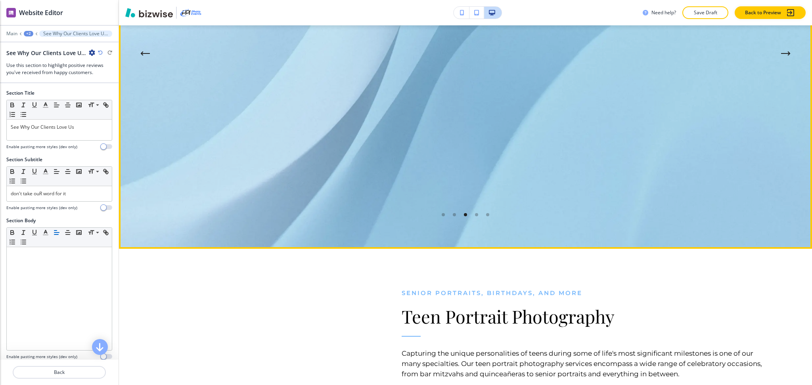
scroll to position [3589, 0]
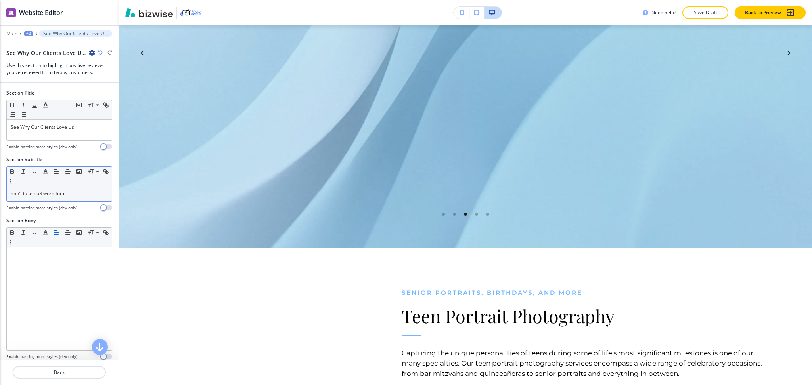
click at [77, 197] on p "don't take ouR word for it" at bounding box center [59, 193] width 97 height 7
click at [47, 173] on icon "button" at bounding box center [45, 171] width 7 height 7
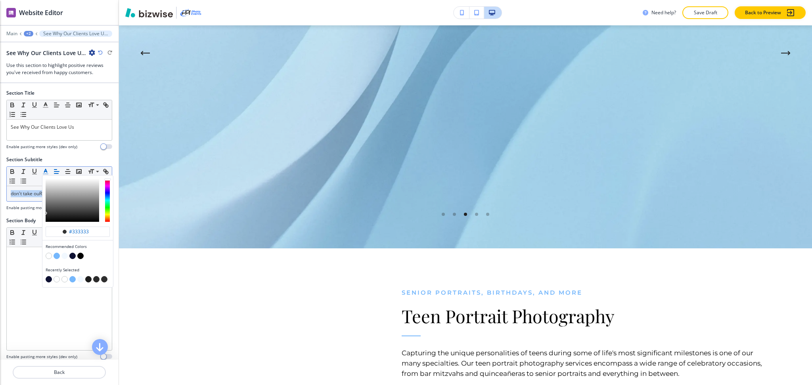
click at [57, 255] on button "button" at bounding box center [57, 256] width 6 height 6
type input "#75b7fc"
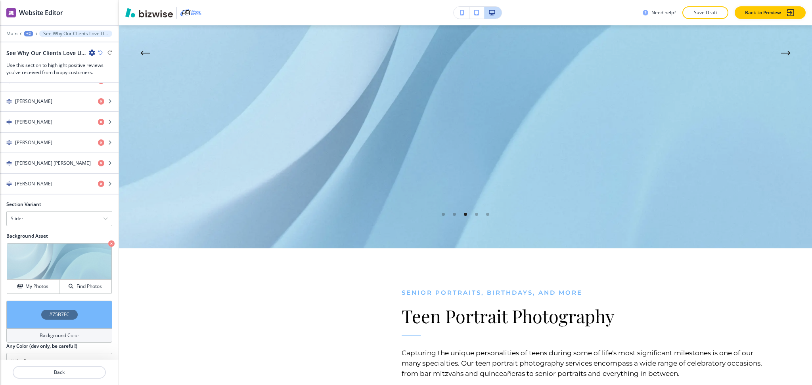
scroll to position [1014, 0]
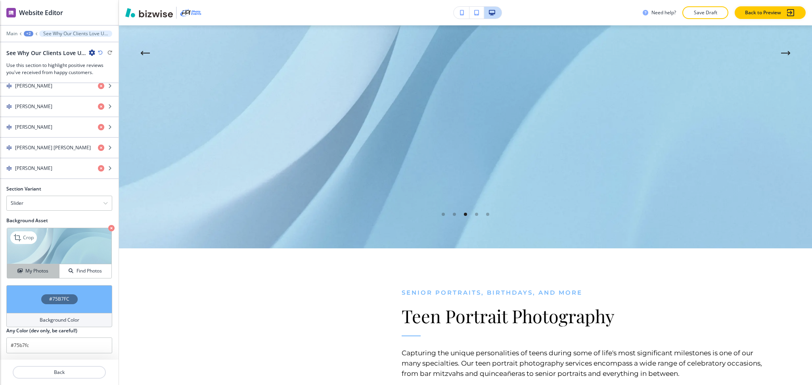
click at [36, 268] on button "My Photos" at bounding box center [33, 271] width 52 height 14
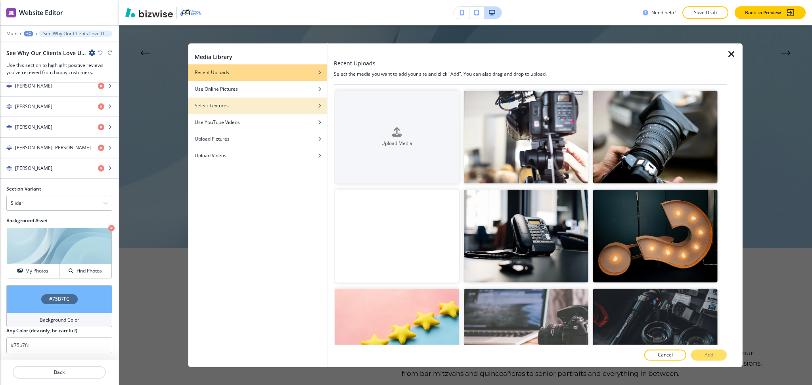
click at [229, 102] on div "button" at bounding box center [257, 100] width 139 height 5
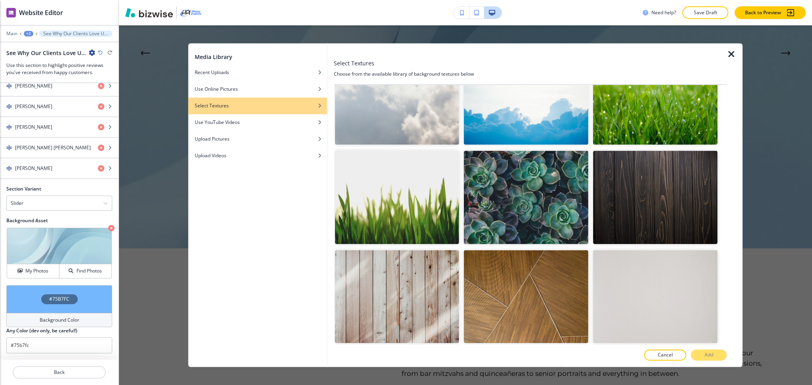
scroll to position [1699, 0]
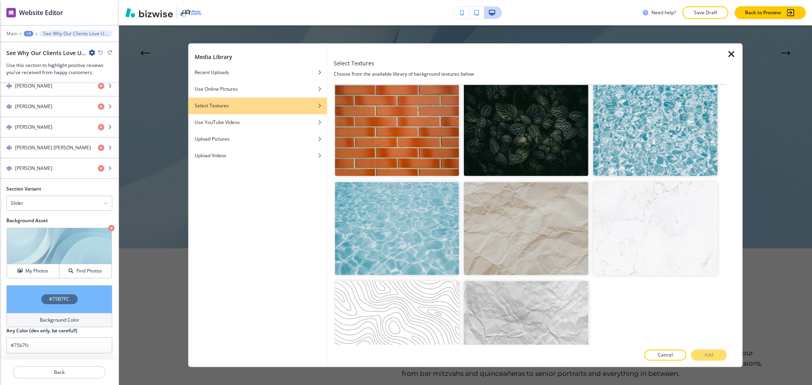
click at [649, 218] on img "button" at bounding box center [655, 228] width 124 height 93
click at [554, 287] on img "button" at bounding box center [526, 327] width 124 height 93
click at [701, 356] on button "Add" at bounding box center [709, 355] width 36 height 11
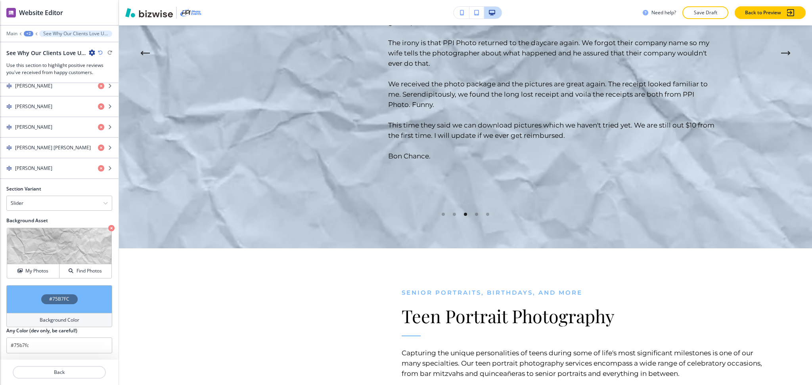
click at [59, 323] on h4 "Background Color" at bounding box center [60, 320] width 40 height 7
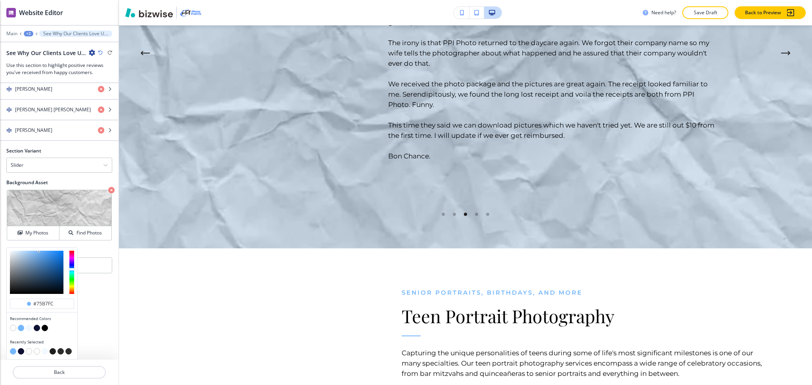
click at [13, 329] on button "button" at bounding box center [13, 328] width 6 height 6
type input "#FFFFFF"
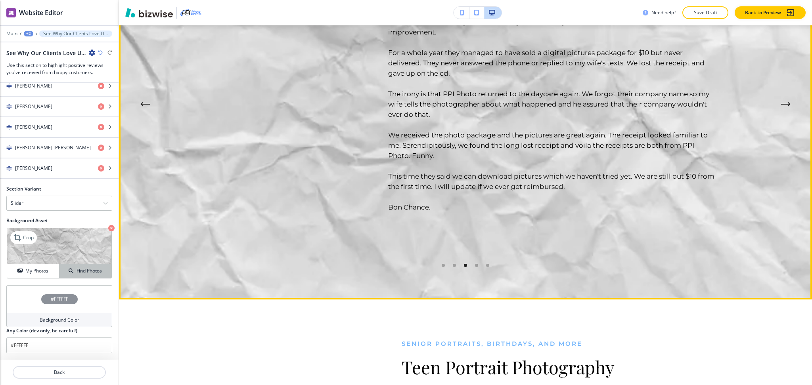
scroll to position [3538, 0]
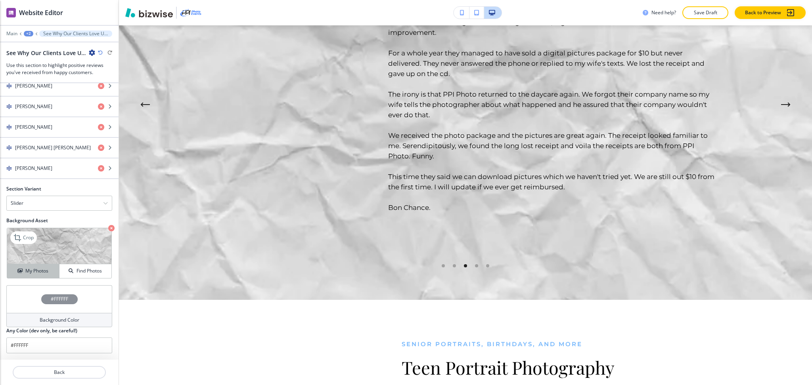
click at [31, 271] on h4 "My Photos" at bounding box center [36, 271] width 23 height 7
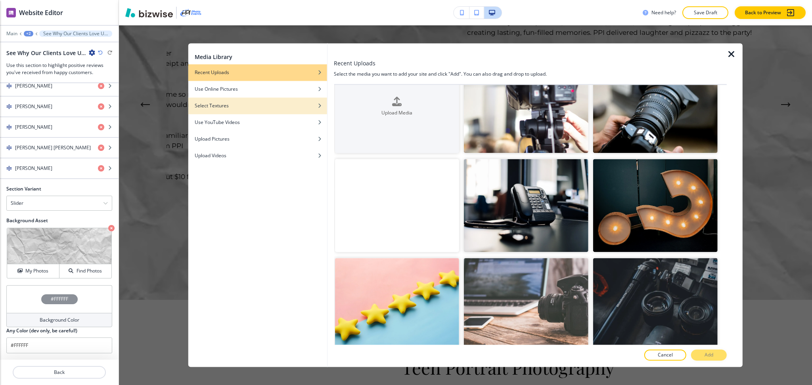
click at [224, 102] on div "button" at bounding box center [257, 100] width 139 height 5
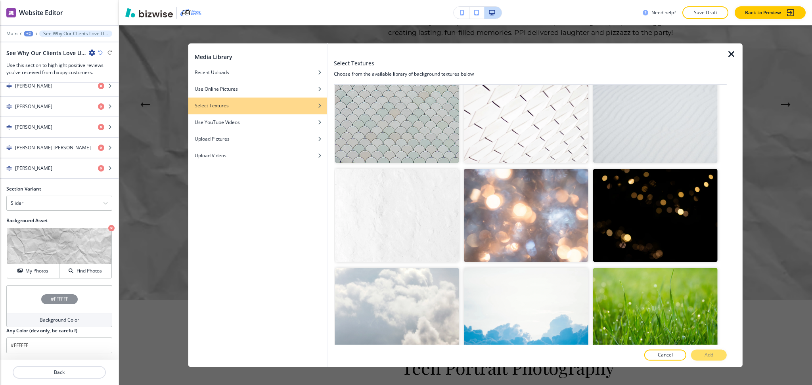
click at [388, 195] on img "button" at bounding box center [397, 215] width 124 height 93
click at [706, 357] on p "Add" at bounding box center [708, 355] width 9 height 7
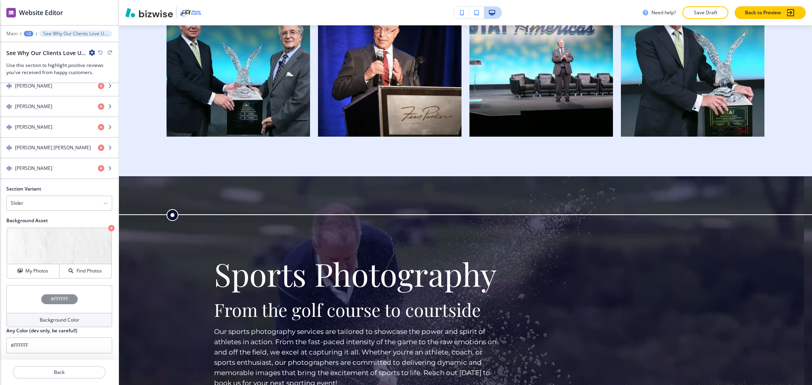
scroll to position [0, 0]
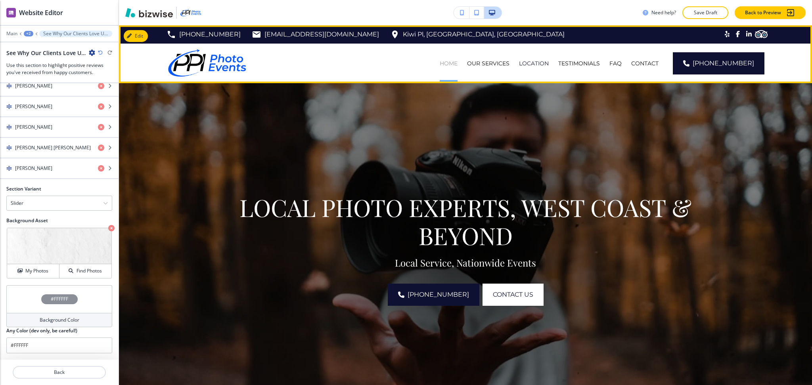
click at [457, 64] on p "HOME" at bounding box center [449, 63] width 18 height 8
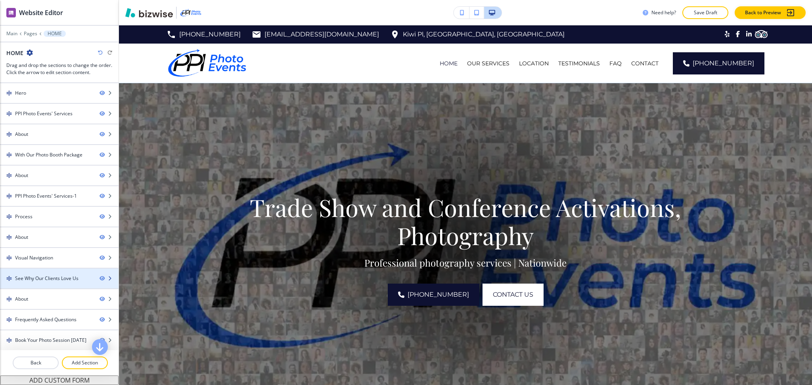
click at [42, 287] on div at bounding box center [59, 285] width 119 height 6
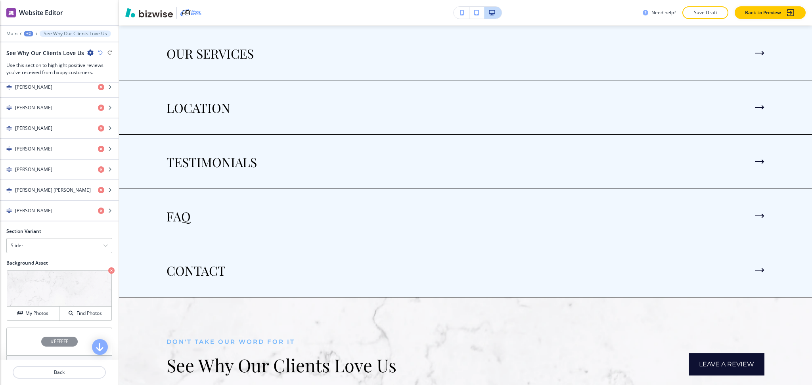
scroll to position [1006, 0]
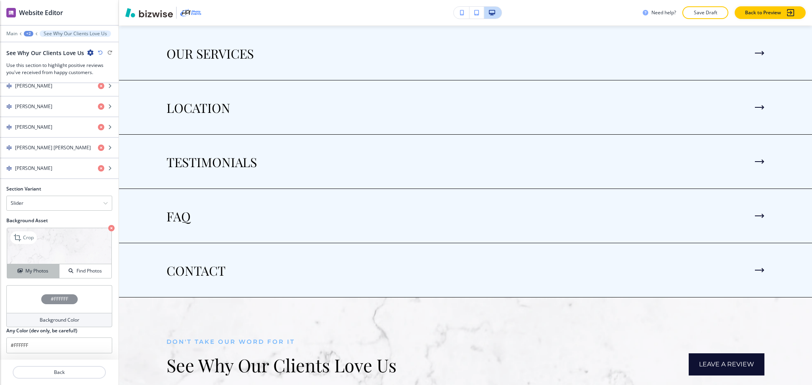
click at [32, 274] on h4 "My Photos" at bounding box center [36, 271] width 23 height 7
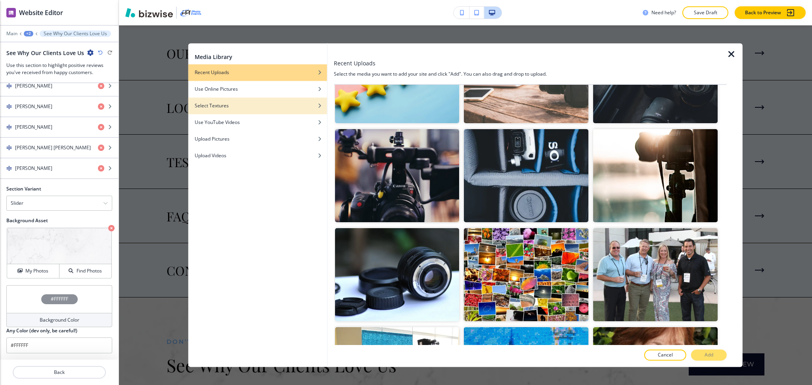
click at [216, 100] on div "button" at bounding box center [257, 100] width 139 height 5
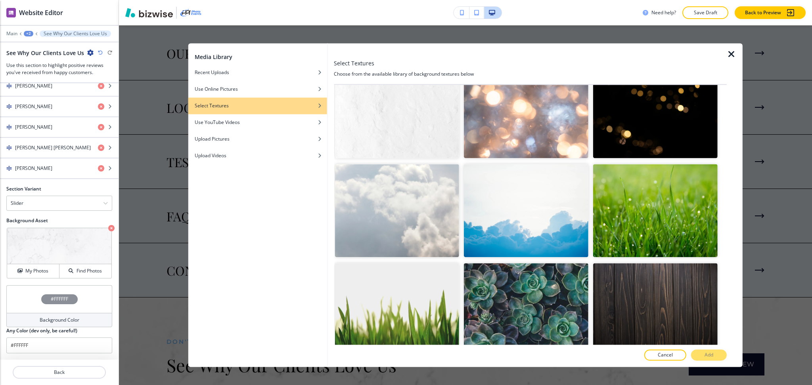
click at [422, 103] on img "button" at bounding box center [397, 111] width 124 height 93
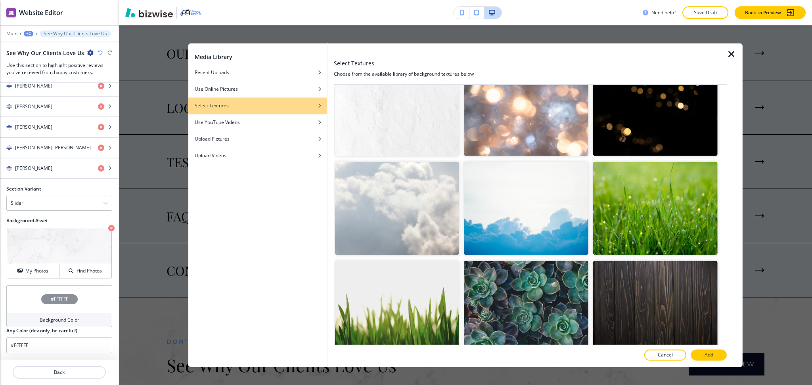
scroll to position [1323, 0]
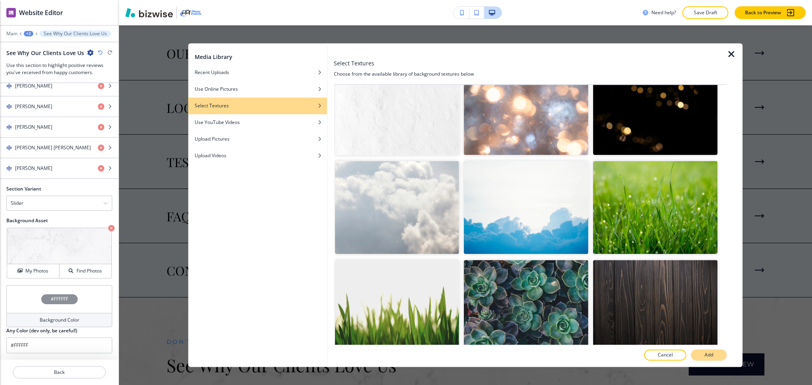
click at [710, 354] on p "Add" at bounding box center [708, 355] width 9 height 7
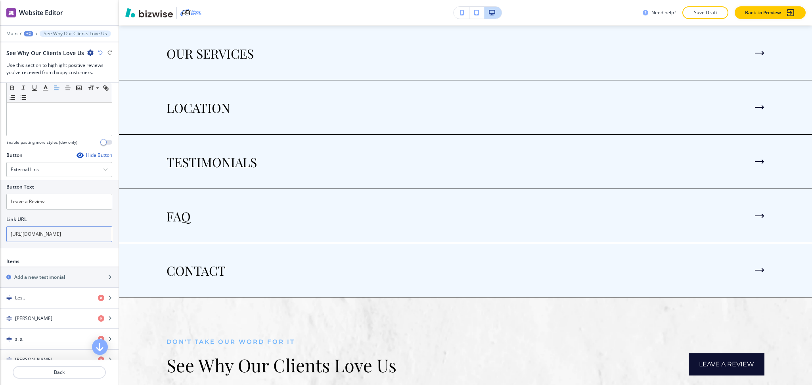
click at [62, 233] on input "[URL][DOMAIN_NAME]" at bounding box center [59, 234] width 106 height 16
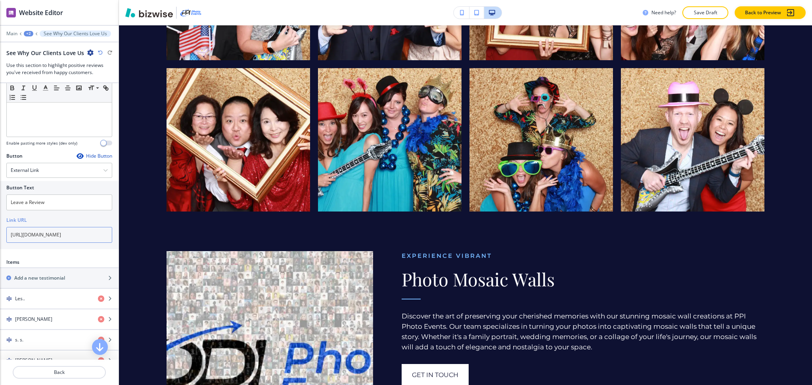
scroll to position [0, 0]
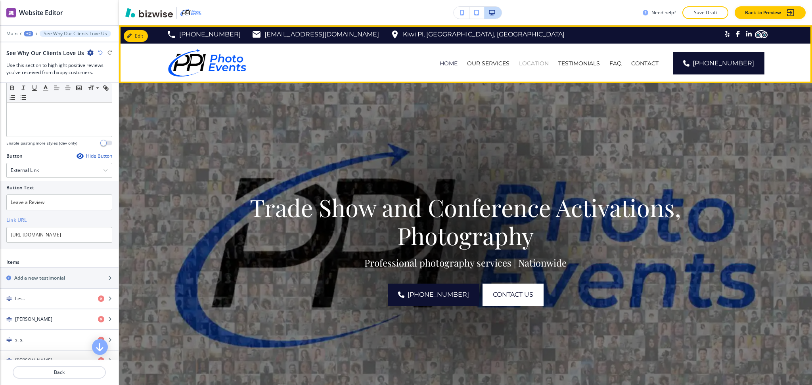
click at [542, 63] on p "LOCATION" at bounding box center [534, 63] width 30 height 8
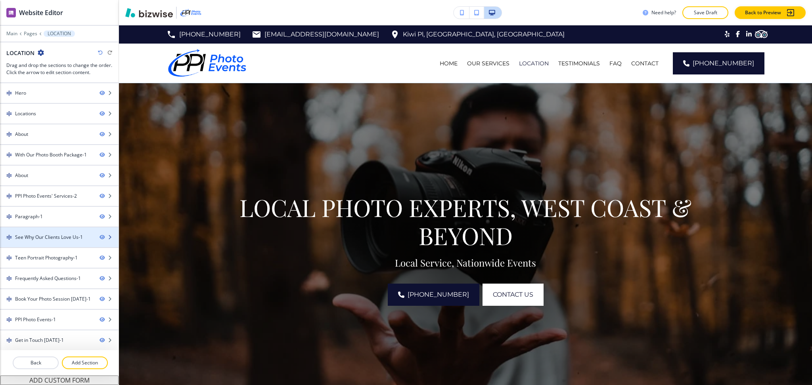
click at [48, 241] on div at bounding box center [59, 244] width 119 height 6
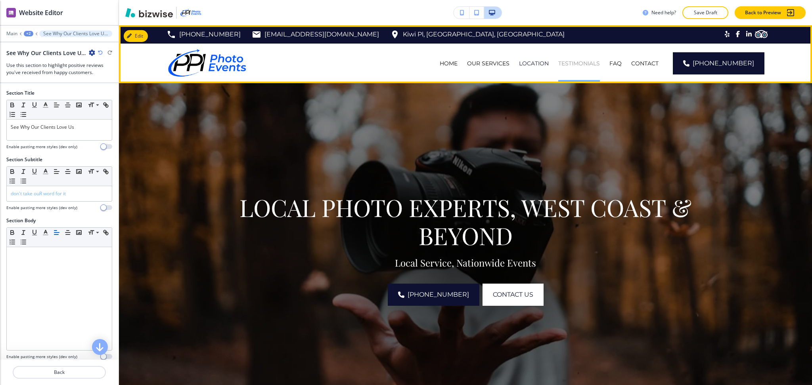
click at [597, 60] on p "TESTIMONIALS" at bounding box center [579, 63] width 42 height 8
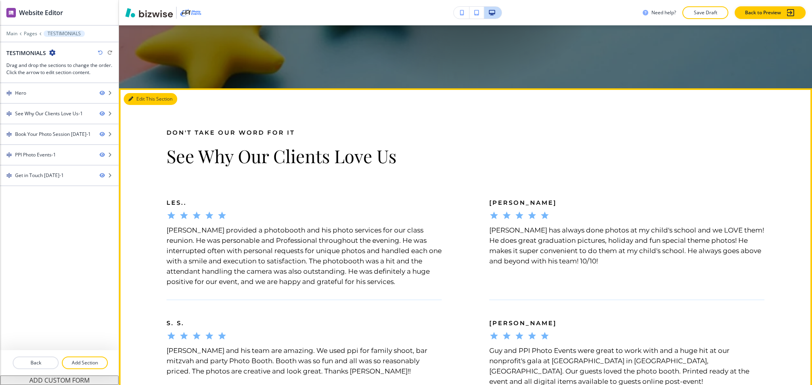
click at [135, 97] on button "Edit This Section" at bounding box center [151, 99] width 54 height 12
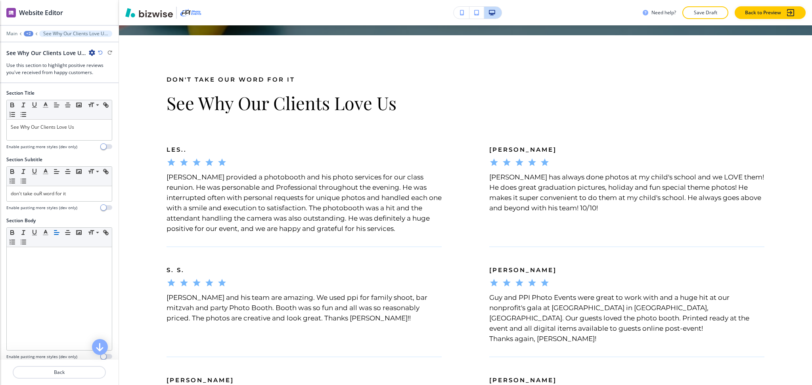
scroll to position [383, 0]
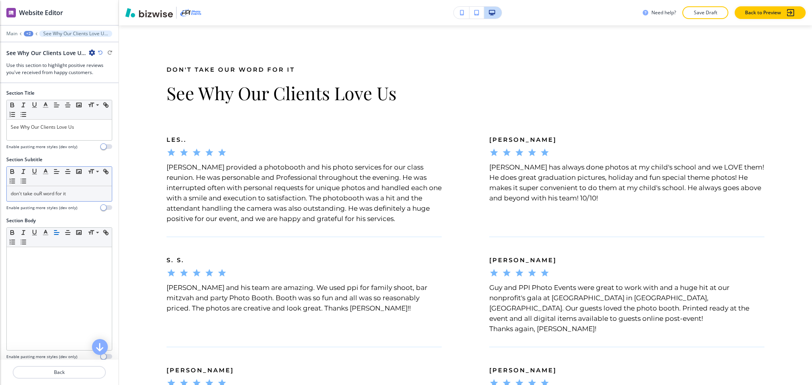
click at [74, 197] on p "don't take ouR word for it" at bounding box center [59, 193] width 97 height 7
click at [44, 171] on polyline "button" at bounding box center [45, 170] width 3 height 3
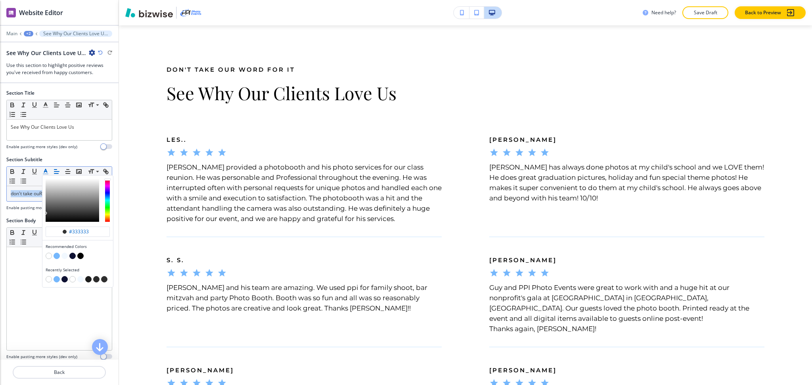
click at [55, 257] on button "button" at bounding box center [57, 256] width 6 height 6
type input "#75b7fc"
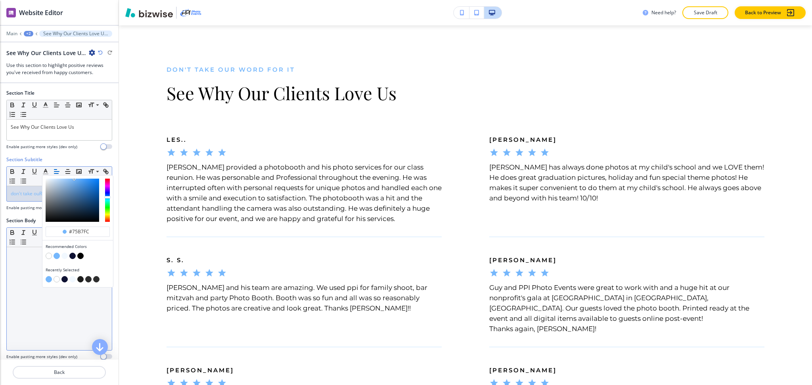
click at [24, 297] on div at bounding box center [59, 298] width 105 height 103
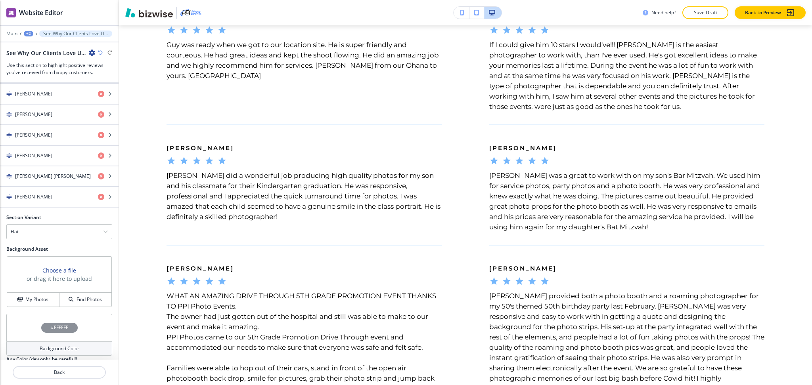
scroll to position [973, 0]
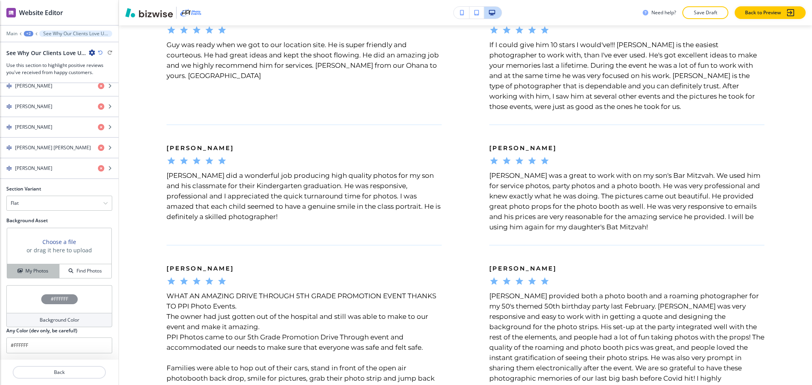
click at [35, 270] on h4 "My Photos" at bounding box center [36, 271] width 23 height 7
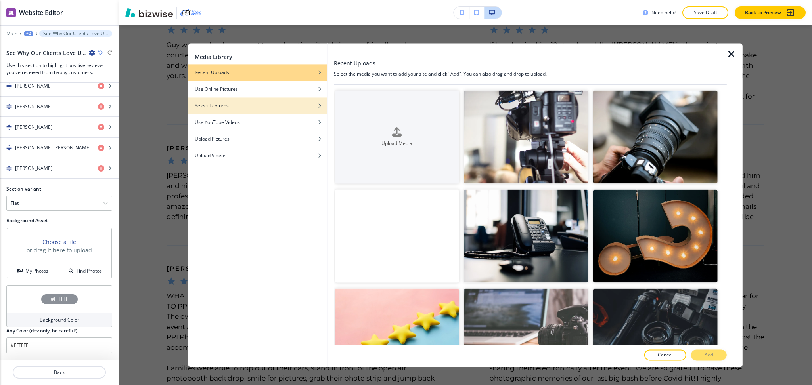
drag, startPoint x: 243, startPoint y: 105, endPoint x: 239, endPoint y: 111, distance: 6.3
click at [239, 115] on div "Media Library Recent Uploads Use Online Pictures Select Textures Use YouTube Vi…" at bounding box center [257, 205] width 139 height 324
click at [239, 111] on div "button" at bounding box center [257, 111] width 139 height 5
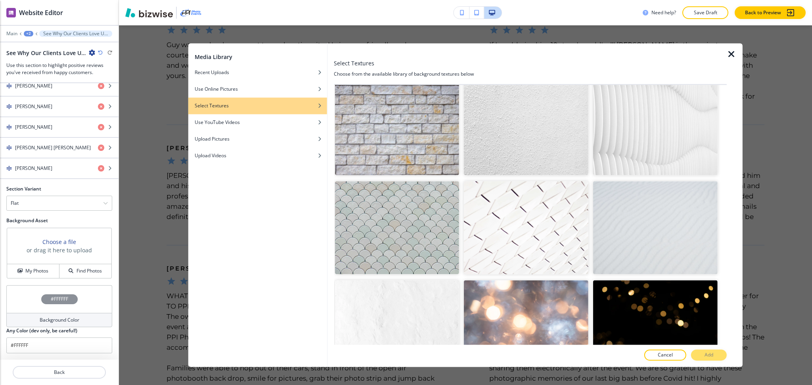
click at [404, 287] on img "button" at bounding box center [397, 326] width 124 height 93
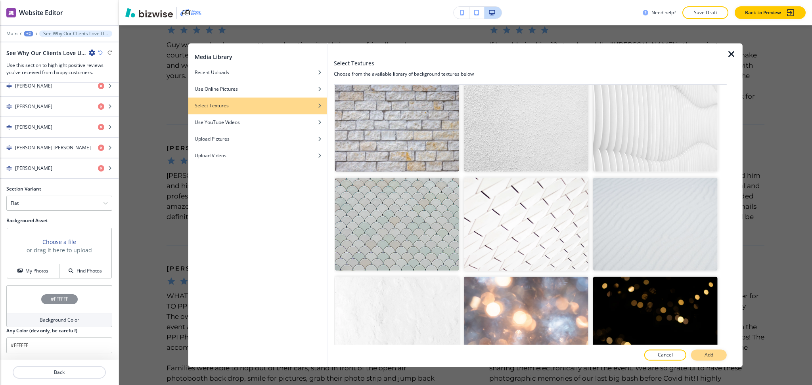
scroll to position [1108, 0]
click at [708, 361] on button "Add" at bounding box center [709, 355] width 36 height 11
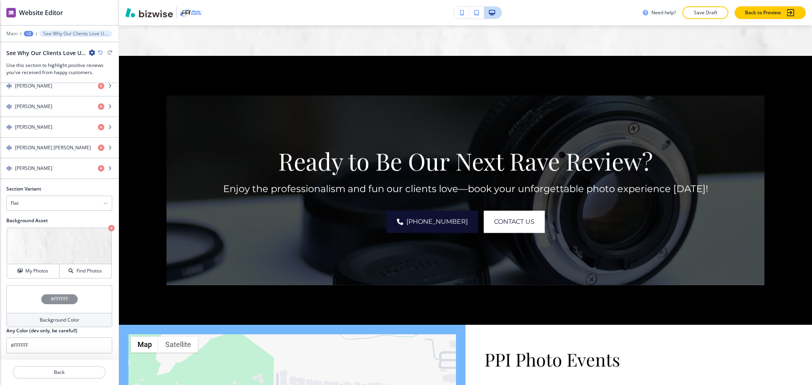
scroll to position [2850, 0]
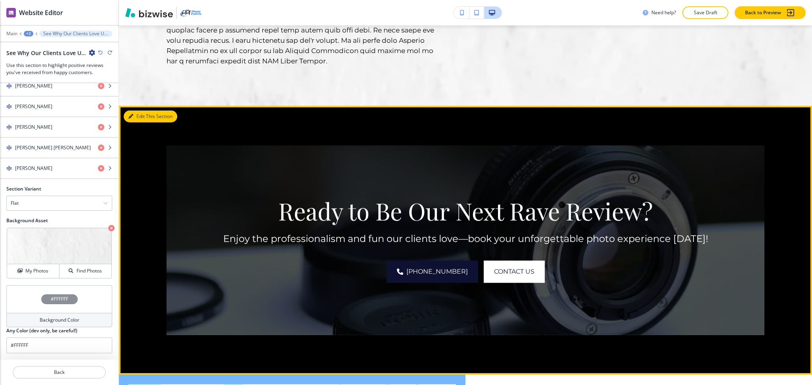
click at [144, 111] on button "Edit This Section" at bounding box center [151, 117] width 54 height 12
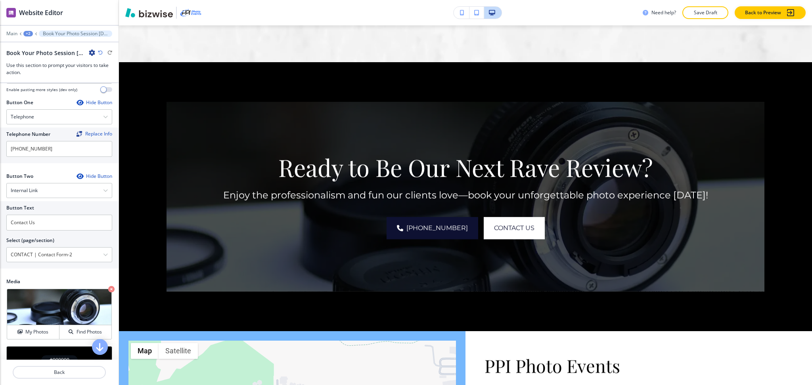
scroll to position [354, 0]
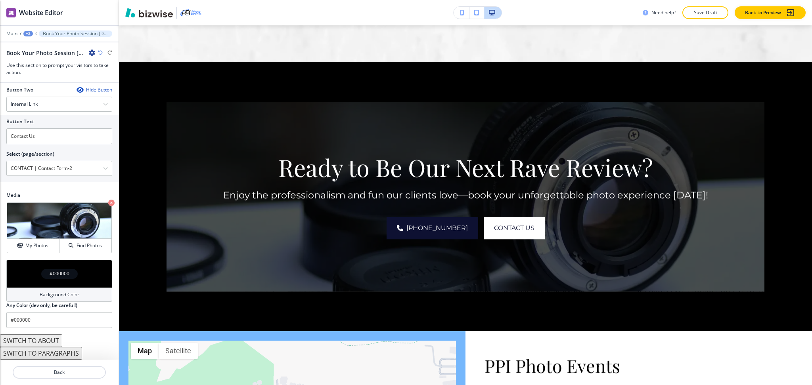
click at [62, 292] on h4 "Background Color" at bounding box center [60, 294] width 40 height 7
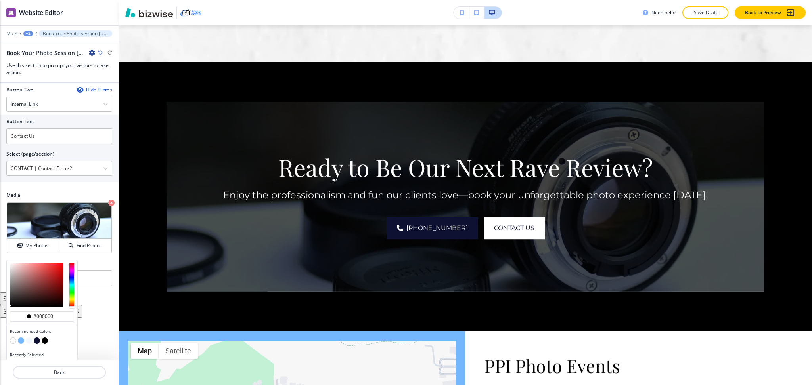
click at [39, 340] on button "button" at bounding box center [37, 341] width 6 height 6
type input "#0e1132"
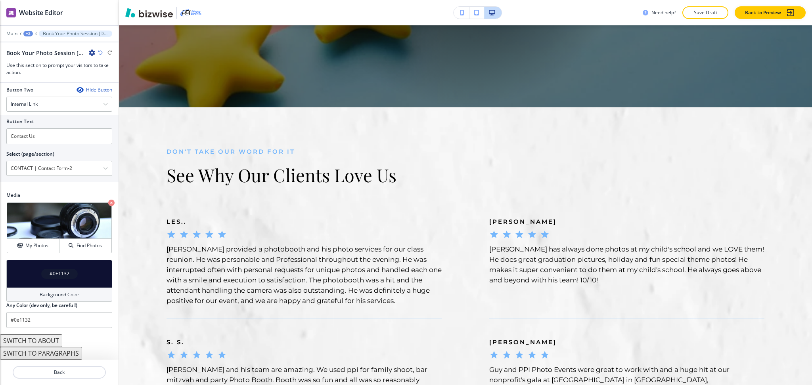
scroll to position [0, 0]
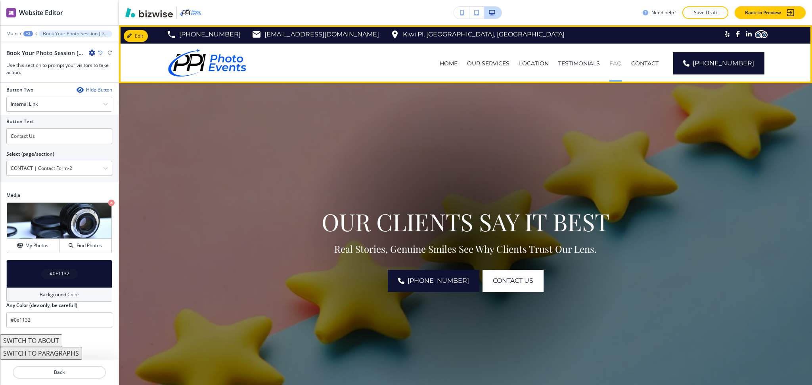
click at [622, 64] on p "FAQ" at bounding box center [615, 63] width 12 height 8
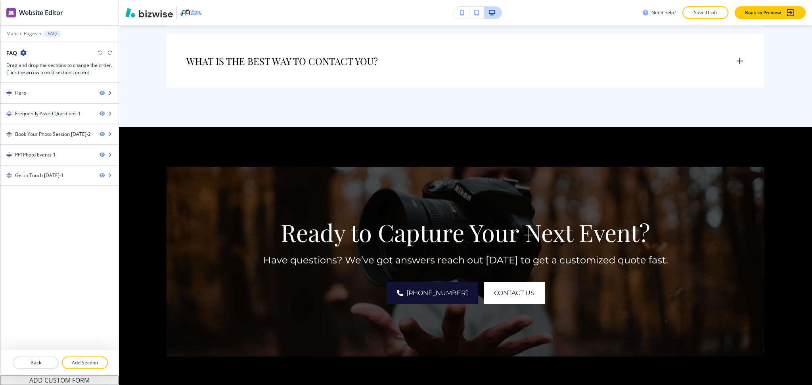
scroll to position [615, 0]
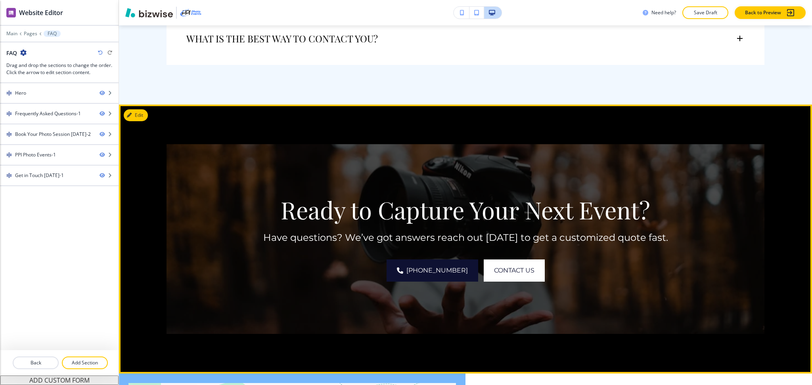
click at [142, 115] on button "Edit" at bounding box center [136, 115] width 24 height 12
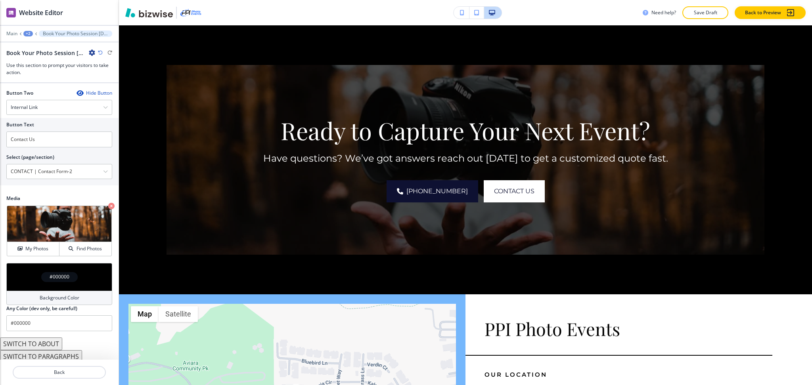
scroll to position [354, 0]
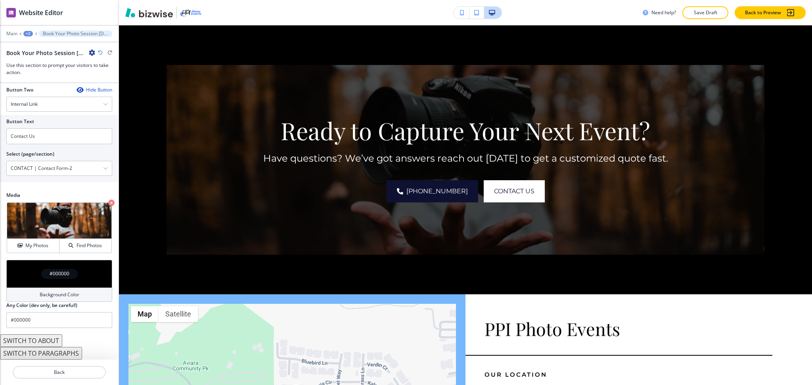
click at [45, 292] on h4 "Background Color" at bounding box center [60, 294] width 40 height 7
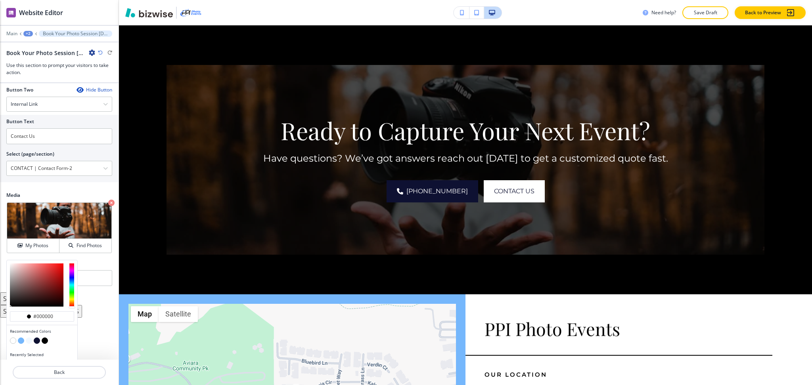
click at [38, 339] on button "button" at bounding box center [37, 341] width 6 height 6
type input "#0e1132"
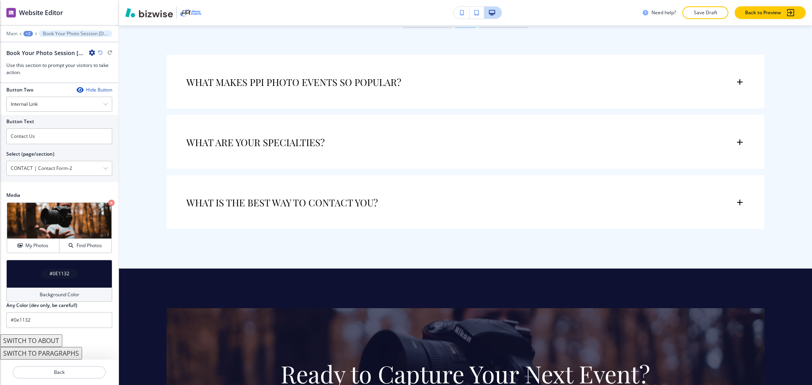
scroll to position [0, 0]
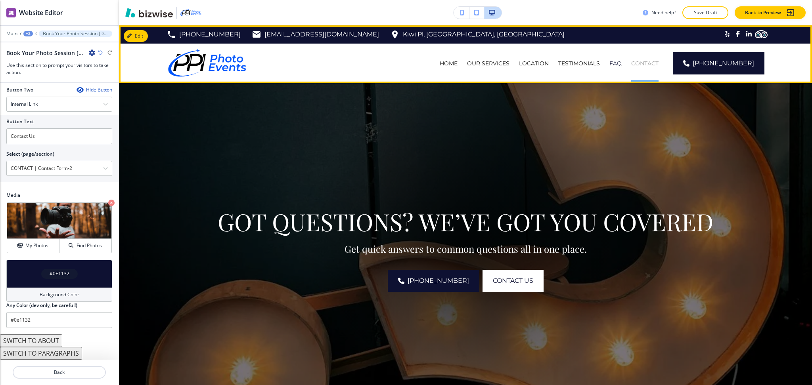
click at [649, 62] on p "CONTACT" at bounding box center [644, 63] width 27 height 8
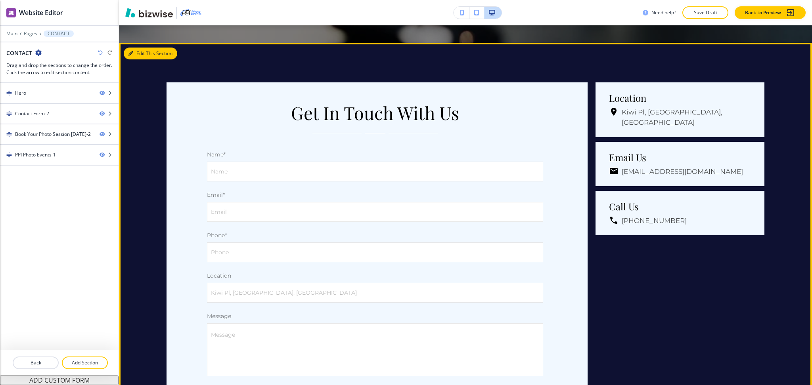
click at [143, 58] on div "Edit This Section Get In Touch With Us Name* Name Name Email* Email Email Phone…" at bounding box center [465, 268] width 693 height 450
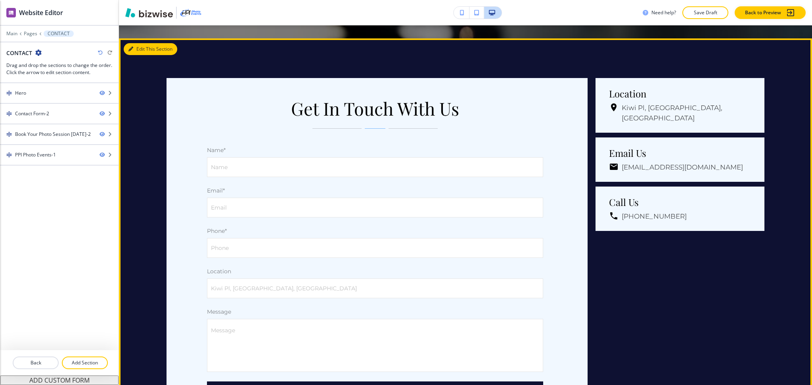
click at [137, 44] on button "Edit This Section" at bounding box center [151, 49] width 54 height 12
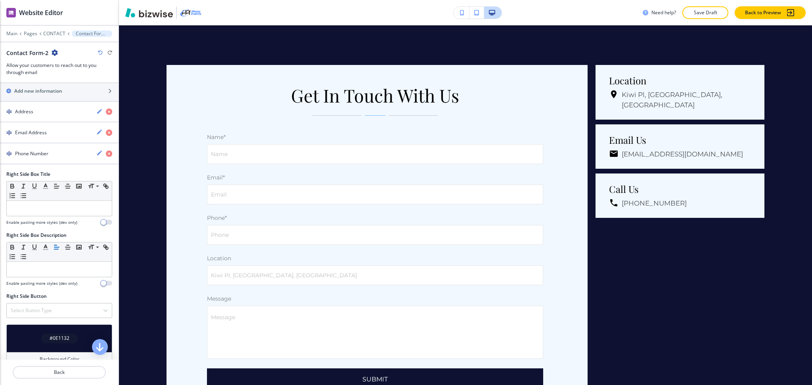
scroll to position [585, 0]
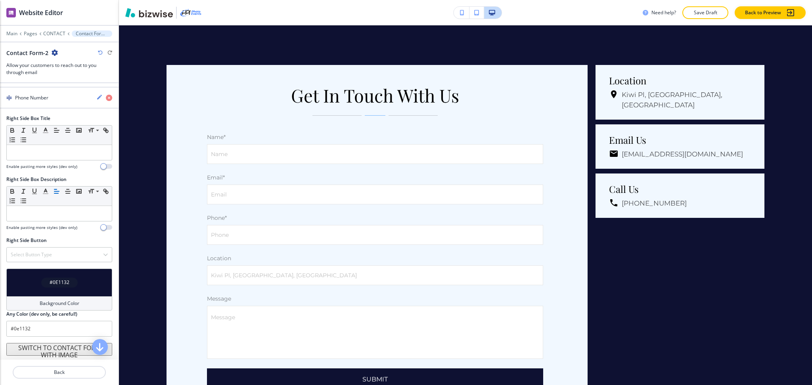
click at [56, 305] on h4 "Background Color" at bounding box center [60, 303] width 40 height 7
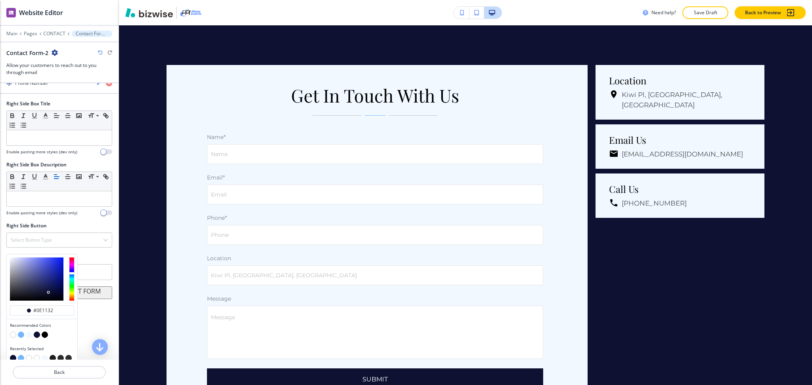
scroll to position [607, 0]
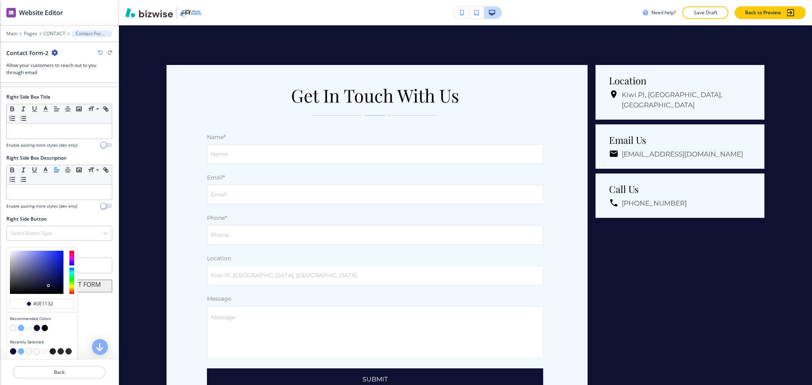
click at [27, 329] on button "button" at bounding box center [29, 328] width 6 height 6
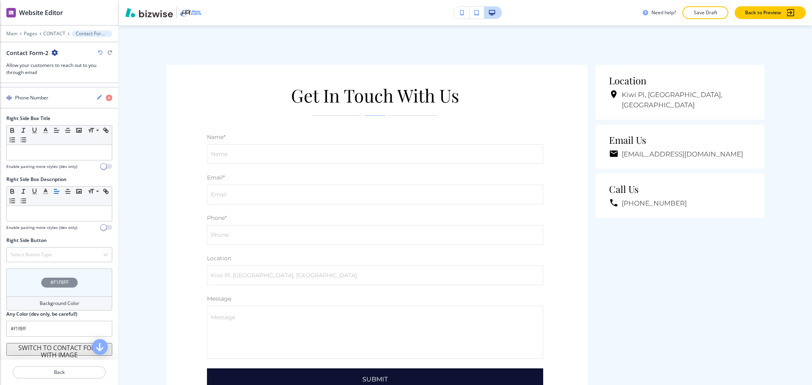
click at [40, 307] on h4 "Background Color" at bounding box center [60, 303] width 40 height 7
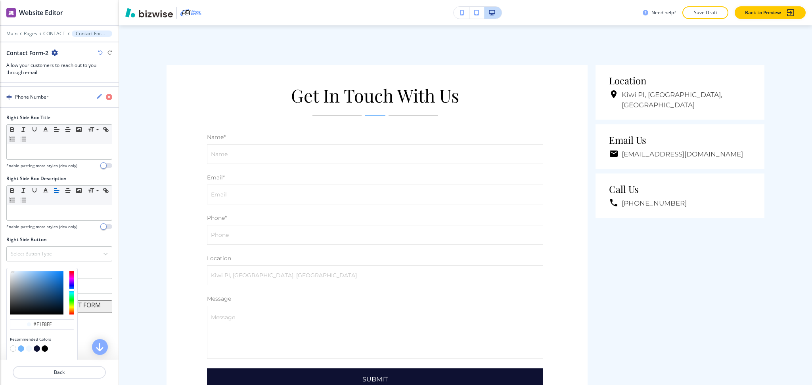
click at [12, 348] on button "button" at bounding box center [13, 349] width 6 height 6
type input "#FFFFFF"
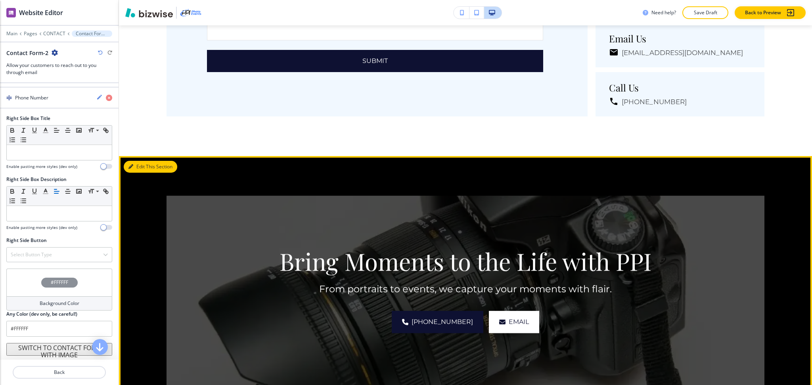
click at [139, 168] on button "Edit This Section" at bounding box center [151, 167] width 54 height 12
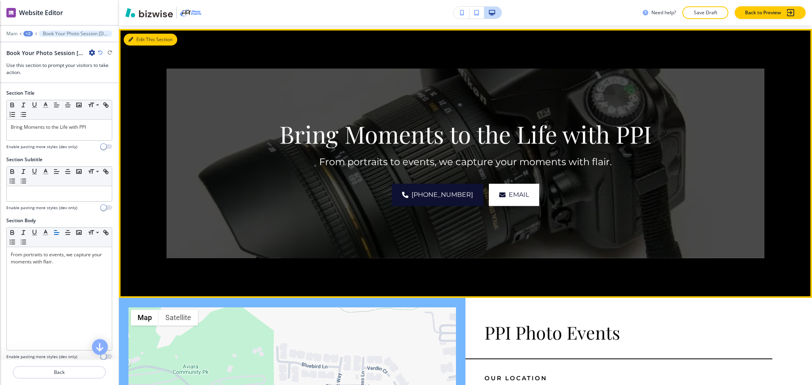
scroll to position [833, 0]
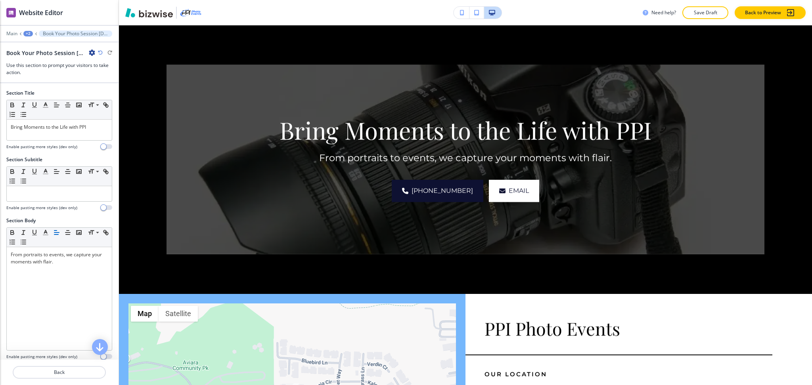
click at [26, 36] on div "Main +2 Book Your Photo Session [DATE]-2 Book Your Photo Session [DATE]-2 Use t…" at bounding box center [59, 54] width 119 height 46
click at [27, 29] on div at bounding box center [59, 28] width 119 height 5
click at [27, 34] on div "+2" at bounding box center [28, 34] width 10 height 6
click at [36, 57] on p "CONTACT" at bounding box center [49, 60] width 40 height 7
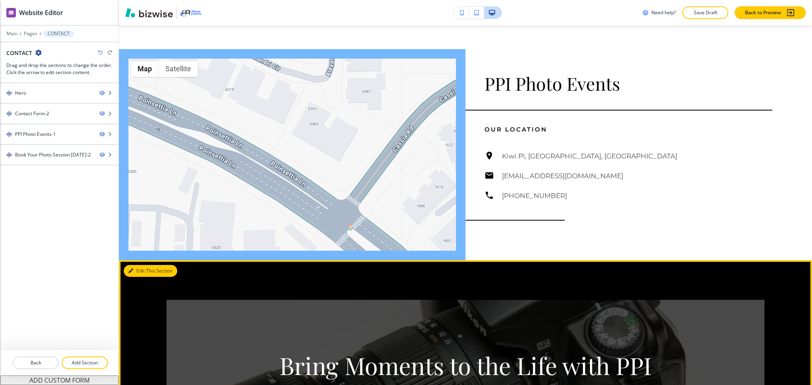
click at [136, 268] on button "Edit This Section" at bounding box center [151, 271] width 54 height 12
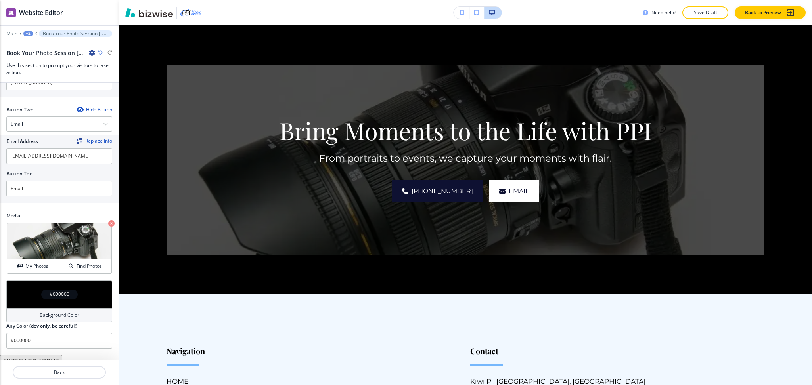
scroll to position [354, 0]
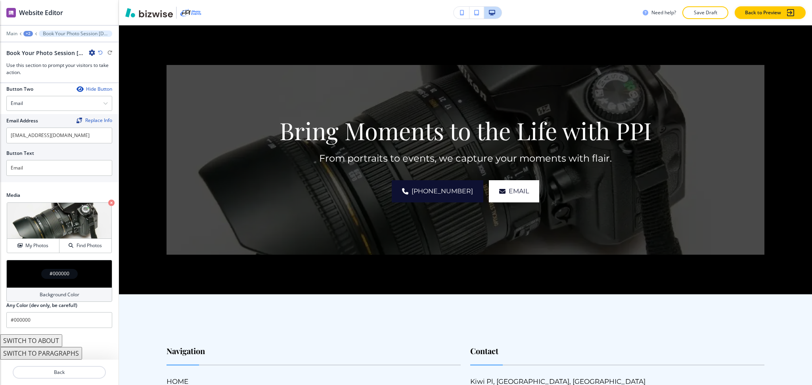
click at [61, 293] on div "Background Color" at bounding box center [59, 295] width 106 height 14
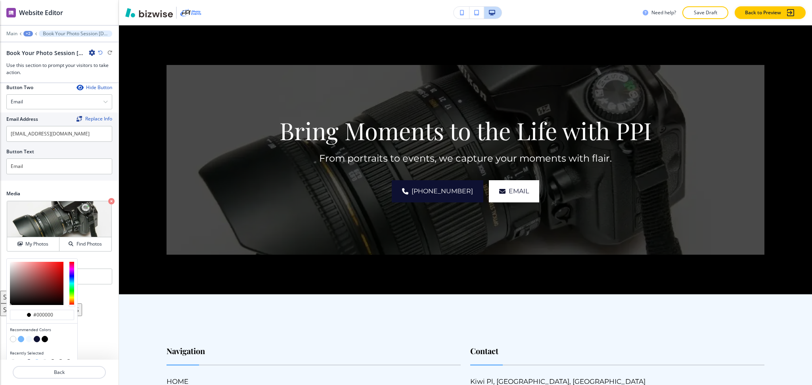
click at [36, 340] on button "button" at bounding box center [37, 339] width 6 height 6
type input "#0e1132"
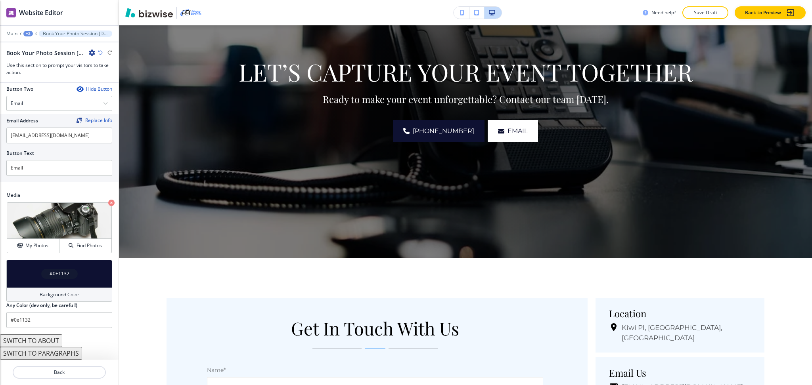
scroll to position [0, 0]
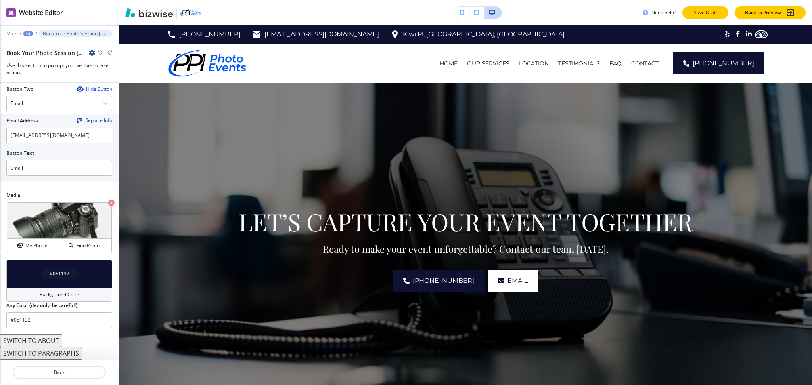
click at [711, 8] on button "Save Draft" at bounding box center [705, 12] width 46 height 13
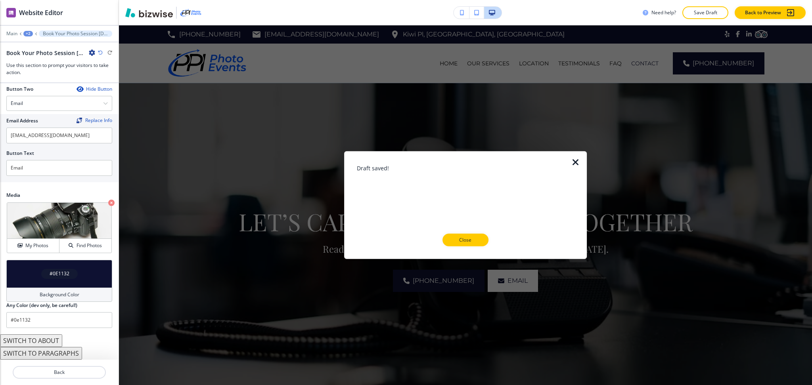
click at [472, 248] on div at bounding box center [465, 253] width 217 height 13
click at [479, 239] on button "Close" at bounding box center [465, 240] width 46 height 13
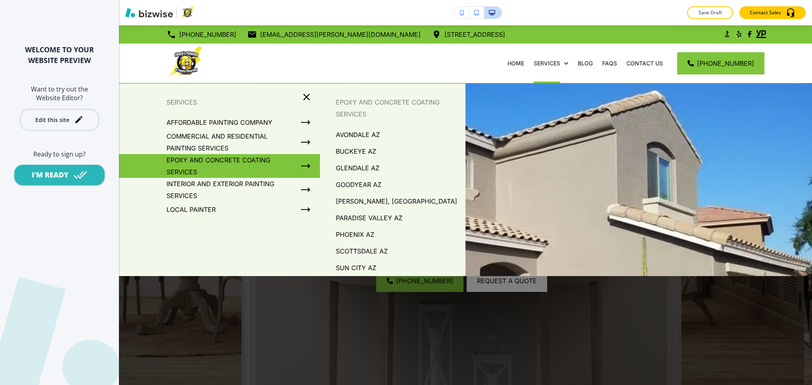
click at [59, 115] on div "Edit this site" at bounding box center [59, 120] width 48 height 10
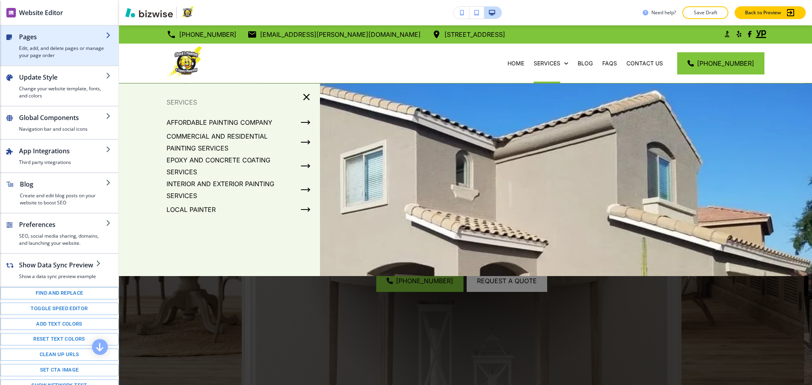
click at [54, 42] on div "button" at bounding box center [62, 43] width 87 height 3
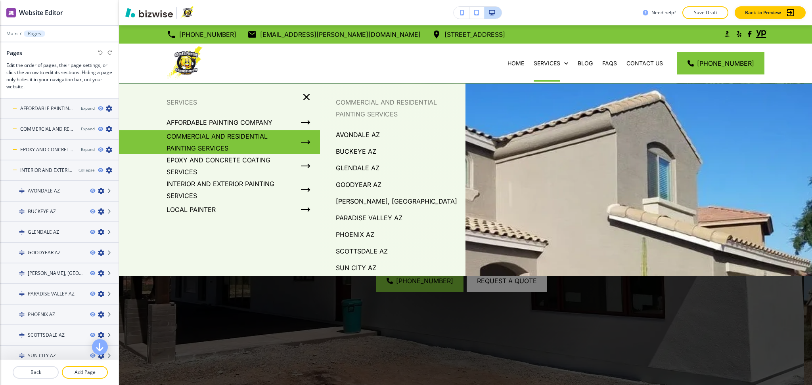
scroll to position [40, 0]
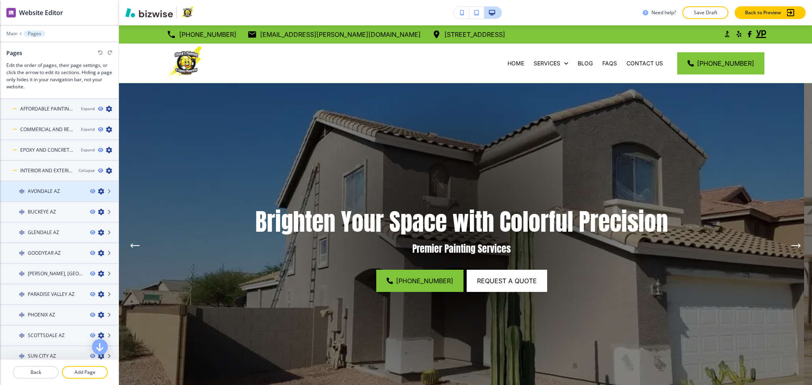
click at [46, 191] on h4 "AVONDALE AZ" at bounding box center [44, 191] width 32 height 7
